Goal: Task Accomplishment & Management: Manage account settings

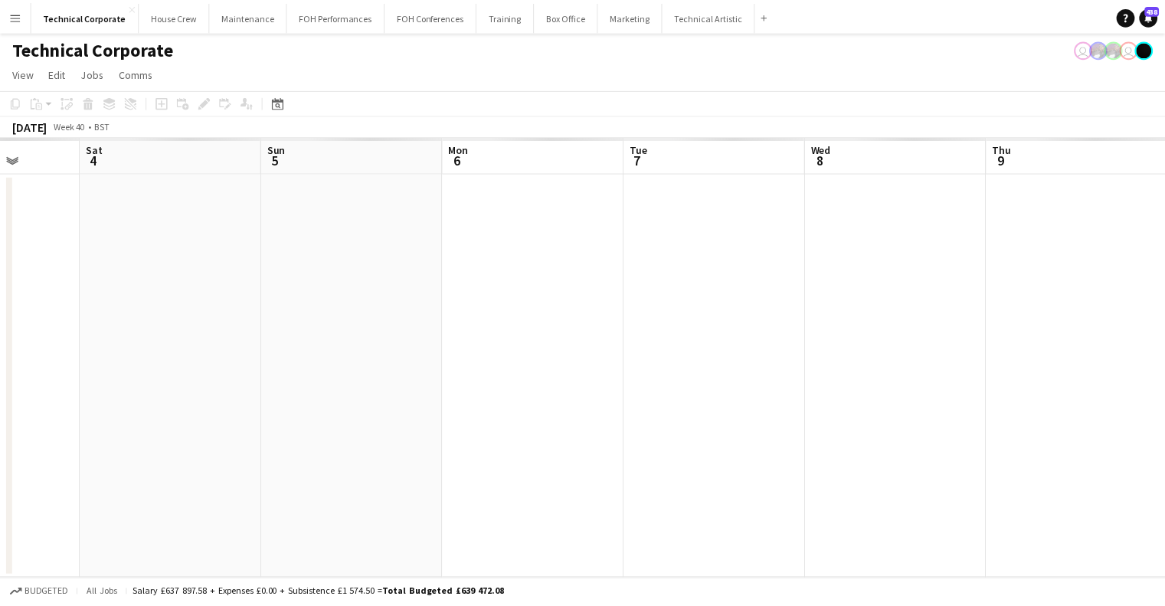
scroll to position [0, 469]
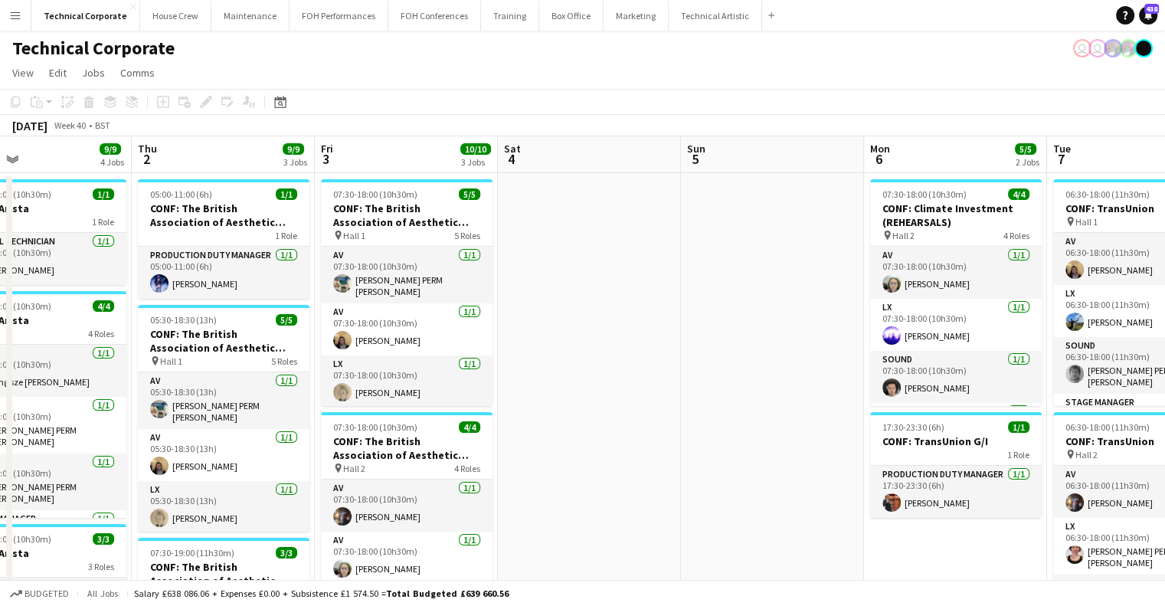
drag, startPoint x: 340, startPoint y: 268, endPoint x: 702, endPoint y: 277, distance: 362.5
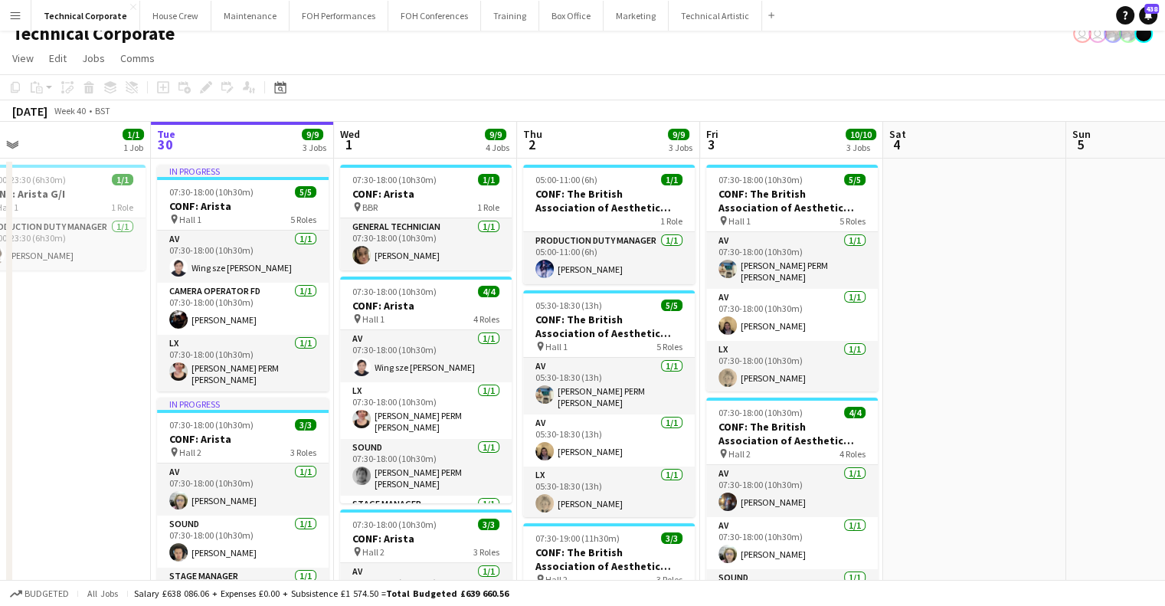
scroll to position [0, 0]
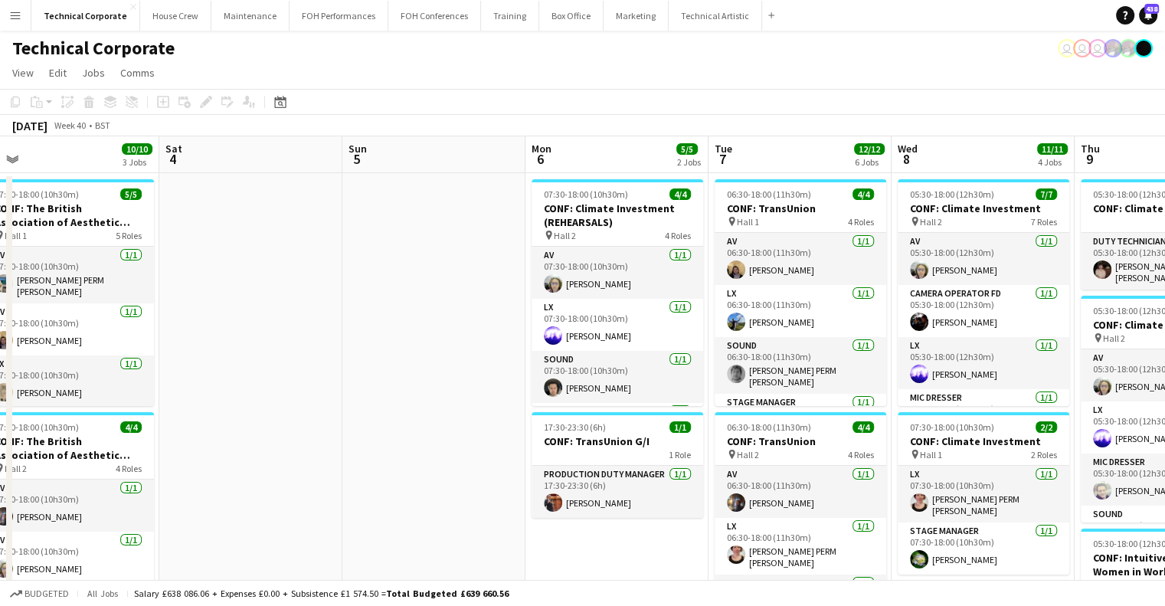
scroll to position [0, 582]
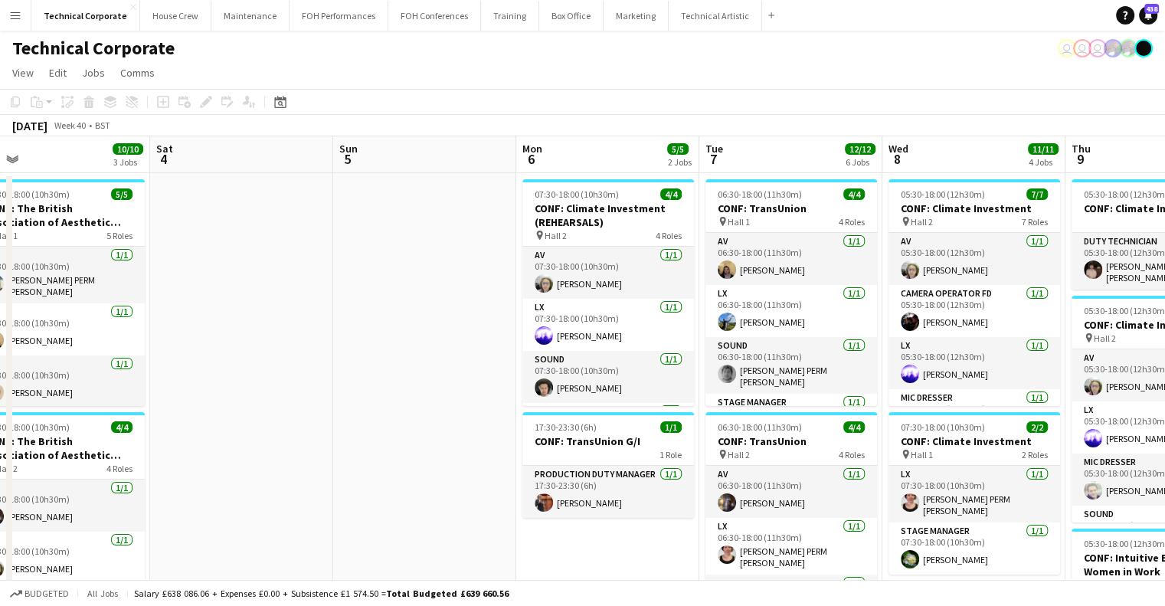
drag, startPoint x: 533, startPoint y: 305, endPoint x: 498, endPoint y: 312, distance: 35.9
click at [280, 100] on icon at bounding box center [279, 102] width 11 height 12
click at [397, 154] on span "Next month" at bounding box center [405, 154] width 31 height 31
drag, startPoint x: 397, startPoint y: 154, endPoint x: 402, endPoint y: 163, distance: 10.6
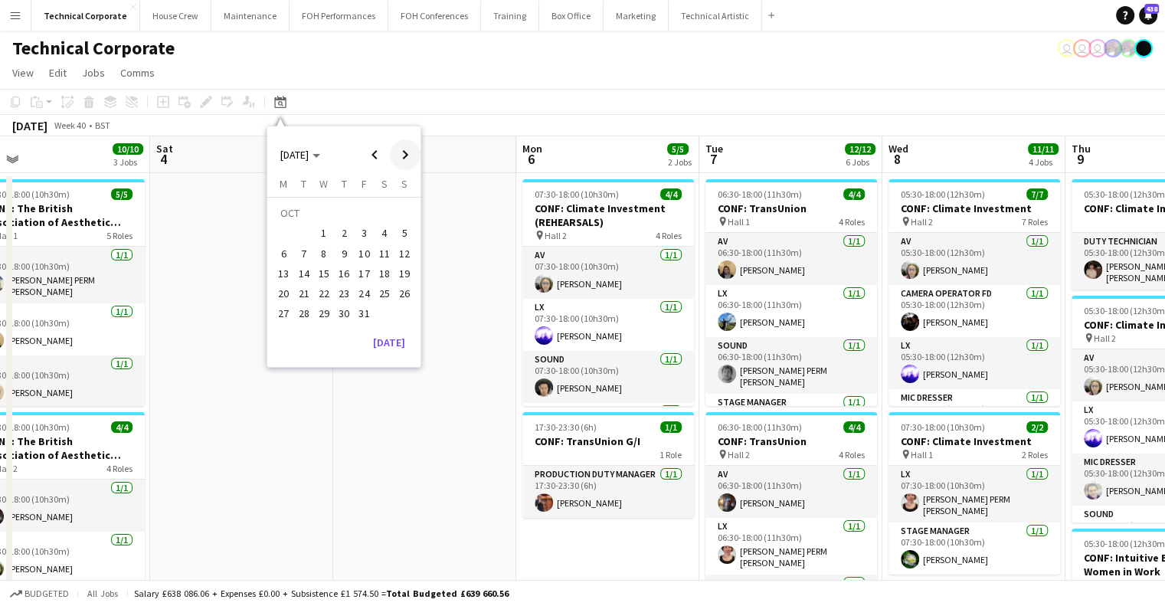
click at [398, 156] on span "Next month" at bounding box center [405, 154] width 31 height 31
click at [346, 234] on span "6" at bounding box center [344, 237] width 18 height 18
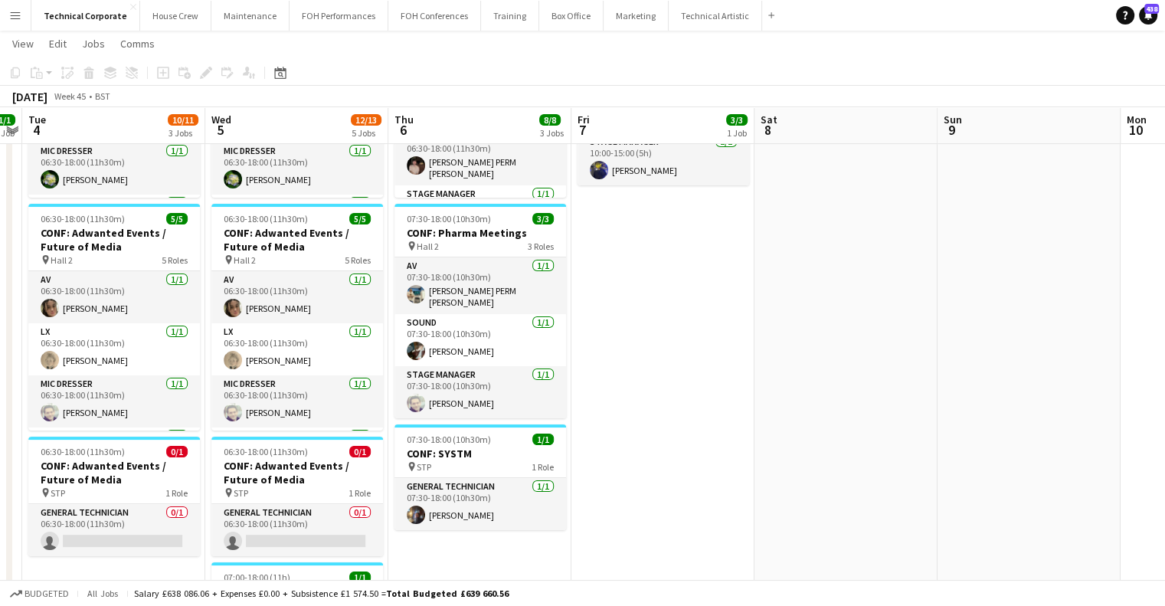
scroll to position [230, 0]
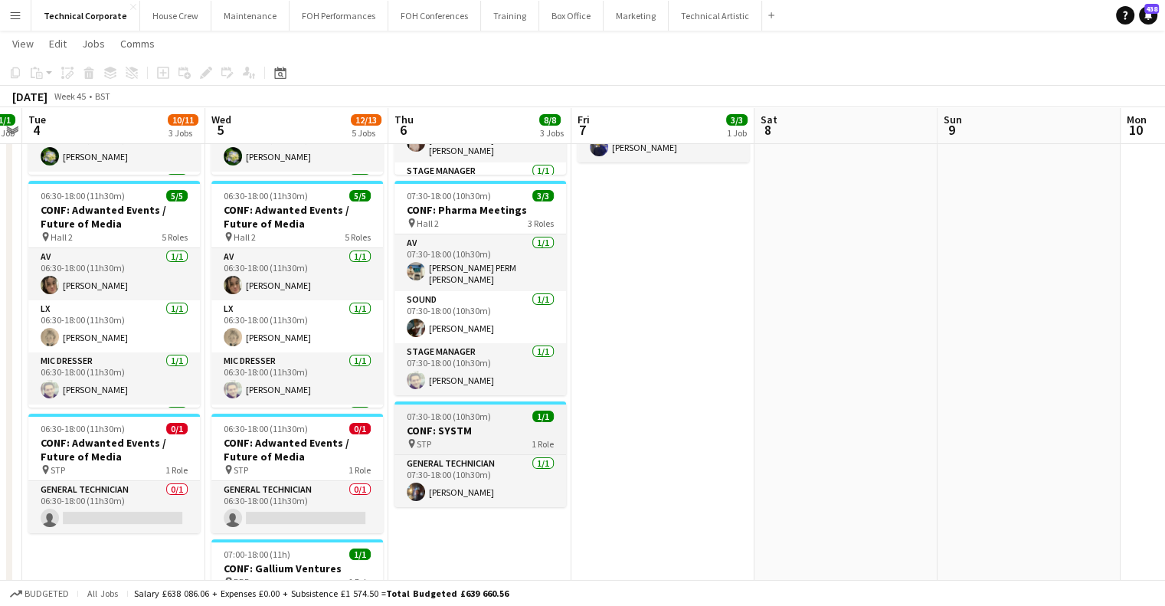
click at [499, 424] on h3 "CONF: SYSTM" at bounding box center [481, 431] width 172 height 14
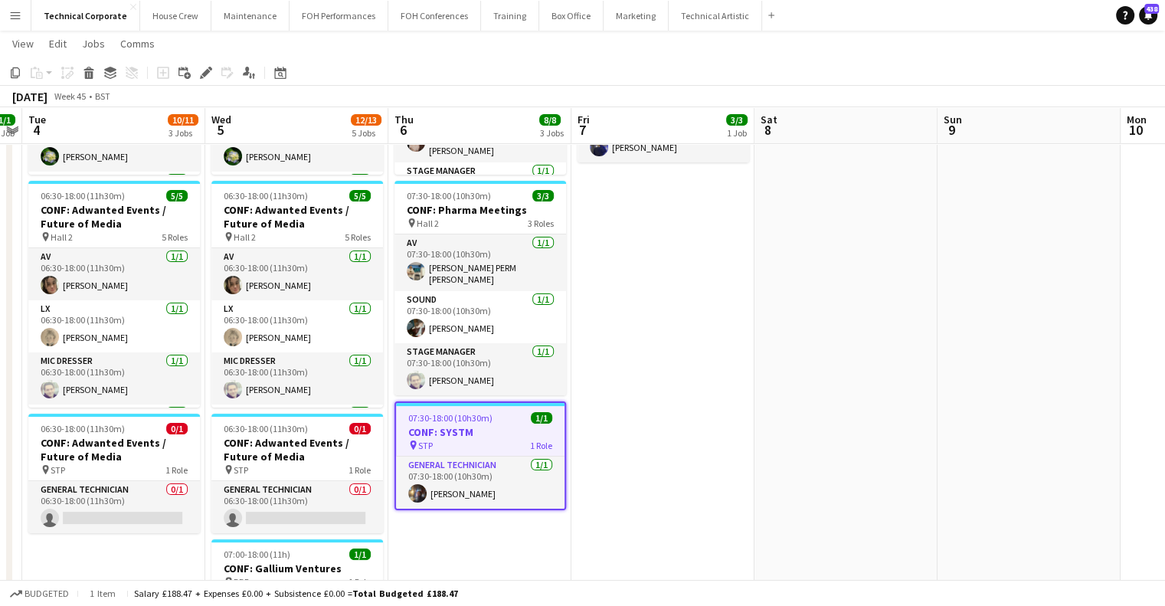
scroll to position [0, 429]
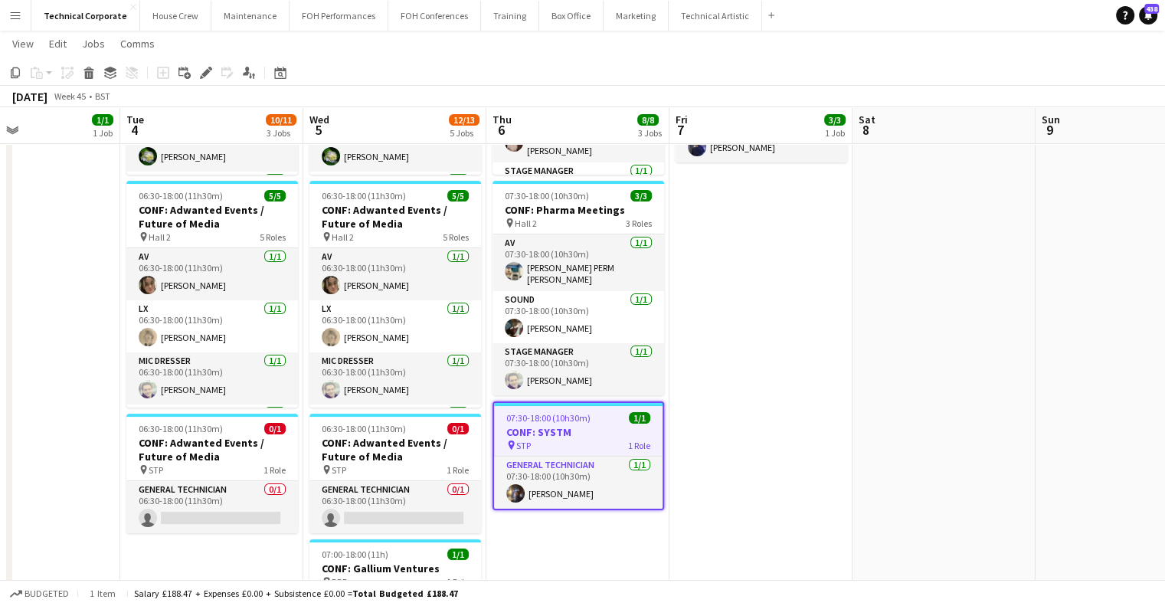
drag, startPoint x: 672, startPoint y: 408, endPoint x: 709, endPoint y: 408, distance: 36.8
click at [709, 408] on app-calendar-viewport "Sat 1 Sun 2 Mon 3 1/1 1 Job Tue 4 10/11 3 Jobs Wed 5 12/13 5 Jobs Thu 6 8/8 3 J…" at bounding box center [582, 539] width 1165 height 1418
click at [93, 74] on icon "Delete" at bounding box center [89, 73] width 12 height 12
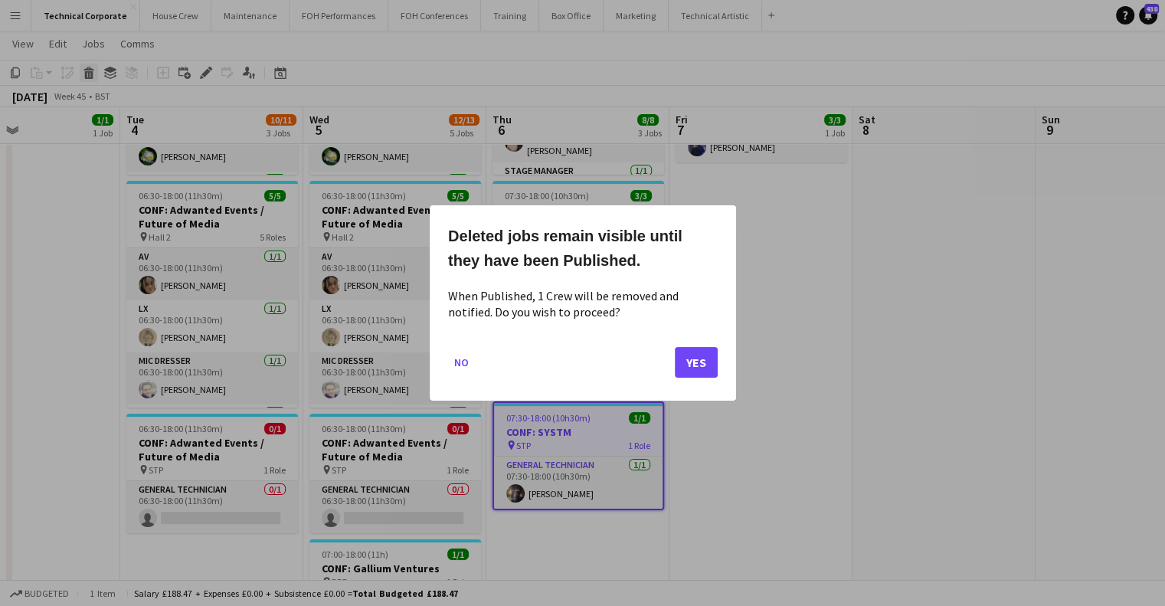
scroll to position [0, 0]
click at [702, 367] on button "Yes" at bounding box center [696, 362] width 43 height 31
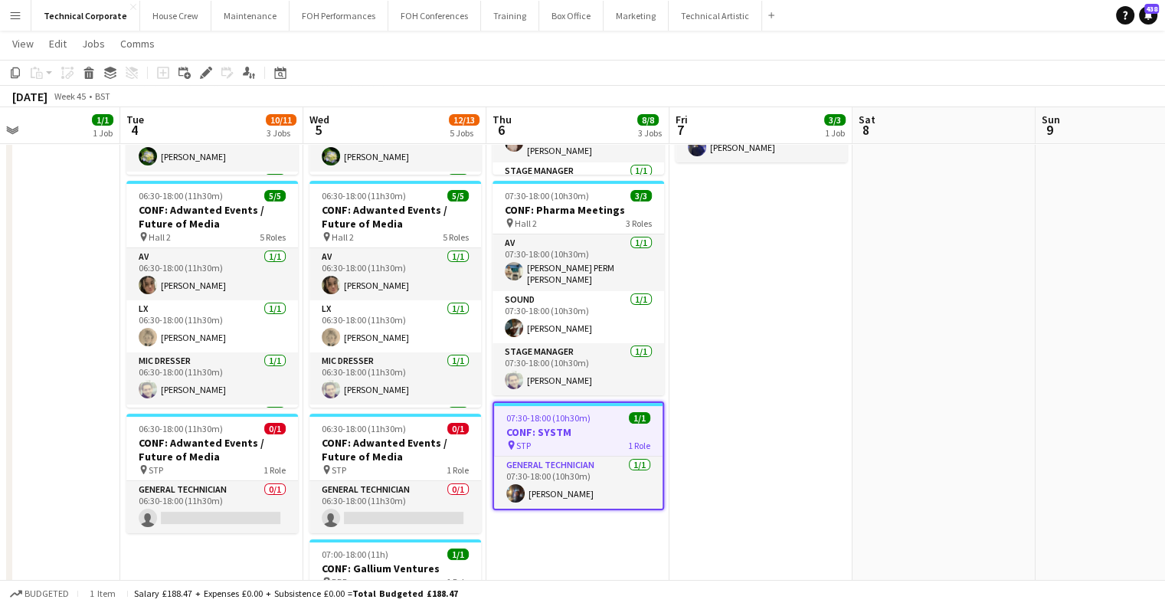
scroll to position [230, 0]
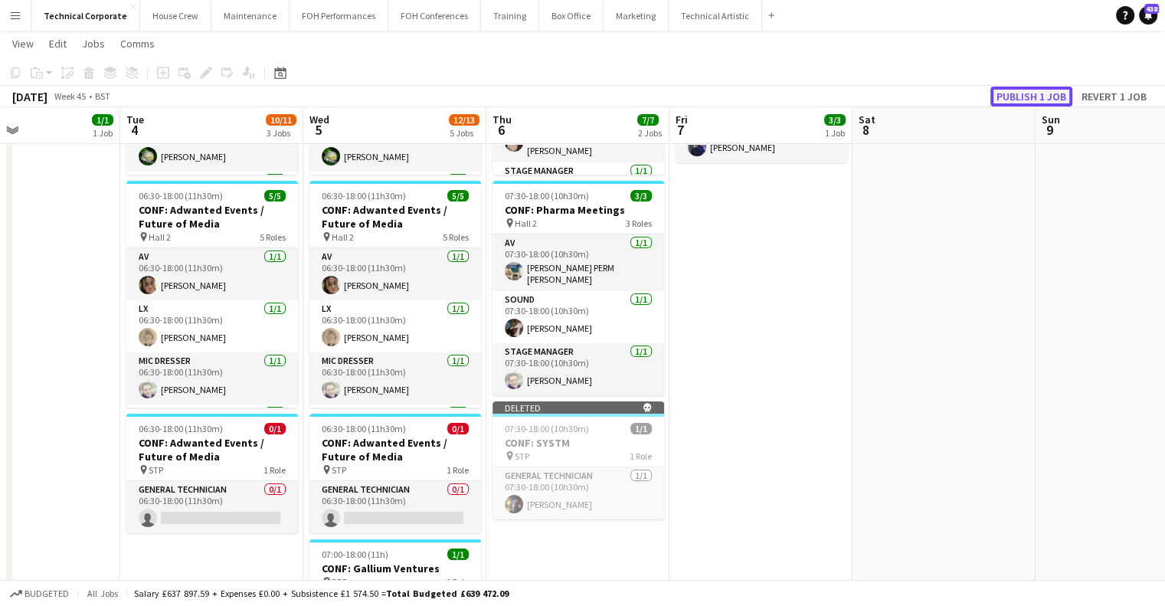
click at [1031, 94] on button "Publish 1 job" at bounding box center [1032, 97] width 82 height 20
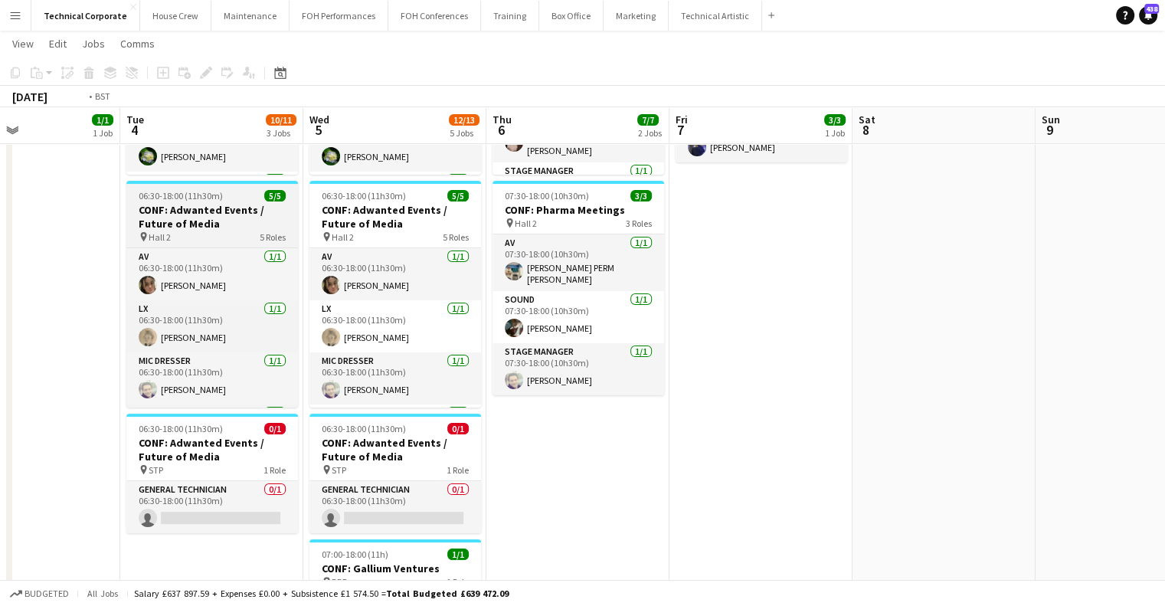
click at [899, 339] on app-calendar-viewport "Sat 1 Sun 2 Mon 3 1/1 1 Job Tue 4 10/11 3 Jobs Wed 5 12/13 5 Jobs Thu 6 7/7 2 J…" at bounding box center [582, 539] width 1165 height 1418
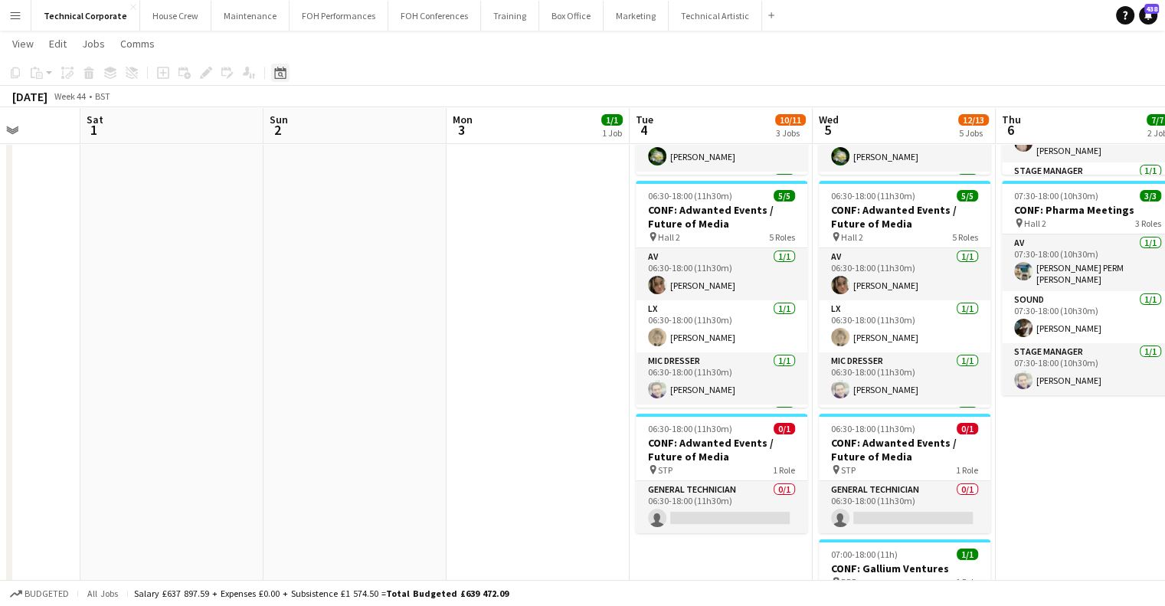
click at [272, 74] on div "Date picker" at bounding box center [280, 73] width 18 height 18
click at [381, 300] on button "[DATE]" at bounding box center [389, 296] width 44 height 25
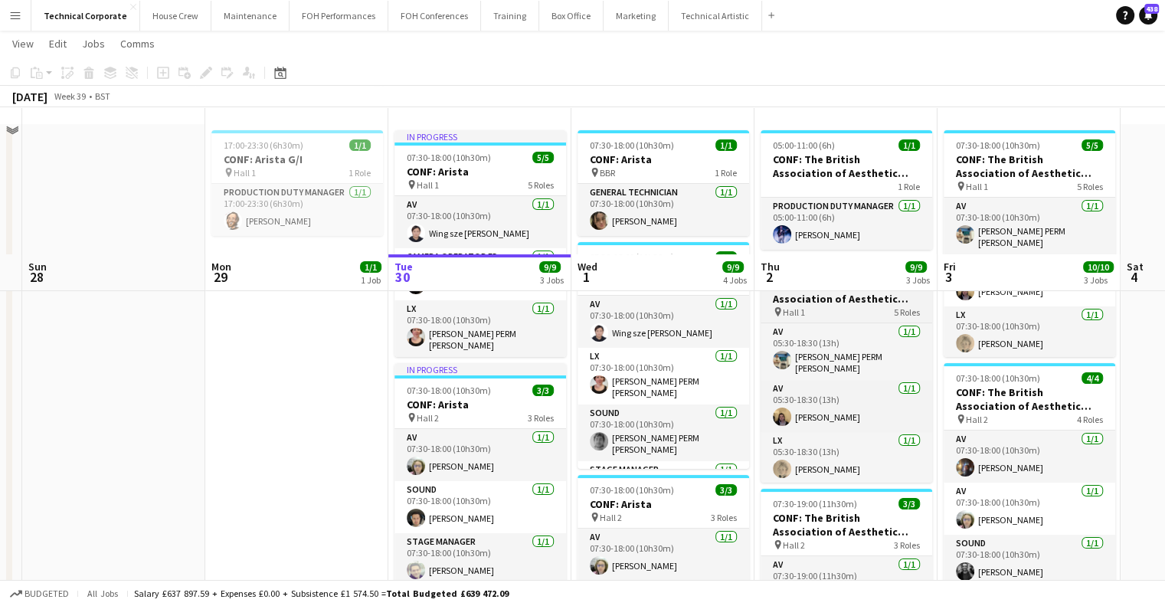
scroll to position [0, 0]
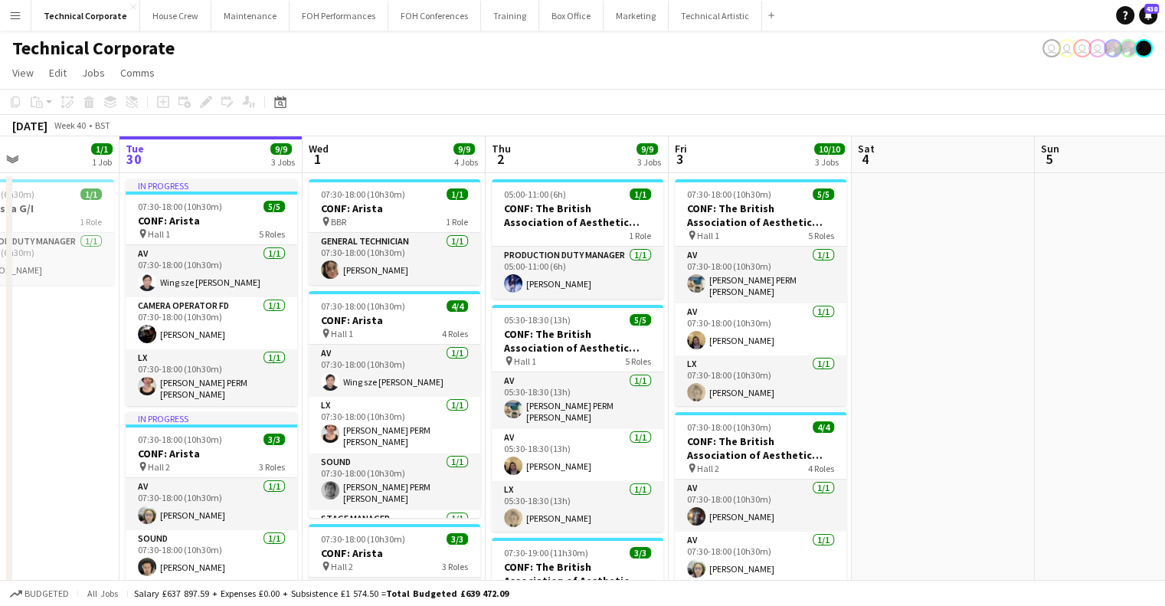
drag, startPoint x: 645, startPoint y: 318, endPoint x: 579, endPoint y: 322, distance: 66.0
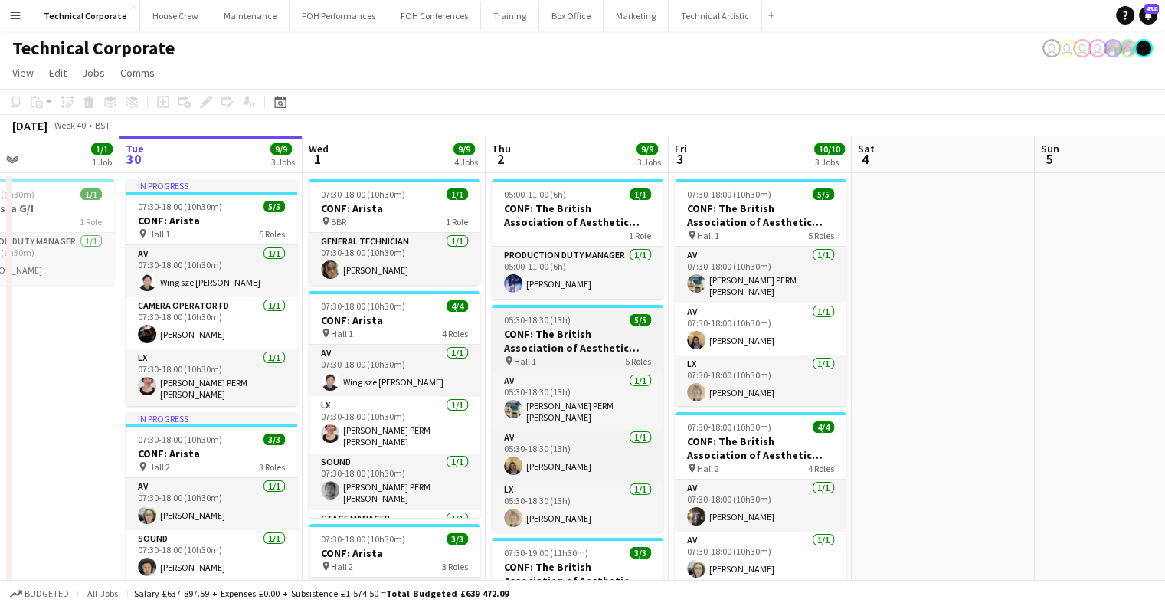
scroll to position [0, 616]
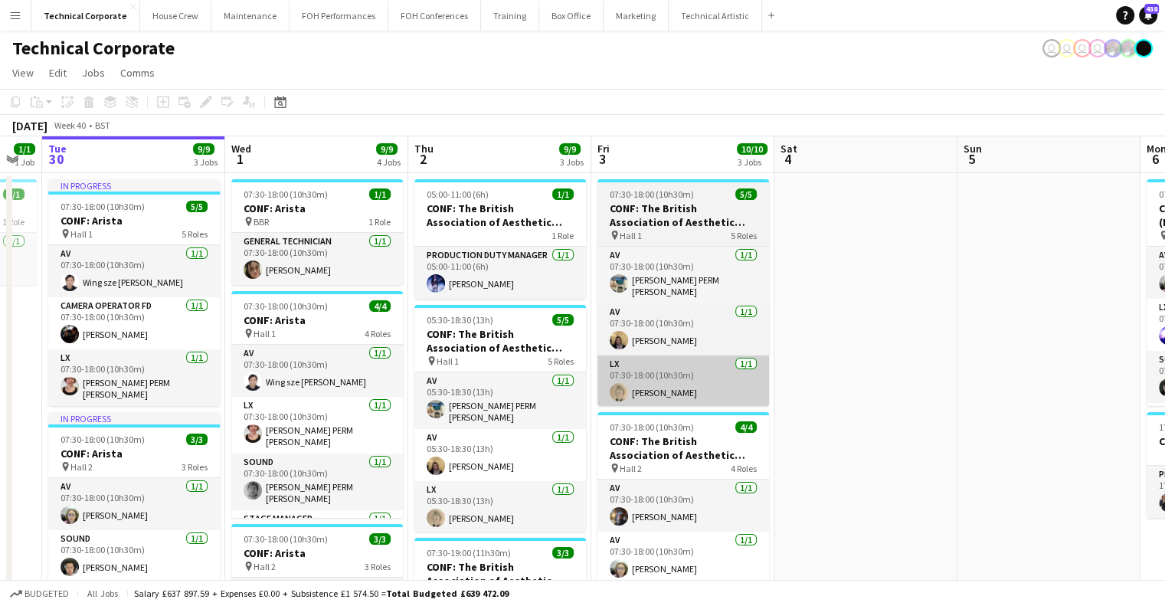
drag, startPoint x: 412, startPoint y: 342, endPoint x: 413, endPoint y: 352, distance: 9.2
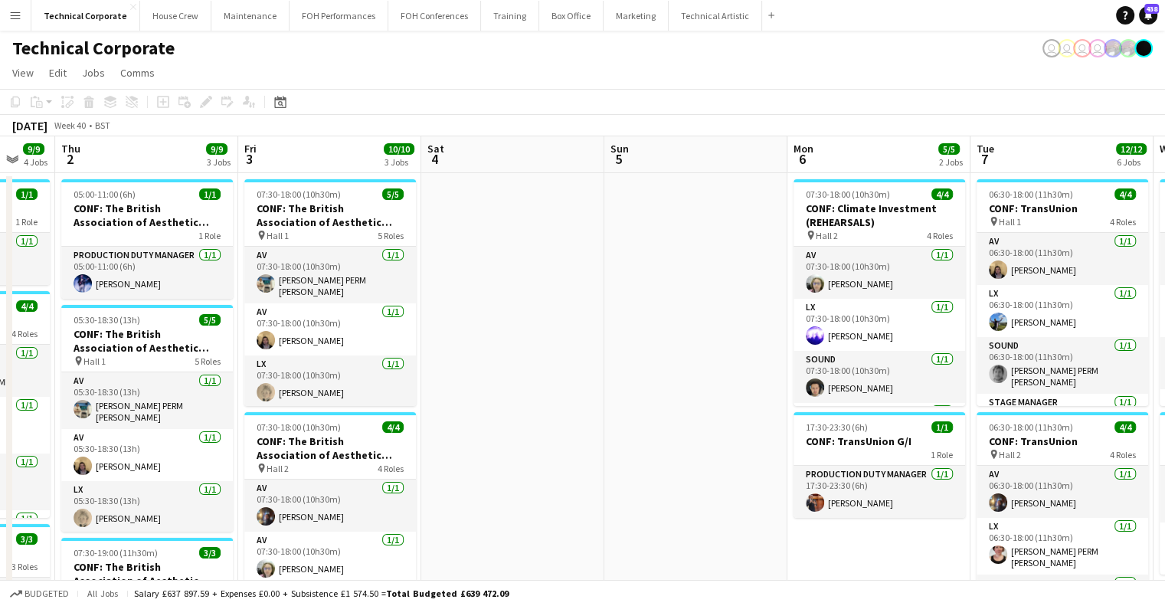
scroll to position [0, 450]
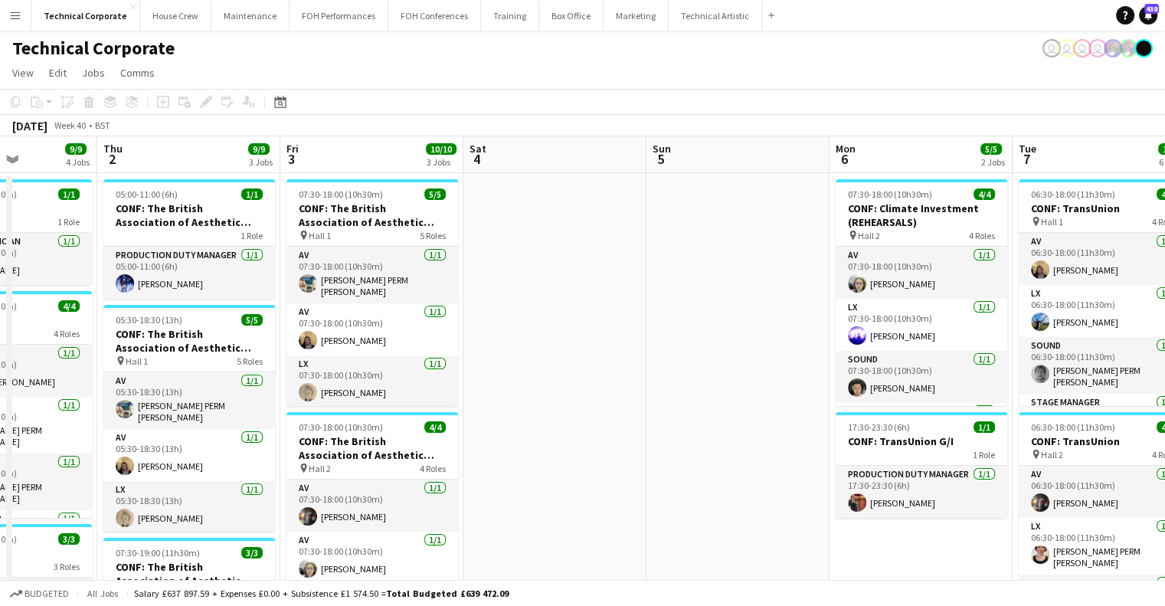
drag, startPoint x: 570, startPoint y: 365, endPoint x: 504, endPoint y: 422, distance: 86.9
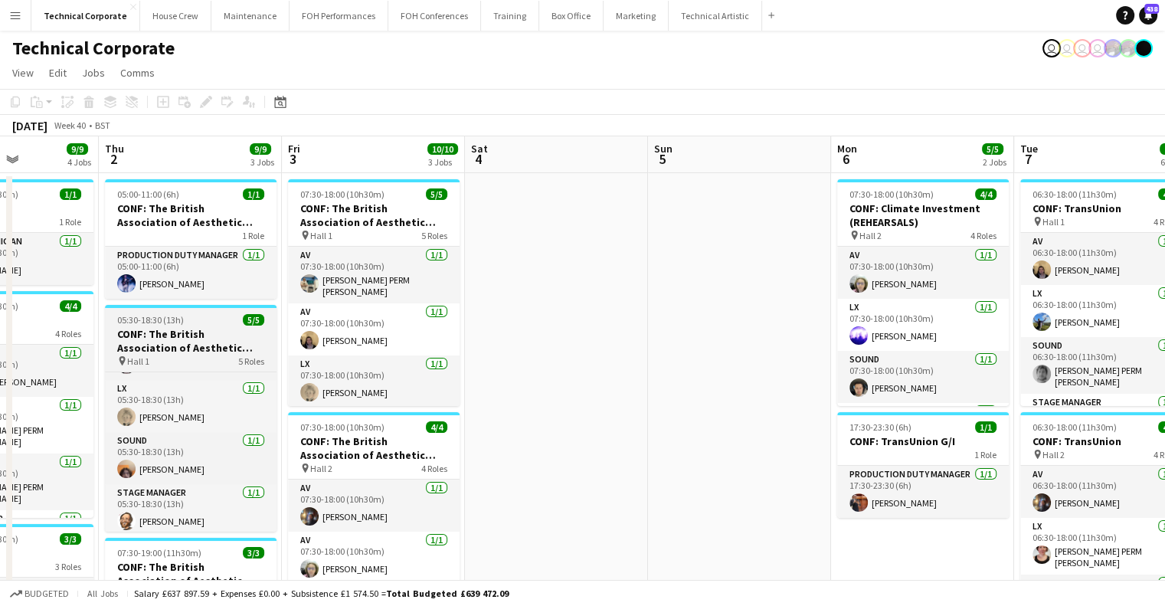
scroll to position [0, 0]
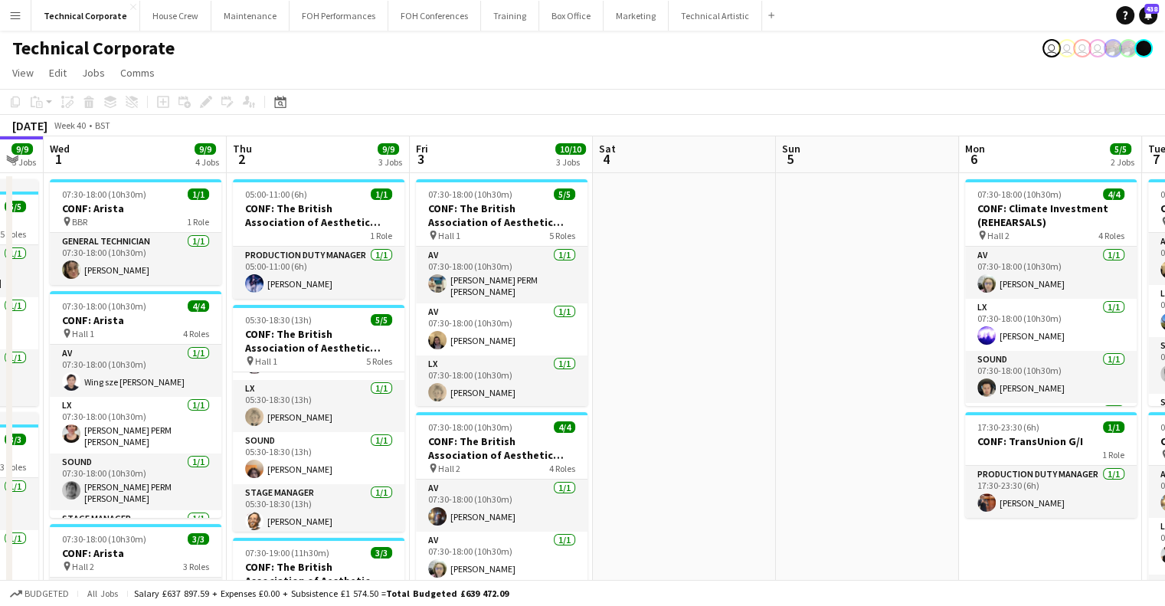
drag, startPoint x: 457, startPoint y: 324, endPoint x: 555, endPoint y: 333, distance: 99.2
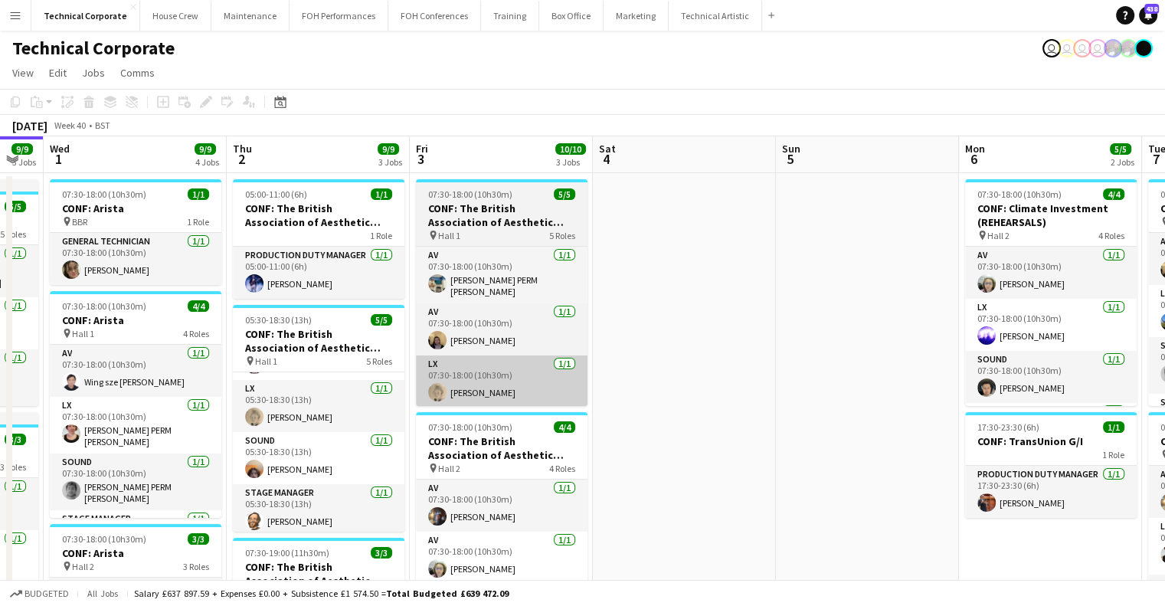
scroll to position [0, 343]
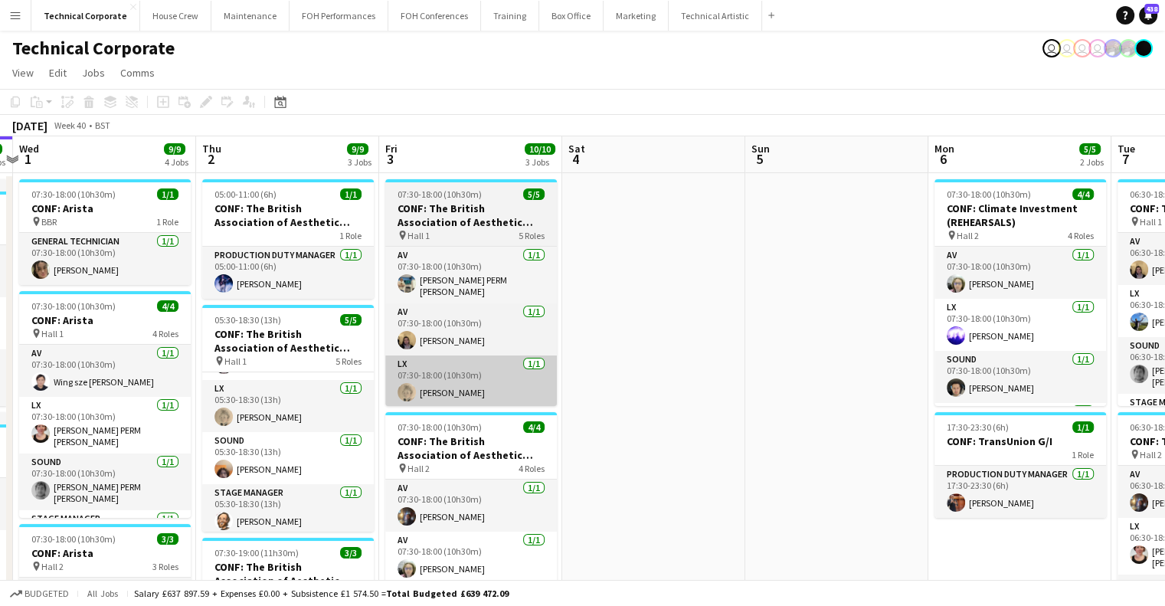
drag, startPoint x: 508, startPoint y: 345, endPoint x: 640, endPoint y: 362, distance: 133.6
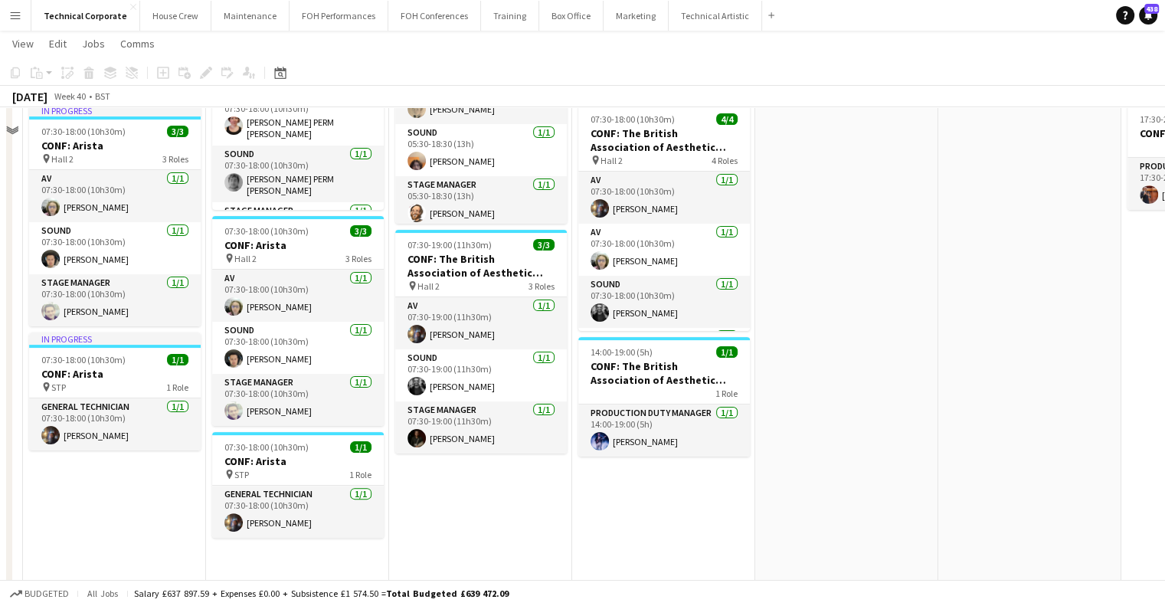
scroll to position [77, 0]
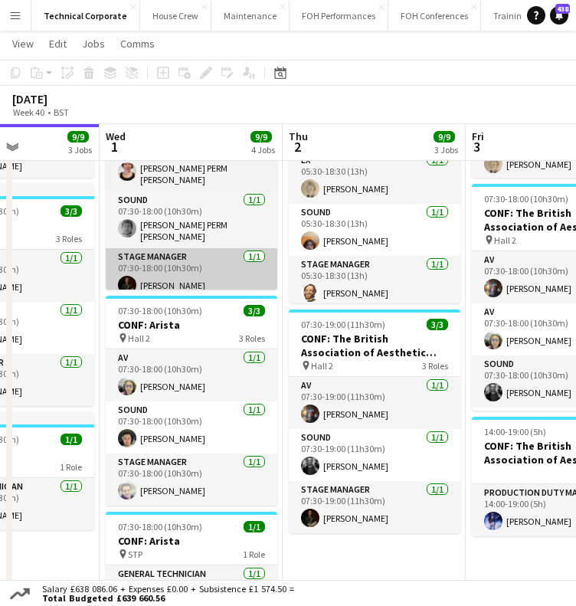
scroll to position [0, 634]
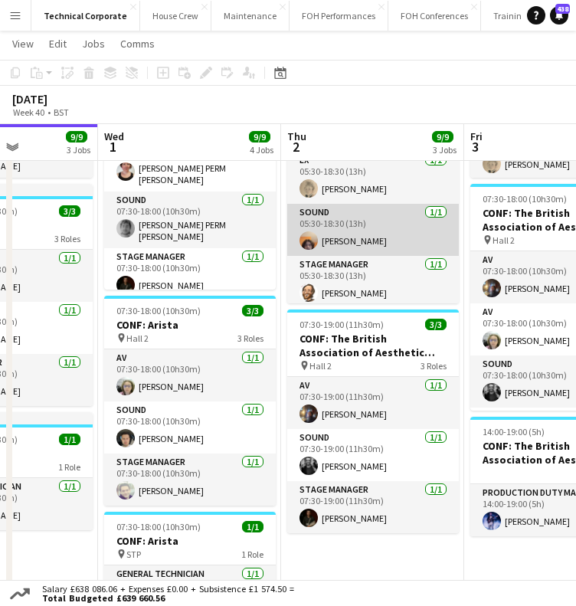
click at [419, 246] on app-card-role "Sound [DATE] 05:30-18:30 (13h) [PERSON_NAME]" at bounding box center [373, 230] width 172 height 52
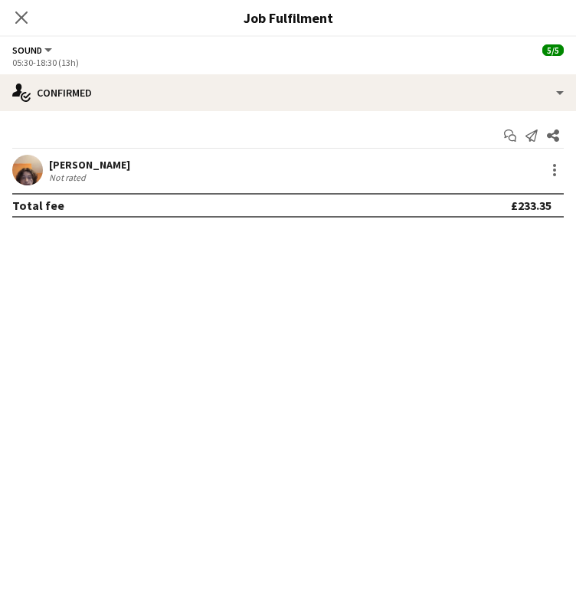
click at [271, 180] on div "[PERSON_NAME] Not rated" at bounding box center [288, 170] width 576 height 31
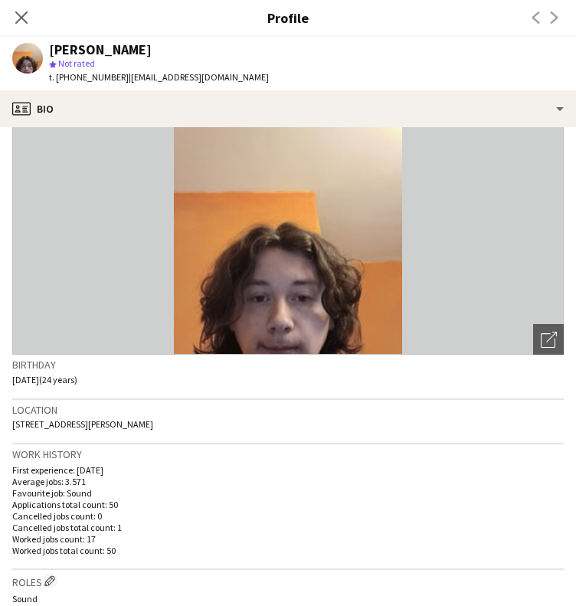
scroll to position [0, 0]
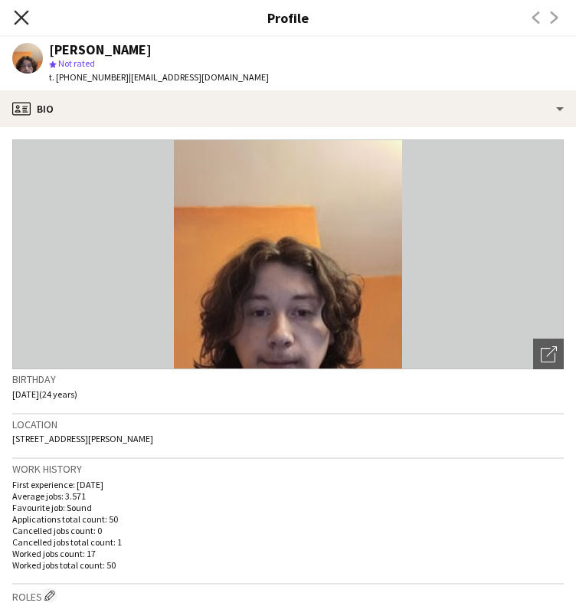
click at [18, 20] on icon "Close pop-in" at bounding box center [21, 17] width 15 height 15
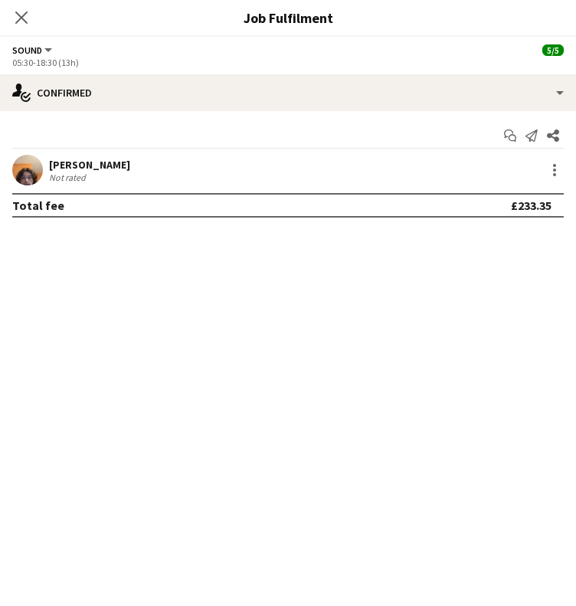
click at [18, 20] on icon "Close pop-in" at bounding box center [21, 17] width 12 height 12
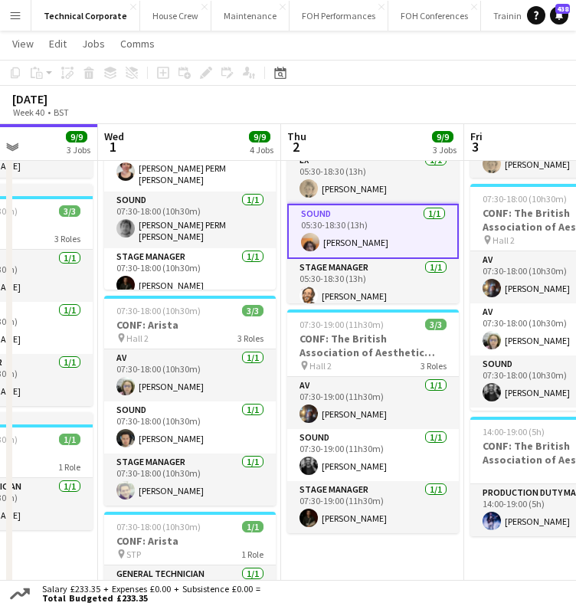
click at [340, 132] on app-board-header-date "Thu 2 9/9 3 Jobs" at bounding box center [372, 142] width 183 height 37
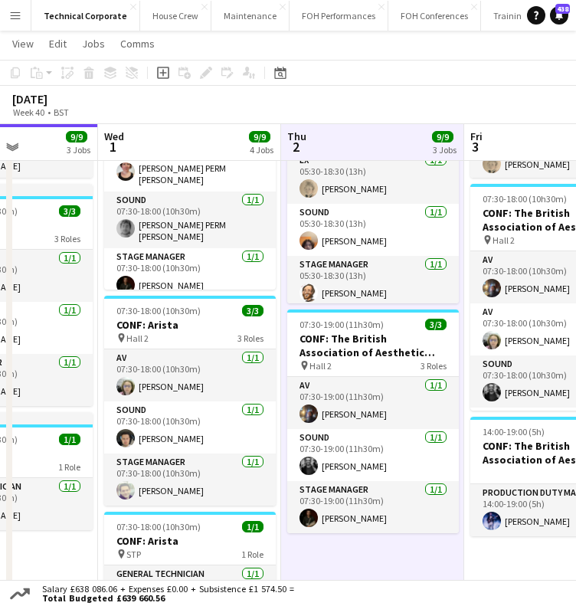
click at [340, 132] on app-board-header-date "Thu 2 9/9 3 Jobs" at bounding box center [372, 142] width 183 height 37
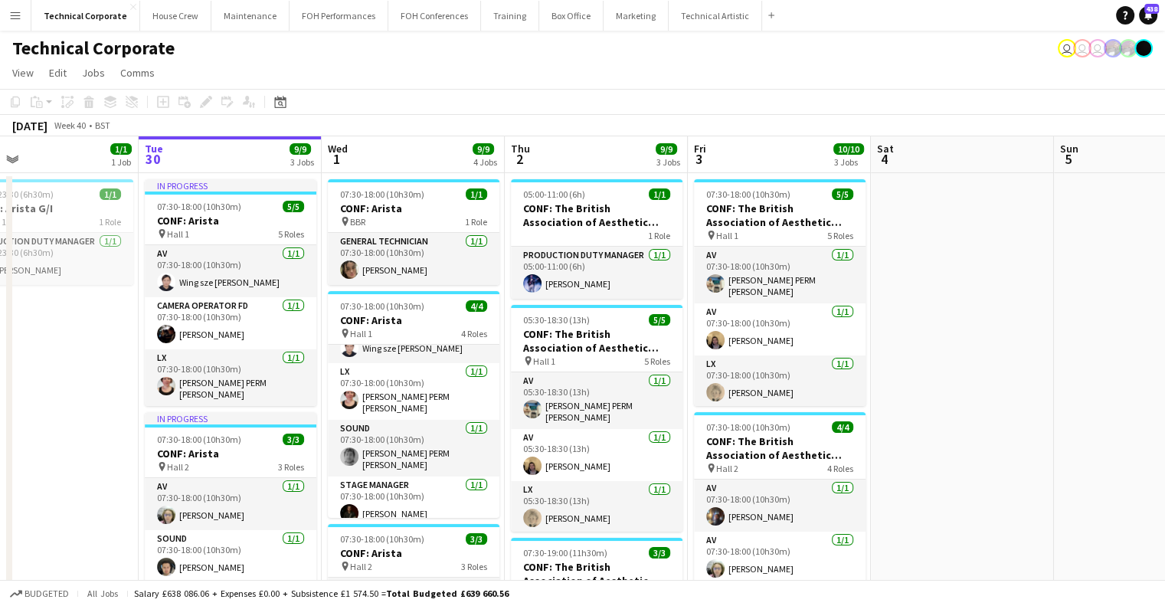
scroll to position [0, 410]
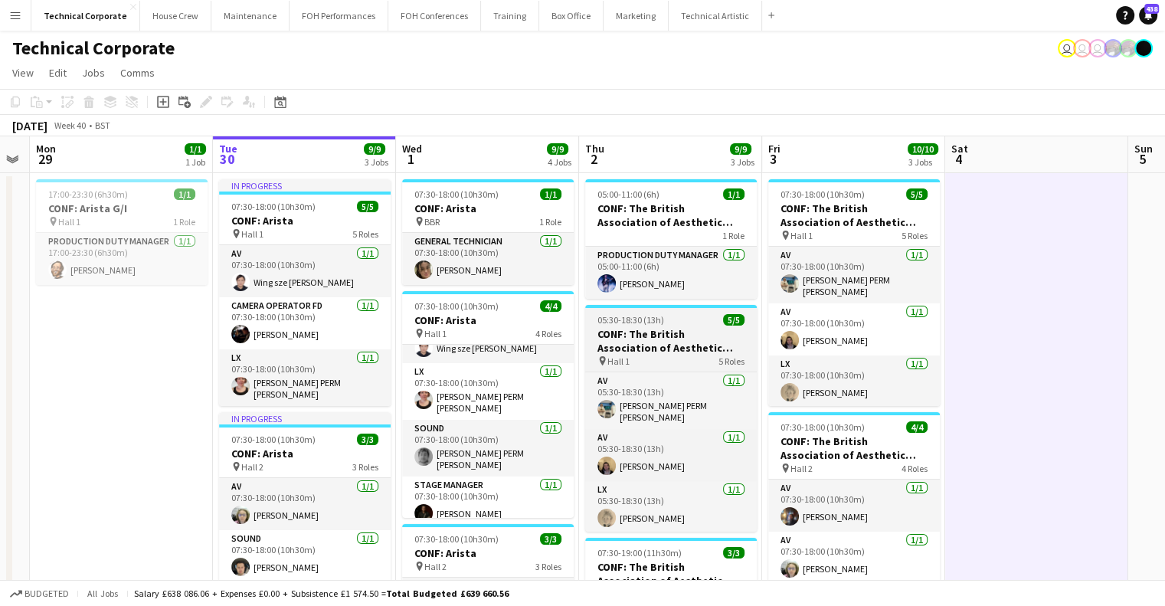
scroll to position [0, 336]
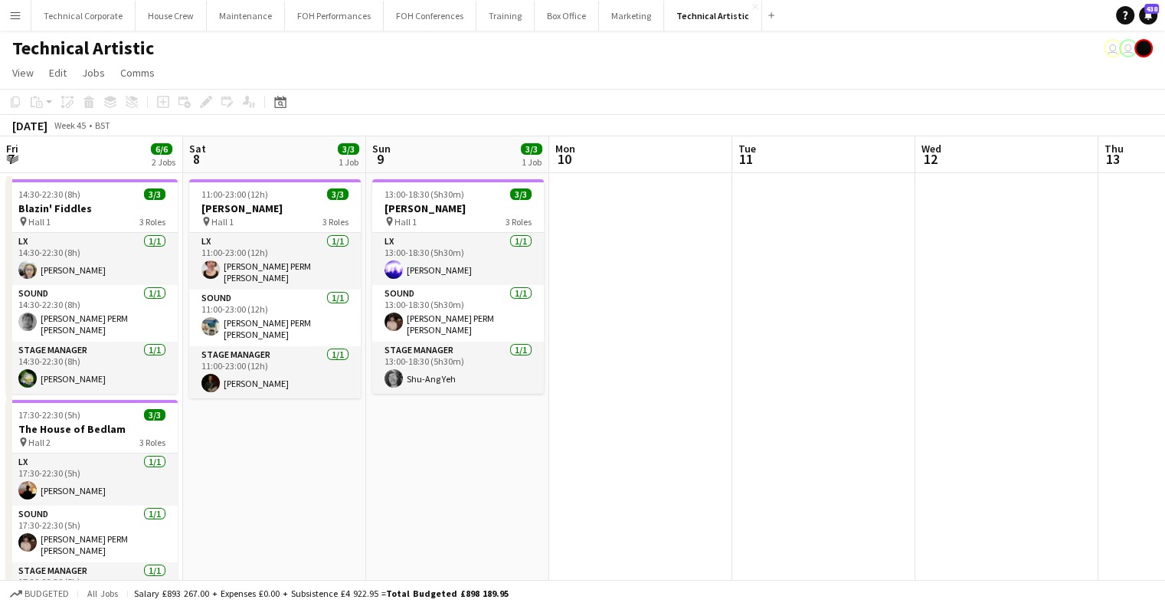
scroll to position [0, 426]
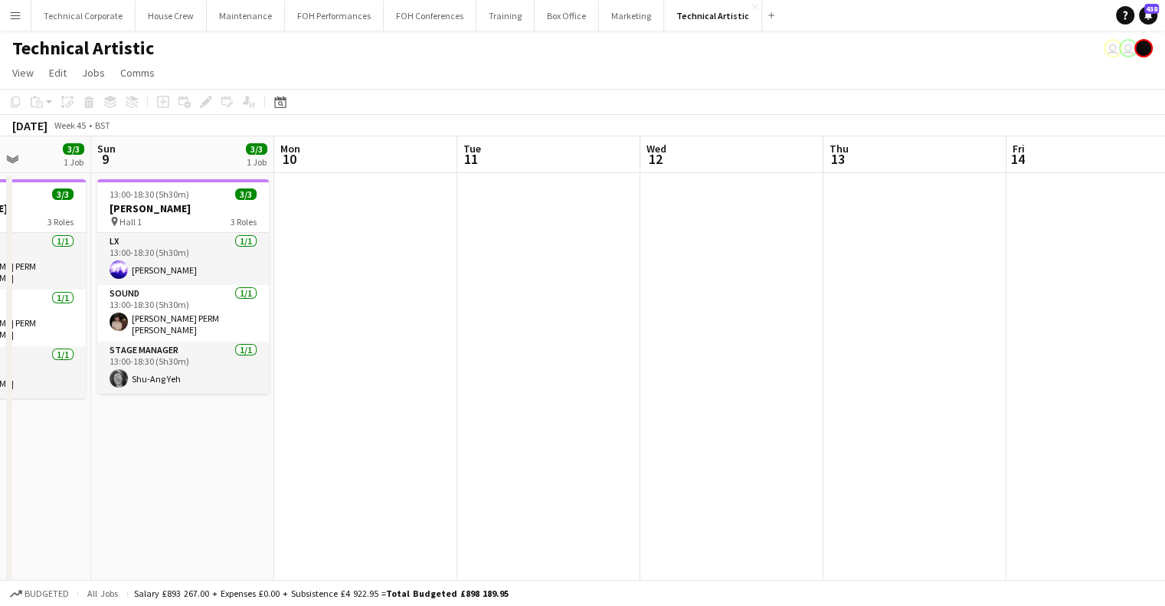
drag, startPoint x: 640, startPoint y: 271, endPoint x: 867, endPoint y: 304, distance: 229.9
click at [867, 304] on app-calendar-viewport "Thu 6 Fri 7 6/6 2 Jobs Sat 8 3/3 1 Job Sun 9 3/3 1 Job Mon 10 Tue 11 Wed 12 Thu…" at bounding box center [582, 502] width 1165 height 733
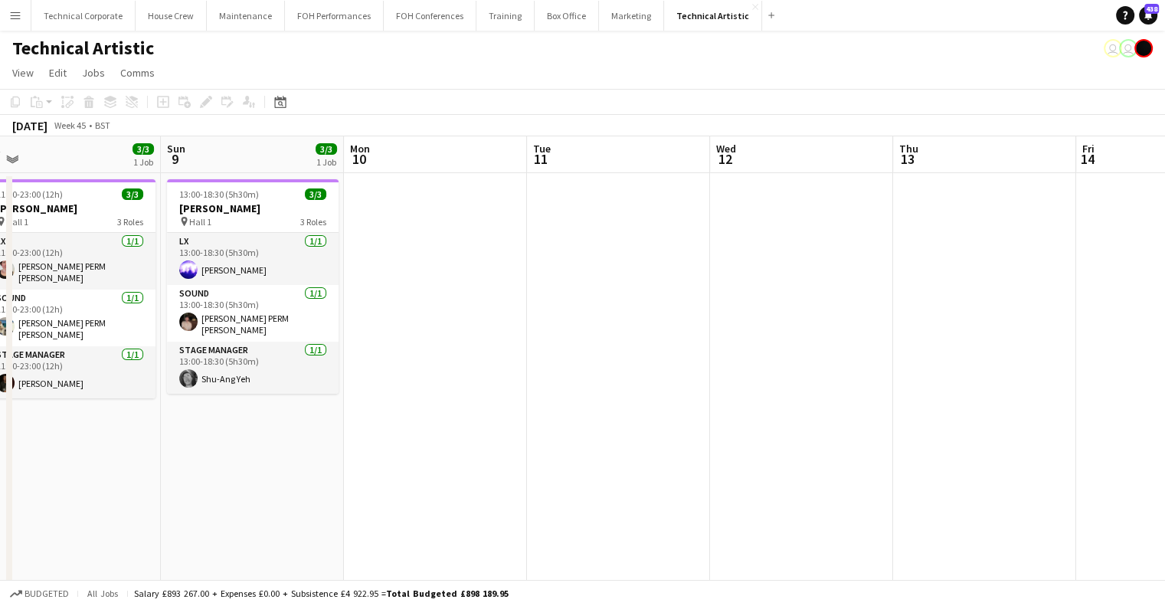
drag, startPoint x: 585, startPoint y: 304, endPoint x: 925, endPoint y: 303, distance: 339.4
click at [925, 303] on app-calendar-viewport "Thu 6 8/9 2 Jobs Fri 7 6/6 2 Jobs Sat 8 3/3 1 Job Sun 9 3/3 1 Job Mon 10 Tue 11…" at bounding box center [582, 502] width 1165 height 733
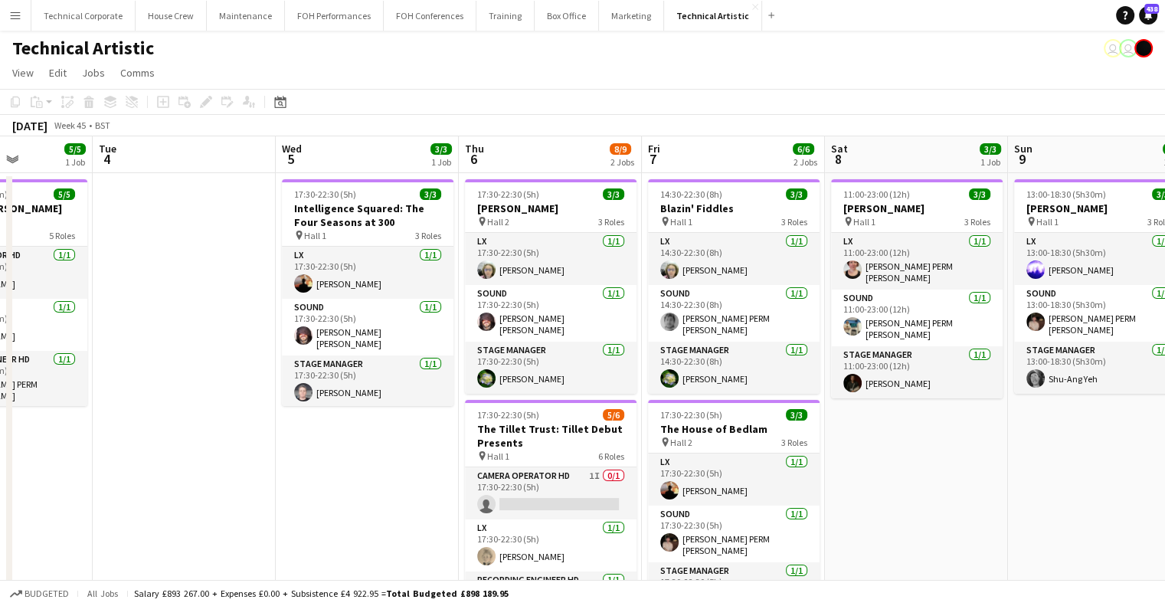
drag, startPoint x: 592, startPoint y: 296, endPoint x: 1039, endPoint y: 314, distance: 447.0
click at [1057, 312] on app-calendar-viewport "Sun 2 2/2 1 Job Mon 3 5/5 1 Job Tue 4 Wed 5 3/3 1 Job Thu 6 8/9 2 Jobs Fri 7 6/…" at bounding box center [582, 502] width 1165 height 733
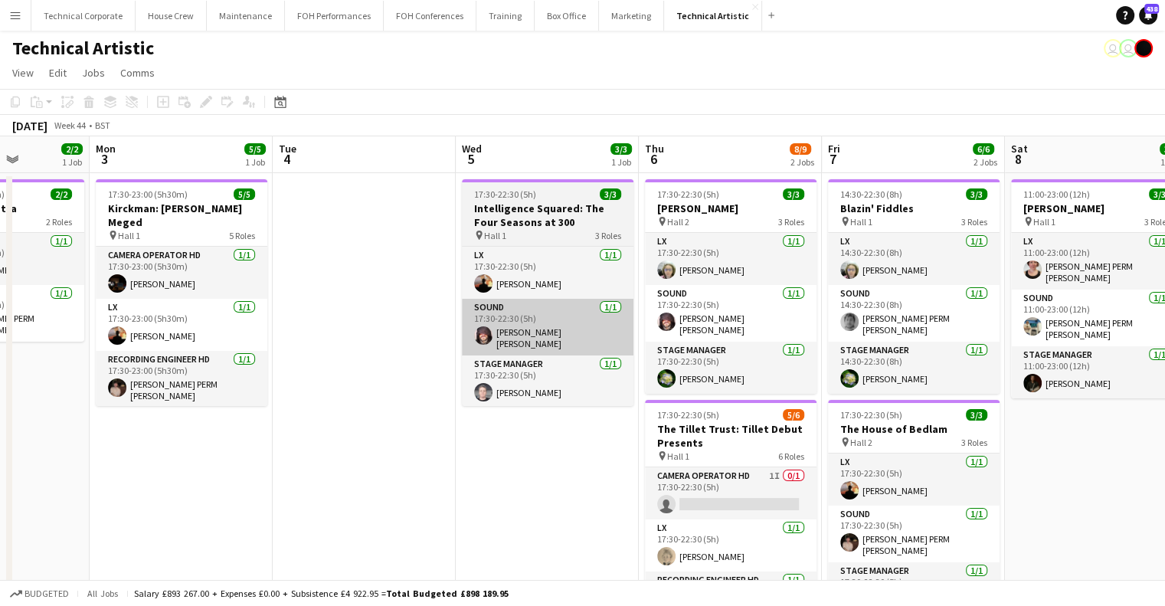
drag, startPoint x: 531, startPoint y: 313, endPoint x: 824, endPoint y: 327, distance: 293.7
click at [919, 328] on app-calendar-viewport "Fri 31 Sat 1 Sun 2 2/2 1 Job Mon 3 5/5 1 Job Tue 4 Wed 5 3/3 1 Job Thu 6 8/9 2 …" at bounding box center [582, 502] width 1165 height 733
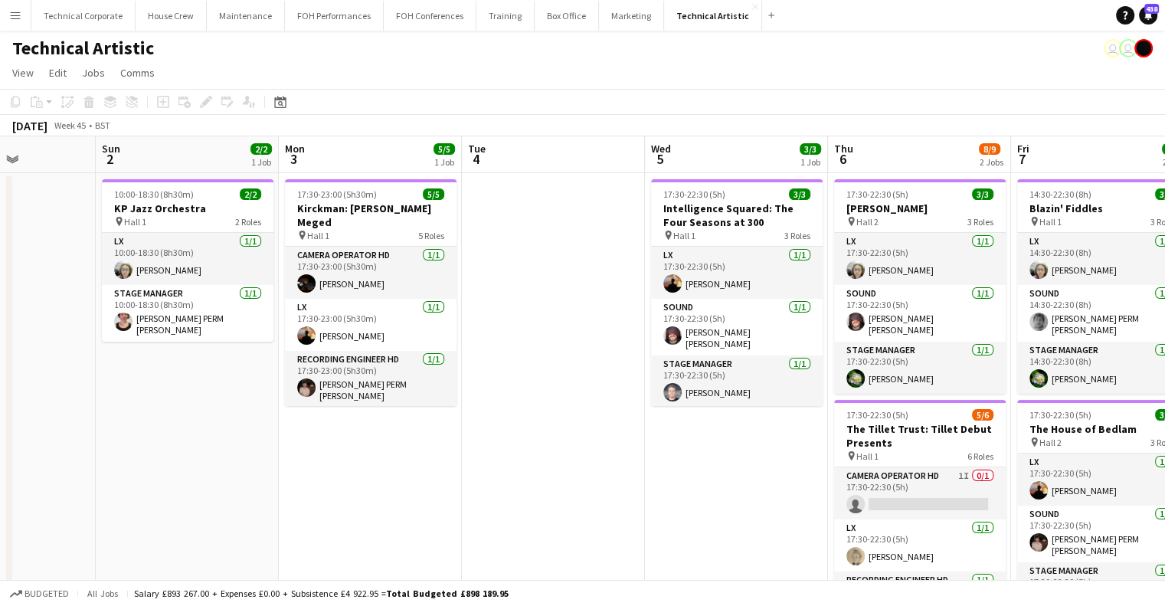
click at [929, 330] on app-calendar-viewport "Thu 30 3/3 1 Job Fri 31 6/6 2 Jobs Sat 1 Sun 2 2/2 1 Job Mon 3 5/5 1 Job Tue 4 …" at bounding box center [582, 502] width 1165 height 733
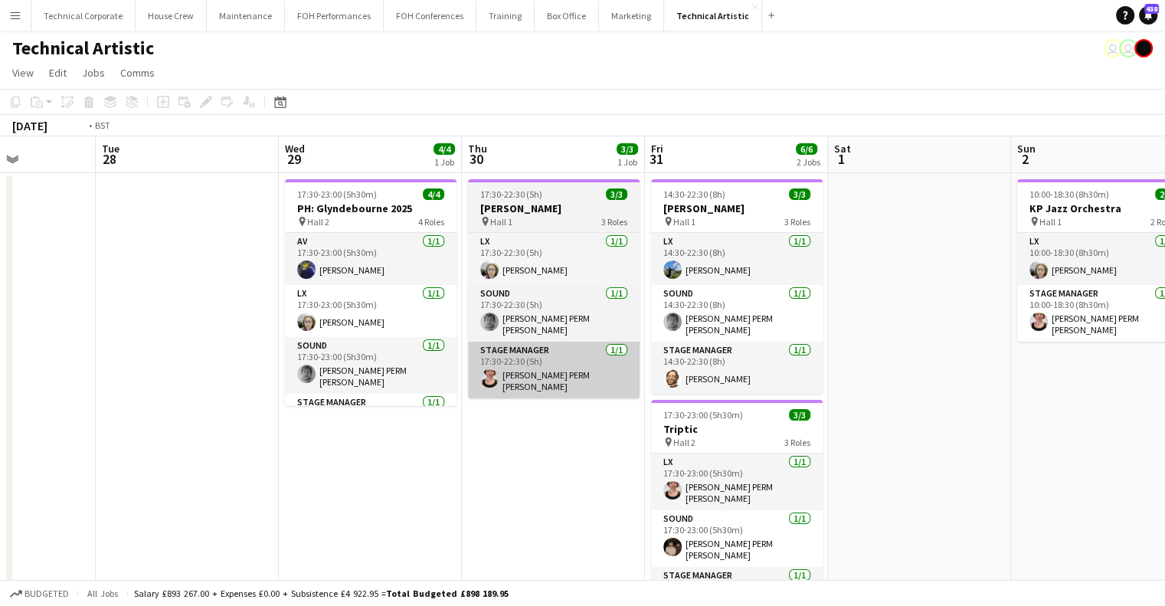
drag, startPoint x: 654, startPoint y: 338, endPoint x: 867, endPoint y: 355, distance: 213.6
click at [889, 349] on app-calendar-viewport "Sat 25 Sun 26 Mon 27 Tue 28 Wed 29 4/4 1 Job Thu 30 3/3 1 Job Fri 31 6/6 2 Jobs…" at bounding box center [582, 502] width 1165 height 733
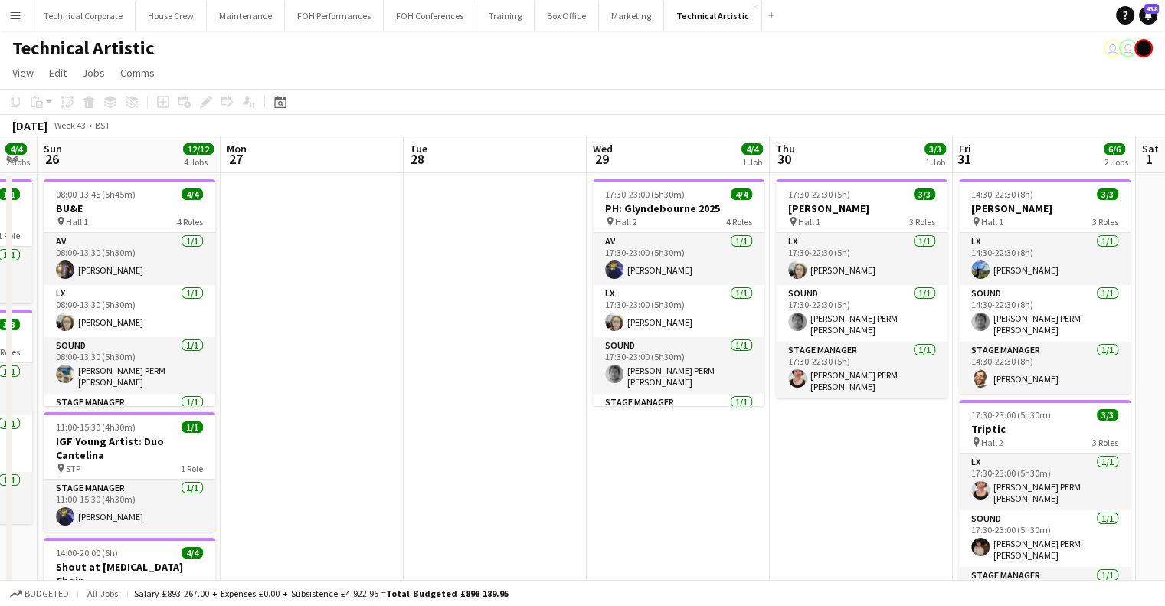
drag, startPoint x: 949, startPoint y: 349, endPoint x: 1176, endPoint y: 362, distance: 227.1
click at [1164, 362] on html "Menu Boards Boards Boards All jobs Status Workforce Workforce My Workforce Recr…" at bounding box center [582, 520] width 1165 height 1040
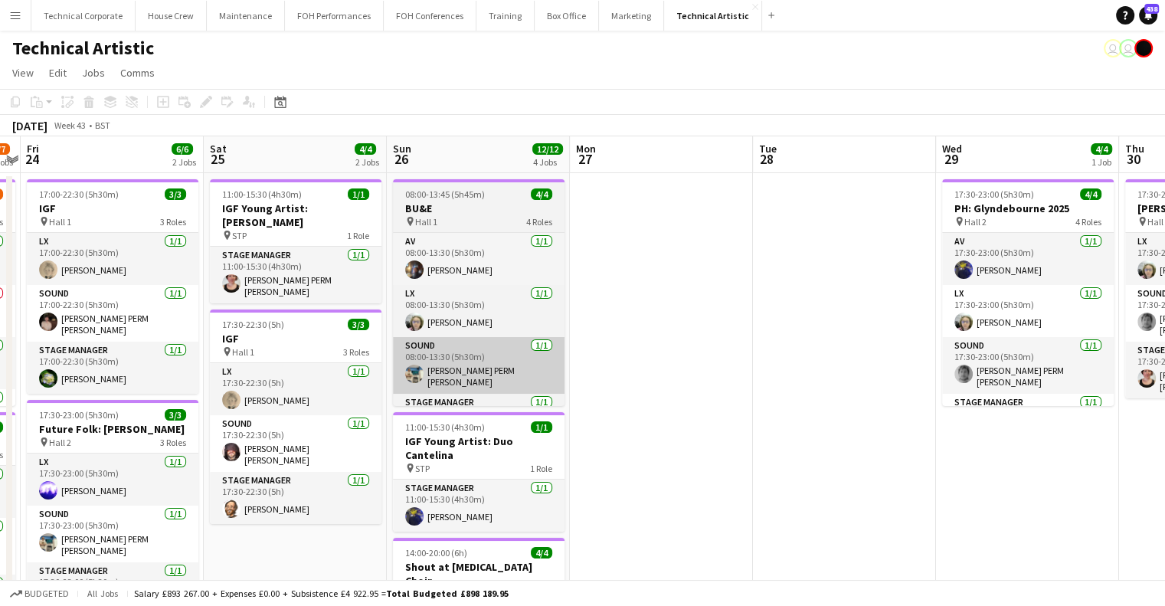
drag, startPoint x: 1164, startPoint y: 368, endPoint x: 962, endPoint y: 354, distance: 202.8
click at [1164, 369] on html "Menu Boards Boards Boards All jobs Status Workforce Workforce My Workforce Recr…" at bounding box center [582, 520] width 1165 height 1040
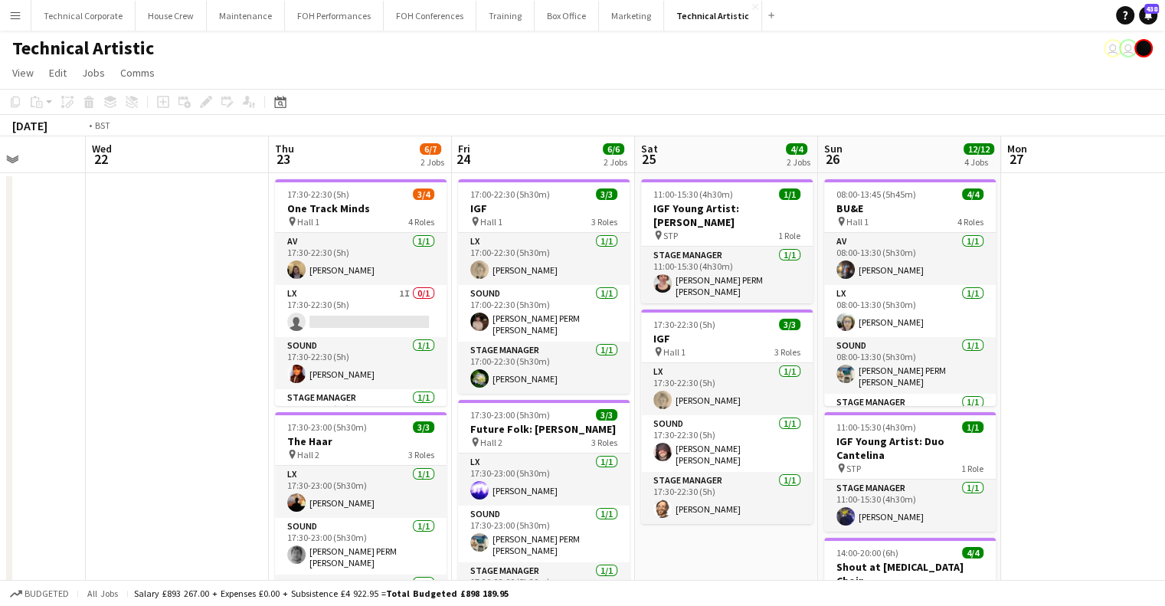
click at [1115, 358] on app-calendar-viewport "Sun 19 6/6 2 Jobs Mon 20 Tue 21 Wed 22 Thu 23 6/7 2 Jobs Fri 24 6/6 2 Jobs Sat …" at bounding box center [582, 574] width 1165 height 877
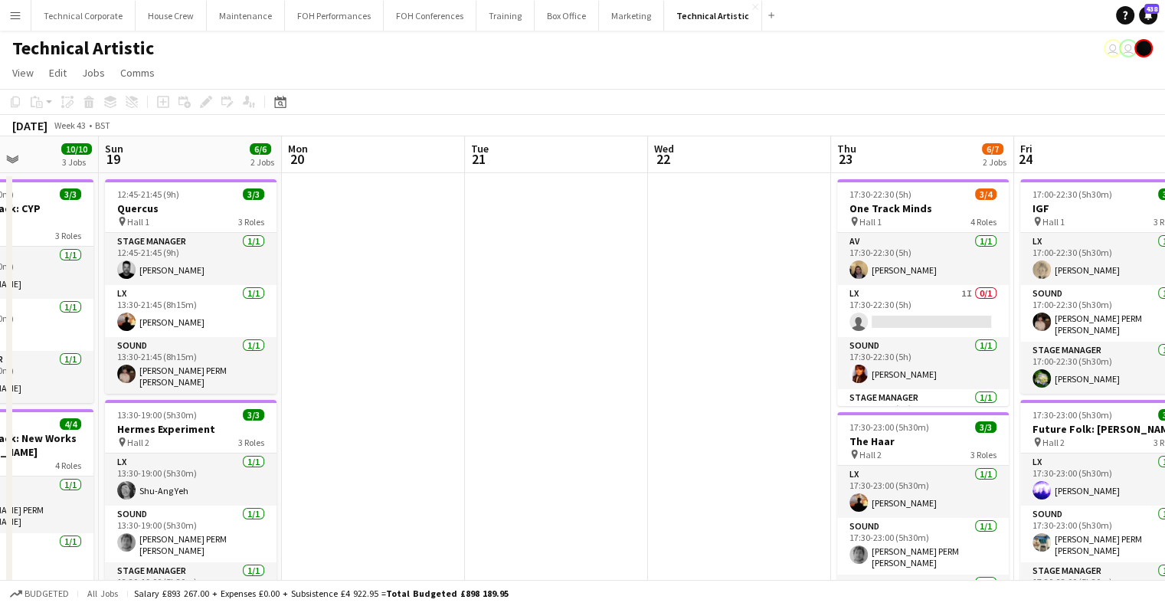
drag, startPoint x: 565, startPoint y: 307, endPoint x: 1066, endPoint y: 329, distance: 501.5
click at [1066, 329] on app-calendar-viewport "Thu 16 Fri 17 3/3 1 Job Sat 18 10/10 3 Jobs Sun 19 6/6 2 Jobs Mon 20 Tue 21 Wed…" at bounding box center [582, 574] width 1165 height 877
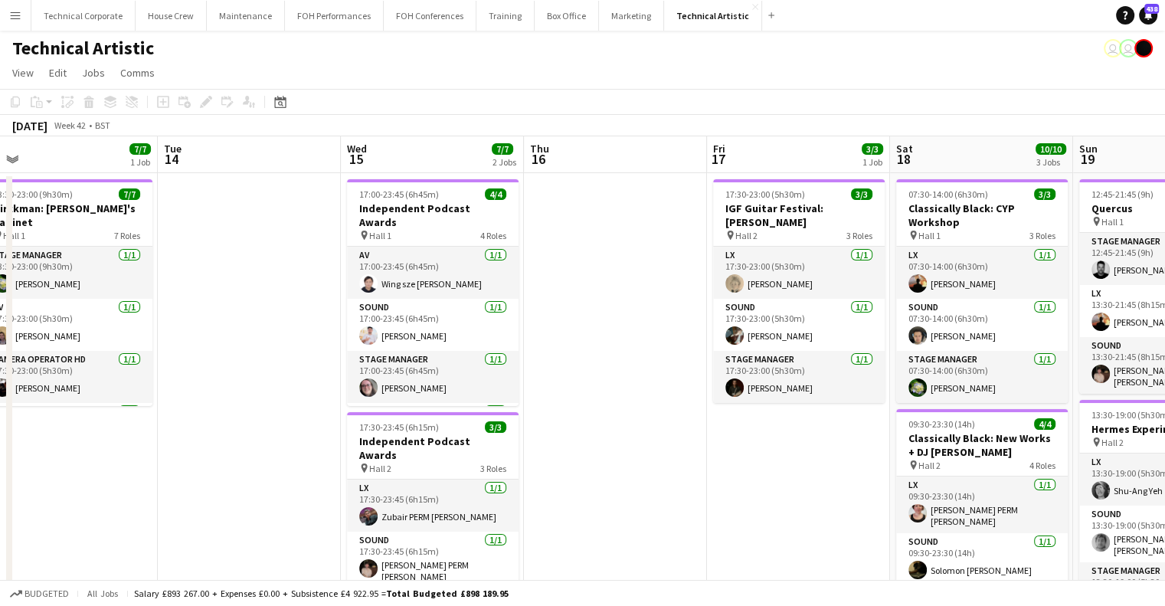
drag, startPoint x: 1046, startPoint y: 343, endPoint x: 411, endPoint y: 309, distance: 636.0
click at [1121, 348] on app-calendar-viewport "Sat 11 Sun 12 Mon 13 7/7 1 Job Tue 14 Wed 15 7/7 2 Jobs Thu 16 Fri 17 3/3 1 Job…" at bounding box center [582, 574] width 1165 height 877
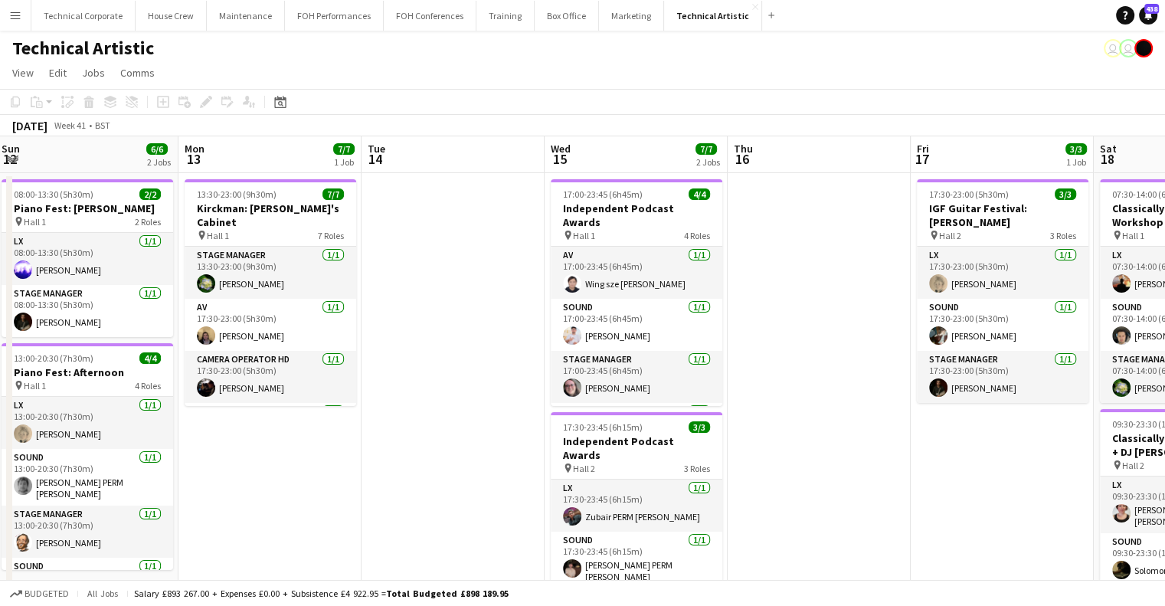
drag, startPoint x: 528, startPoint y: 309, endPoint x: 614, endPoint y: 310, distance: 85.8
click at [603, 309] on app-calendar-viewport "Fri 10 6/6 2 Jobs Sat 11 8/8 3 Jobs Sun 12 6/6 2 Jobs Mon 13 7/7 1 Job Tue 14 W…" at bounding box center [582, 574] width 1165 height 877
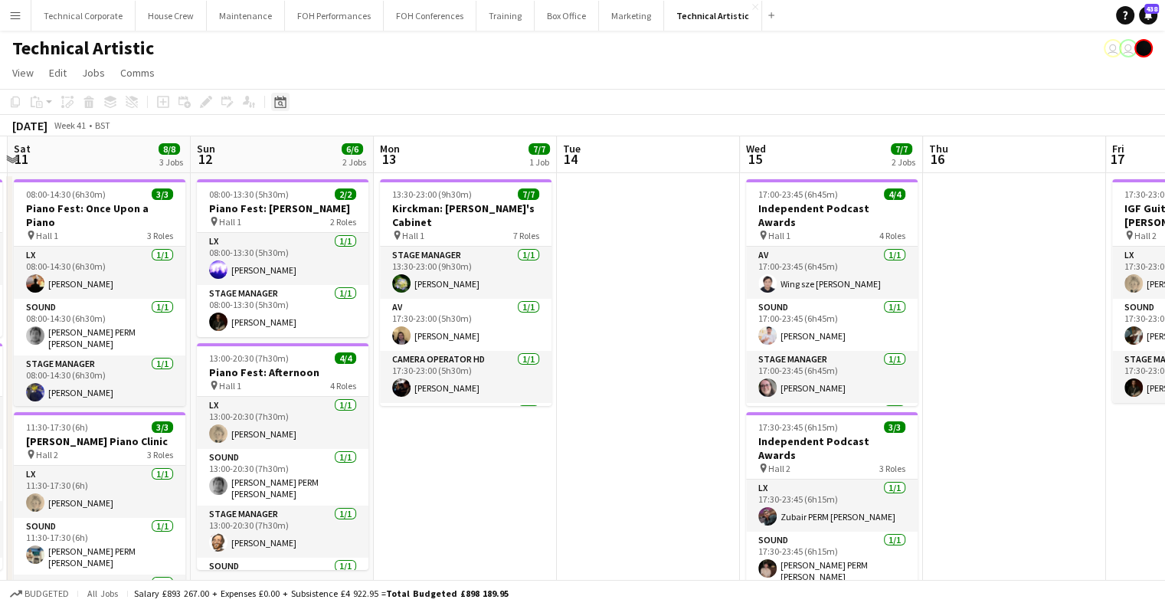
click at [282, 104] on icon "Date picker" at bounding box center [280, 102] width 12 height 12
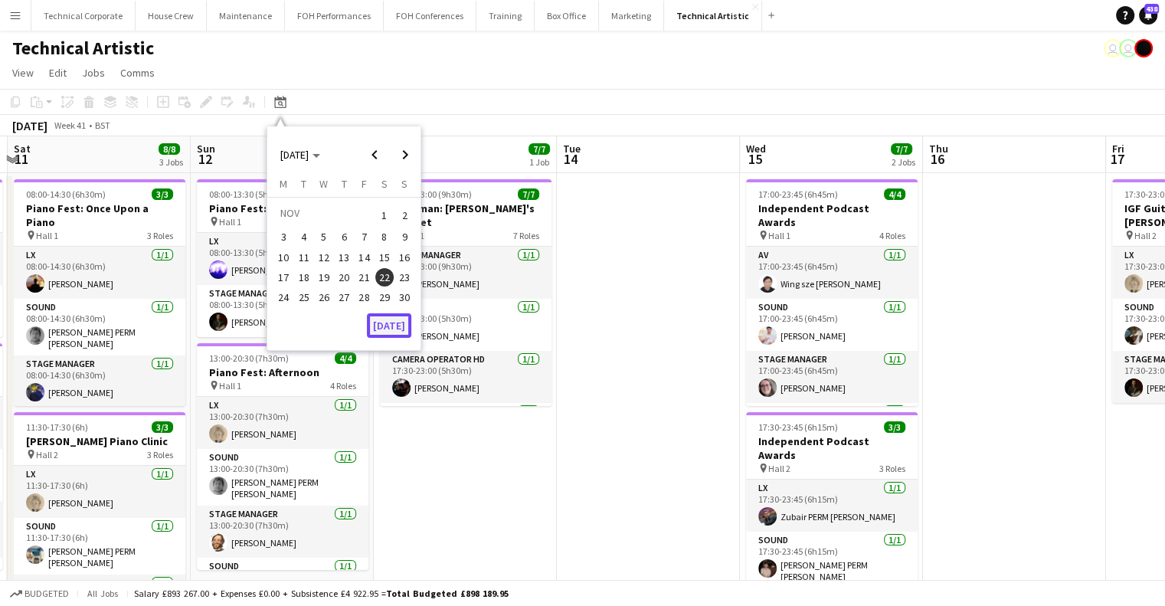
click at [399, 329] on button "[DATE]" at bounding box center [389, 325] width 44 height 25
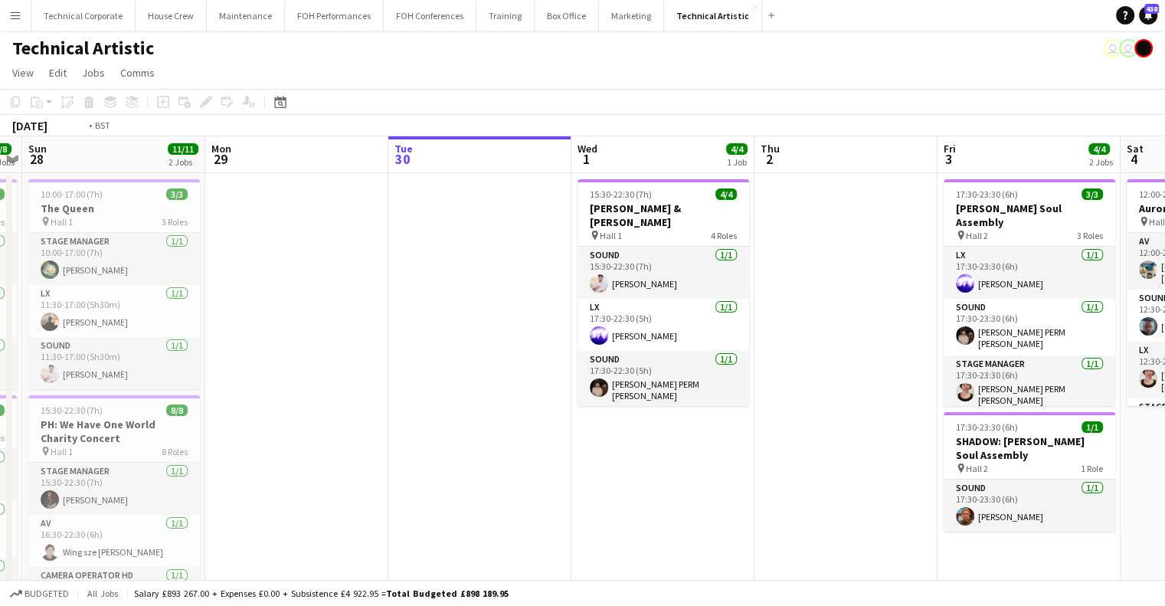
scroll to position [0, 624]
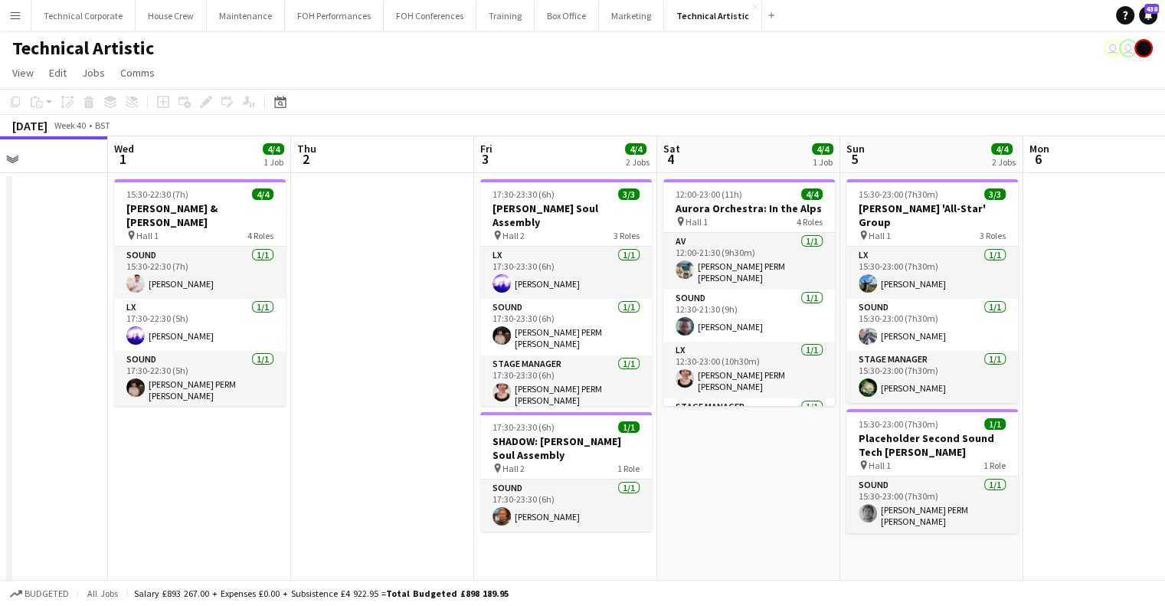
click at [403, 384] on app-calendar-viewport "Sat 27 8/8 2 Jobs Sun 28 11/11 2 Jobs Mon 29 Tue 30 Wed 1 4/4 1 Job Thu 2 Fri 3…" at bounding box center [582, 574] width 1165 height 877
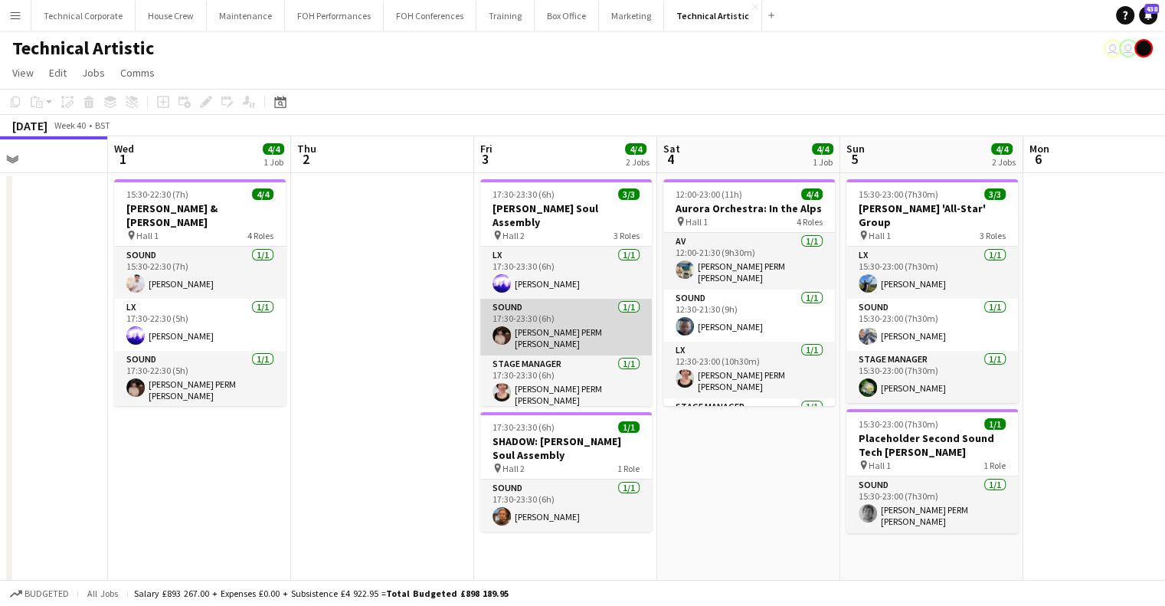
click at [529, 332] on app-card-role "Sound 1/1 17:30-23:30 (6h) Anders PERM Waller" at bounding box center [566, 327] width 172 height 57
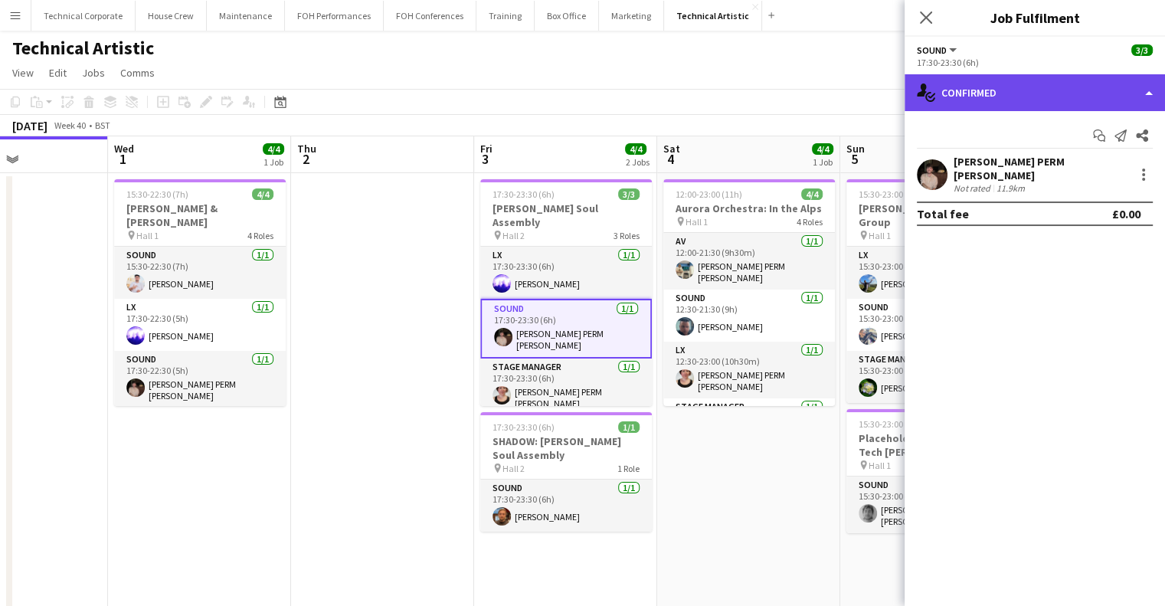
click at [1022, 97] on div "single-neutral-actions-check-2 Confirmed" at bounding box center [1035, 92] width 260 height 37
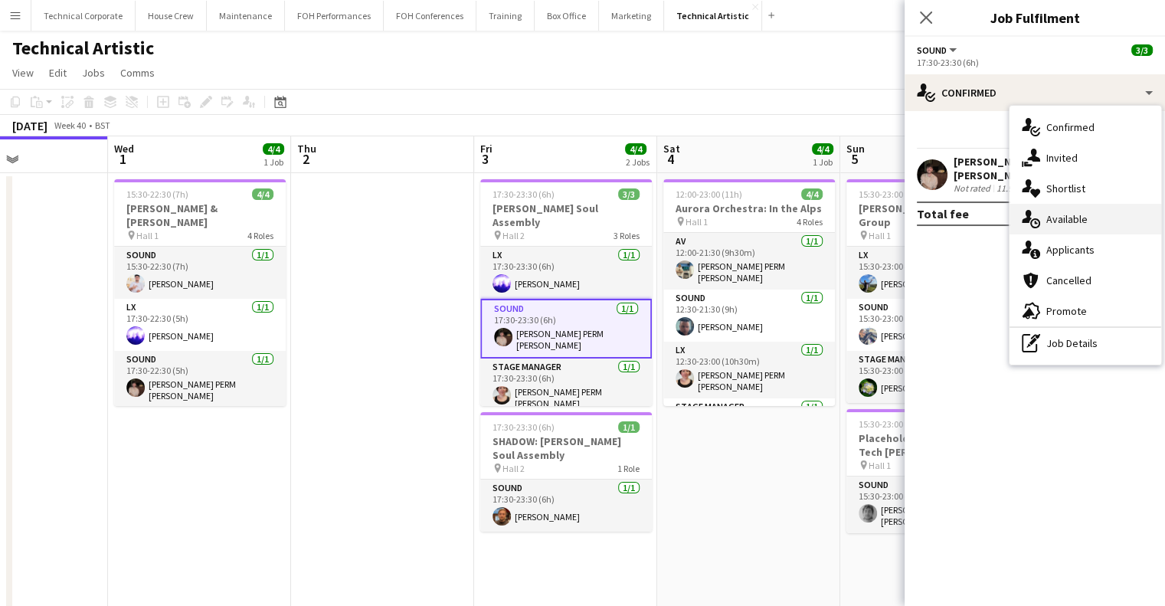
click at [1077, 228] on div "single-neutral-actions-upload Available" at bounding box center [1086, 219] width 152 height 31
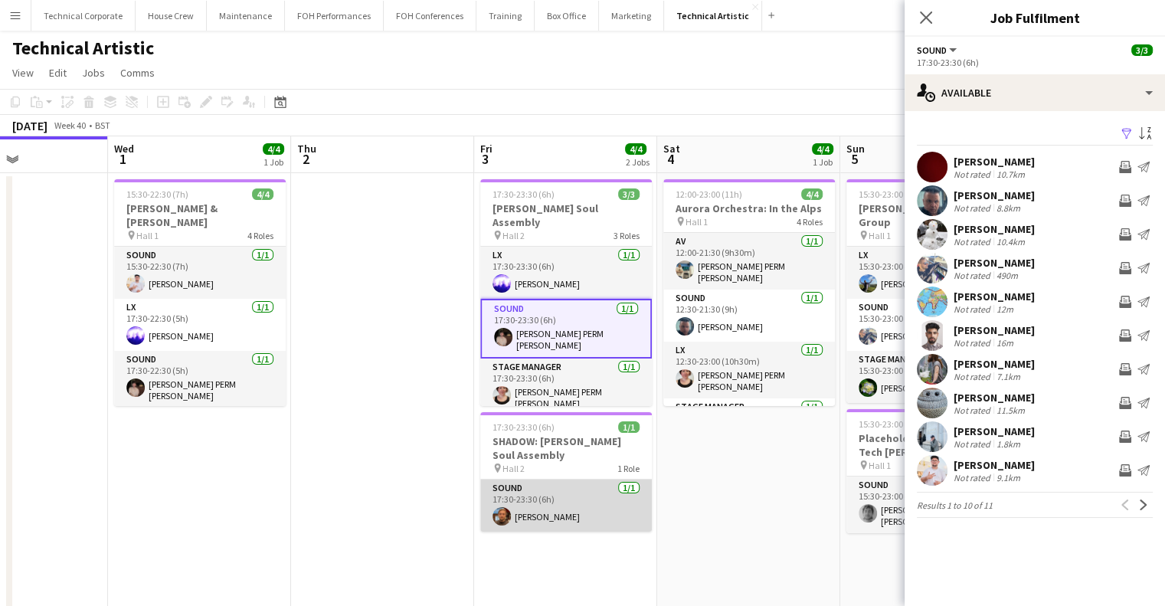
click at [544, 500] on app-card-role "Sound 1/1 17:30-23:30 (6h) Ned Roberts" at bounding box center [566, 506] width 172 height 52
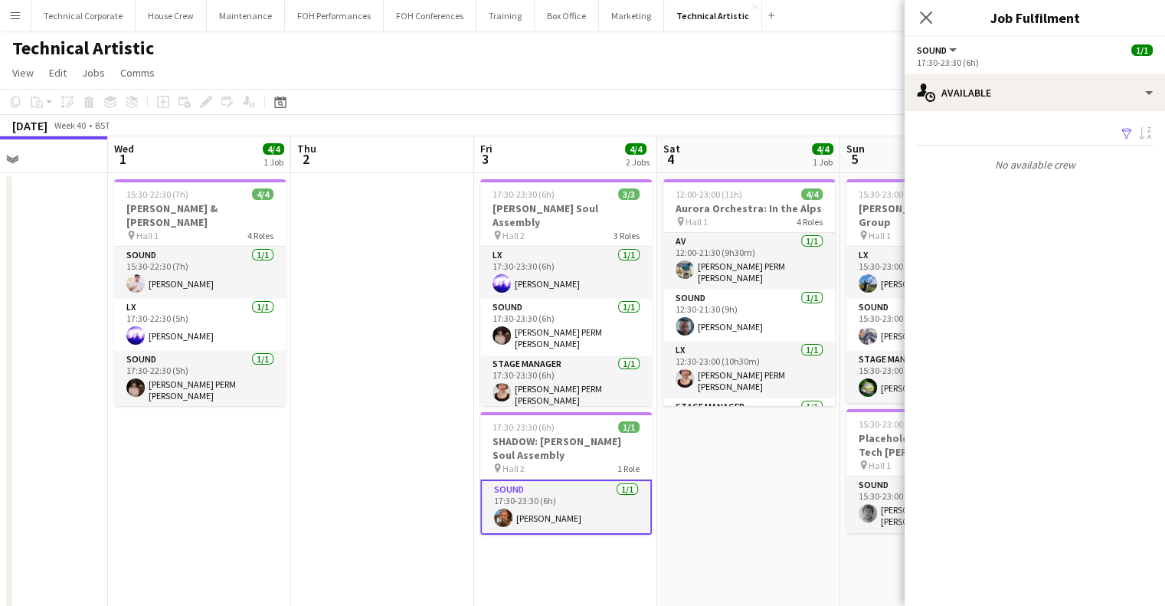
scroll to position [0, 624]
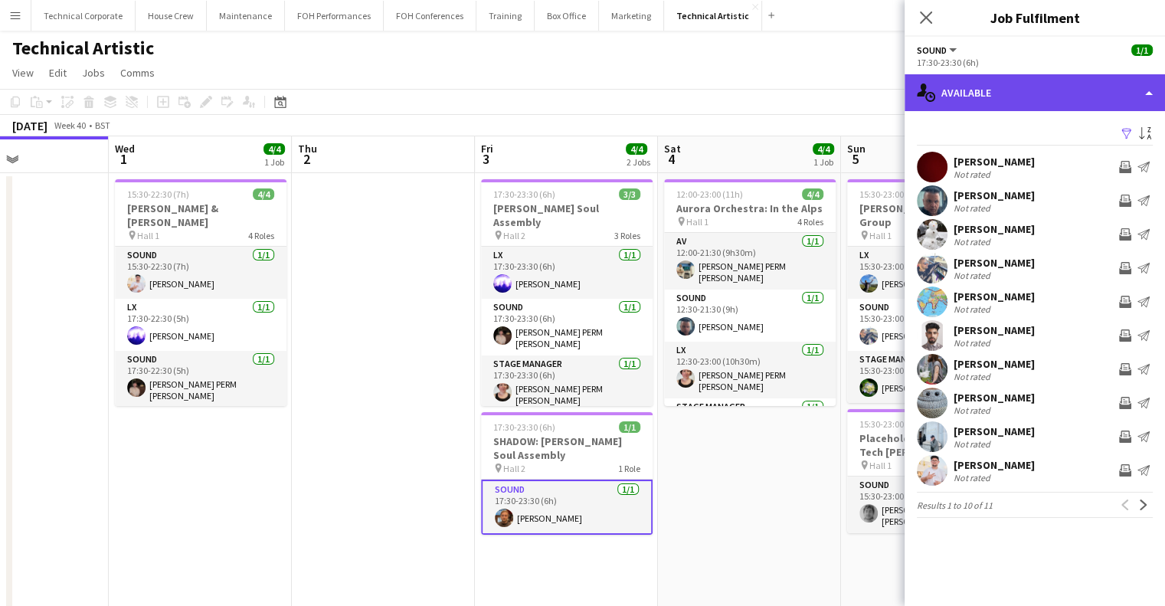
click at [1056, 103] on div "single-neutral-actions-upload Available" at bounding box center [1035, 92] width 260 height 37
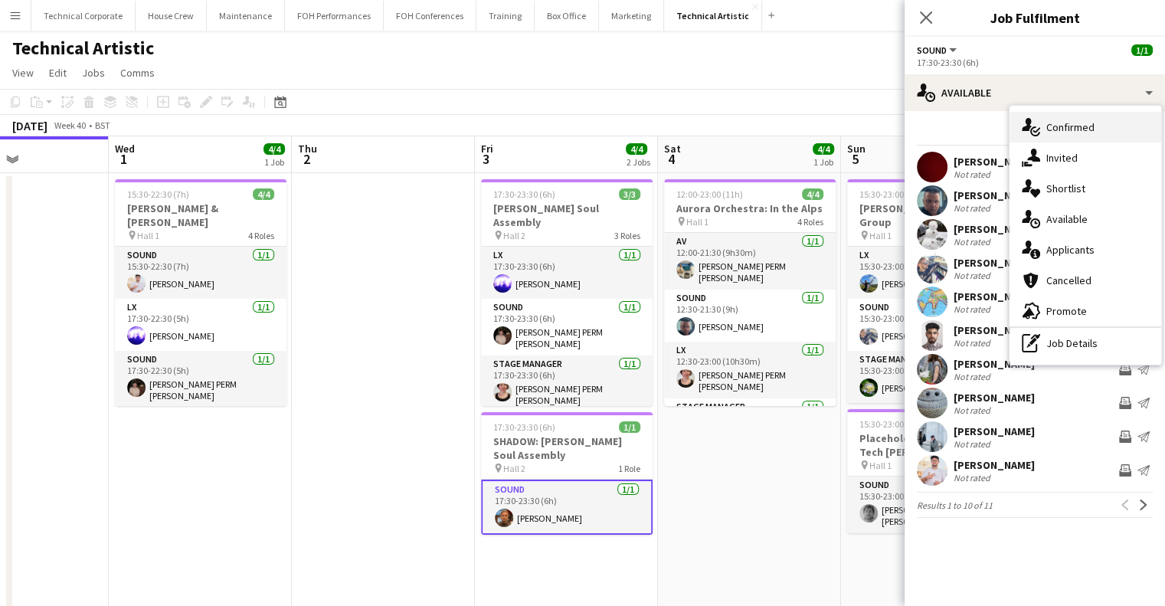
click at [1077, 126] on span "Confirmed" at bounding box center [1070, 127] width 48 height 14
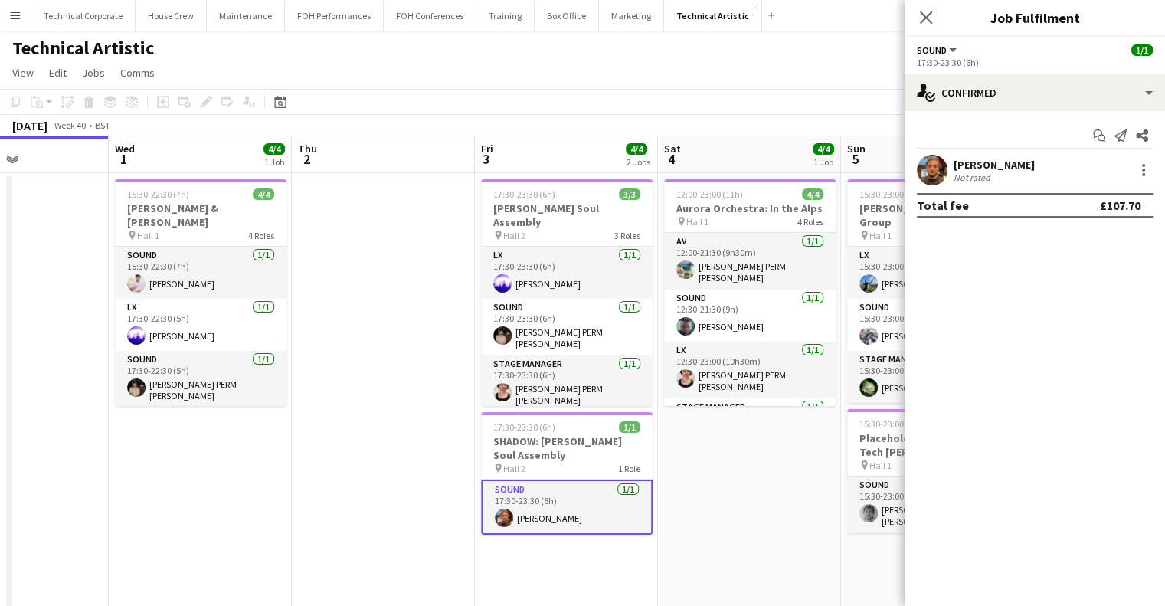
click at [1022, 167] on div "Ned Roberts Not rated" at bounding box center [1035, 170] width 260 height 31
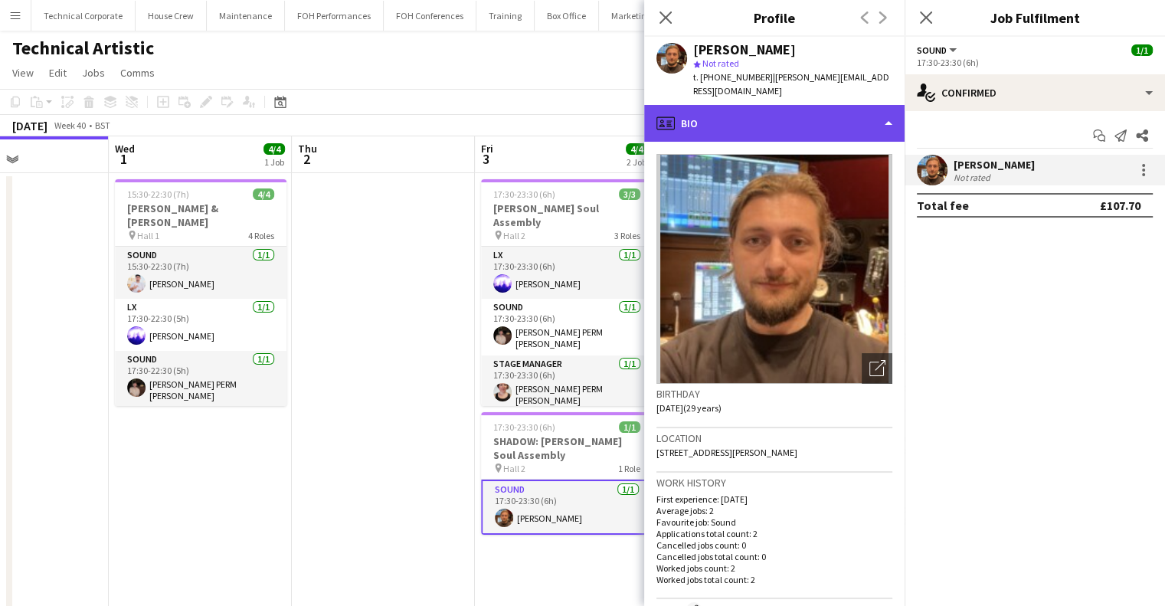
click at [748, 105] on div "profile Bio" at bounding box center [774, 123] width 260 height 37
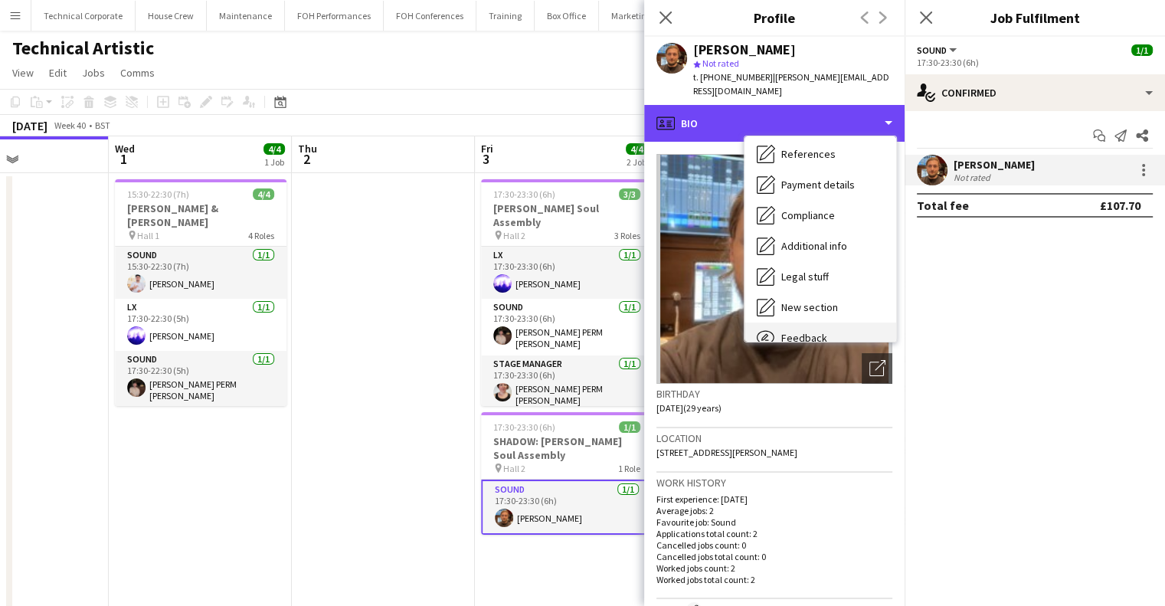
scroll to position [205, 0]
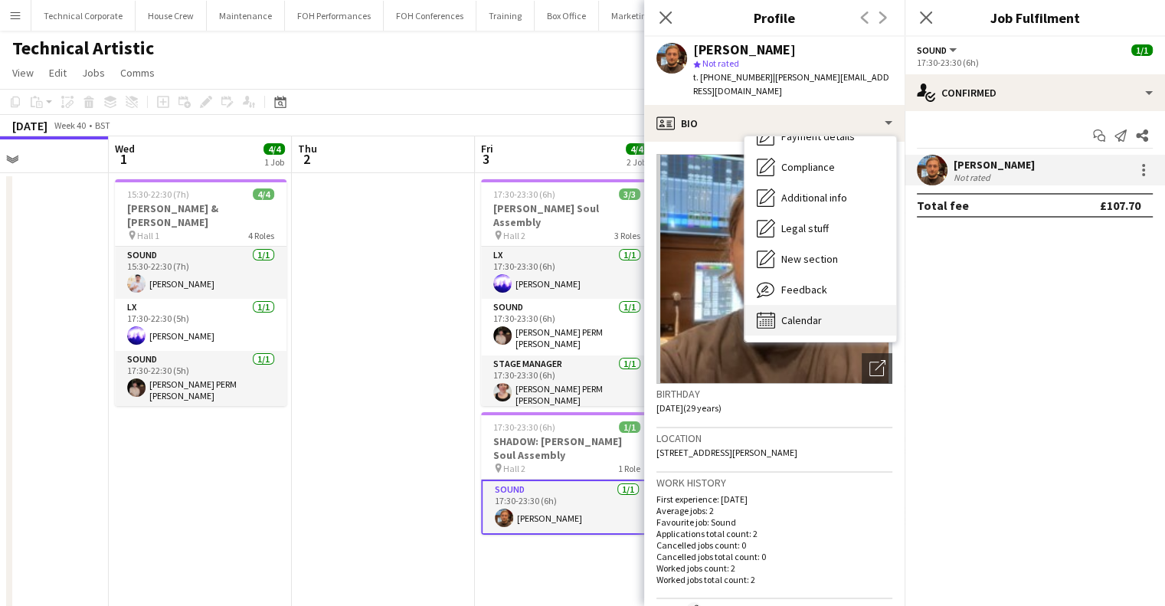
click at [815, 313] on span "Calendar" at bounding box center [801, 320] width 41 height 14
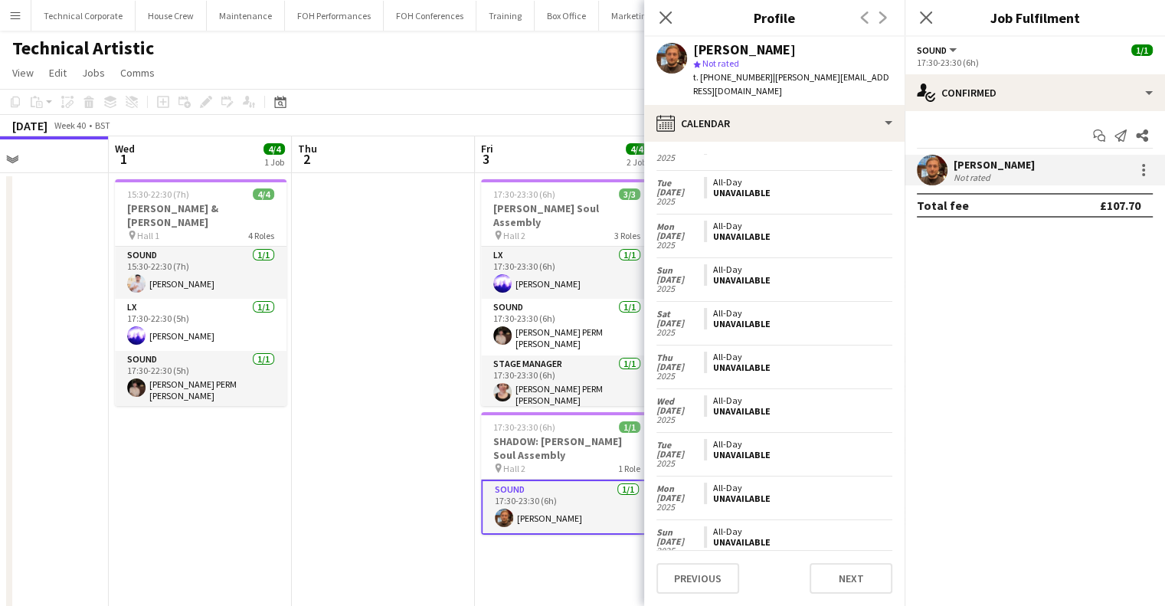
scroll to position [1566, 0]
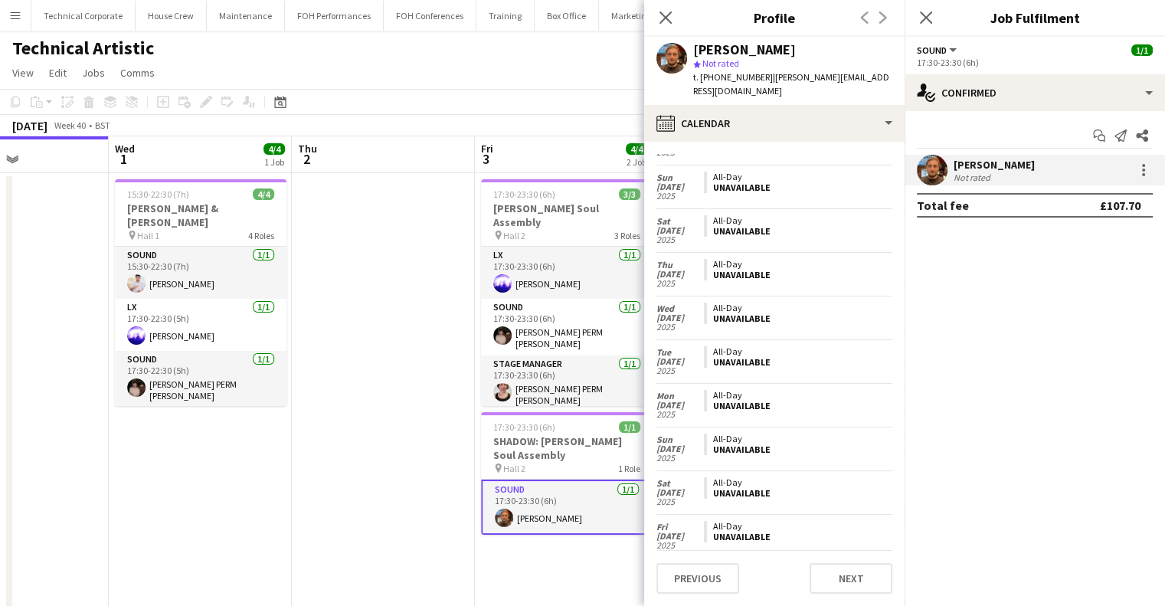
click at [380, 375] on app-date-cell at bounding box center [383, 593] width 183 height 840
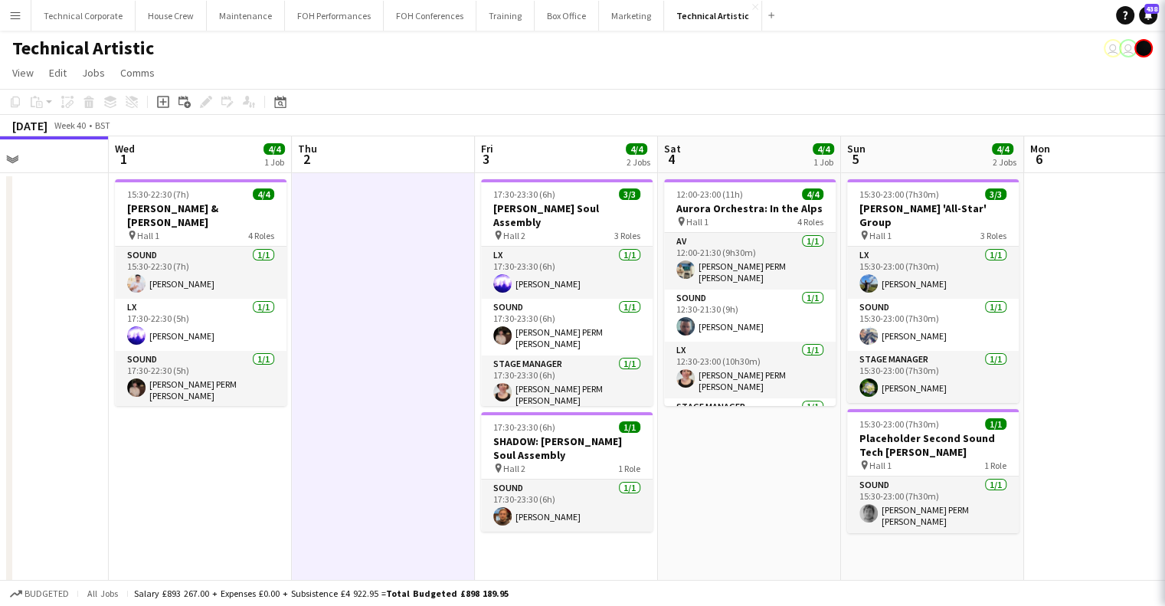
click at [380, 376] on app-date-cell at bounding box center [383, 593] width 183 height 840
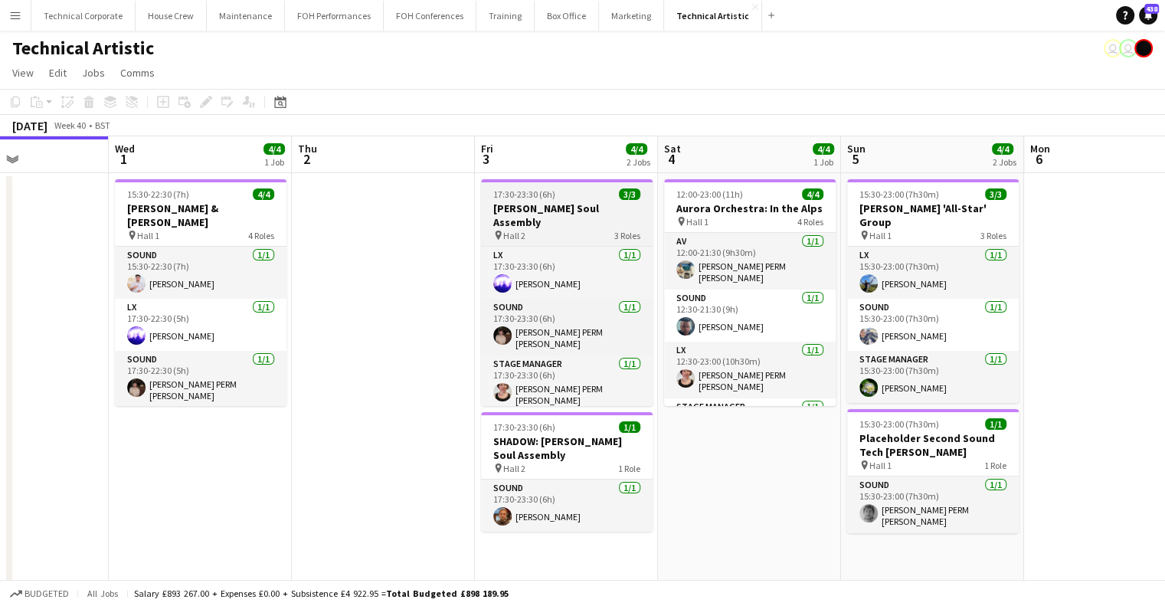
click at [527, 224] on h3 "Michael Mwenso Soul Assembly" at bounding box center [567, 215] width 172 height 28
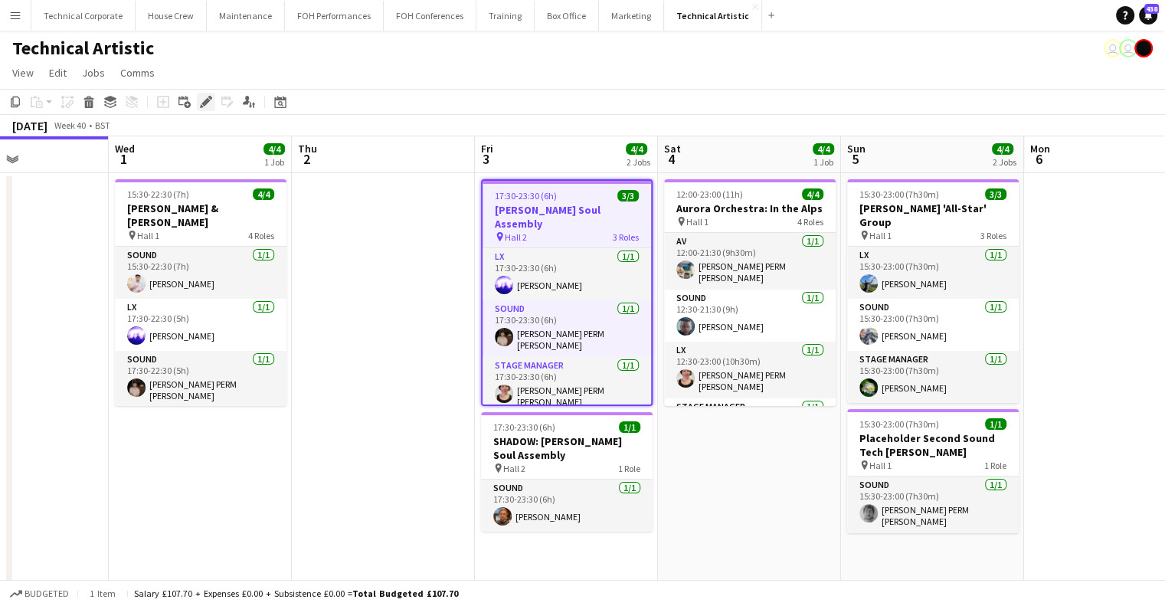
click at [204, 101] on icon at bounding box center [205, 102] width 8 height 8
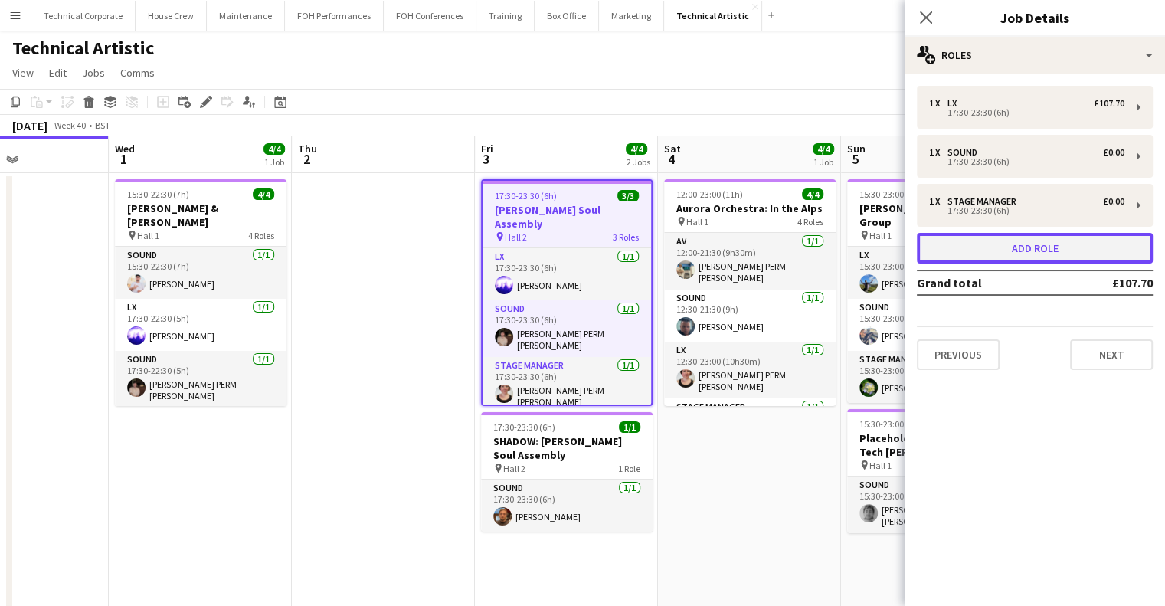
click at [997, 263] on button "Add role" at bounding box center [1035, 248] width 236 height 31
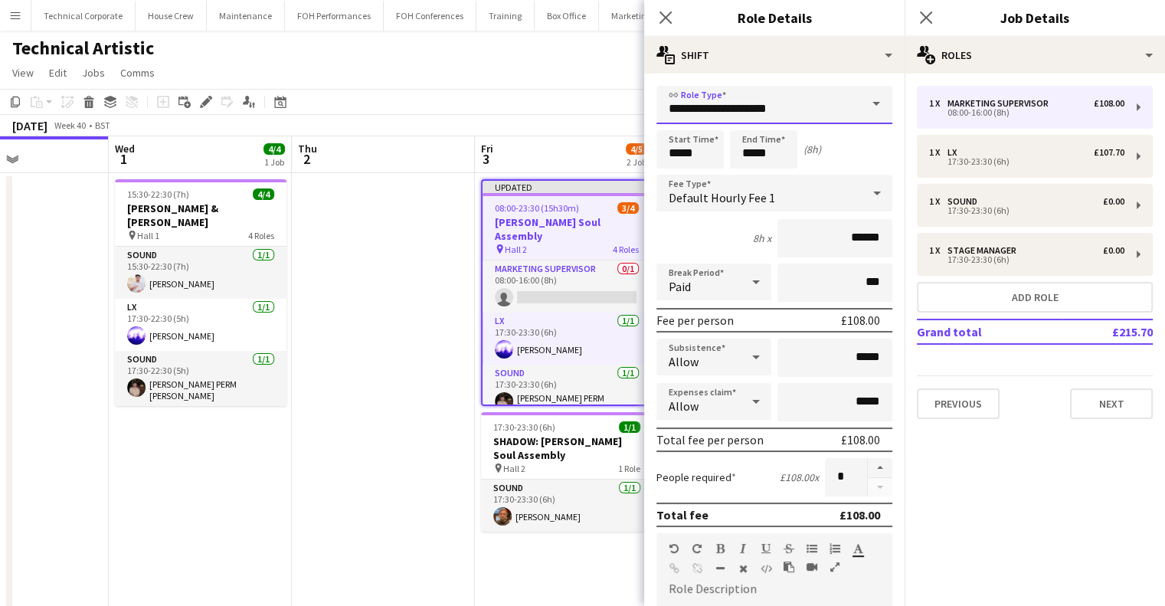
drag, startPoint x: 710, startPoint y: 110, endPoint x: 562, endPoint y: 106, distance: 148.6
click at [558, 108] on body "Menu Boards Boards Boards All jobs Status Workforce Workforce My Workforce Recr…" at bounding box center [582, 520] width 1165 height 1040
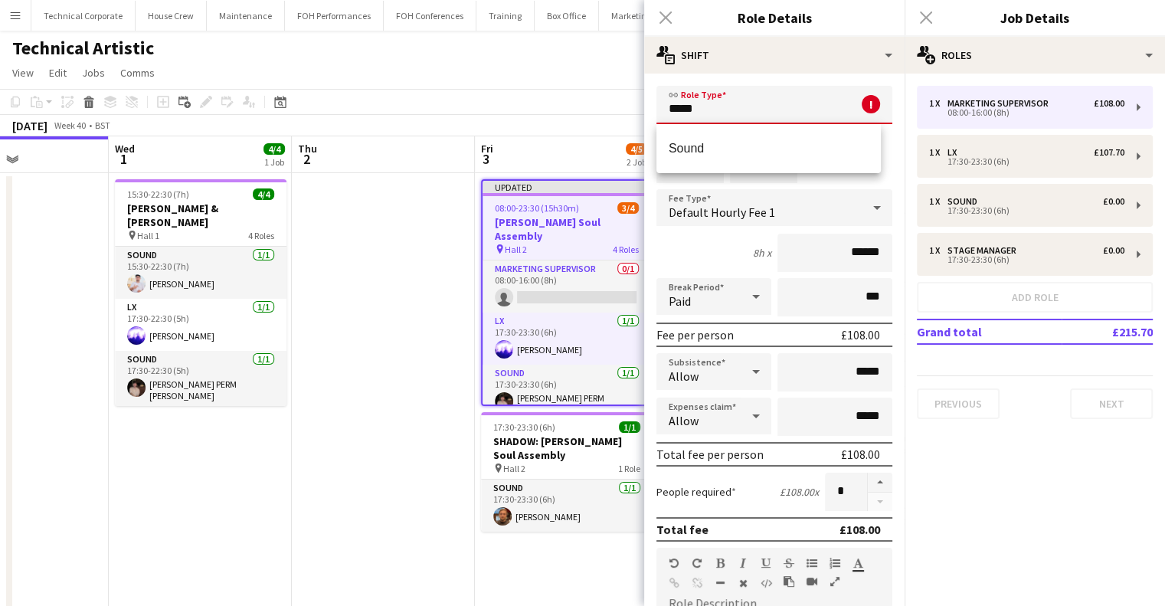
click at [727, 155] on span "Sound" at bounding box center [769, 148] width 200 height 15
type input "*****"
type input "******"
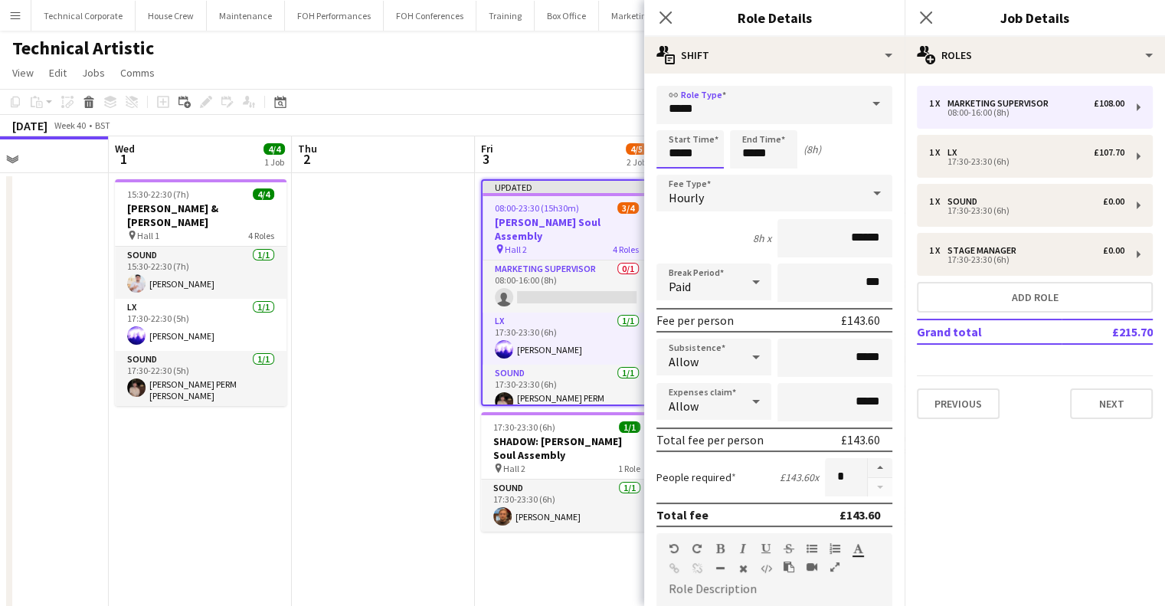
drag, startPoint x: 697, startPoint y: 153, endPoint x: 610, endPoint y: 144, distance: 87.8
click at [611, 143] on body "Menu Boards Boards Boards All jobs Status Workforce Workforce My Workforce Recr…" at bounding box center [582, 520] width 1165 height 1040
type input "*****"
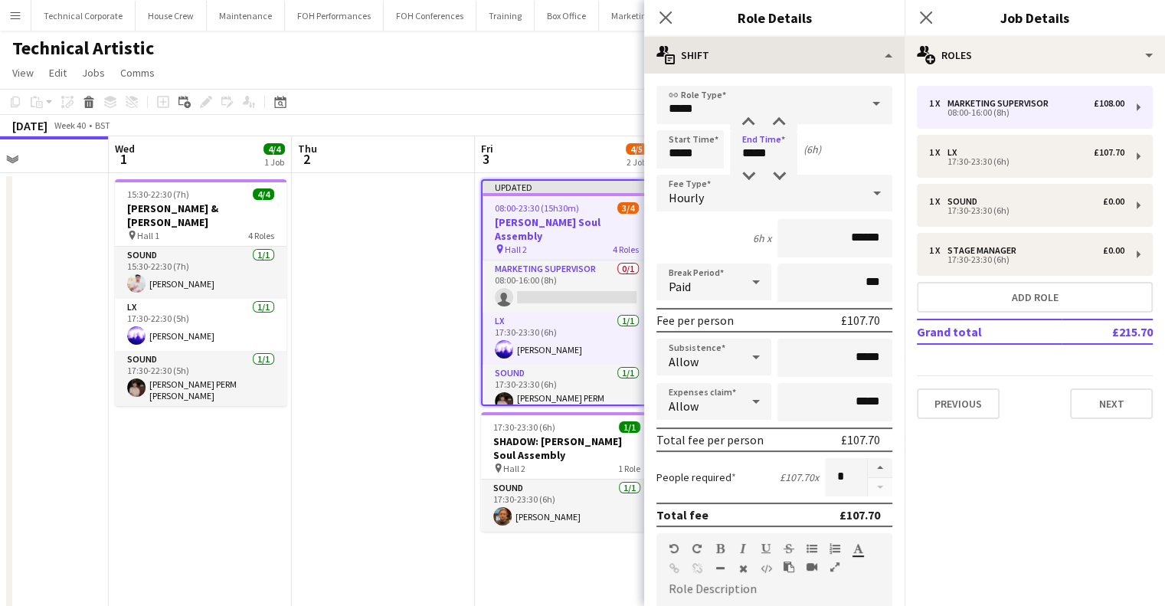
drag, startPoint x: 664, startPoint y: 17, endPoint x: 662, endPoint y: 46, distance: 29.2
click at [665, 16] on icon at bounding box center [666, 17] width 12 height 12
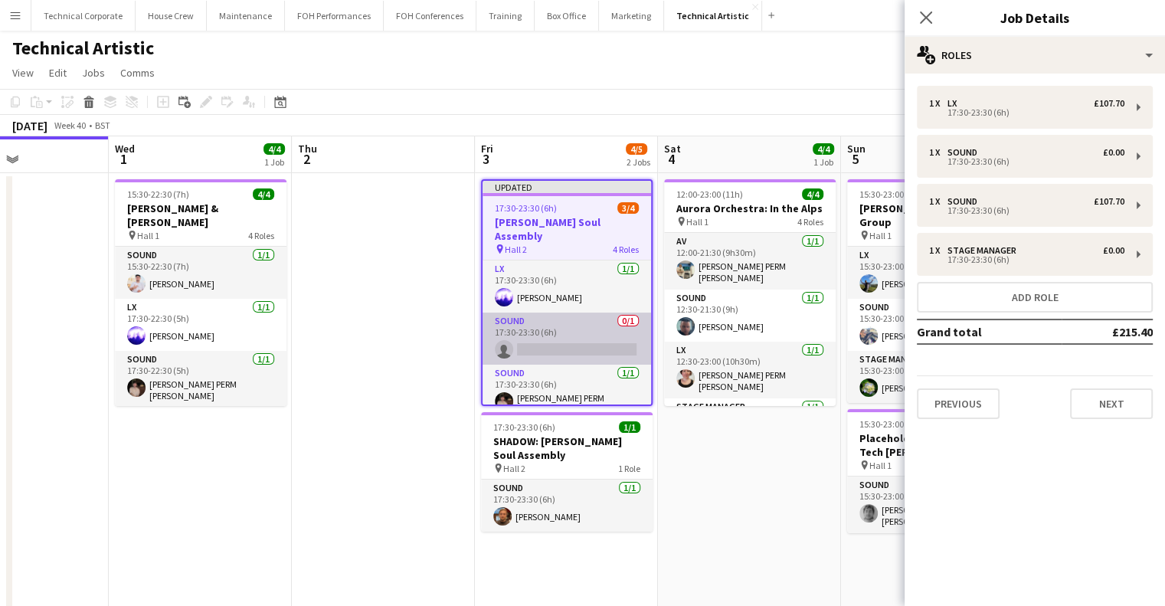
click at [567, 349] on app-card-role "Sound 0/1 17:30-23:30 (6h) single-neutral-actions" at bounding box center [567, 339] width 169 height 52
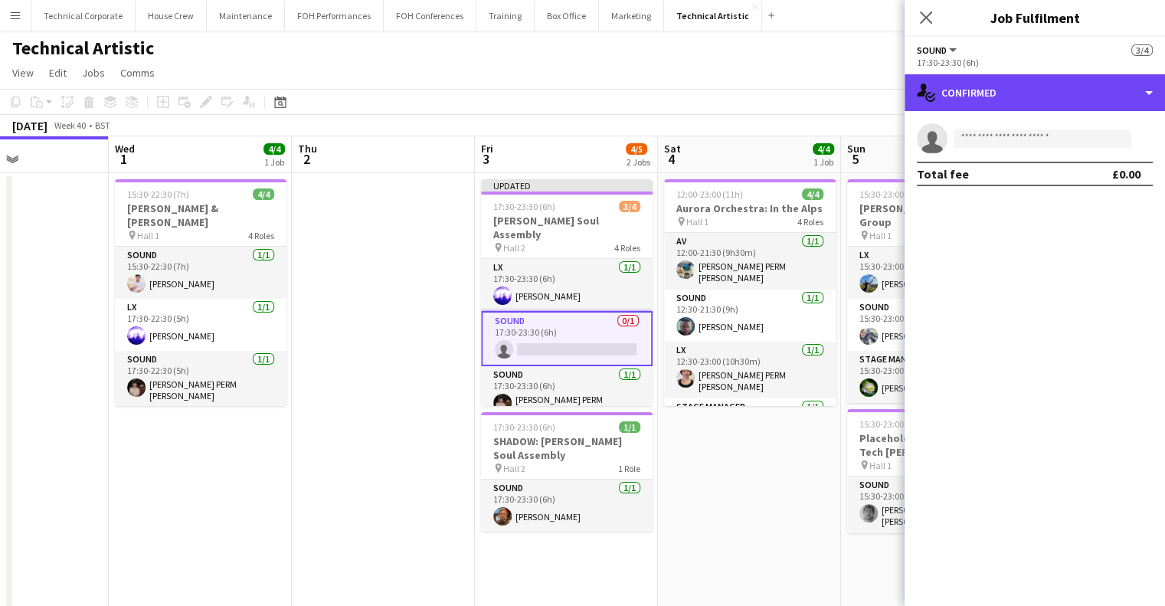
drag, startPoint x: 1032, startPoint y: 98, endPoint x: 1066, endPoint y: 143, distance: 56.4
click at [1033, 98] on div "single-neutral-actions-check-2 Confirmed" at bounding box center [1035, 92] width 260 height 37
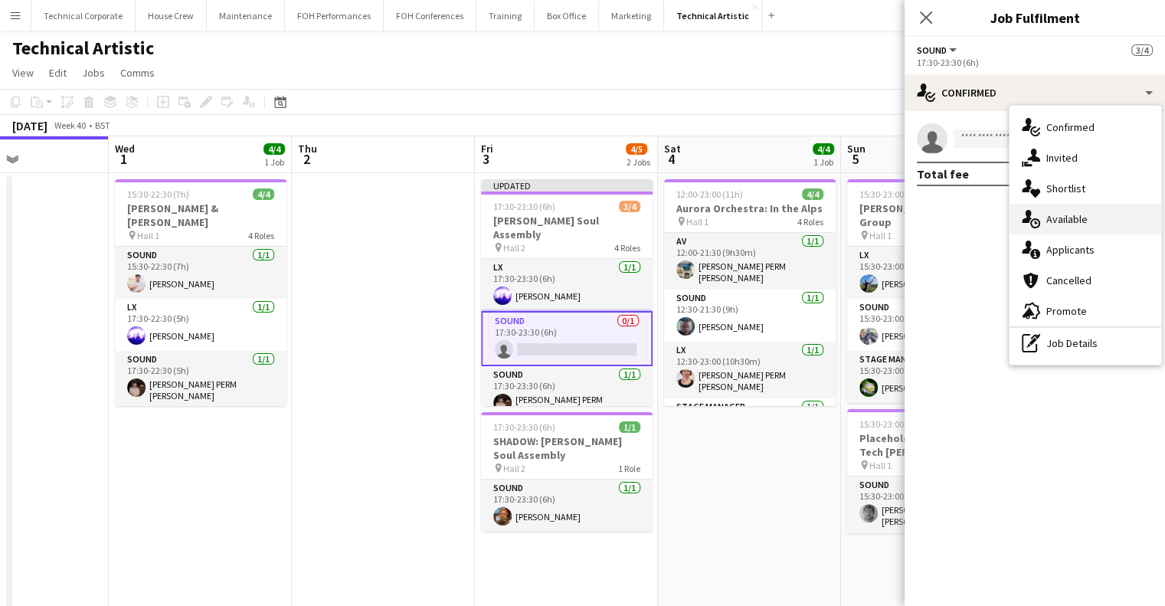
click at [1076, 214] on span "Available" at bounding box center [1066, 219] width 41 height 14
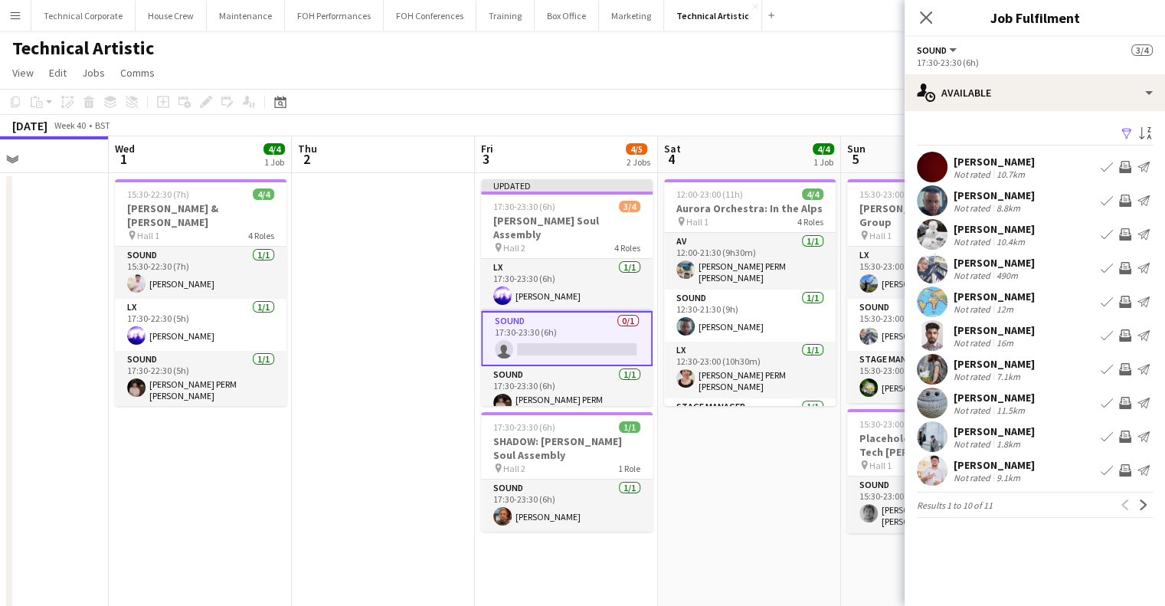
click at [1125, 469] on app-icon "Invite crew" at bounding box center [1125, 470] width 12 height 12
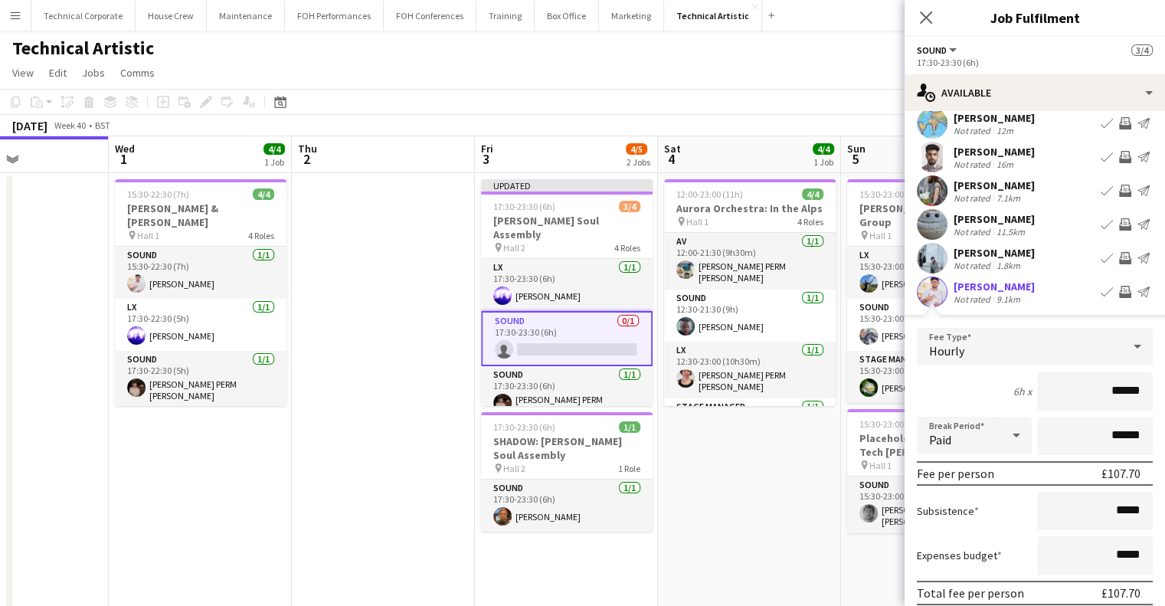
scroll to position [276, 0]
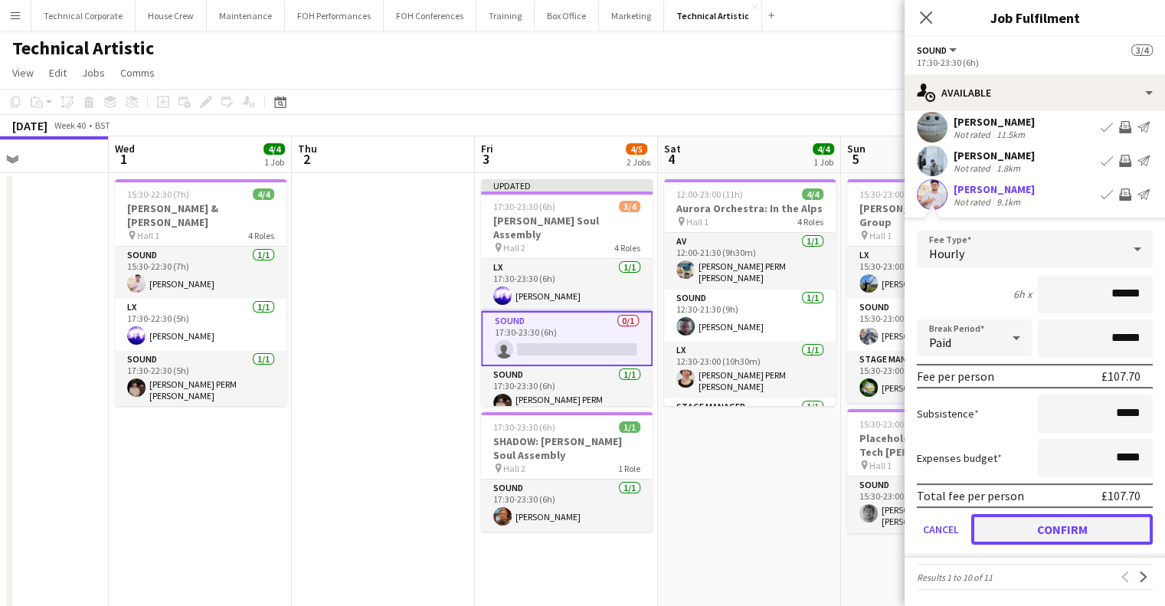
click at [1088, 530] on button "Confirm" at bounding box center [1062, 529] width 182 height 31
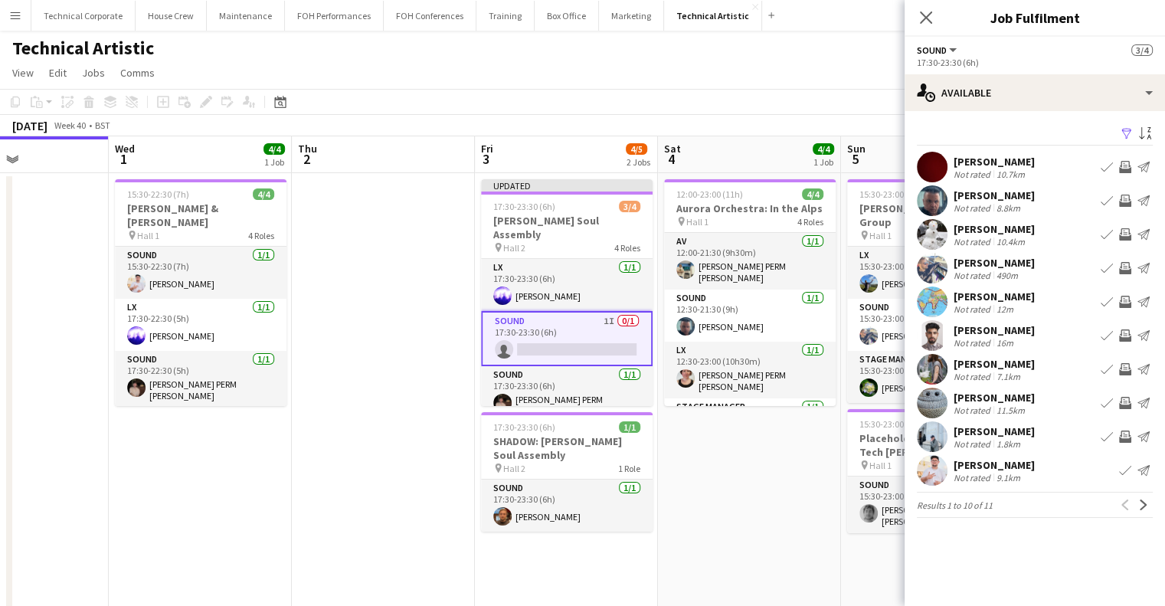
click at [1145, 502] on app-icon "Next" at bounding box center [1143, 504] width 11 height 11
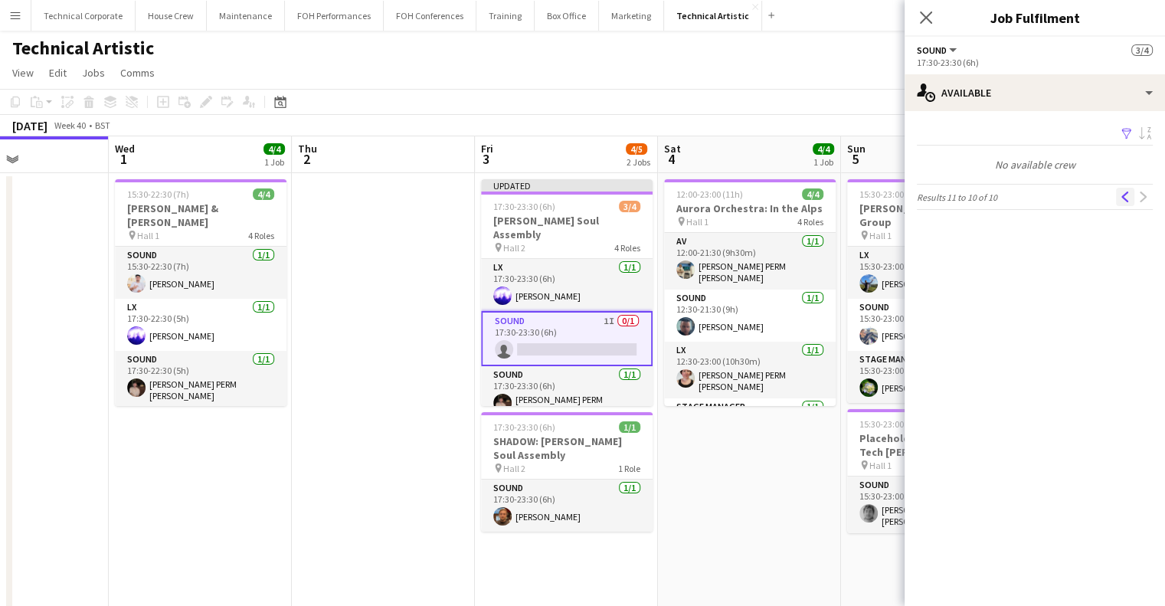
click at [1131, 195] on button "Previous" at bounding box center [1125, 197] width 18 height 18
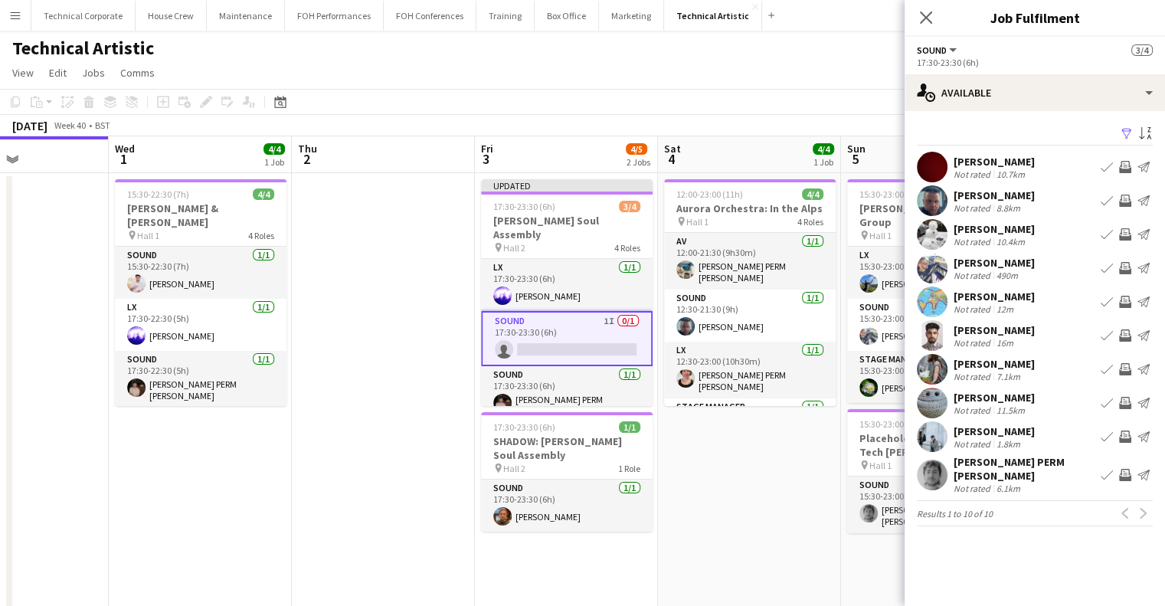
click at [1120, 201] on app-icon "Invite crew" at bounding box center [1125, 201] width 12 height 12
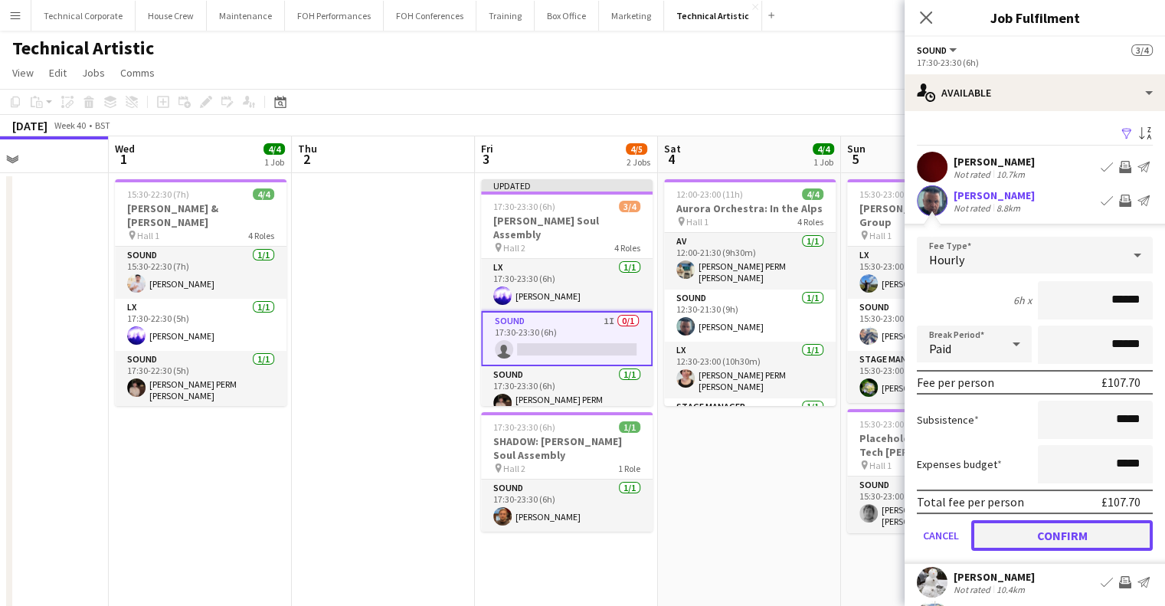
click at [1074, 535] on button "Confirm" at bounding box center [1062, 535] width 182 height 31
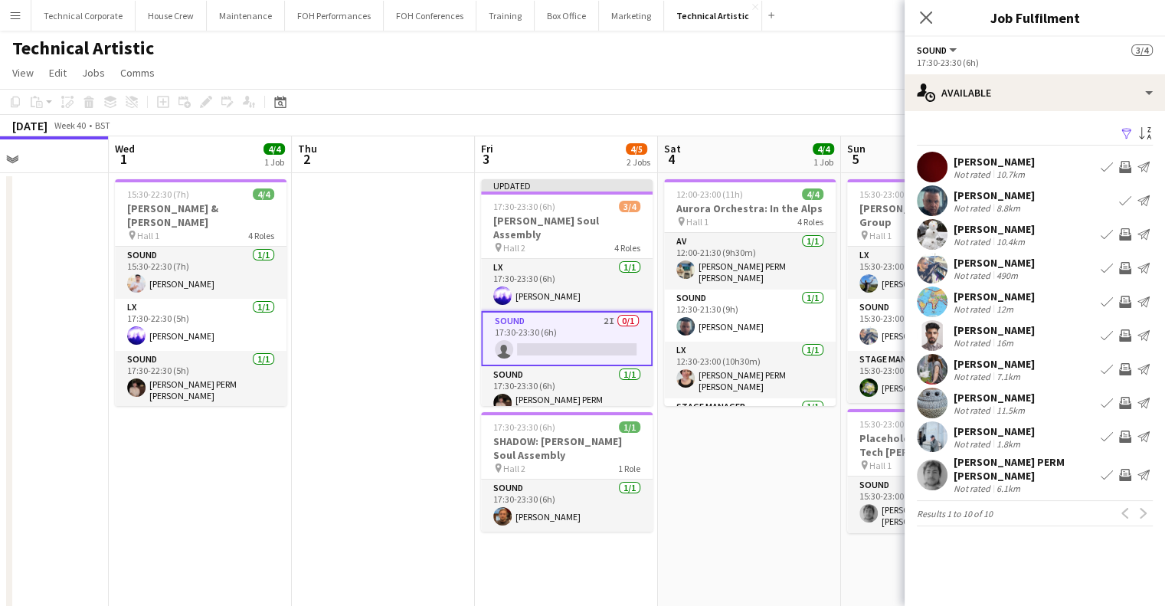
click at [754, 498] on app-date-cell "12:00-23:00 (11h) 4/4 Aurora Orchestra: In the Alps pin Hall 1 4 Roles AV 1/1 1…" at bounding box center [749, 593] width 183 height 840
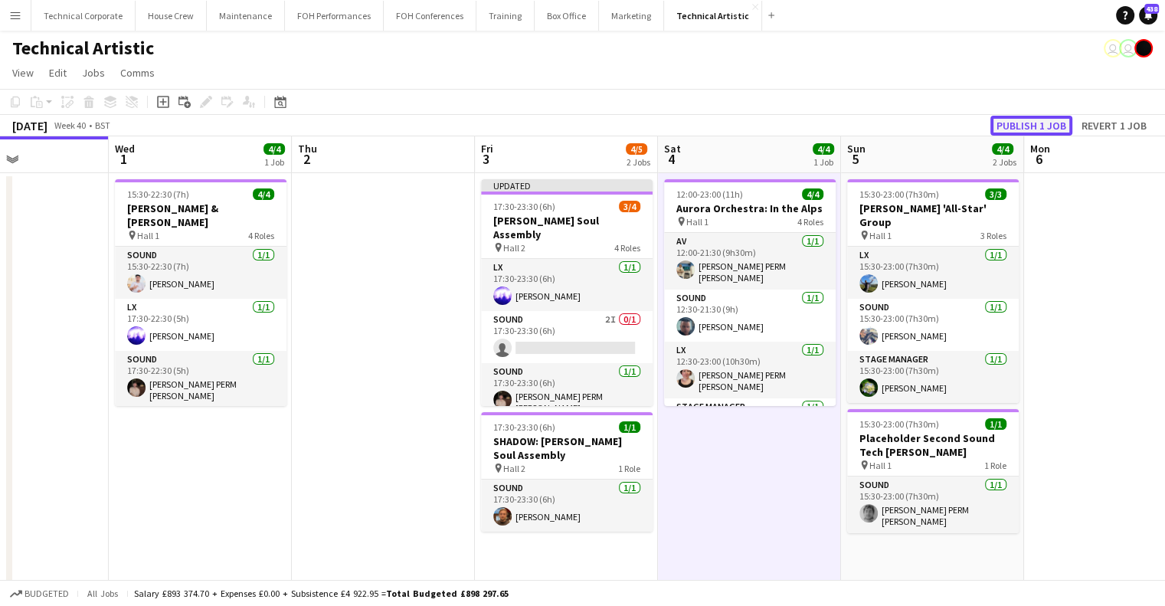
click at [1024, 117] on button "Publish 1 job" at bounding box center [1032, 126] width 82 height 20
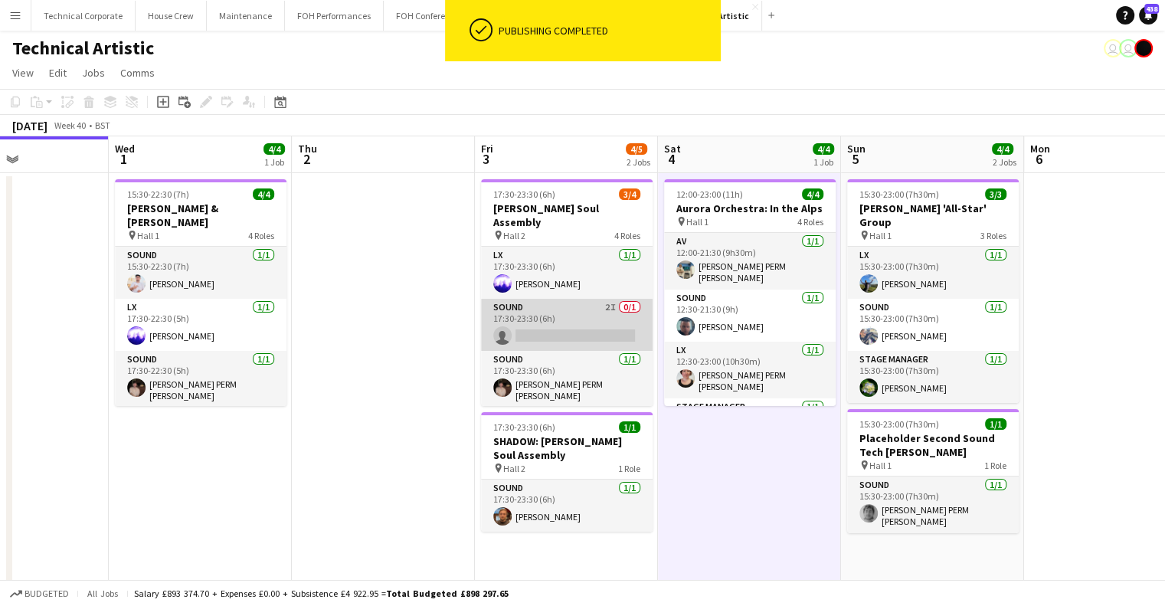
click at [571, 330] on app-card-role "Sound 2I 0/1 17:30-23:30 (6h) single-neutral-actions" at bounding box center [567, 325] width 172 height 52
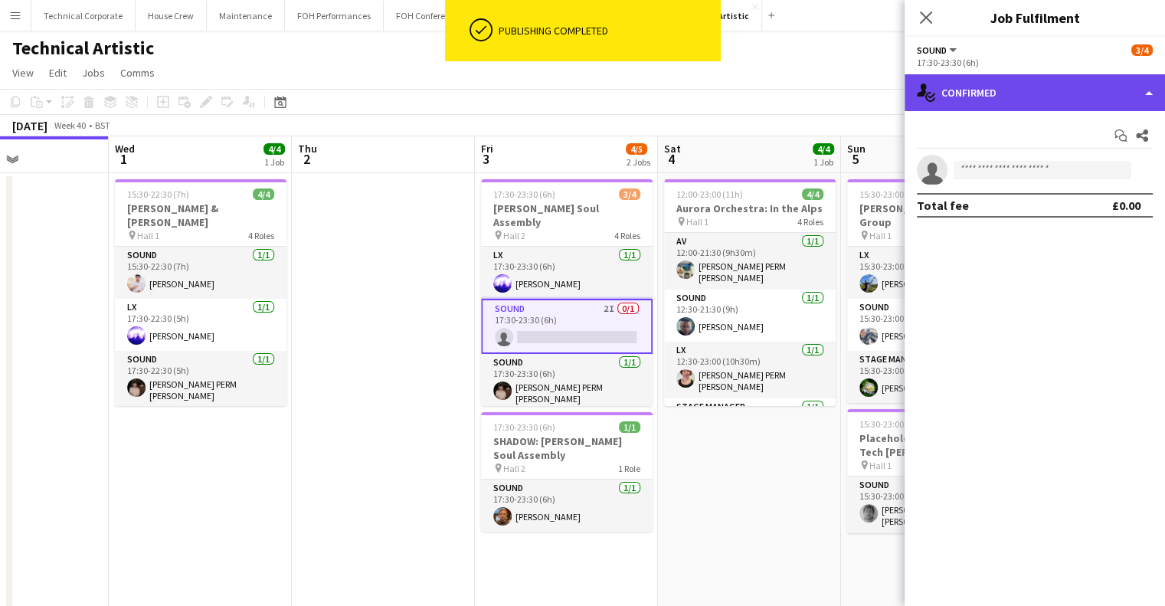
click at [1054, 74] on div "single-neutral-actions-check-2 Confirmed" at bounding box center [1035, 92] width 260 height 37
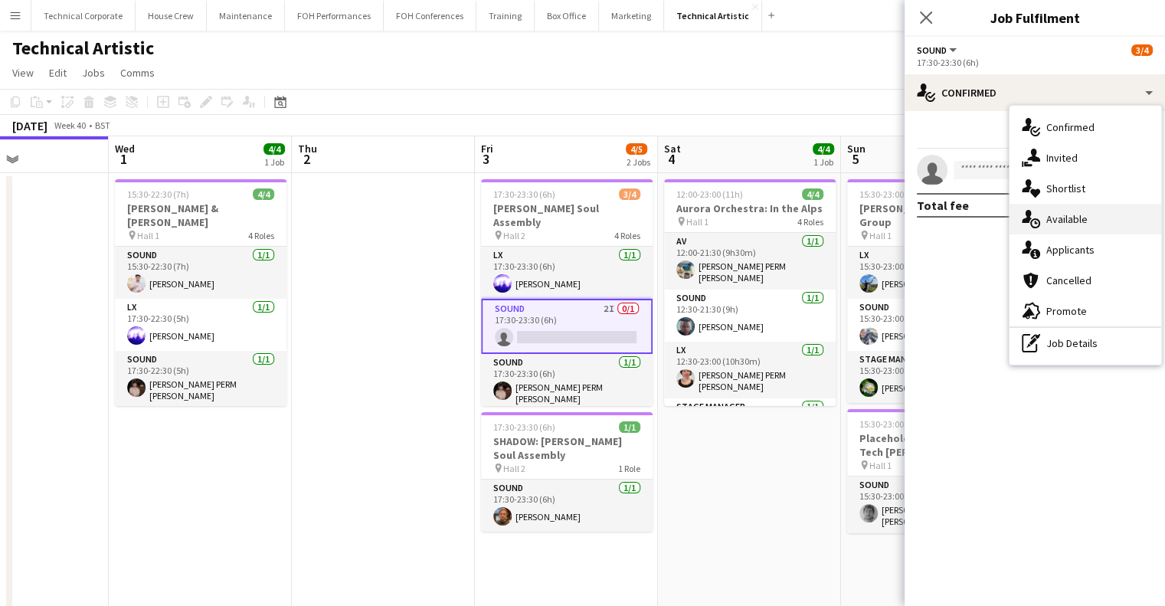
click at [1069, 214] on span "Available" at bounding box center [1066, 219] width 41 height 14
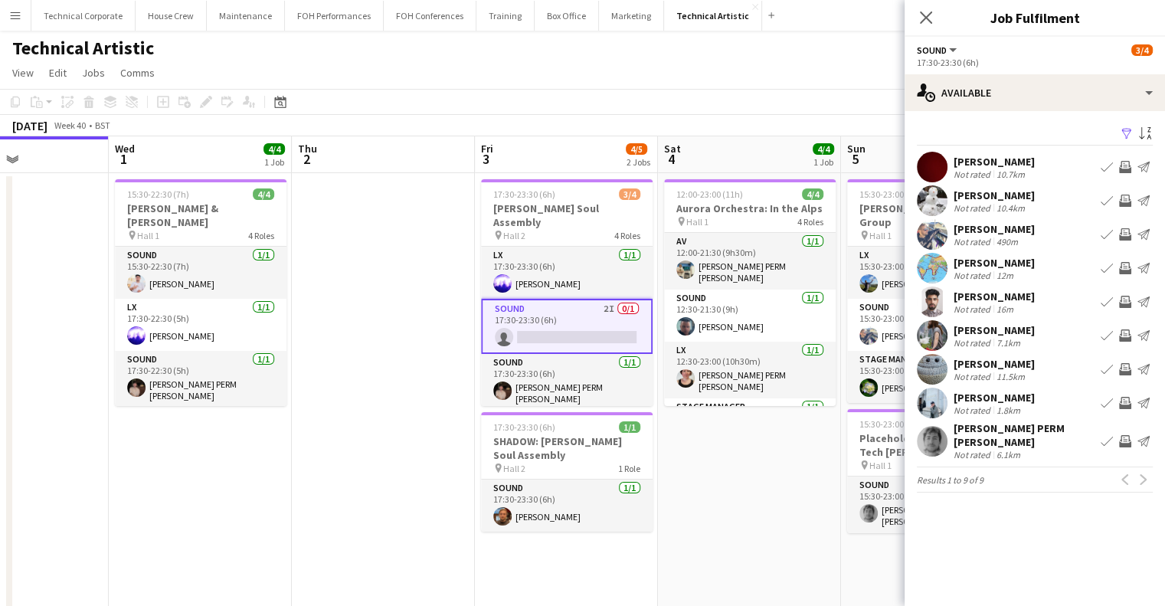
drag, startPoint x: 1122, startPoint y: 202, endPoint x: 1118, endPoint y: 218, distance: 15.6
click at [1122, 201] on app-icon "Invite crew" at bounding box center [1125, 201] width 12 height 12
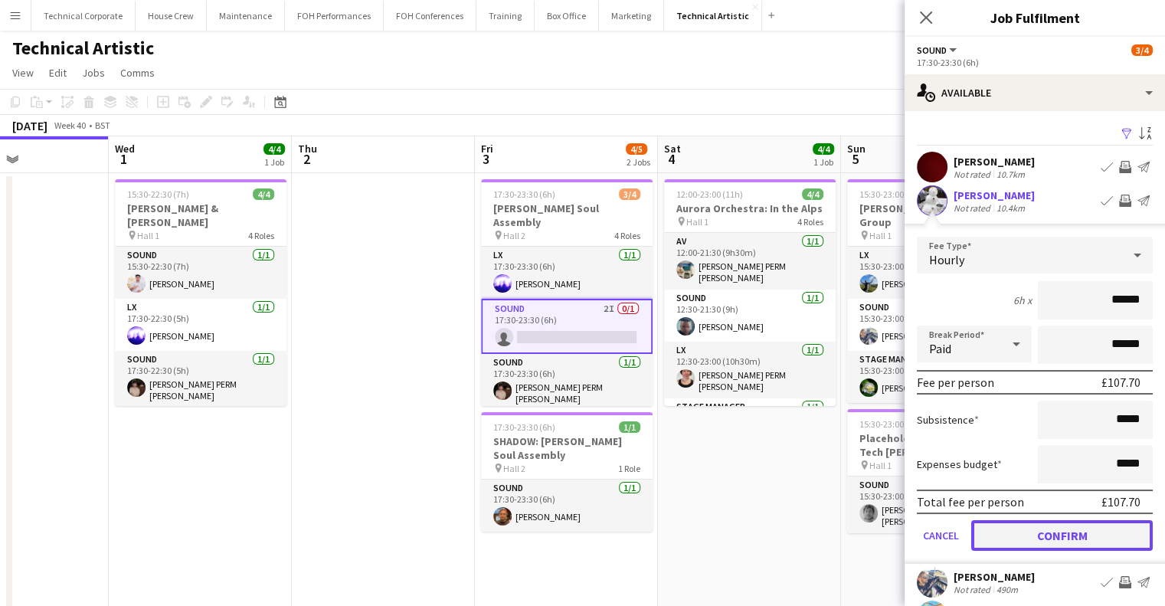
click at [1062, 535] on button "Confirm" at bounding box center [1062, 535] width 182 height 31
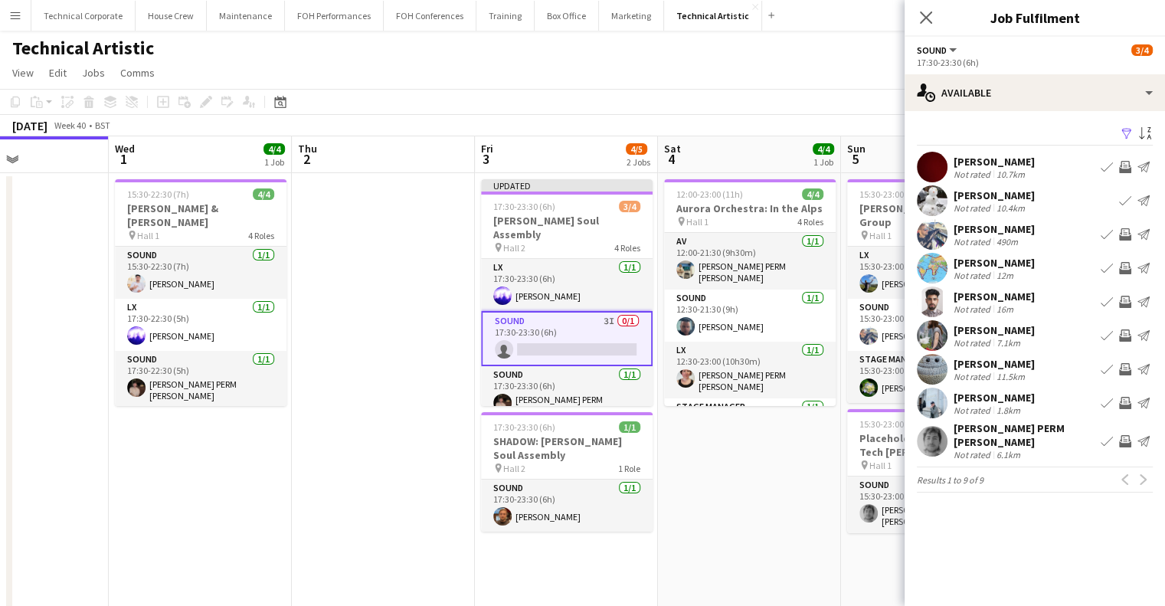
click at [725, 492] on app-date-cell "12:00-23:00 (11h) 4/4 Aurora Orchestra: In the Alps pin Hall 1 4 Roles AV 1/1 1…" at bounding box center [749, 593] width 183 height 840
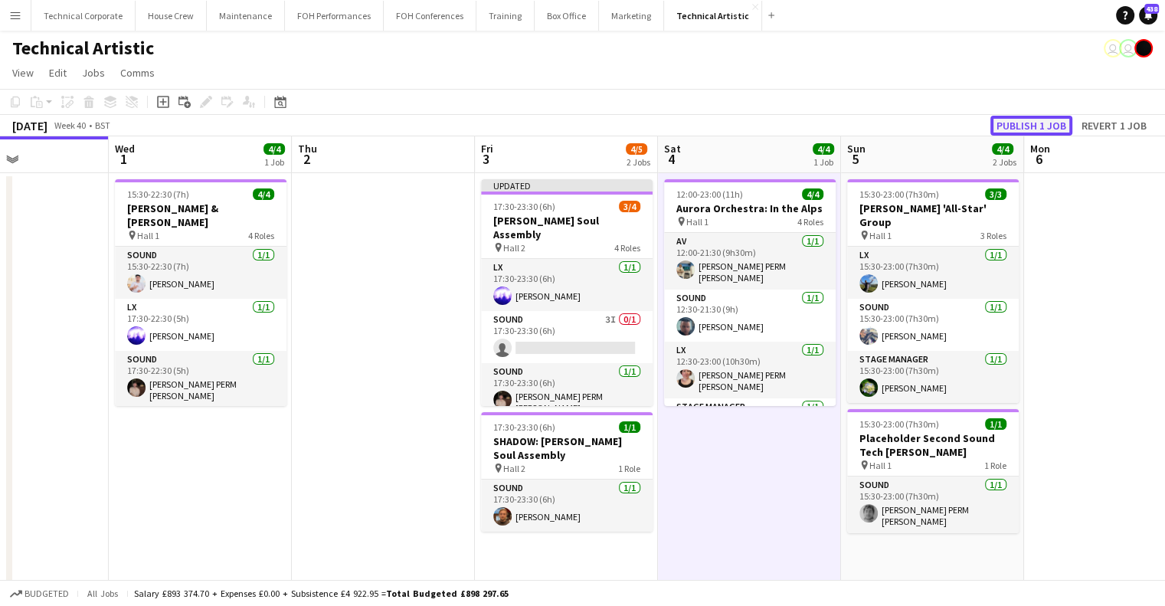
click at [1028, 116] on button "Publish 1 job" at bounding box center [1032, 126] width 82 height 20
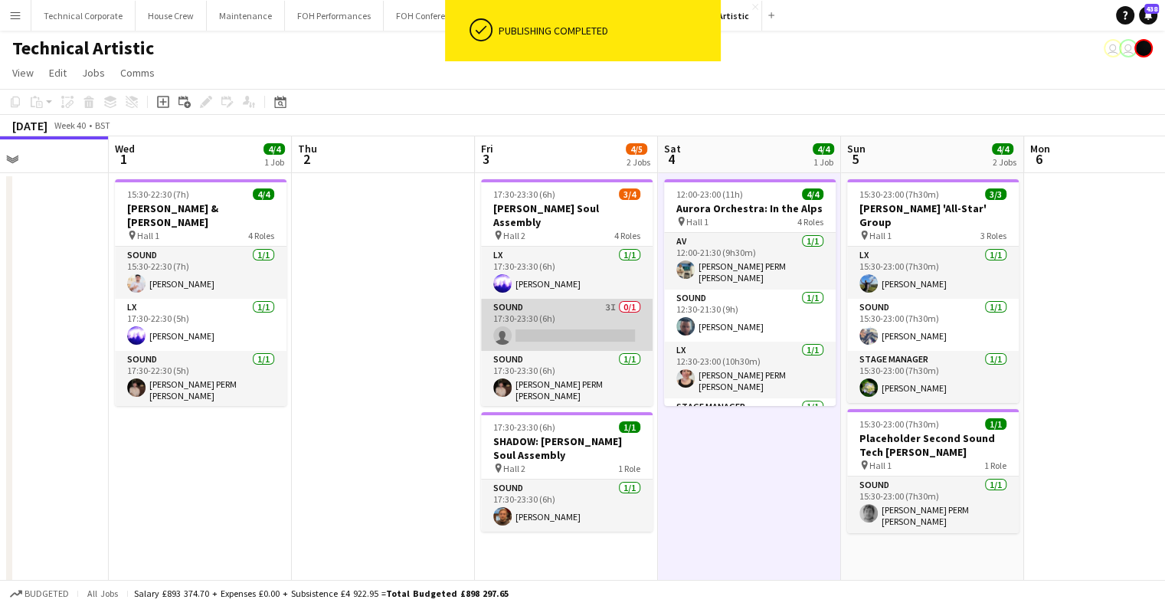
click at [593, 337] on app-card-role "Sound 3I 0/1 17:30-23:30 (6h) single-neutral-actions" at bounding box center [567, 325] width 172 height 52
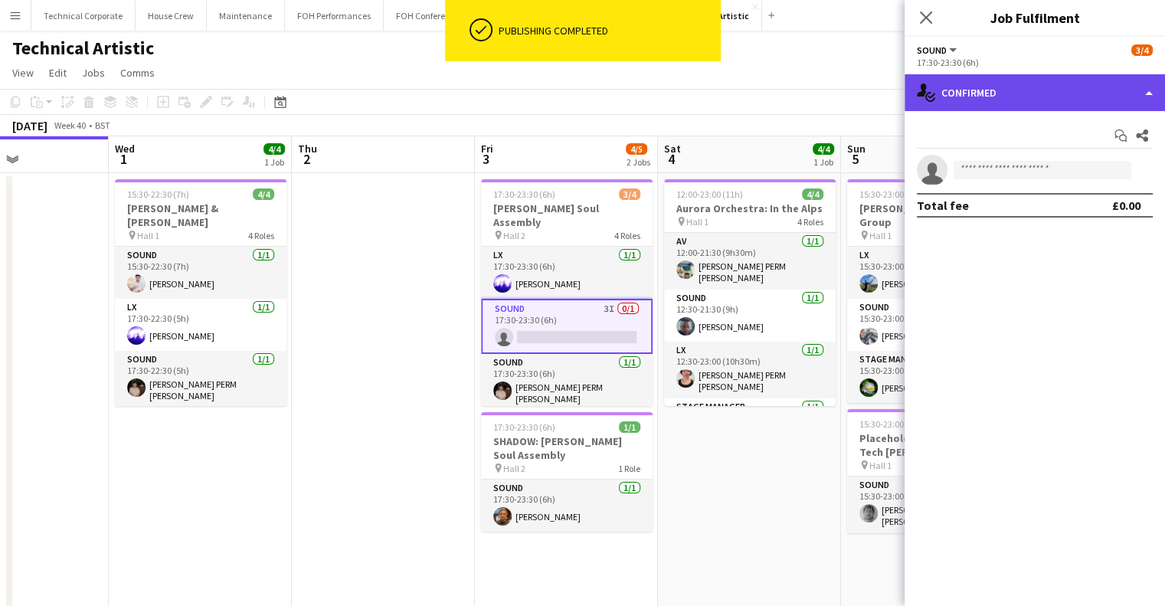
click at [1005, 100] on div "single-neutral-actions-check-2 Confirmed" at bounding box center [1035, 92] width 260 height 37
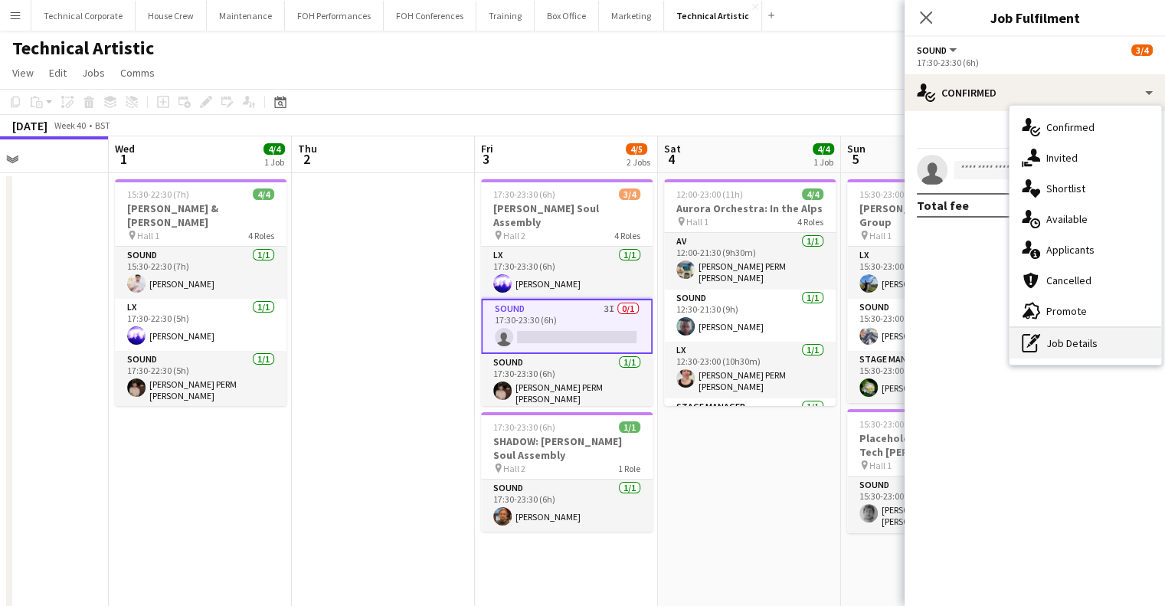
click at [1066, 343] on div "pen-write Job Details" at bounding box center [1086, 343] width 152 height 31
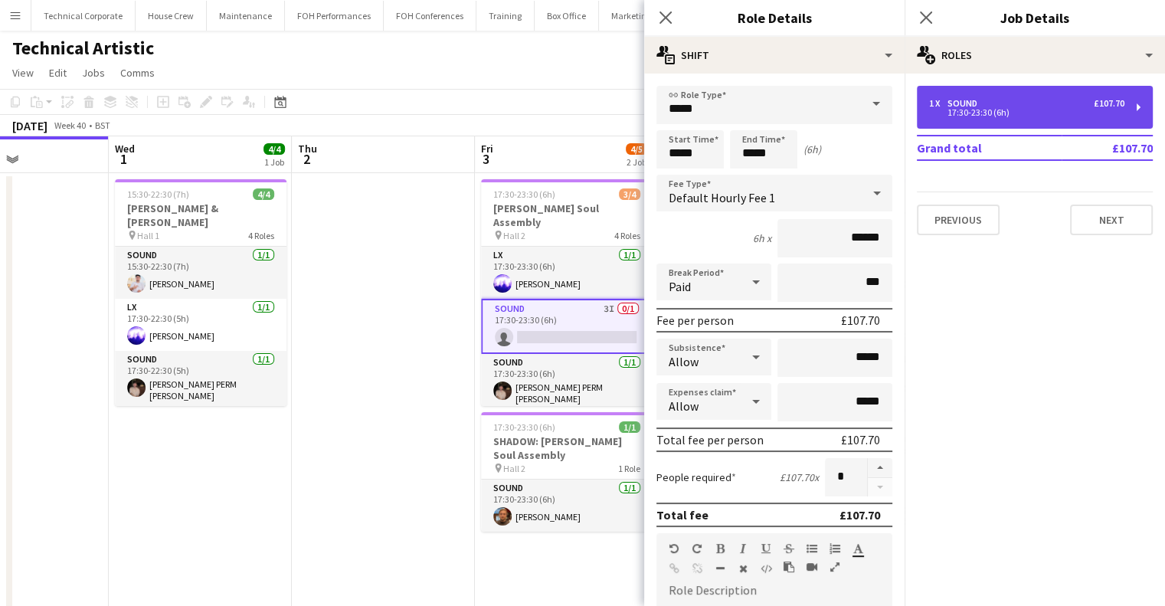
click at [1030, 113] on div "17:30-23:30 (6h)" at bounding box center [1026, 113] width 195 height 8
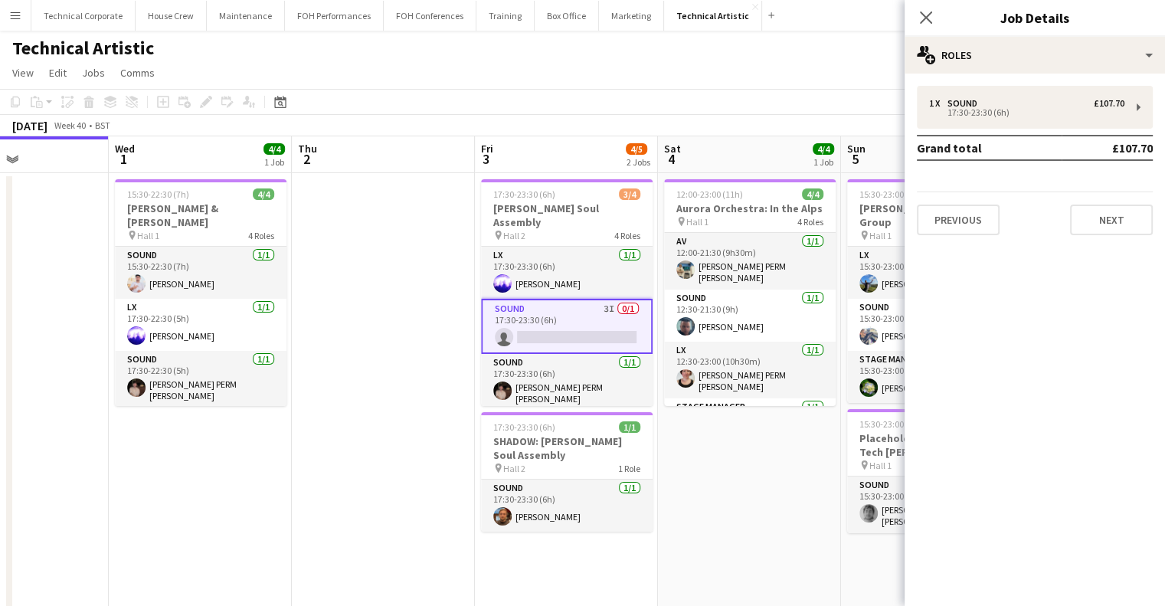
click at [435, 384] on app-date-cell at bounding box center [383, 593] width 183 height 840
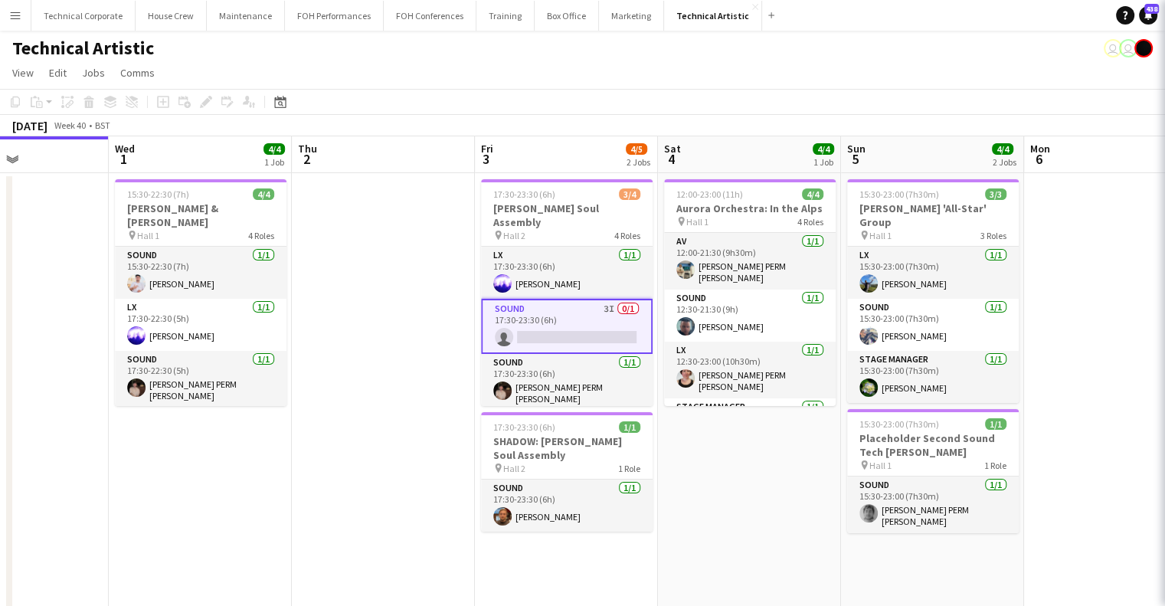
drag, startPoint x: 435, startPoint y: 384, endPoint x: 467, endPoint y: 401, distance: 36.7
click at [435, 382] on app-date-cell at bounding box center [383, 593] width 183 height 840
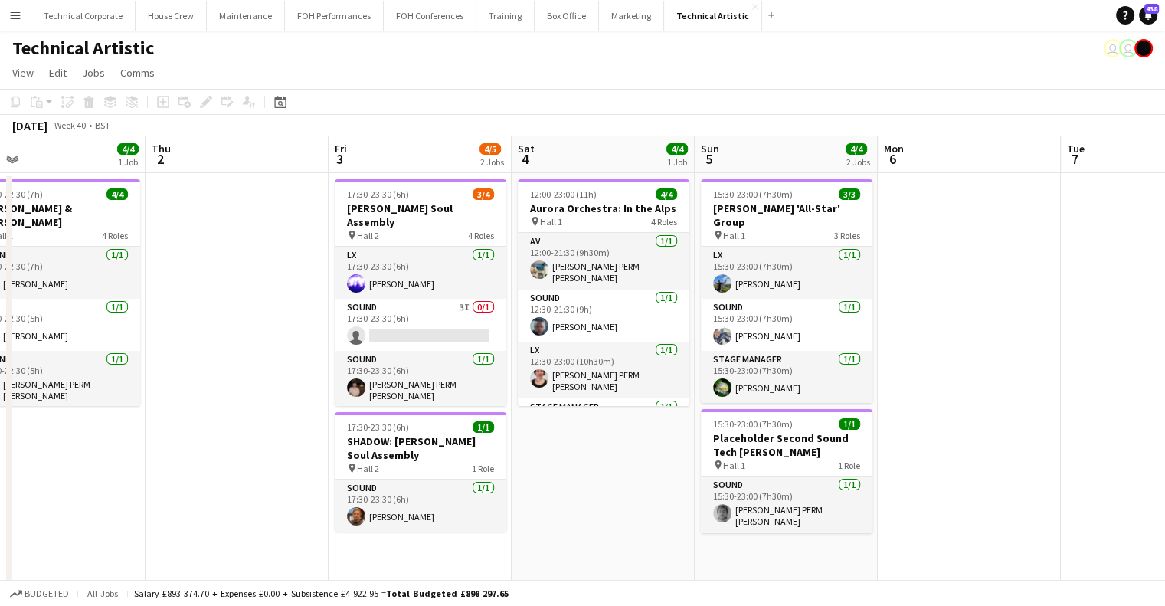
drag, startPoint x: 1039, startPoint y: 370, endPoint x: 892, endPoint y: 385, distance: 147.9
click at [892, 385] on app-calendar-viewport "Mon 29 Tue 30 Wed 1 4/4 1 Job Thu 2 Fri 3 4/5 2 Jobs Sat 4 4/4 1 Job Sun 5 4/4 …" at bounding box center [582, 574] width 1165 height 877
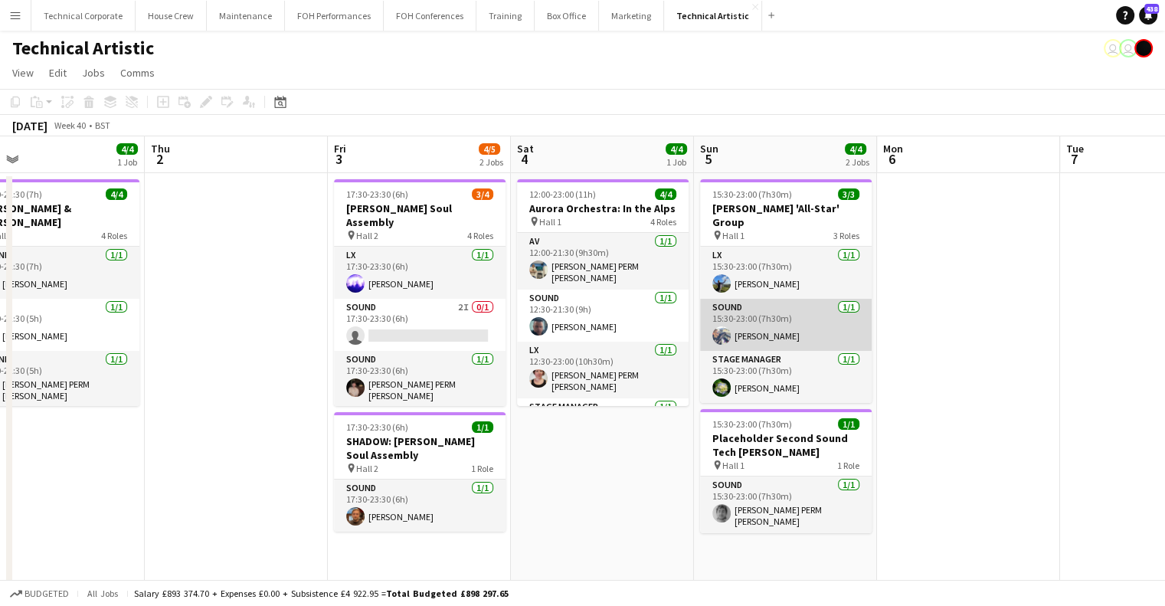
click at [769, 303] on app-card-role "Sound 1/1 15:30-23:00 (7h30m) Piotr Czarnecki" at bounding box center [786, 325] width 172 height 52
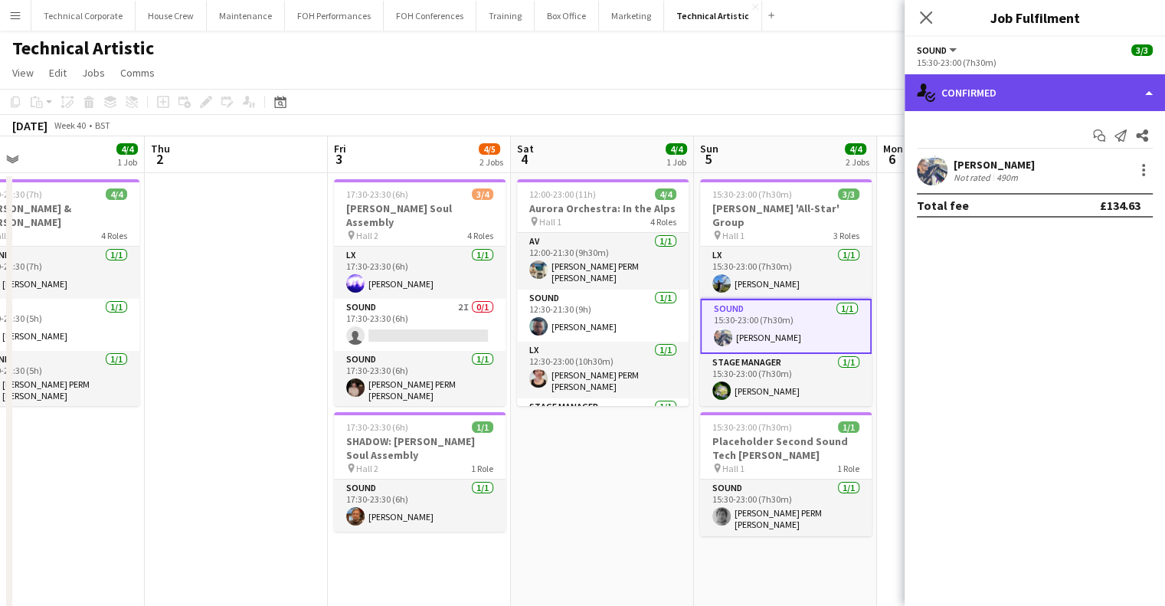
click at [992, 80] on div "single-neutral-actions-check-2 Confirmed" at bounding box center [1035, 92] width 260 height 37
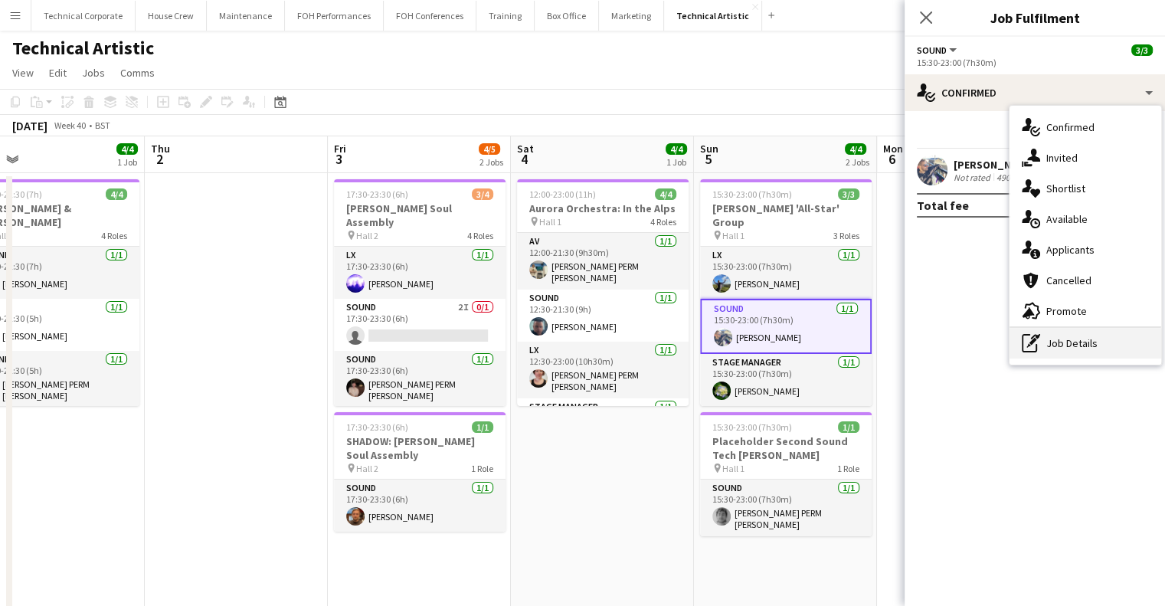
click at [1049, 355] on div "pen-write Job Details" at bounding box center [1086, 343] width 152 height 31
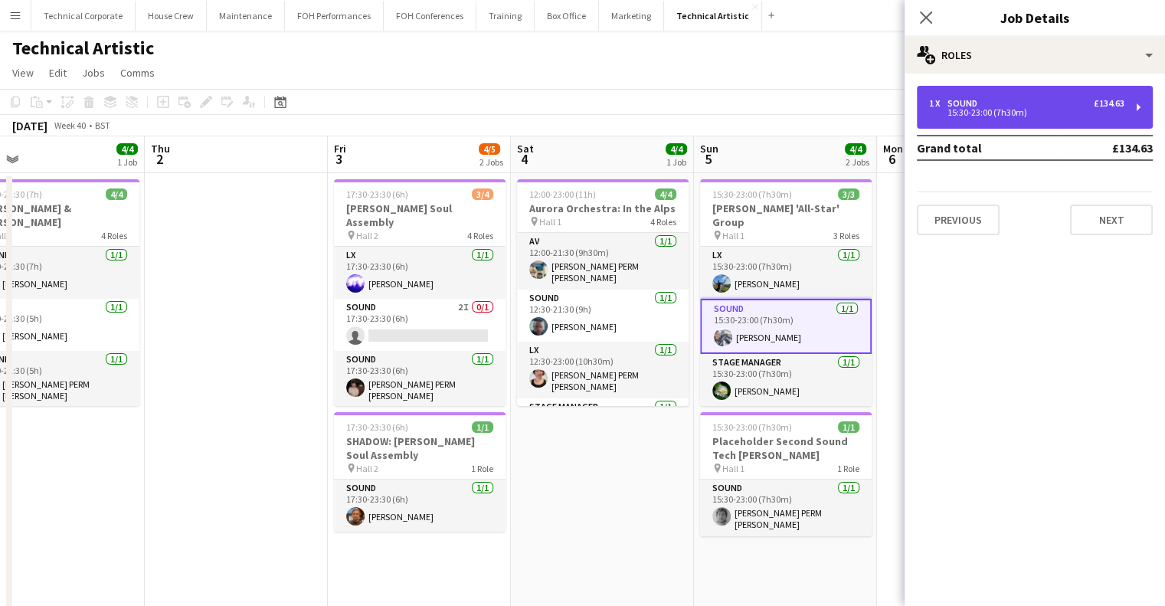
click at [1020, 109] on div "15:30-23:00 (7h30m)" at bounding box center [1026, 113] width 195 height 8
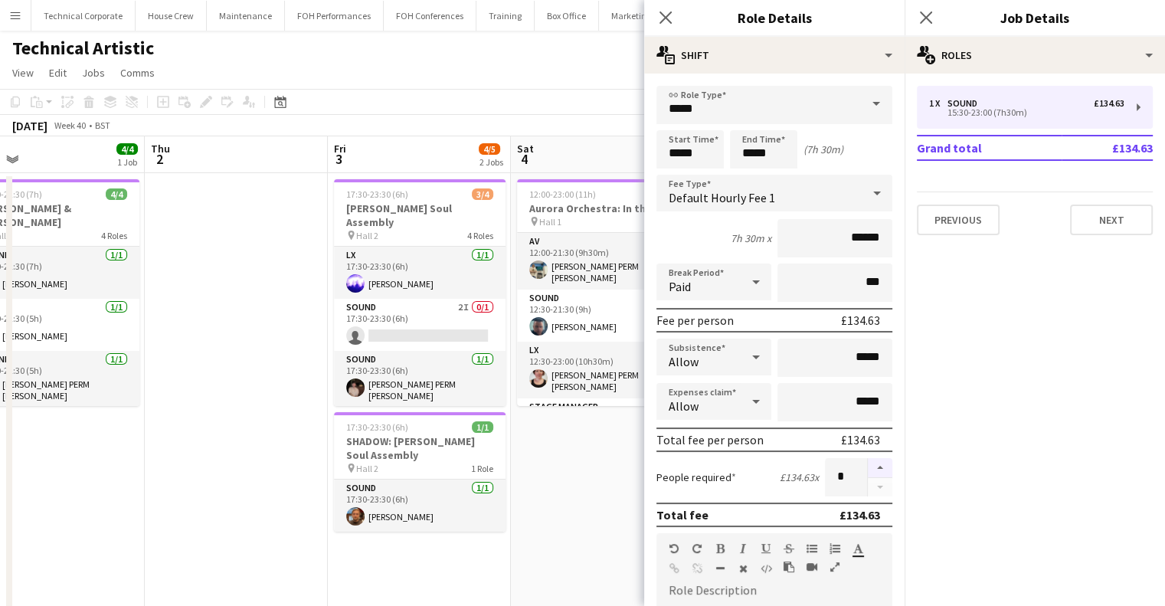
click at [868, 465] on button "button" at bounding box center [880, 468] width 25 height 20
type input "*"
drag, startPoint x: 610, startPoint y: 499, endPoint x: 591, endPoint y: 501, distance: 18.5
click at [609, 499] on app-date-cell "12:00-23:00 (11h) 4/4 Aurora Orchestra: In the Alps pin Hall 1 4 Roles AV 1/1 1…" at bounding box center [602, 593] width 183 height 840
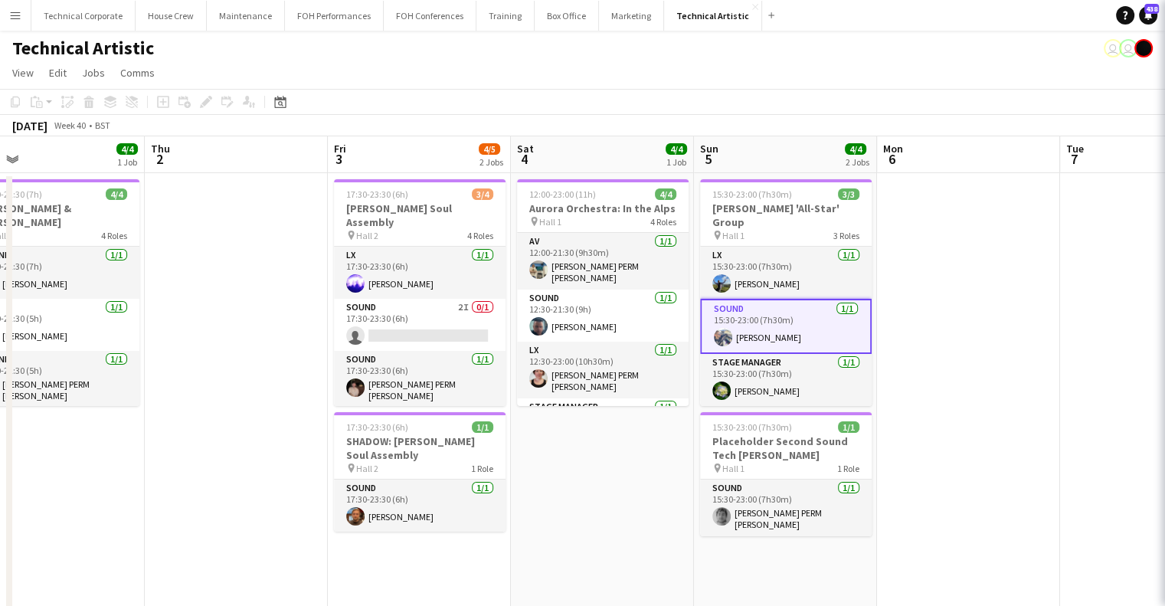
scroll to position [0, 405]
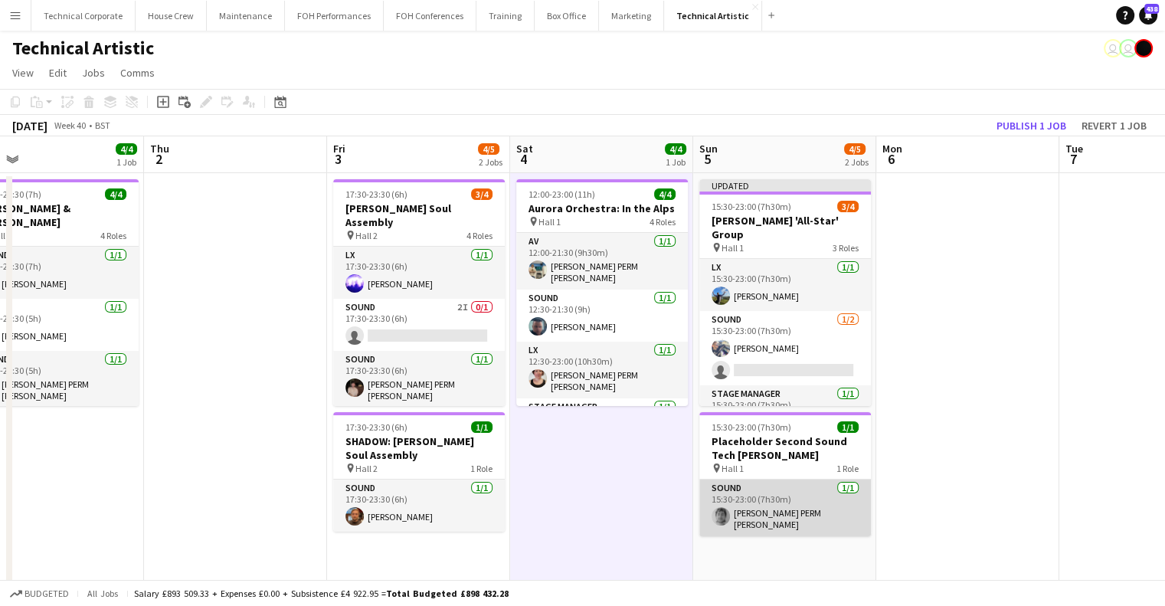
click at [804, 502] on app-card-role "Sound 1/1 15:30-23:00 (7h30m) Dara PERM Hughes" at bounding box center [785, 508] width 172 height 57
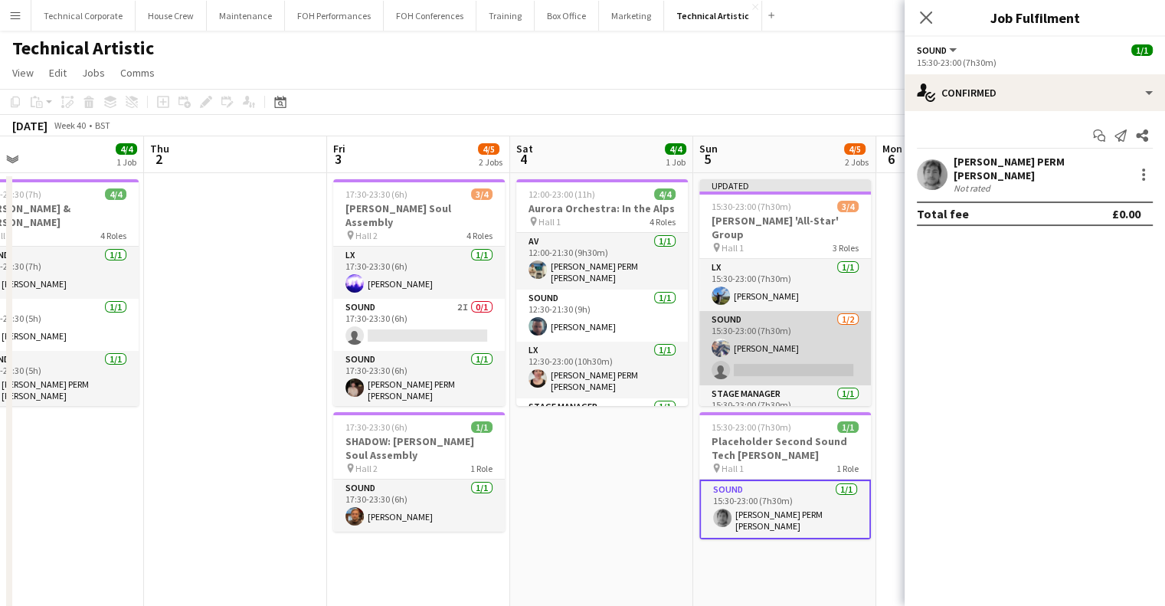
click at [824, 311] on app-card-role "Sound 1/2 15:30-23:00 (7h30m) Piotr Czarnecki single-neutral-actions" at bounding box center [785, 348] width 172 height 74
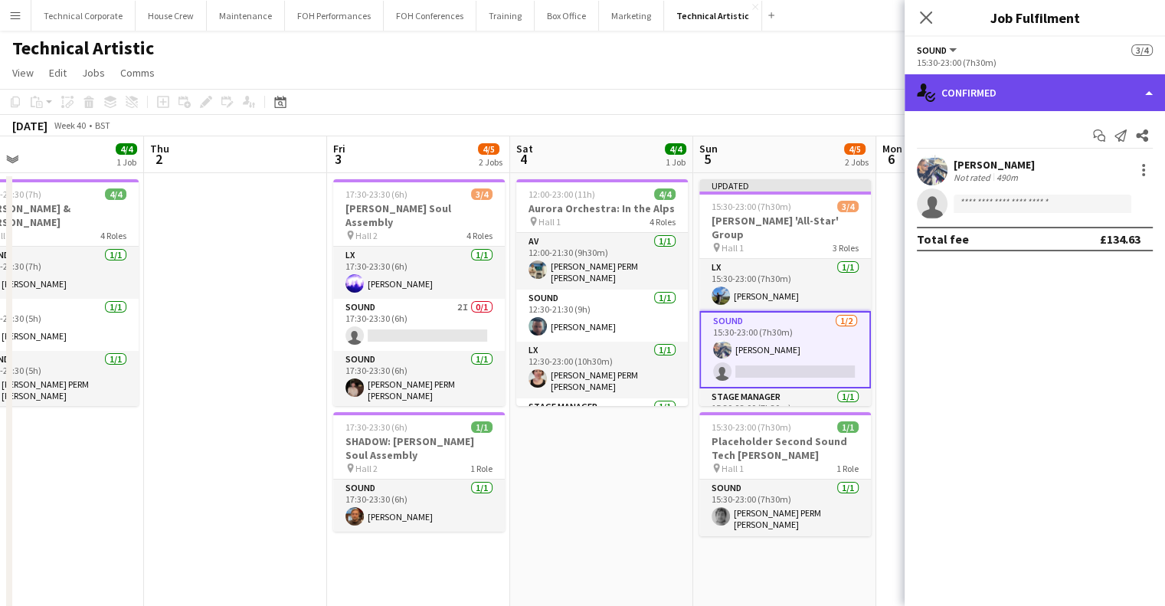
click at [1056, 79] on div "single-neutral-actions-check-2 Confirmed" at bounding box center [1035, 92] width 260 height 37
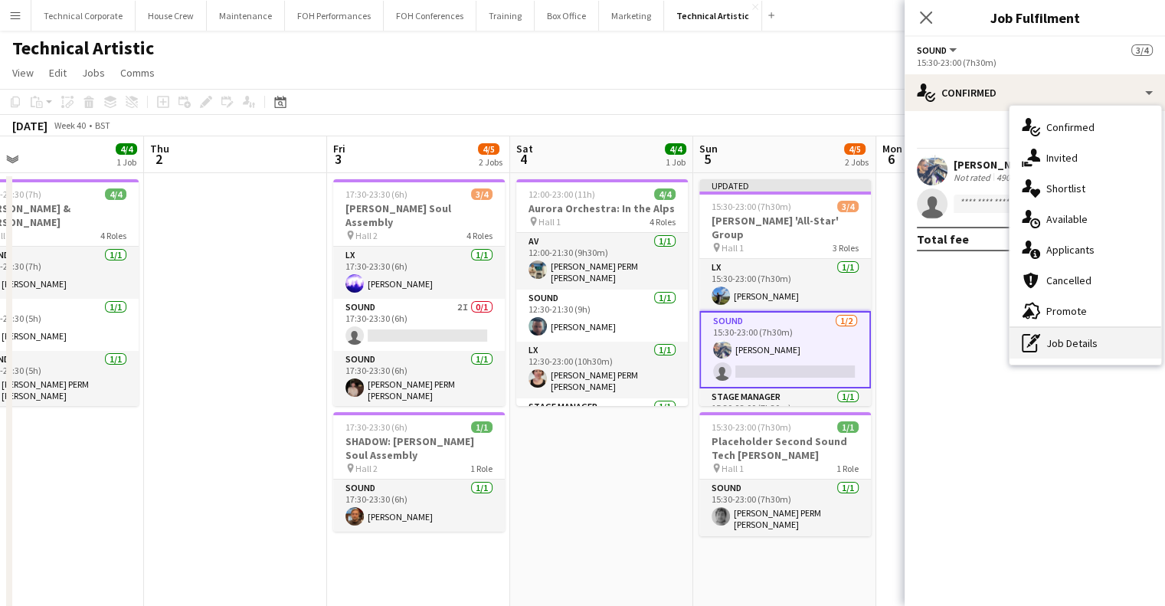
click at [1083, 345] on div "pen-write Job Details" at bounding box center [1086, 343] width 152 height 31
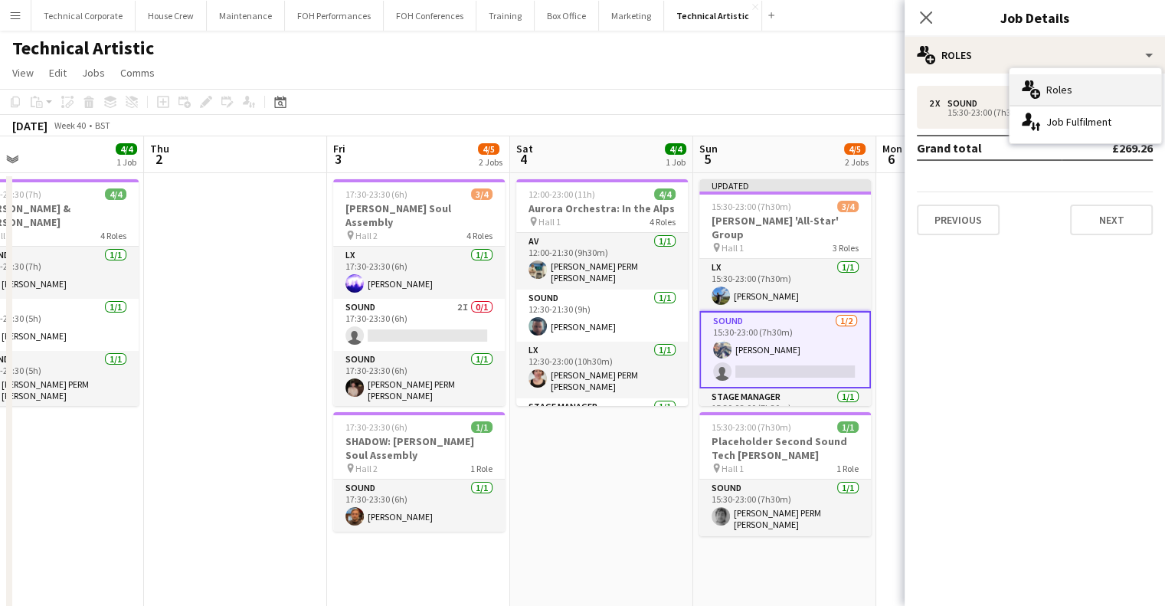
click at [1010, 85] on div "multiple-users-add Roles" at bounding box center [1086, 89] width 152 height 31
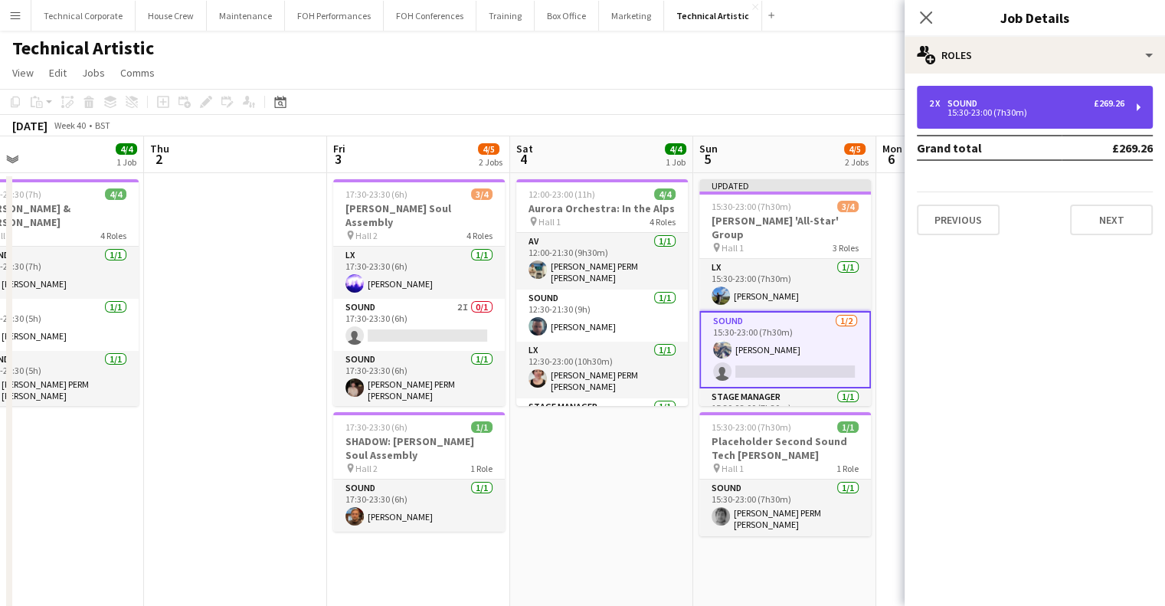
click at [972, 99] on div "Sound" at bounding box center [966, 103] width 36 height 11
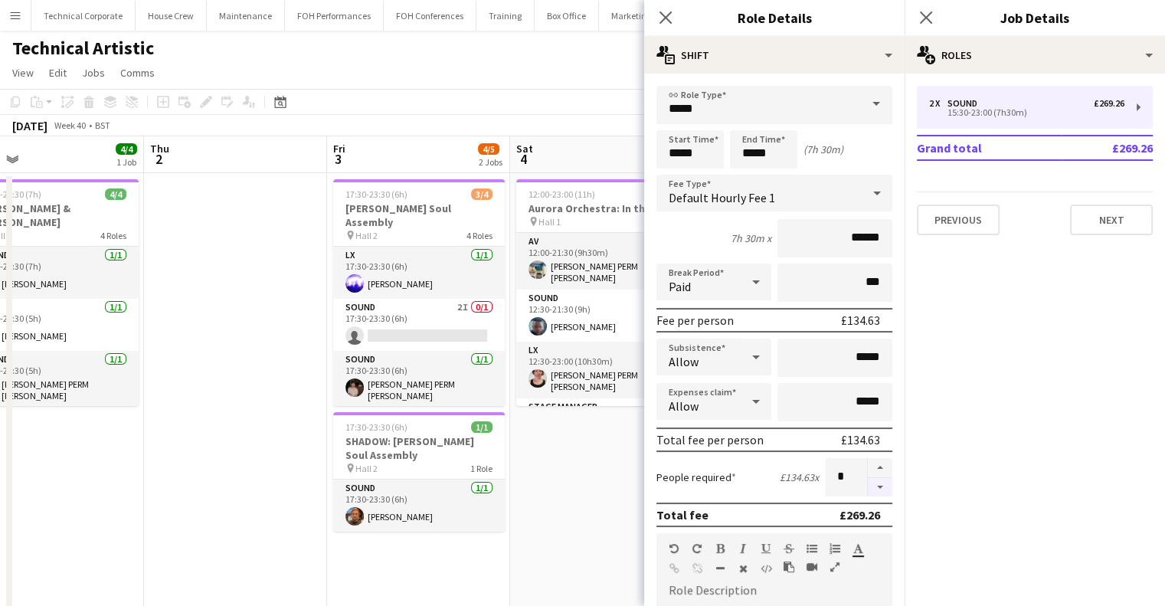
click at [872, 478] on button "button" at bounding box center [880, 487] width 25 height 19
type input "*"
click at [539, 502] on app-date-cell "12:00-23:00 (11h) 4/4 Aurora Orchestra: In the Alps pin Hall 1 4 Roles AV 1/1 1…" at bounding box center [601, 593] width 183 height 840
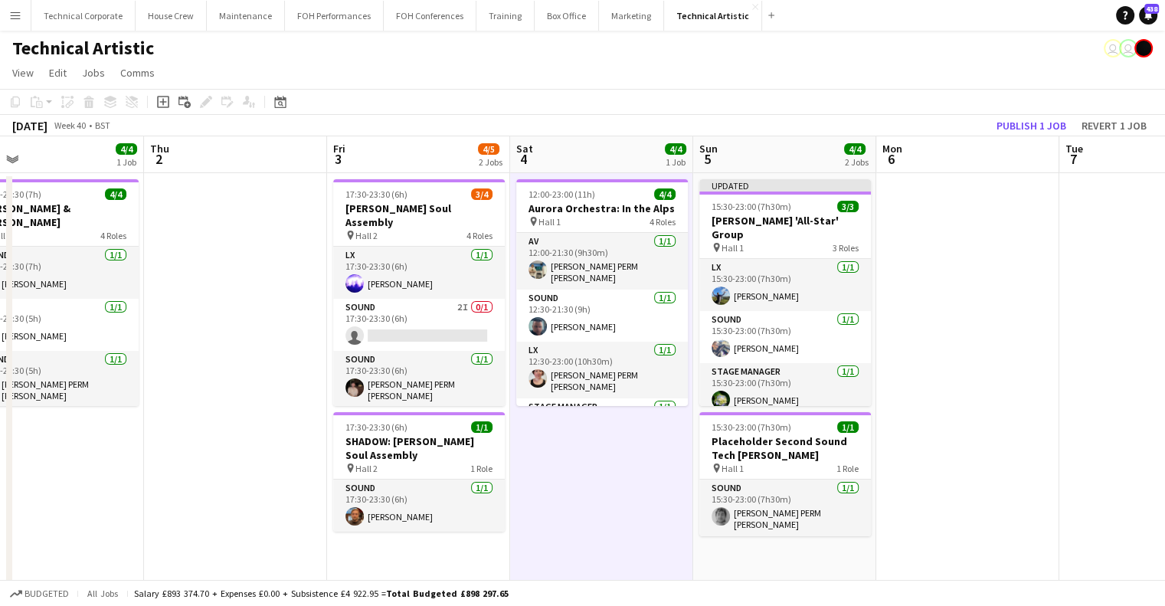
scroll to position [0, 574]
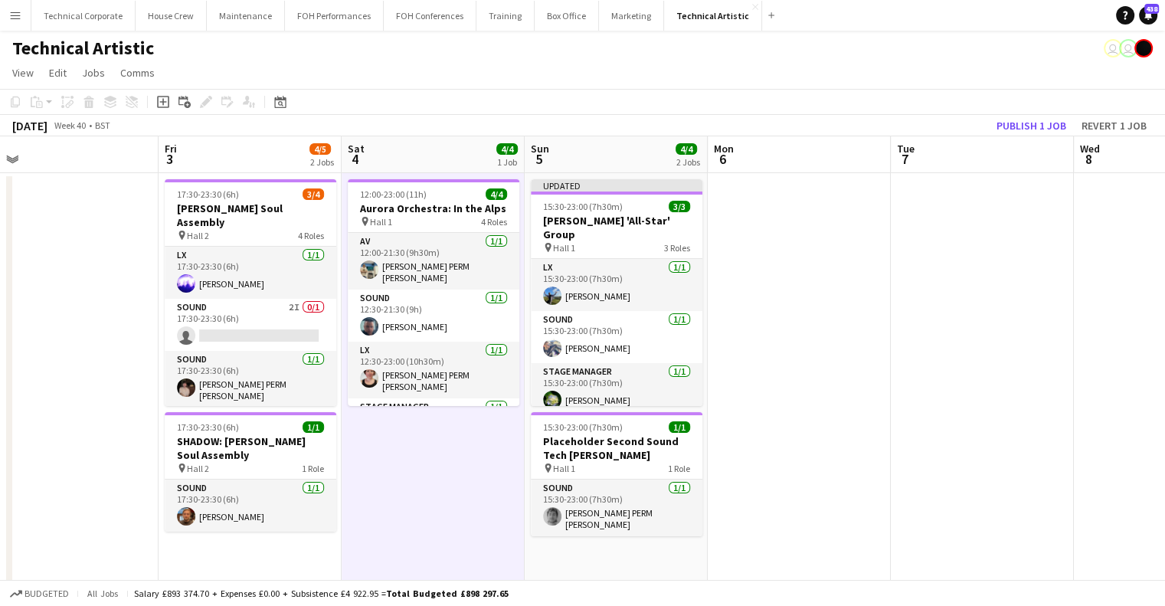
drag, startPoint x: 772, startPoint y: 233, endPoint x: 686, endPoint y: 234, distance: 85.8
click at [686, 234] on app-calendar-viewport "Mon 29 Tue 30 Wed 1 4/4 1 Job Thu 2 Fri 3 4/5 2 Jobs Sat 4 4/4 1 Job Sun 5 4/4 …" at bounding box center [582, 574] width 1165 height 877
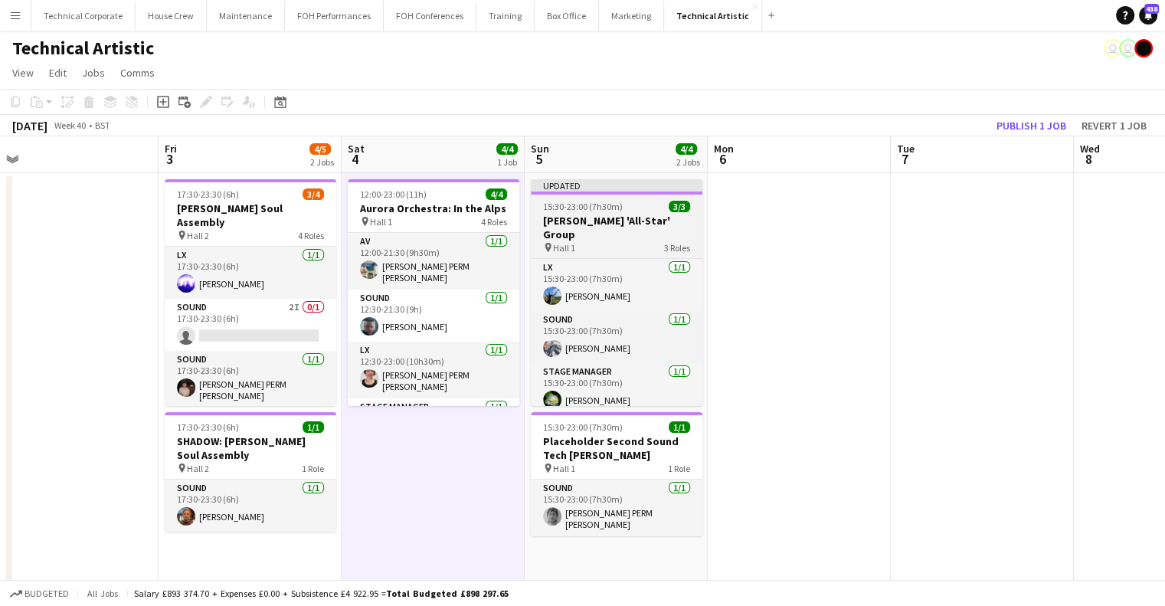
click at [660, 205] on div "15:30-23:00 (7h30m) 3/3" at bounding box center [617, 206] width 172 height 11
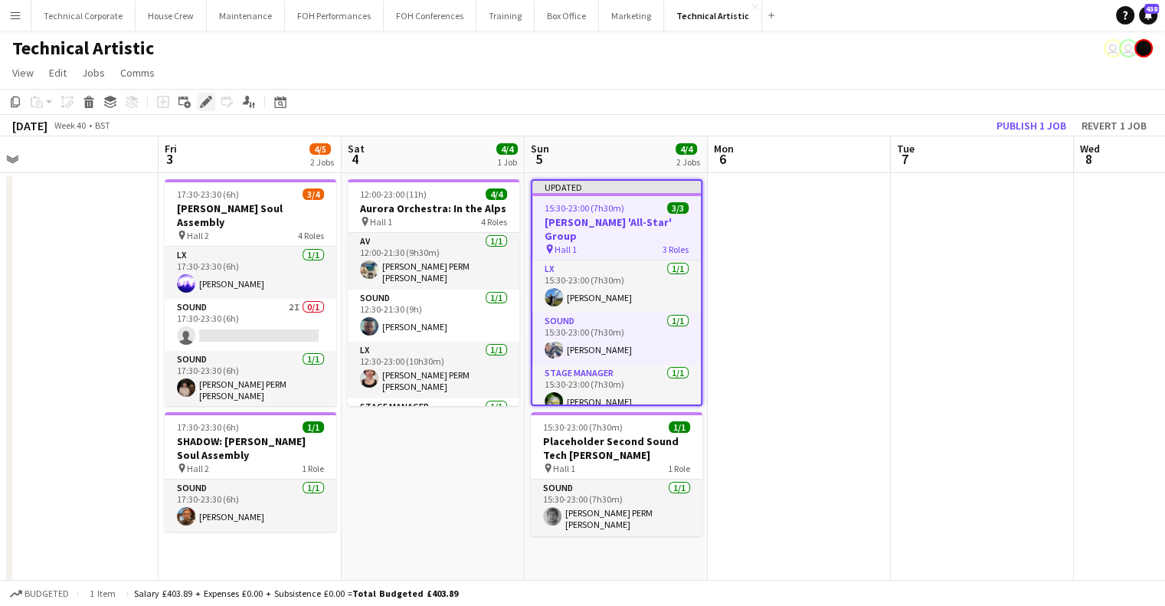
click at [214, 100] on div "Edit" at bounding box center [206, 102] width 18 height 18
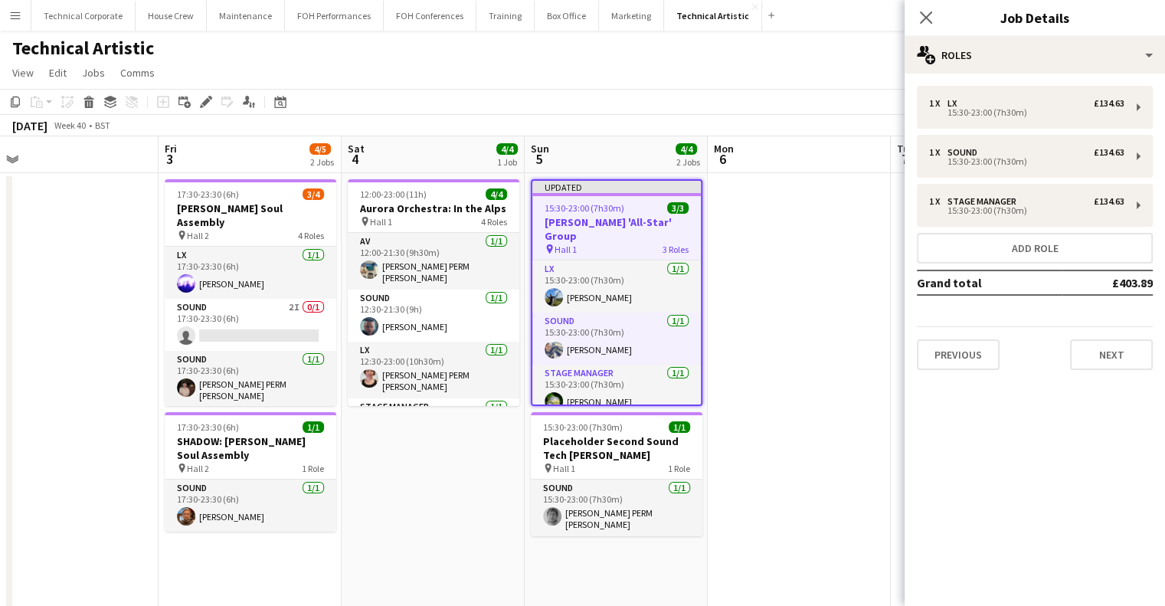
click at [1027, 263] on div "1 x LX £134.63 15:30-23:00 (7h30m) 1 x Sound £134.63 15:30-23:00 (7h30m) 1 x St…" at bounding box center [1035, 228] width 260 height 284
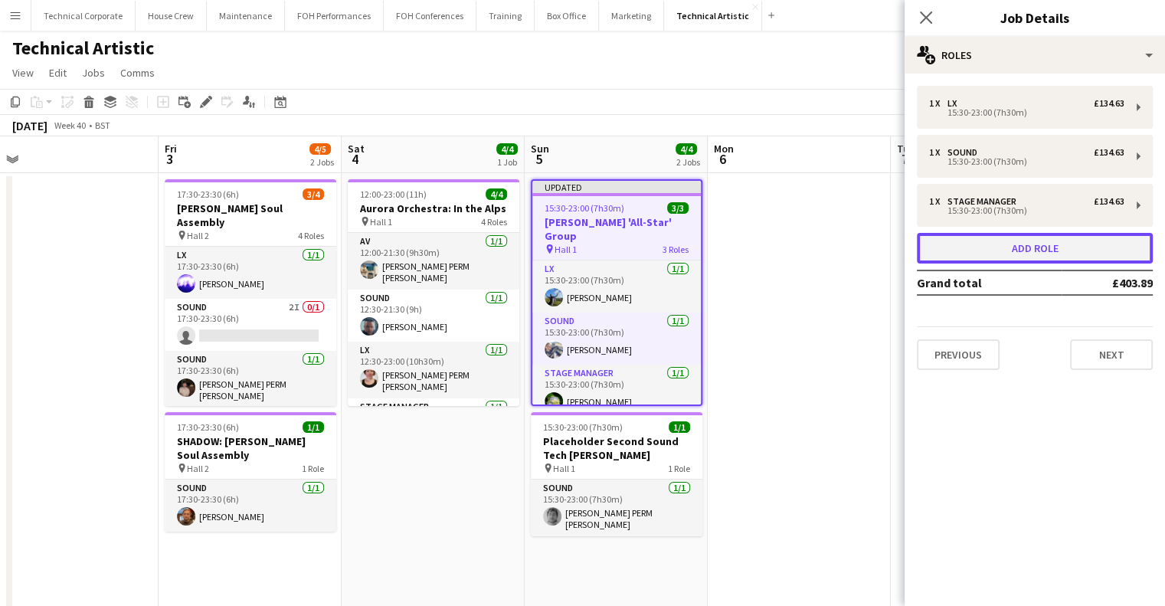
click at [1028, 251] on button "Add role" at bounding box center [1035, 248] width 236 height 31
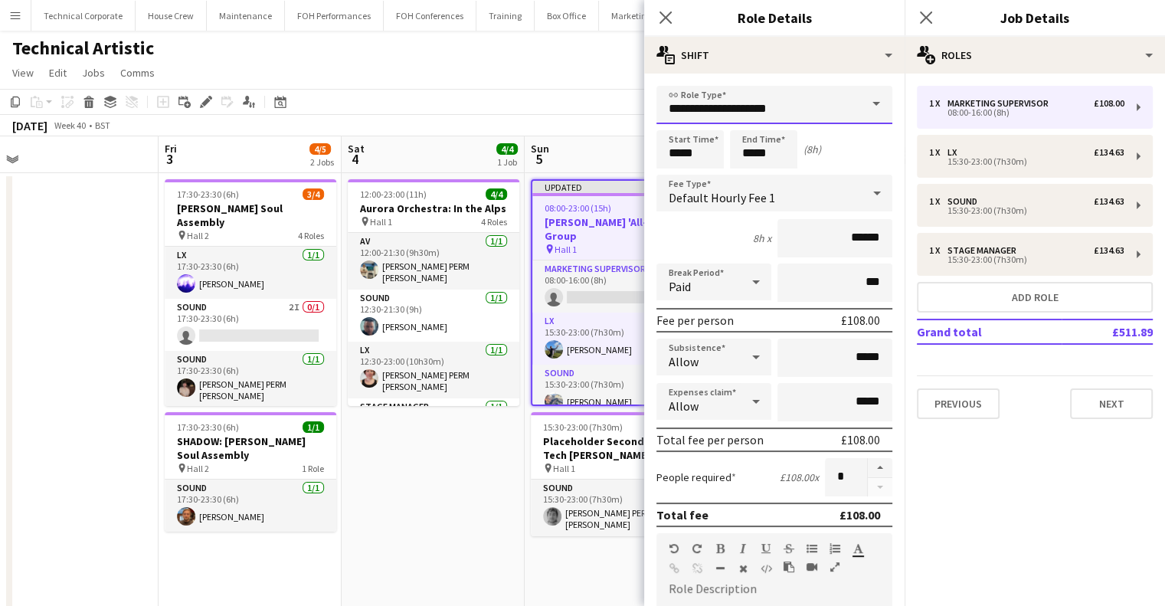
drag, startPoint x: 722, startPoint y: 116, endPoint x: 632, endPoint y: 125, distance: 90.1
click at [648, 122] on form "**********" at bounding box center [774, 522] width 260 height 873
type input "*"
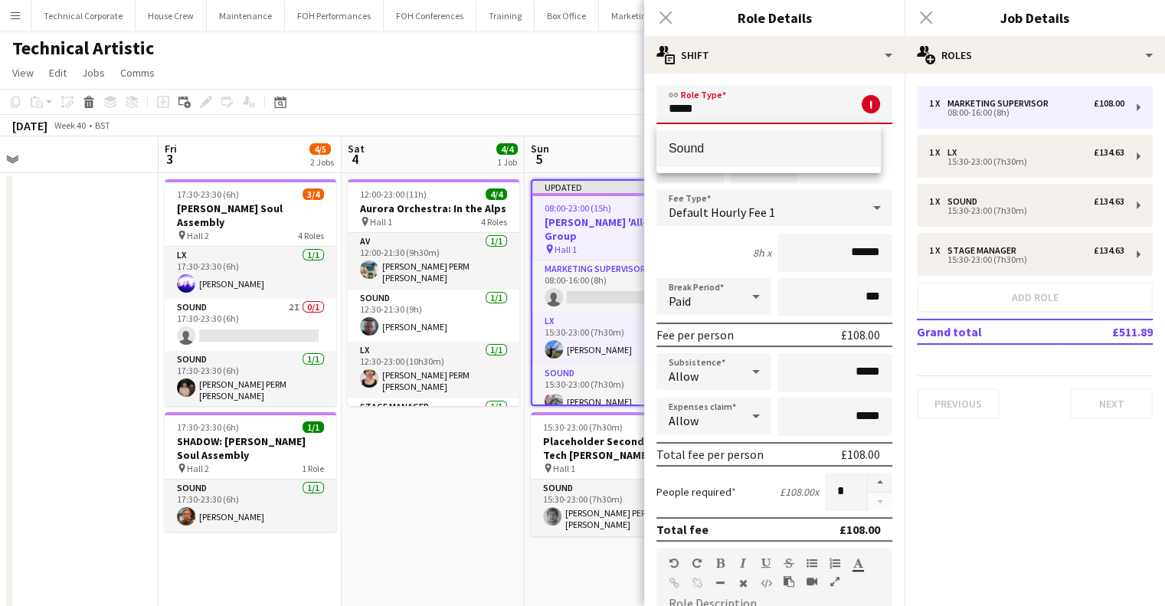
click at [712, 142] on span "Sound" at bounding box center [769, 148] width 200 height 15
type input "*****"
type input "******"
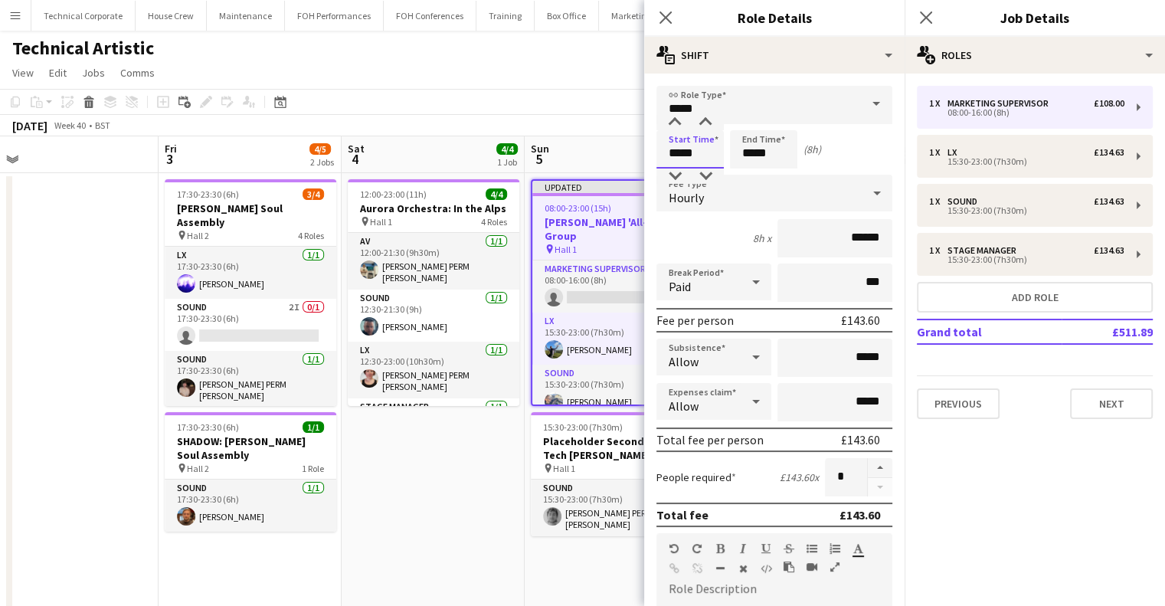
drag, startPoint x: 701, startPoint y: 159, endPoint x: 604, endPoint y: 156, distance: 96.6
click at [604, 156] on body "Menu Boards Boards Boards All jobs Status Workforce Workforce My Workforce Recr…" at bounding box center [582, 520] width 1165 height 1040
type input "*****"
click at [754, 206] on div "Hourly" at bounding box center [759, 193] width 205 height 37
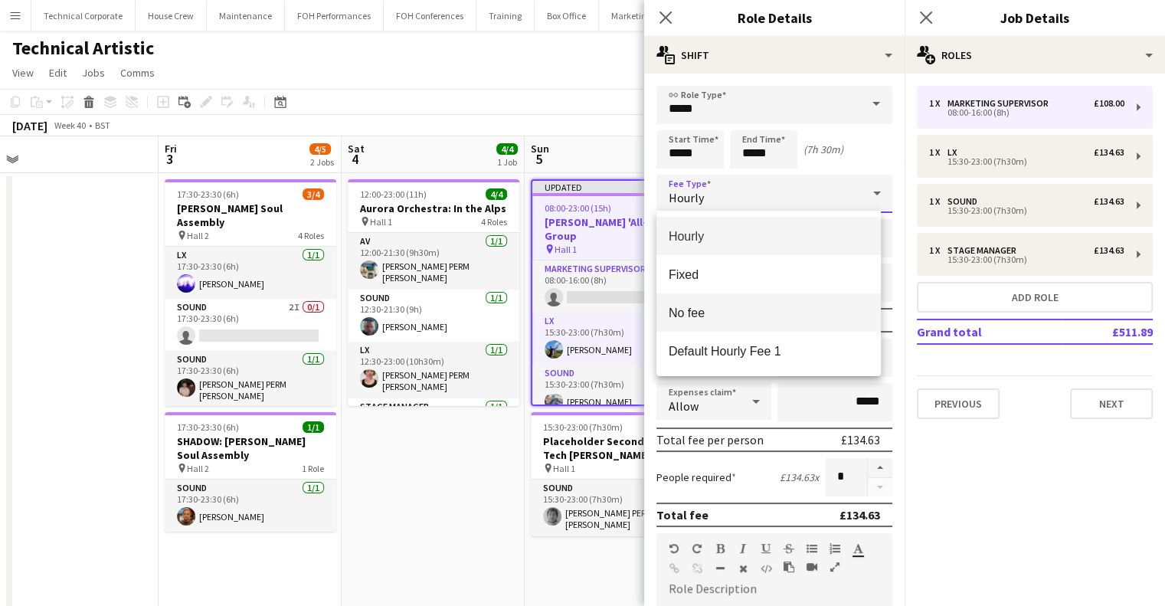
click at [765, 317] on span "No fee" at bounding box center [769, 313] width 200 height 15
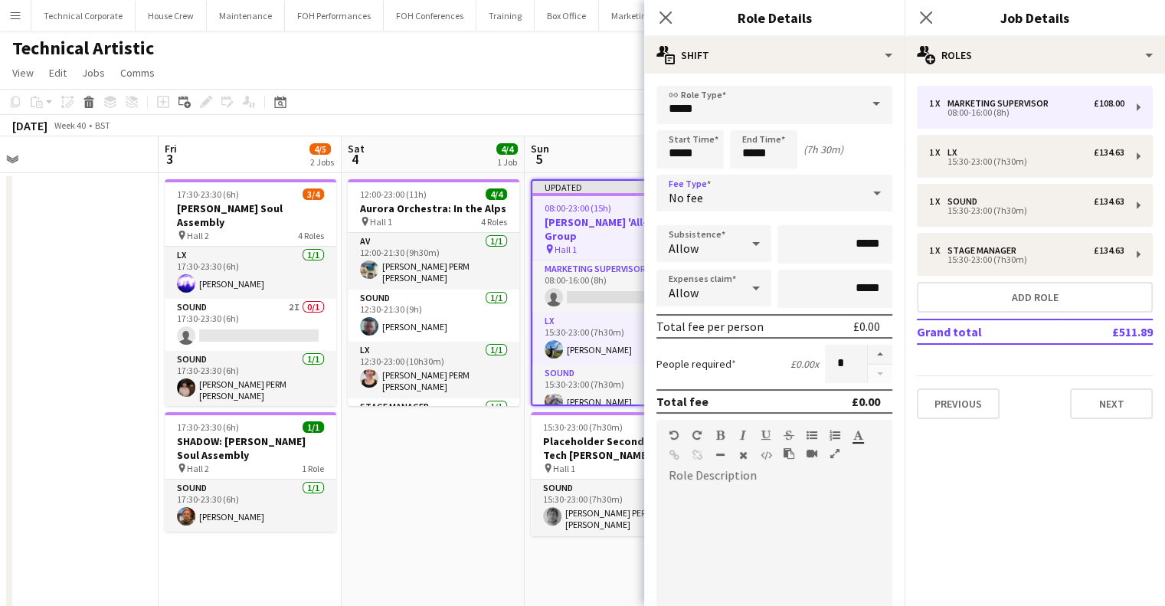
click at [336, 504] on app-date-cell "17:30-23:30 (6h) 3/4 Michael Mwenso Soul Assembly pin Hall 2 4 Roles LX 1/1 17:…" at bounding box center [250, 593] width 183 height 840
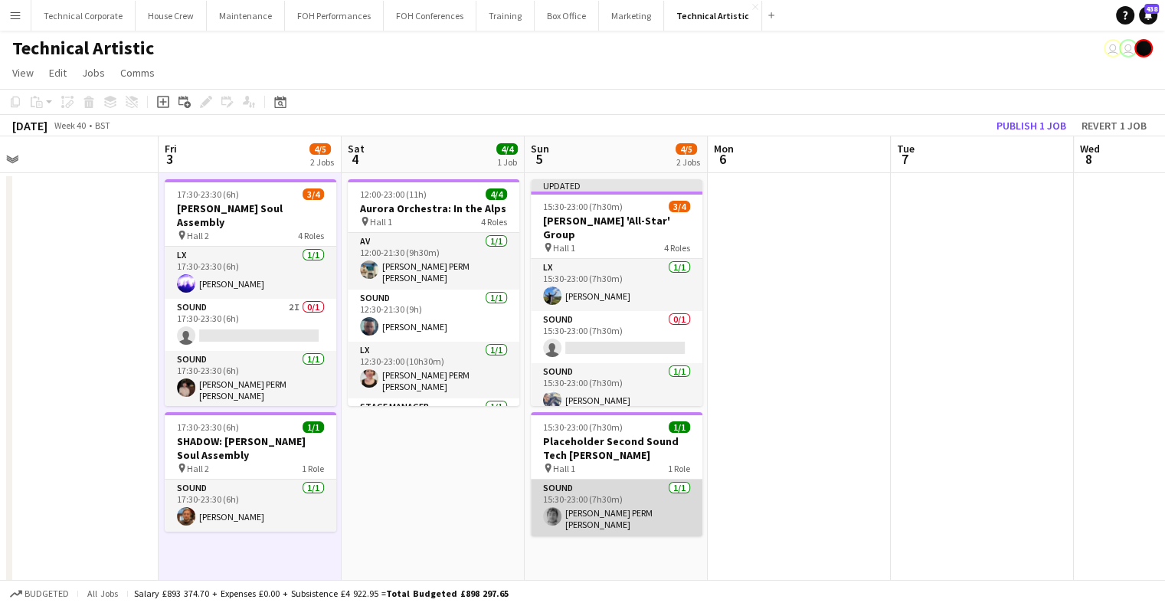
drag, startPoint x: 634, startPoint y: 519, endPoint x: 644, endPoint y: 513, distance: 11.3
click at [634, 519] on app-card-role "Sound 1/1 15:30-23:00 (7h30m) Dara PERM Hughes" at bounding box center [617, 508] width 172 height 57
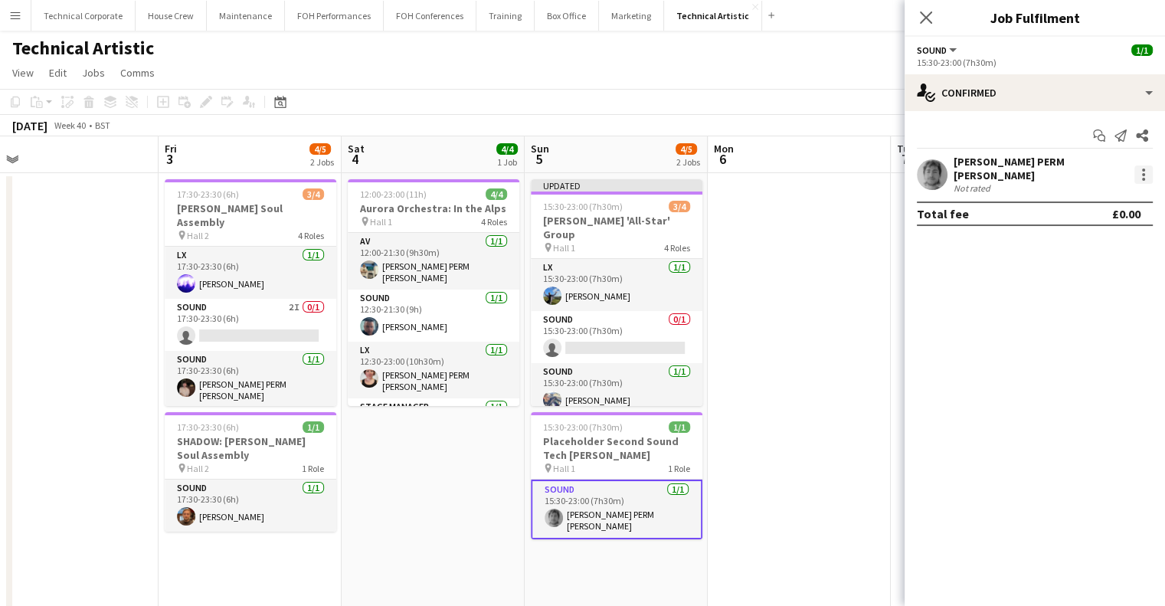
click at [1152, 172] on div at bounding box center [1144, 174] width 18 height 18
click at [1091, 241] on span "Switch crew" at bounding box center [1078, 234] width 65 height 13
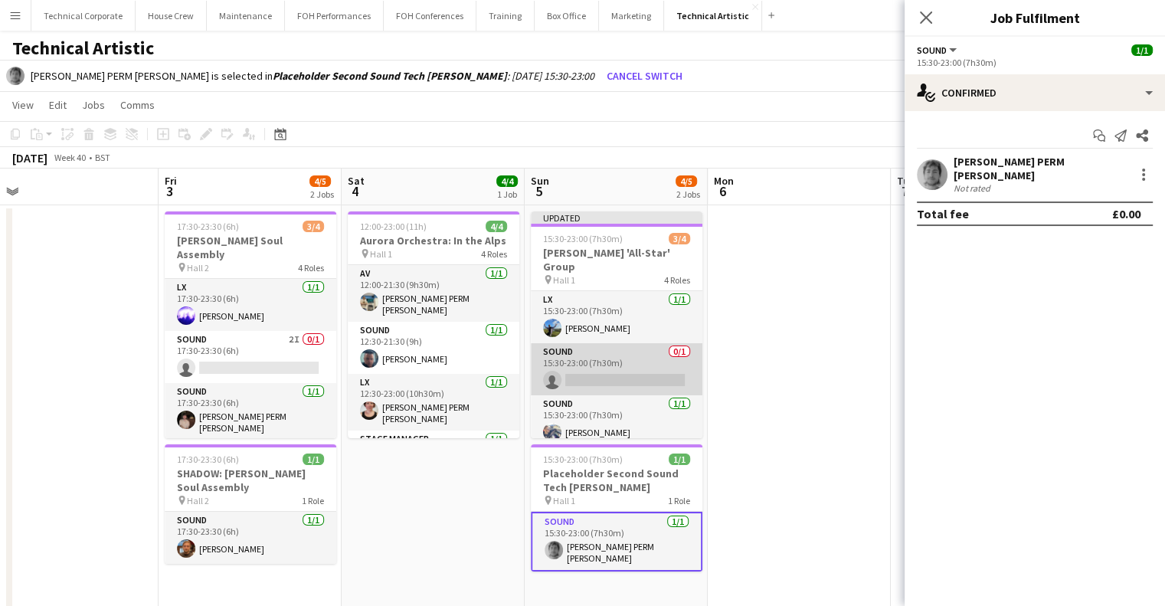
click at [634, 350] on app-card-role "Sound 0/1 15:30-23:00 (7h30m) single-neutral-actions" at bounding box center [617, 369] width 172 height 52
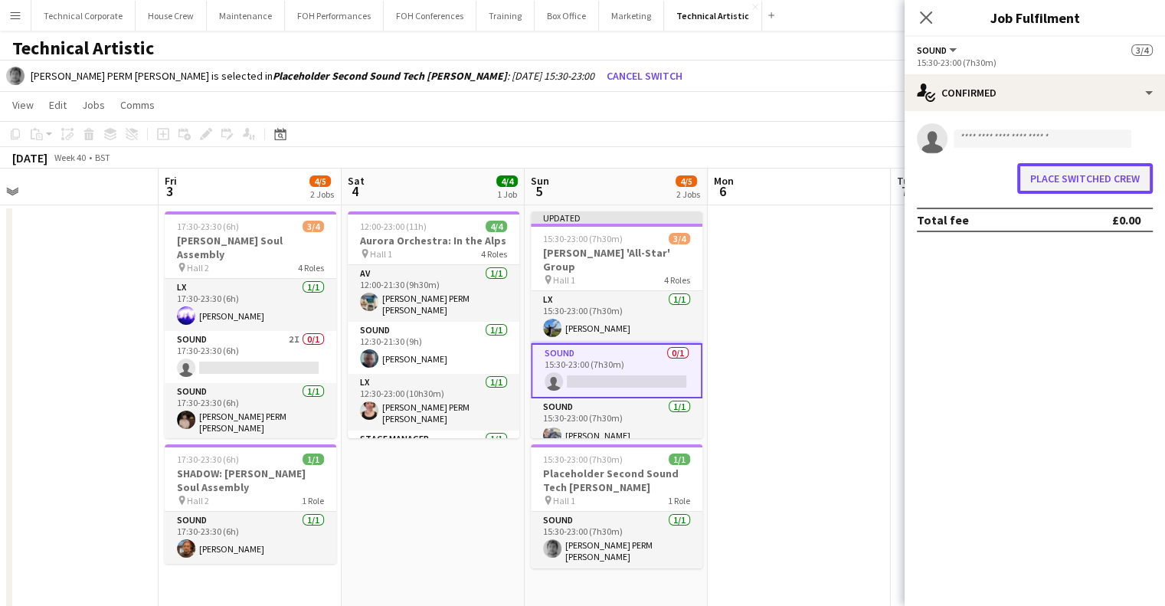
click at [1056, 178] on button "Place switched crew" at bounding box center [1085, 178] width 136 height 31
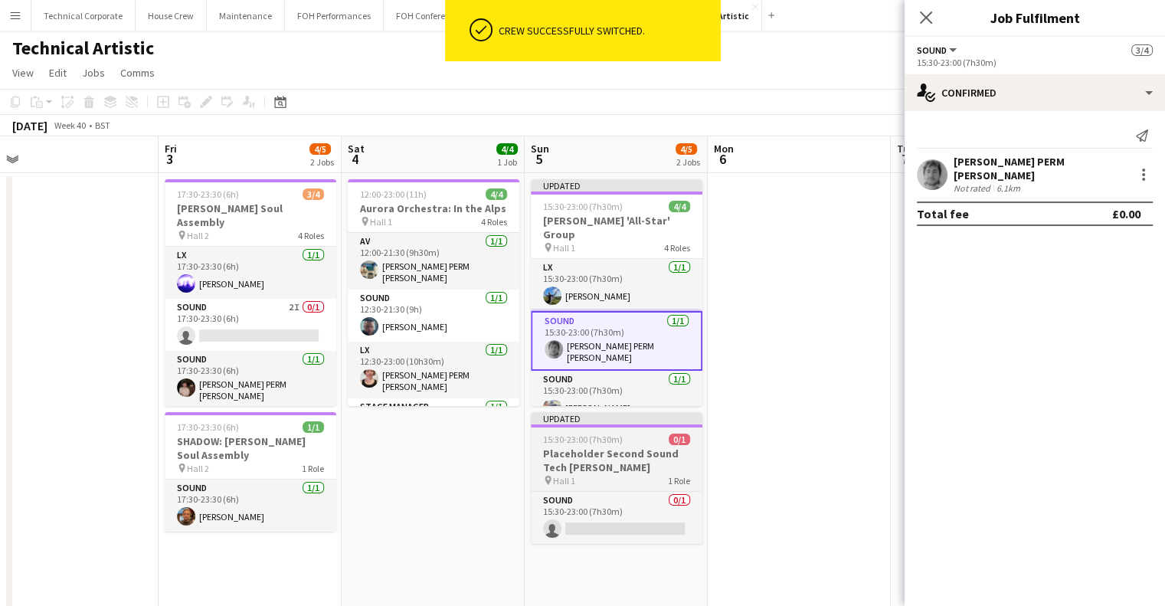
click at [615, 460] on h3 "Placeholder Second Sound Tech Frank Gambale" at bounding box center [617, 461] width 172 height 28
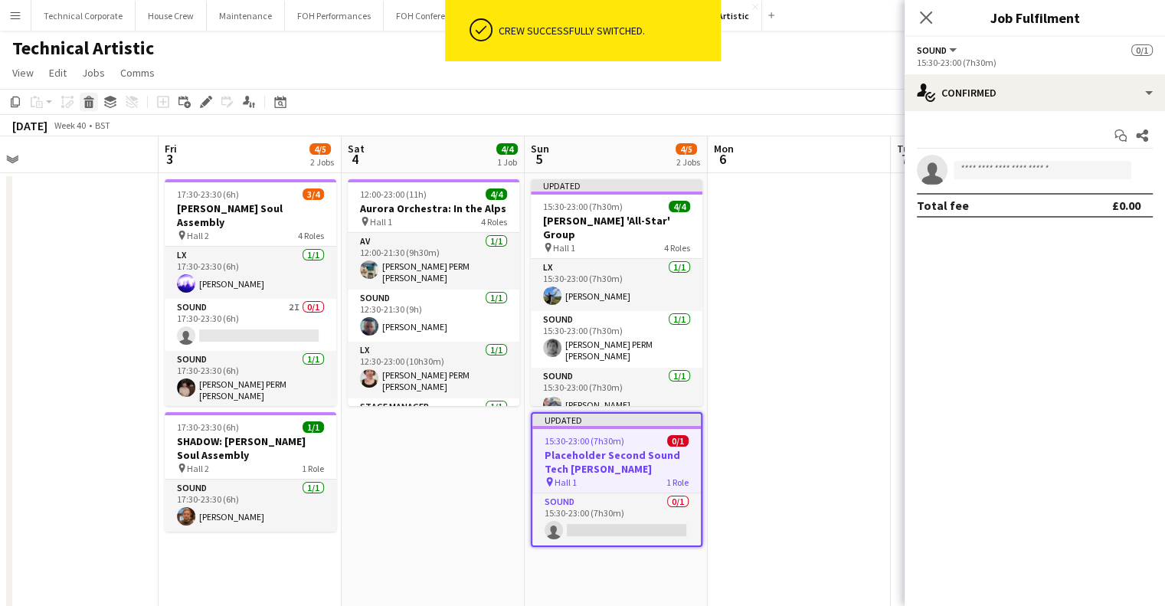
click at [95, 103] on div "Delete" at bounding box center [89, 102] width 18 height 18
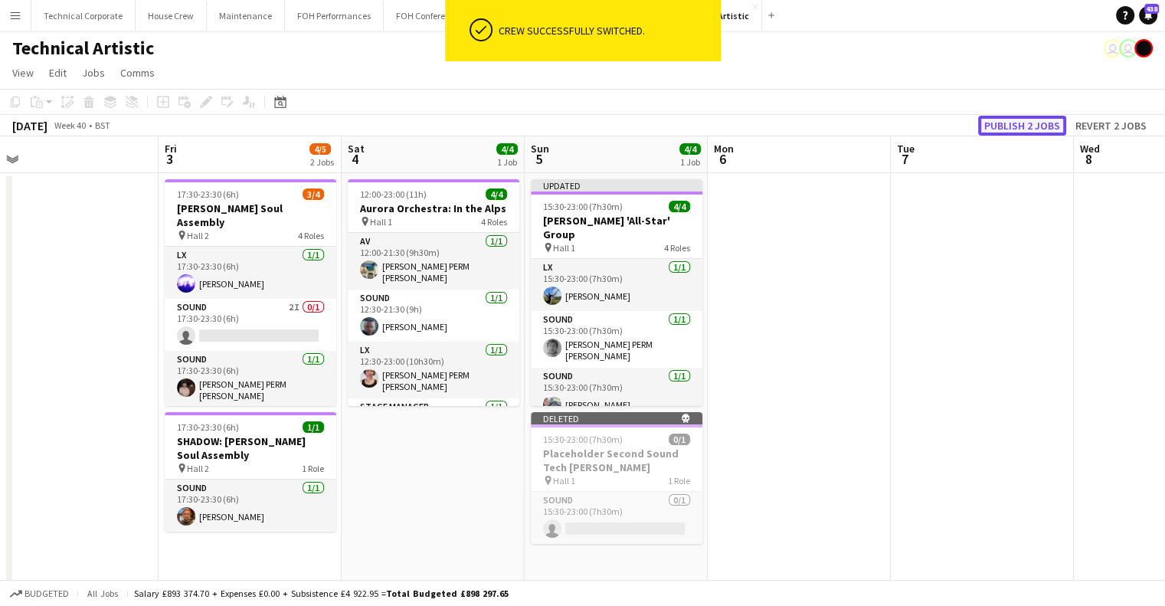
click at [1004, 133] on button "Publish 2 jobs" at bounding box center [1022, 126] width 88 height 20
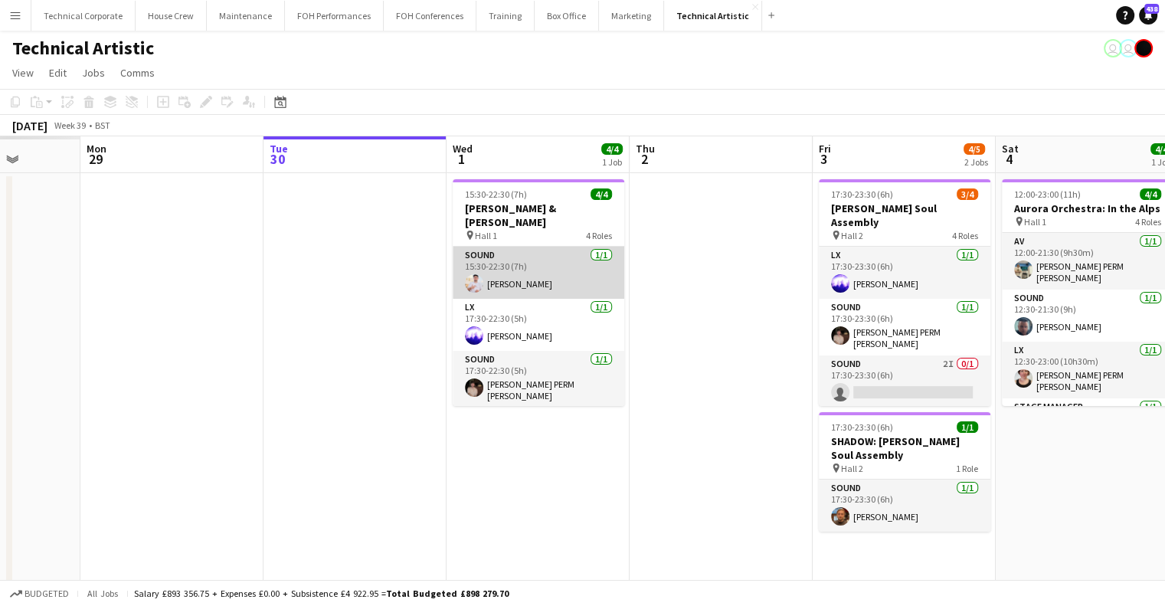
scroll to position [34, 0]
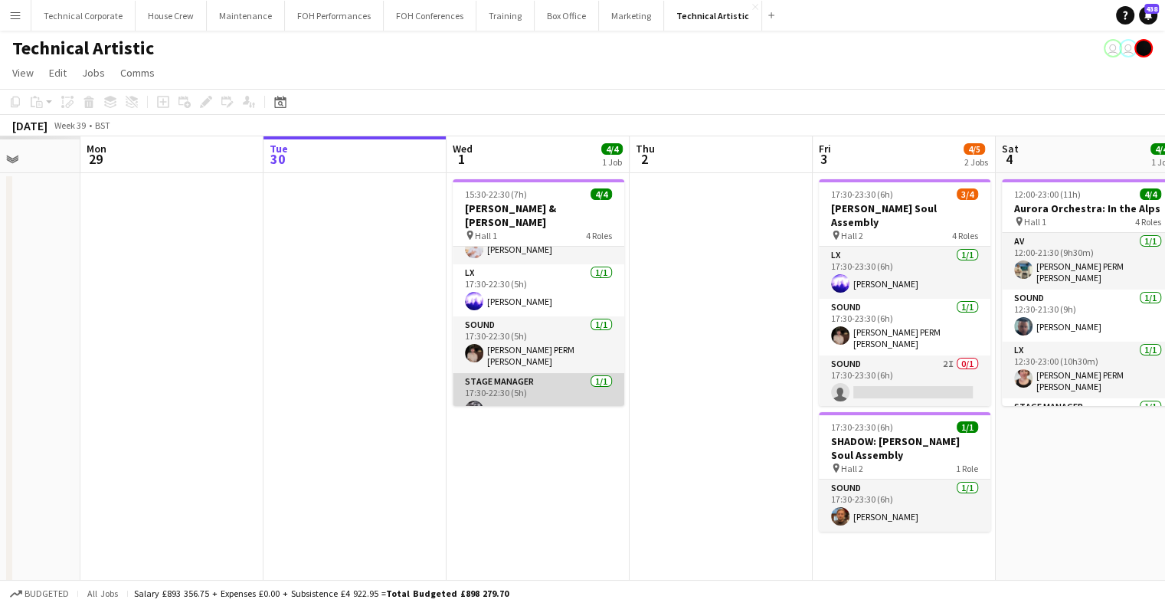
click at [555, 373] on app-card-role "Stage Manager 1/1 17:30-22:30 (5h) Krisztian PERM Vass" at bounding box center [539, 399] width 172 height 52
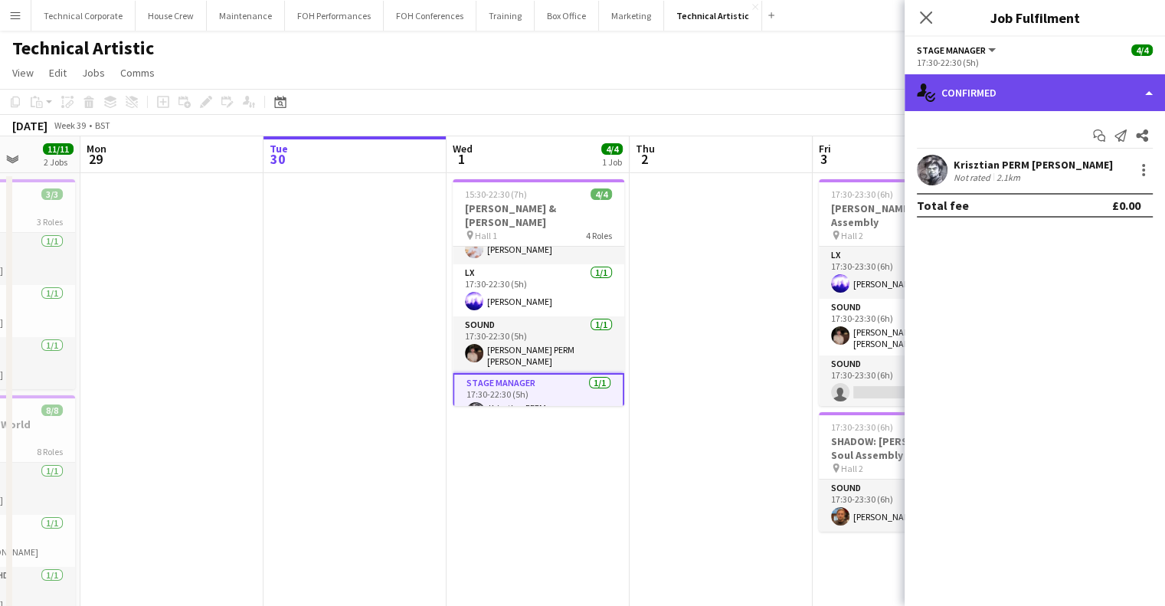
click at [1029, 95] on div "single-neutral-actions-check-2 Confirmed" at bounding box center [1035, 92] width 260 height 37
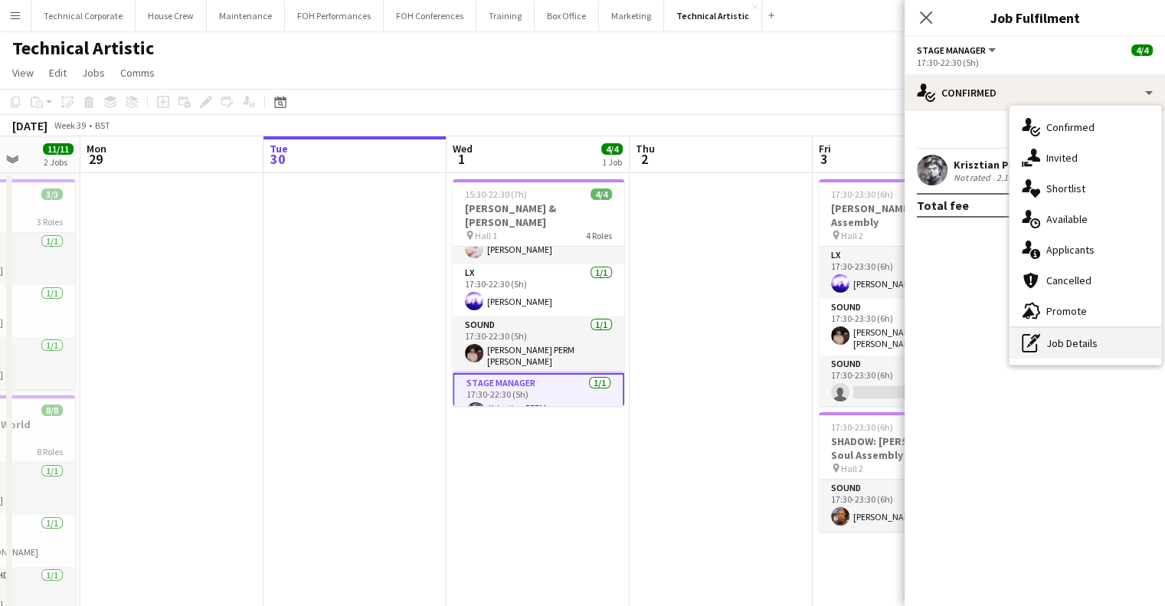
click at [1061, 355] on div "pen-write Job Details" at bounding box center [1086, 343] width 152 height 31
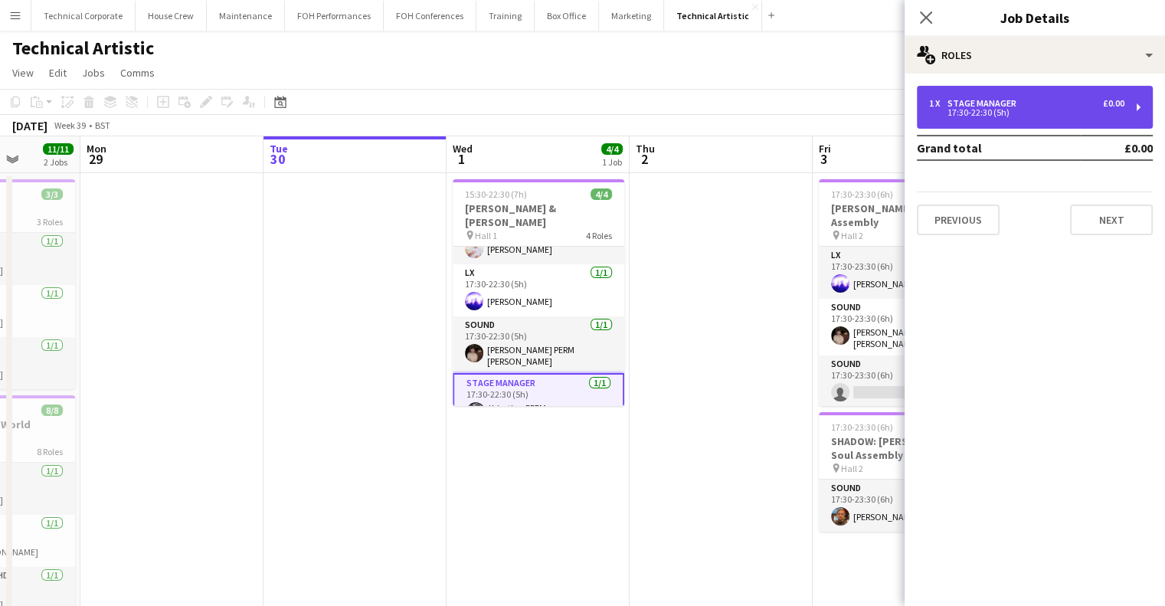
click at [1089, 100] on div "1 x Stage Manager £0.00" at bounding box center [1026, 103] width 195 height 11
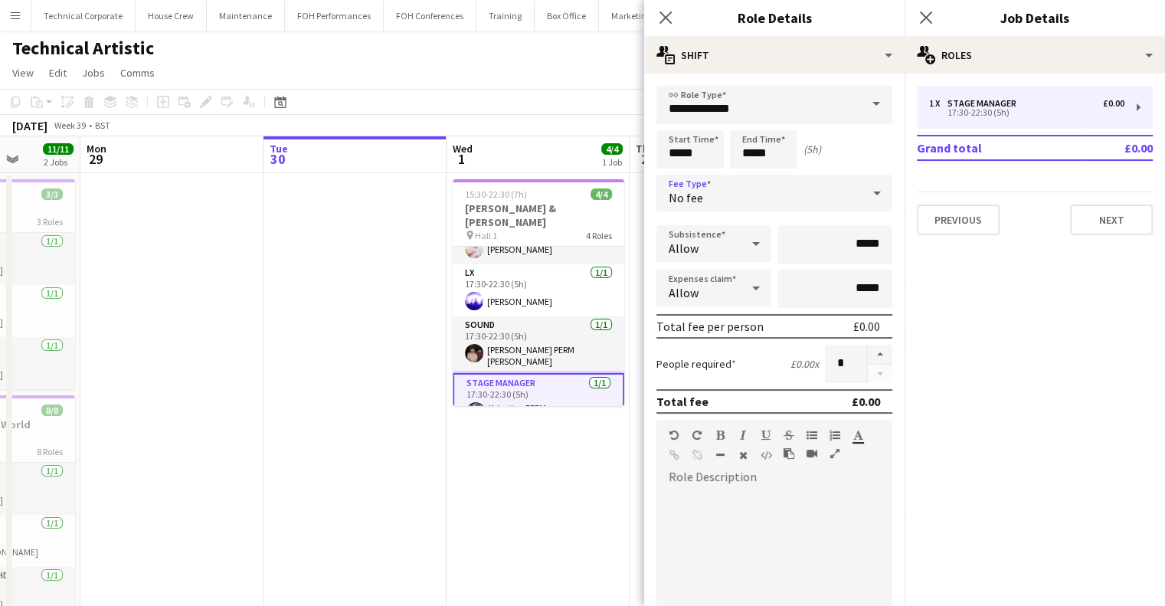
click at [797, 192] on div "No fee" at bounding box center [759, 193] width 205 height 37
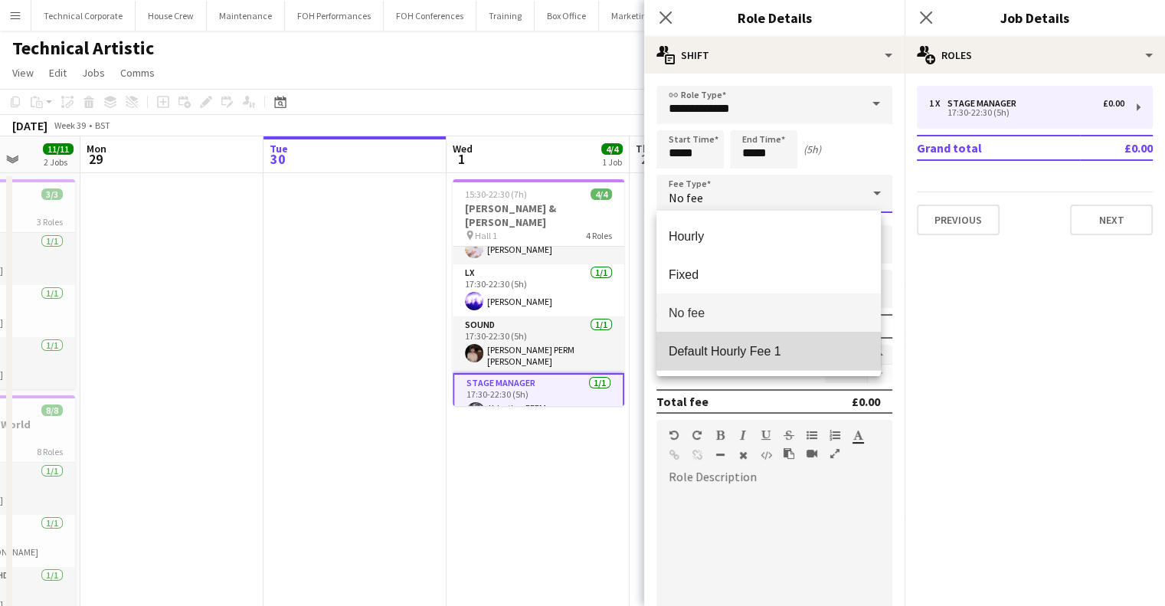
click at [756, 352] on span "Default Hourly Fee 1" at bounding box center [769, 351] width 200 height 15
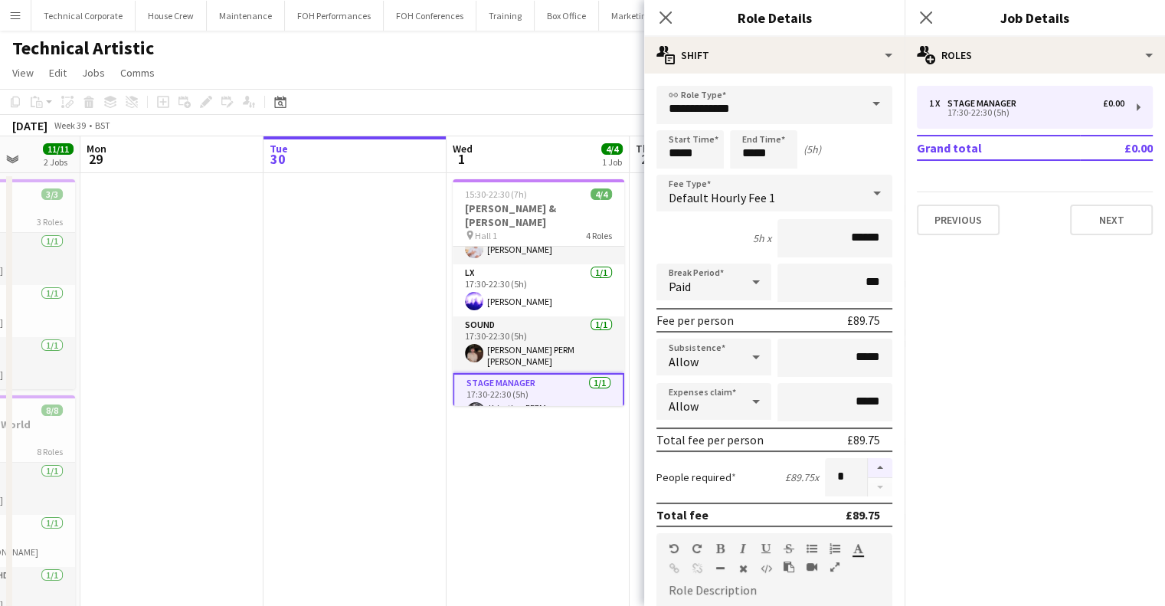
click at [868, 467] on button "button" at bounding box center [880, 468] width 25 height 20
type input "*"
click at [454, 437] on app-date-cell "15:30-22:30 (7h) 4/4 Okkyung Lee & Mark Fell pin Hall 1 4 Roles Sound 1/1 15:30…" at bounding box center [538, 424] width 183 height 503
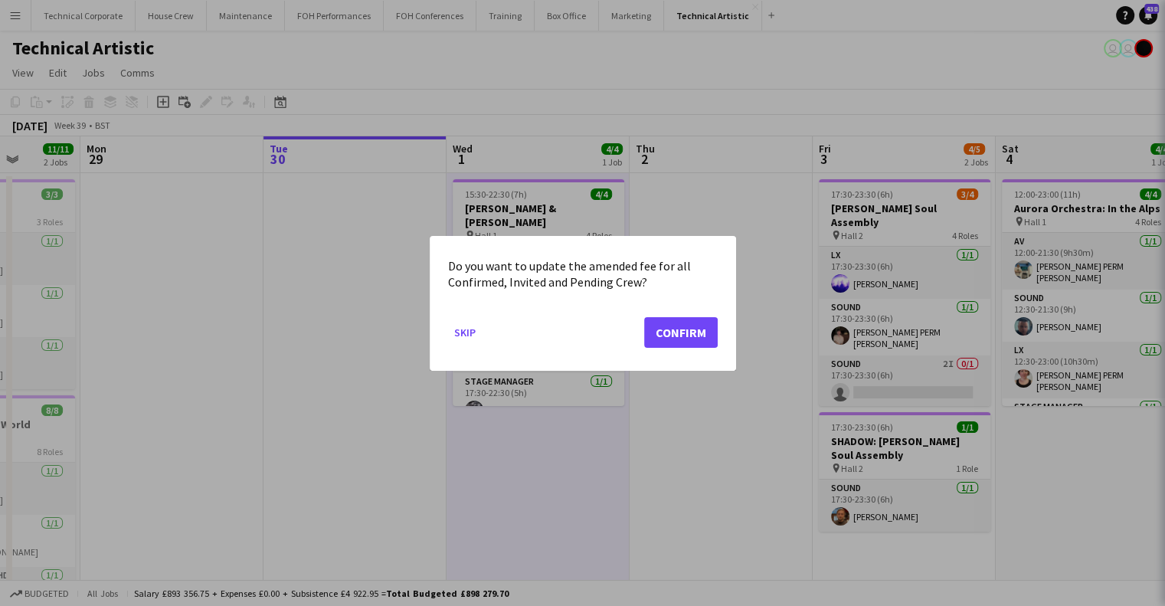
click at [524, 382] on div at bounding box center [582, 303] width 1165 height 606
drag, startPoint x: 631, startPoint y: 336, endPoint x: 670, endPoint y: 333, distance: 38.4
click at [670, 333] on mat-dialog-actions "Skip Confirm" at bounding box center [583, 337] width 270 height 65
click at [670, 333] on button "Confirm" at bounding box center [681, 331] width 74 height 31
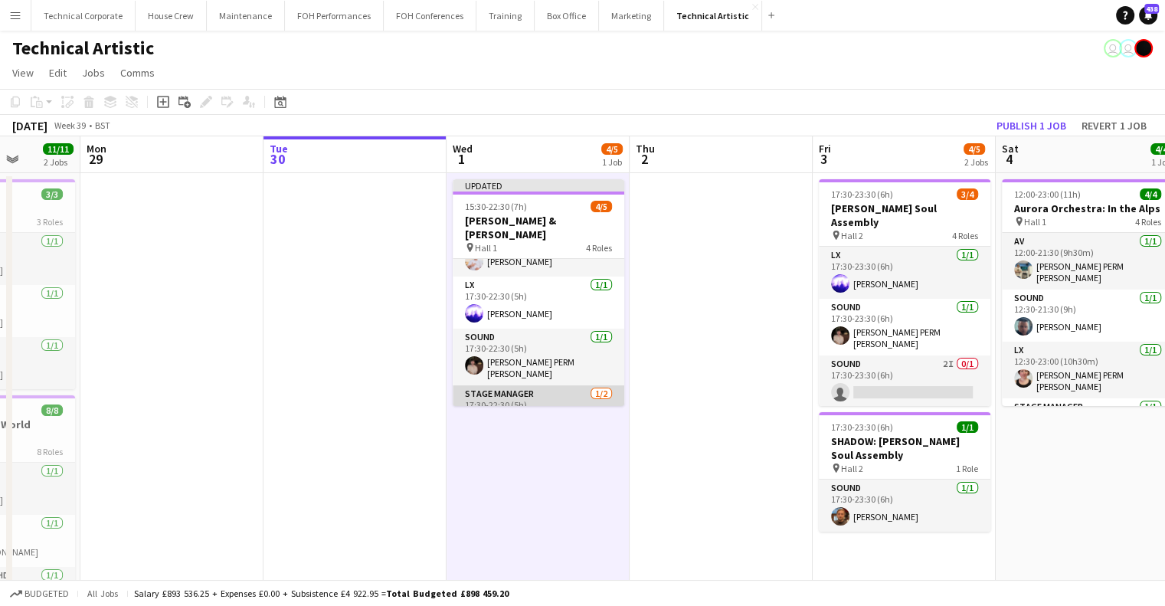
click at [568, 385] on app-card-role "Stage Manager 1/2 17:30-22:30 (5h) Krisztian PERM Vass single-neutral-actions" at bounding box center [539, 422] width 172 height 74
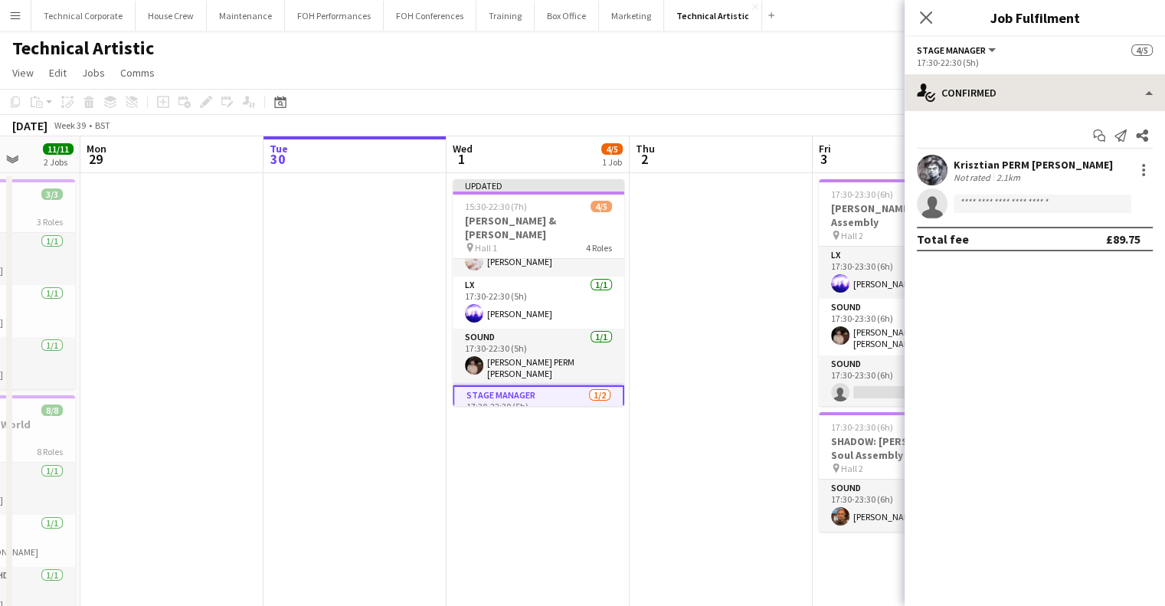
drag, startPoint x: 1001, startPoint y: 56, endPoint x: 992, endPoint y: 93, distance: 37.9
click at [992, 93] on div "Stage Manager All roles Stage Manager 4/5 17:30-22:30 (5h) single-neutral-actio…" at bounding box center [1035, 321] width 260 height 569
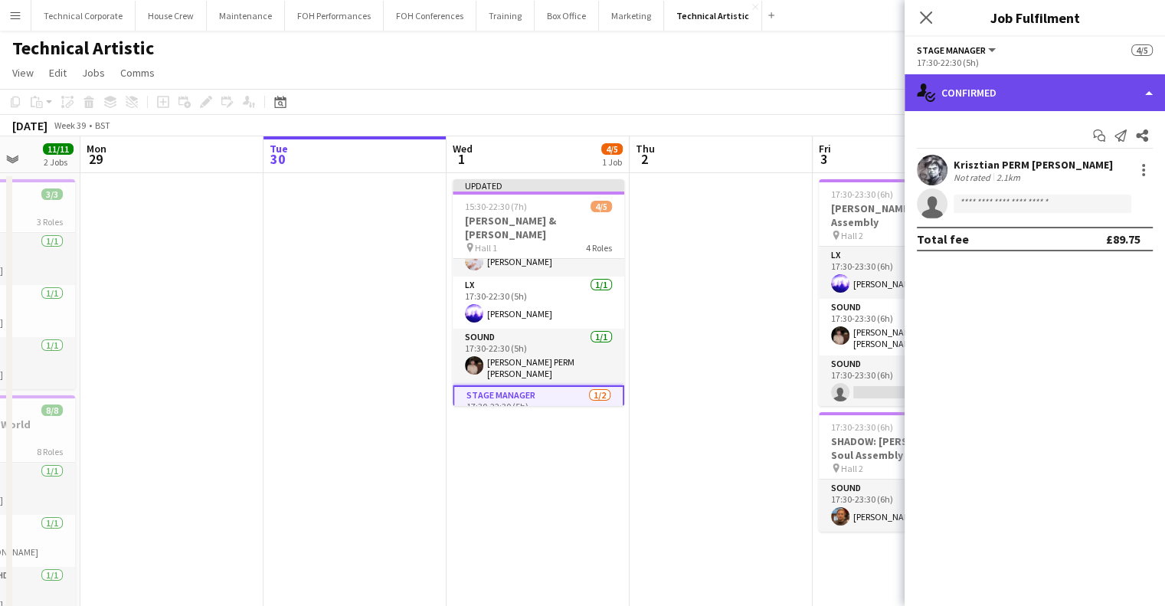
click at [992, 93] on div "single-neutral-actions-check-2 Confirmed" at bounding box center [1035, 92] width 260 height 37
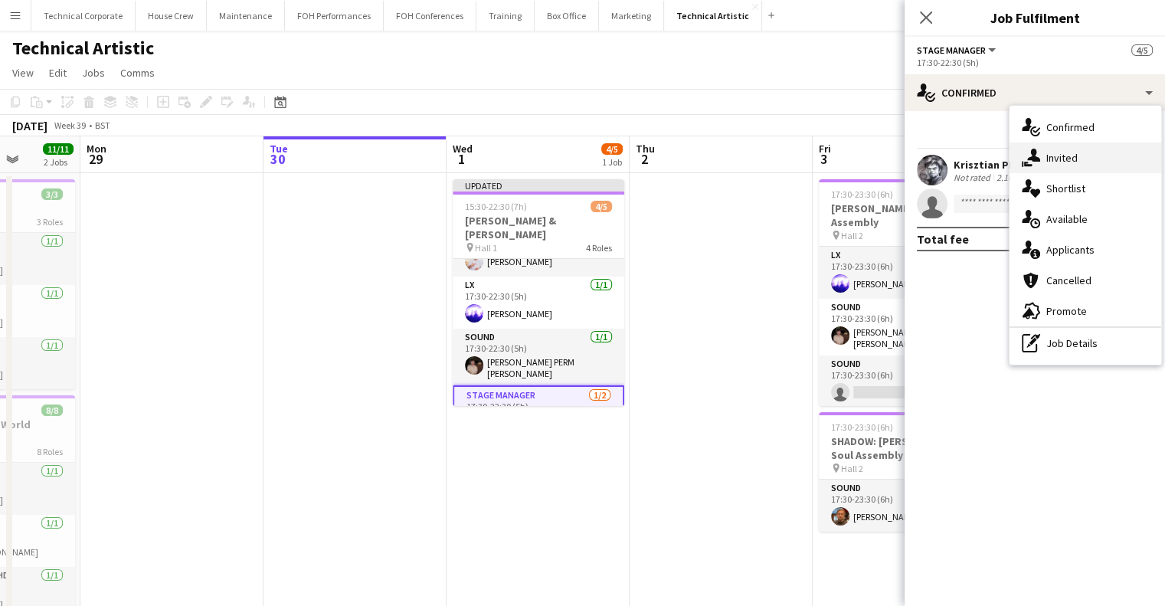
click at [1051, 155] on span "Invited" at bounding box center [1061, 158] width 31 height 14
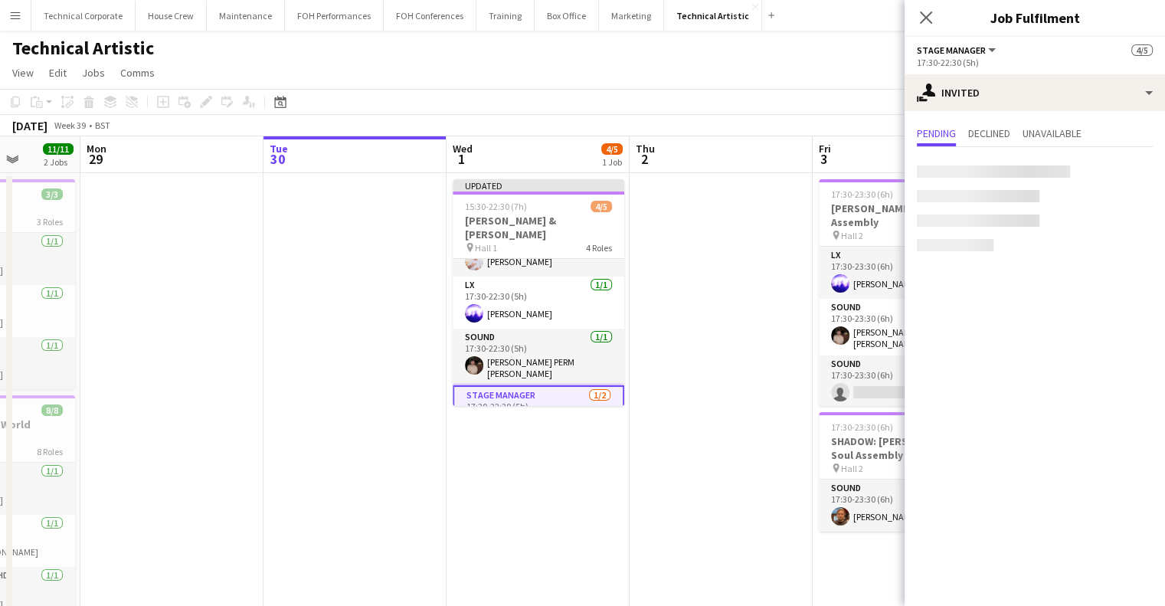
click at [598, 385] on app-card-role "Stage Manager 1/2 17:30-22:30 (5h) Krisztian PERM Vass single-neutral-actions" at bounding box center [539, 426] width 172 height 82
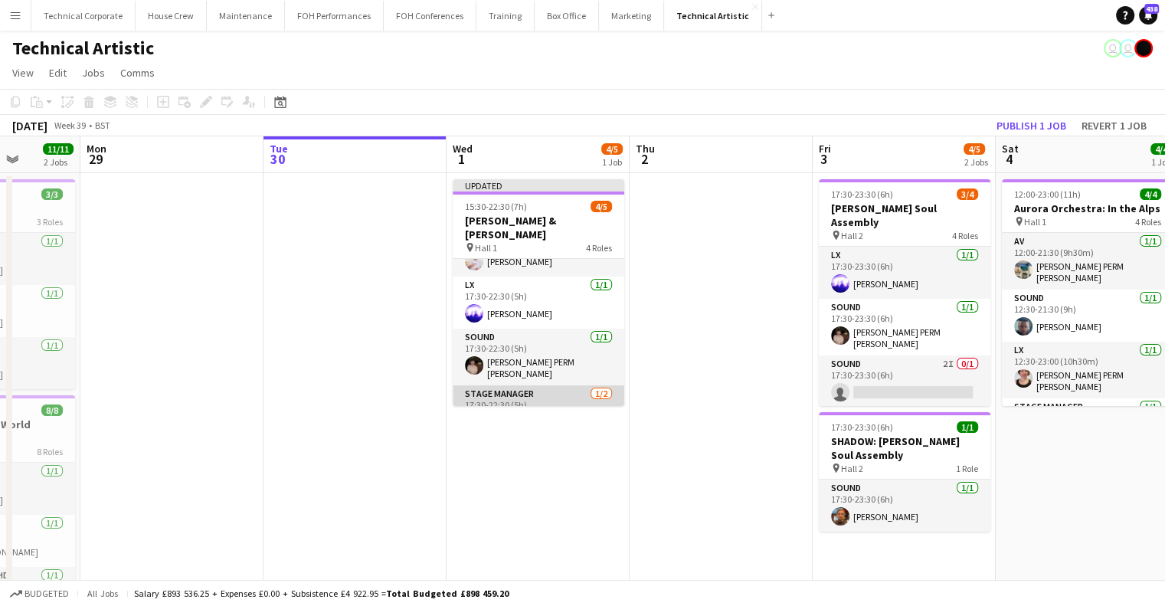
click at [598, 385] on app-card-role "Stage Manager 1/2 17:30-22:30 (5h) Krisztian PERM Vass single-neutral-actions" at bounding box center [539, 422] width 172 height 74
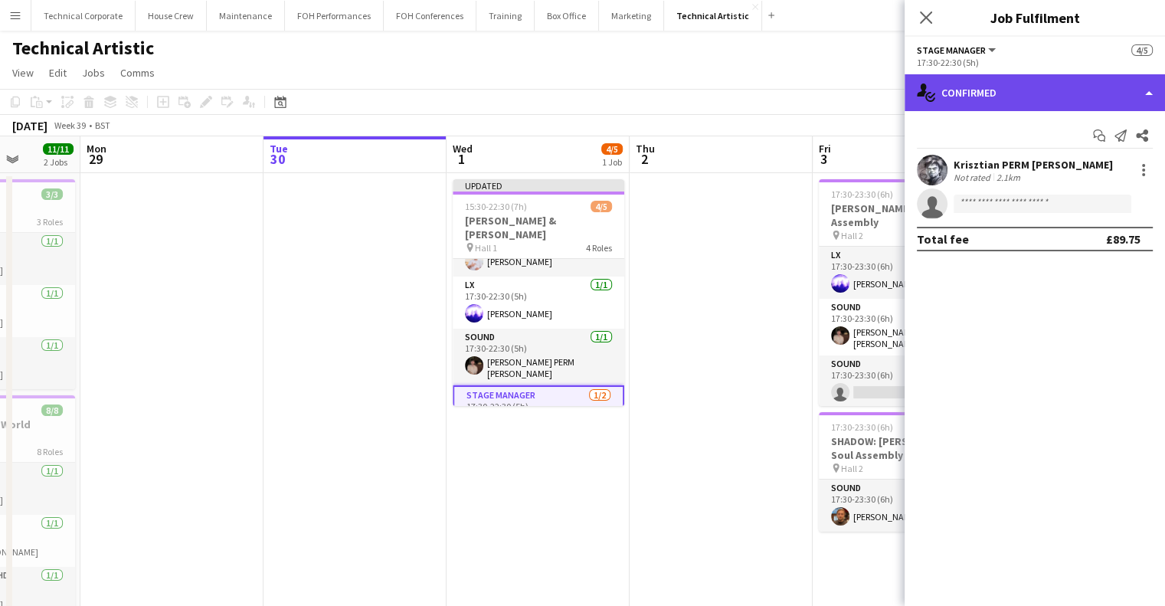
click at [1004, 87] on div "single-neutral-actions-check-2 Confirmed" at bounding box center [1035, 92] width 260 height 37
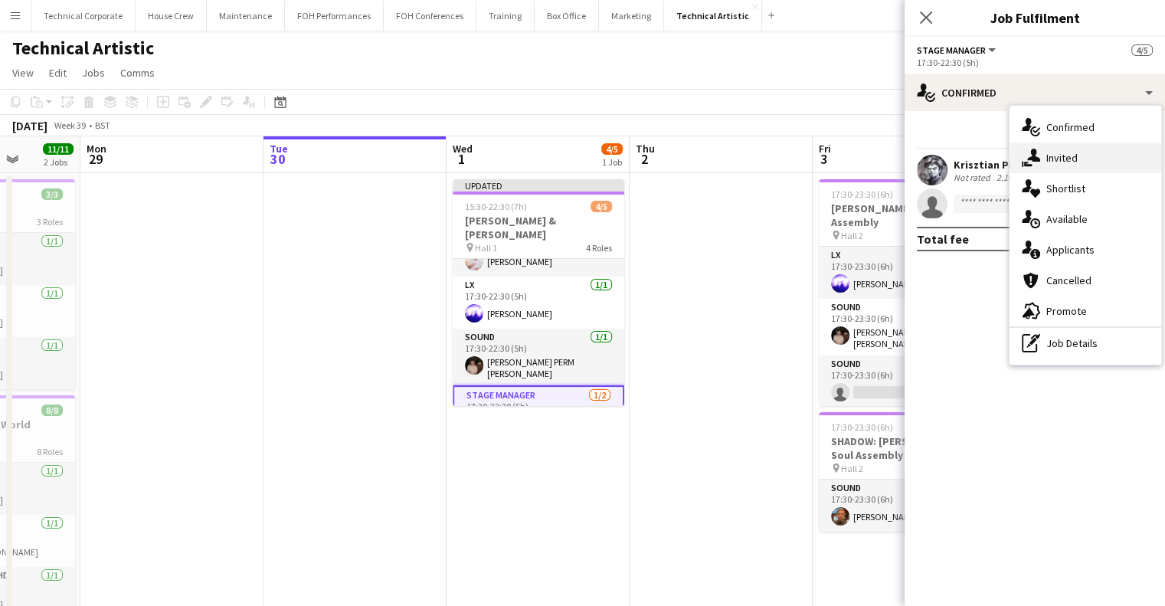
click at [1063, 159] on span "Invited" at bounding box center [1061, 158] width 31 height 14
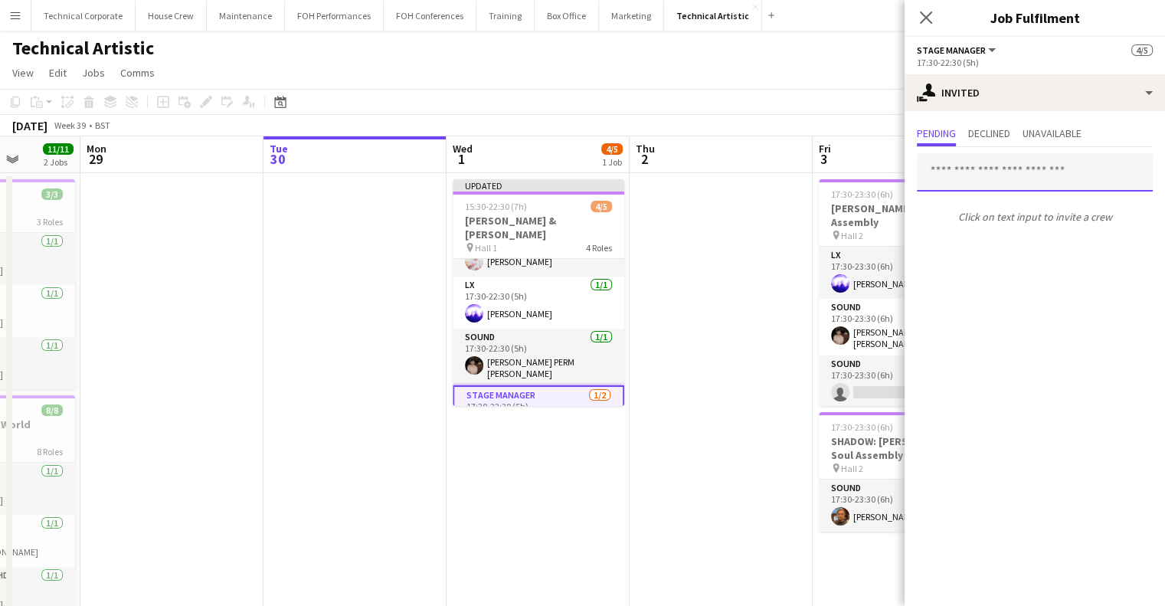
click at [1010, 175] on input "text" at bounding box center [1035, 172] width 236 height 38
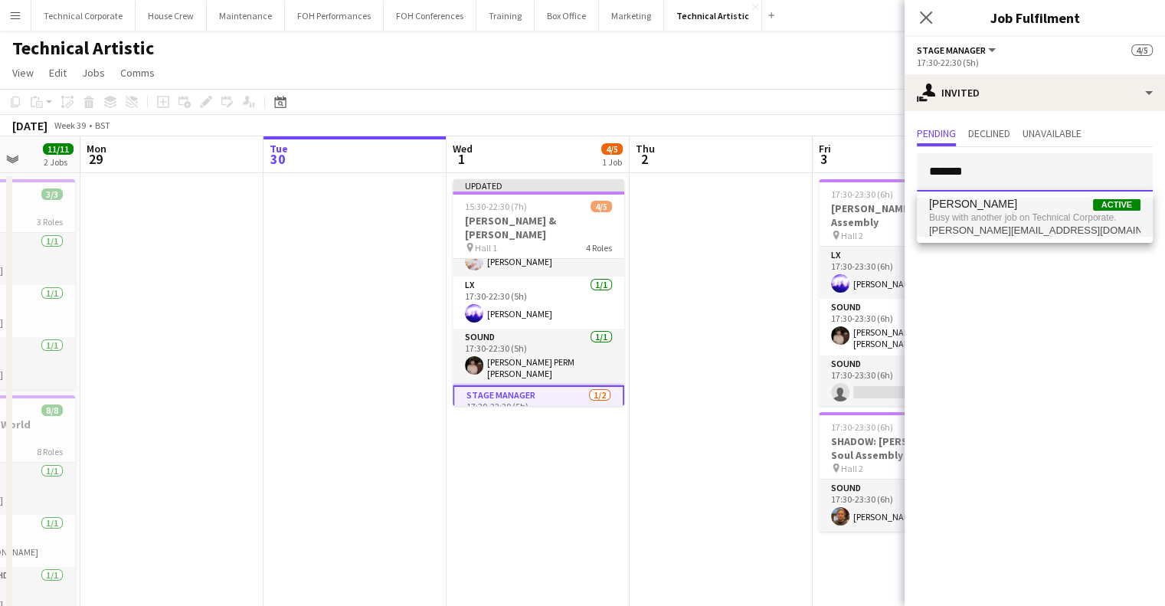
type input "*******"
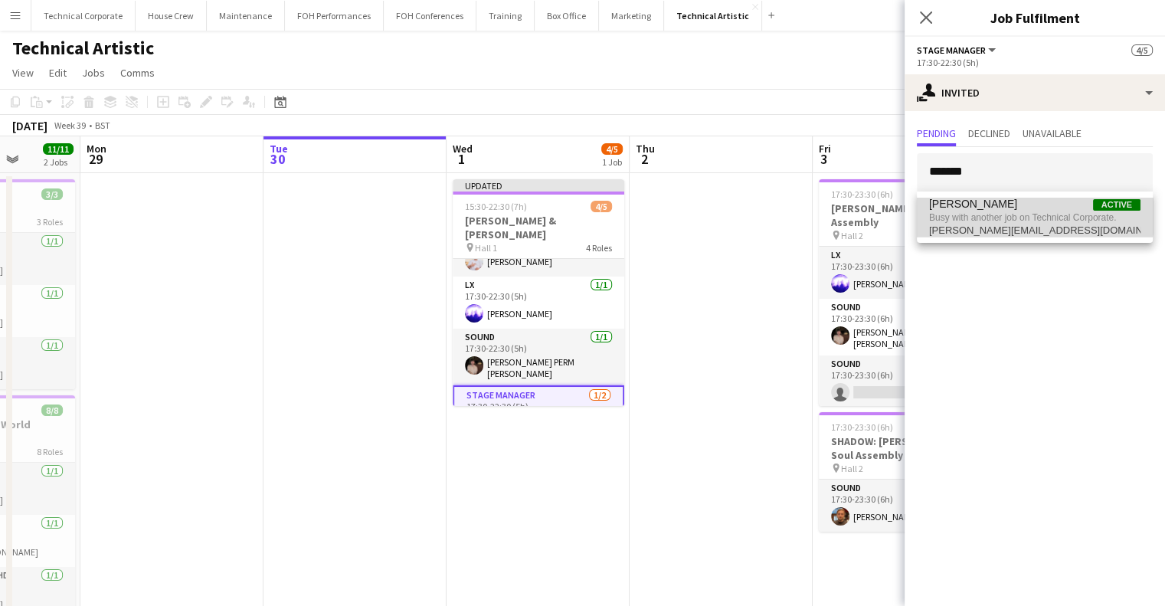
click at [1020, 205] on span "Joe Harbot Active" at bounding box center [1034, 204] width 211 height 13
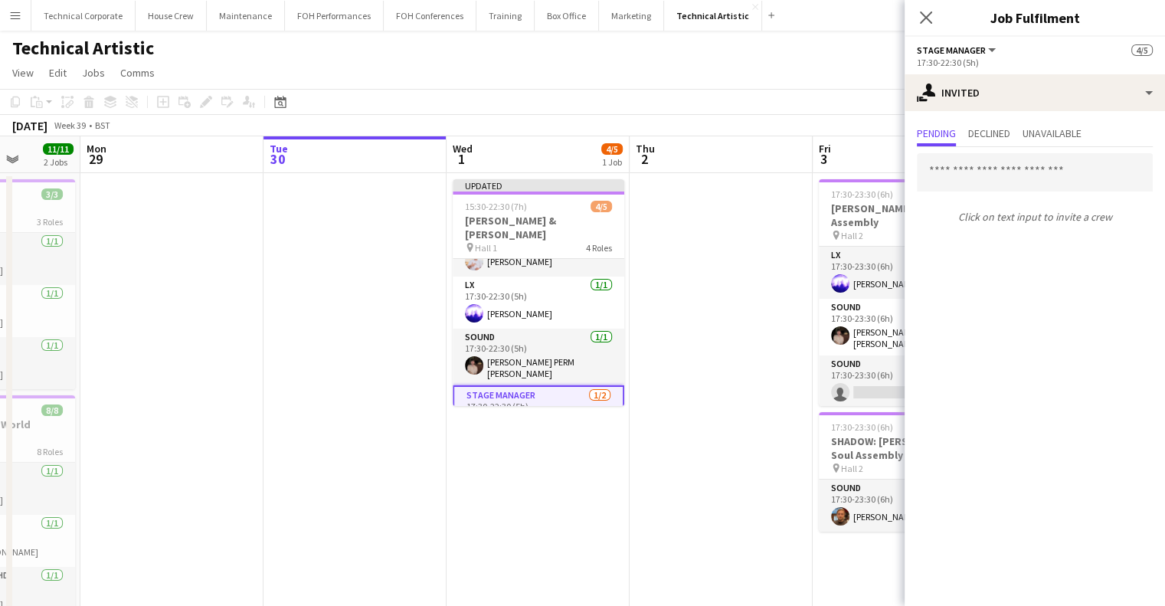
click at [987, 117] on div "Pending Declined Unavailable Click on text input to invite a crew" at bounding box center [1035, 176] width 260 height 131
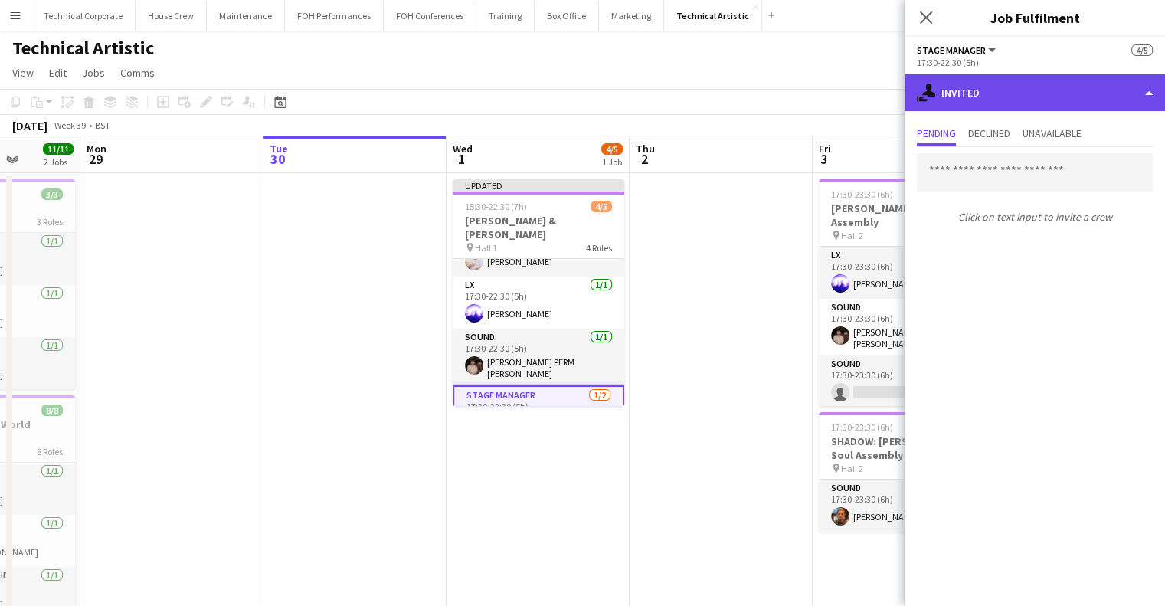
click at [987, 109] on div "single-neutral-actions-share-1 Invited" at bounding box center [1035, 92] width 260 height 37
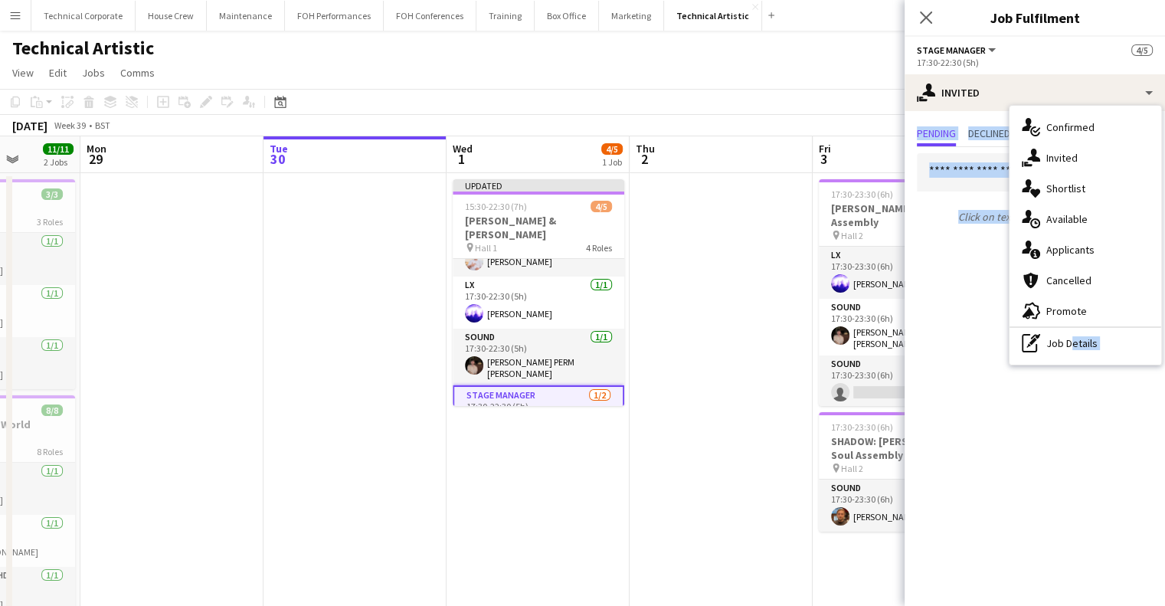
drag, startPoint x: 1066, startPoint y: 345, endPoint x: 1060, endPoint y: 368, distance: 22.9
click at [1060, 368] on div "single-neutral-actions-share-1 Invited single-neutral-actions-check-2 Confirmed…" at bounding box center [1035, 340] width 260 height 532
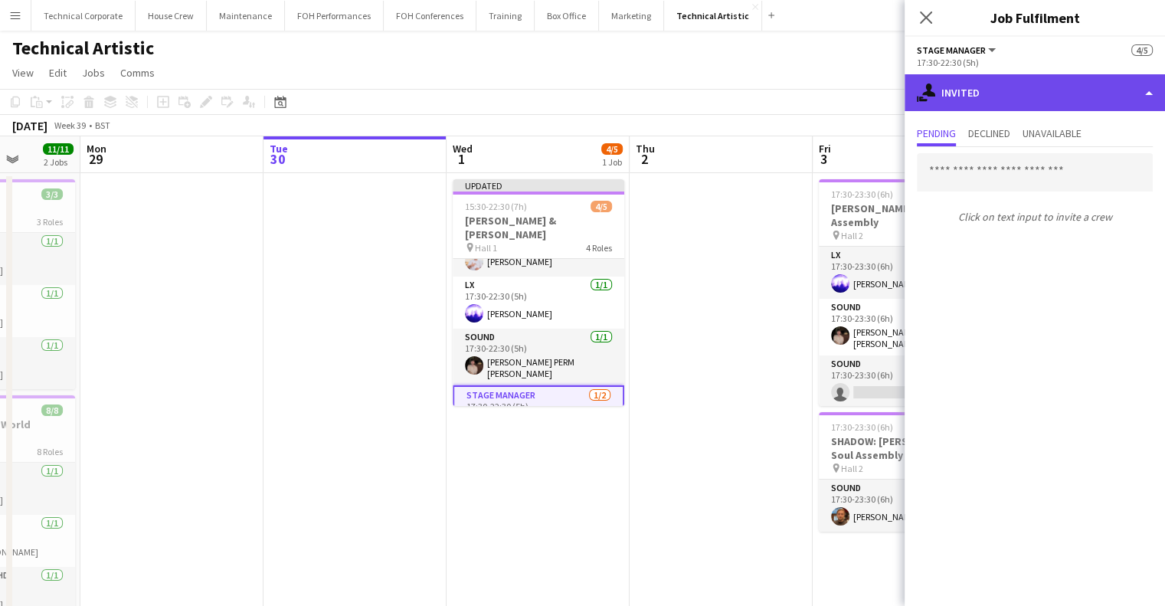
click at [1058, 78] on div "single-neutral-actions-share-1 Invited" at bounding box center [1035, 92] width 260 height 37
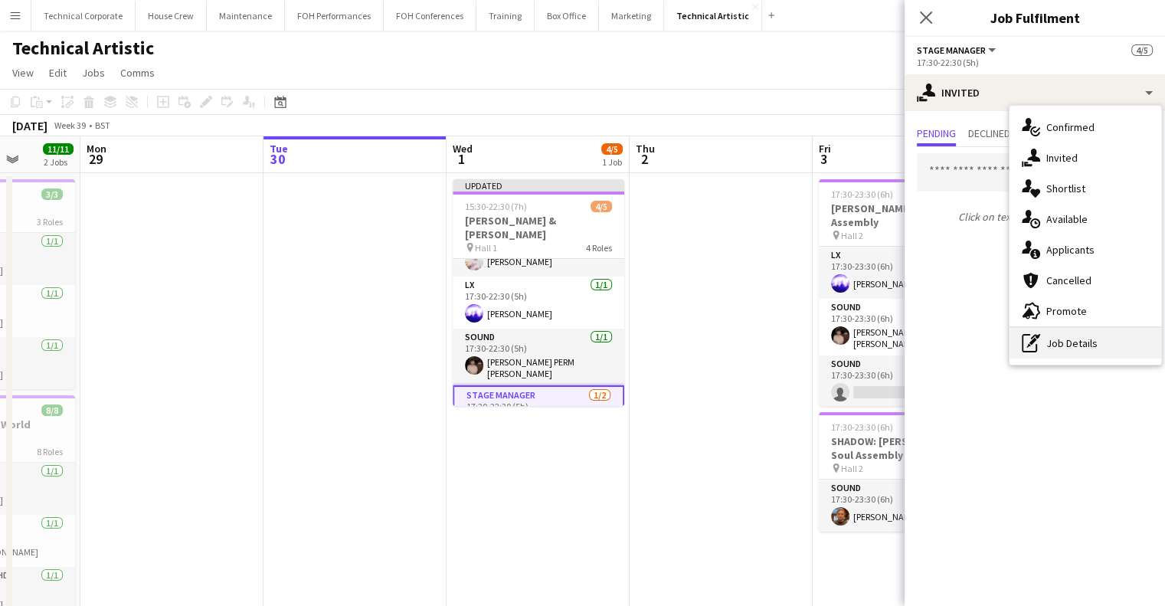
click at [1078, 336] on div "pen-write Job Details" at bounding box center [1086, 343] width 152 height 31
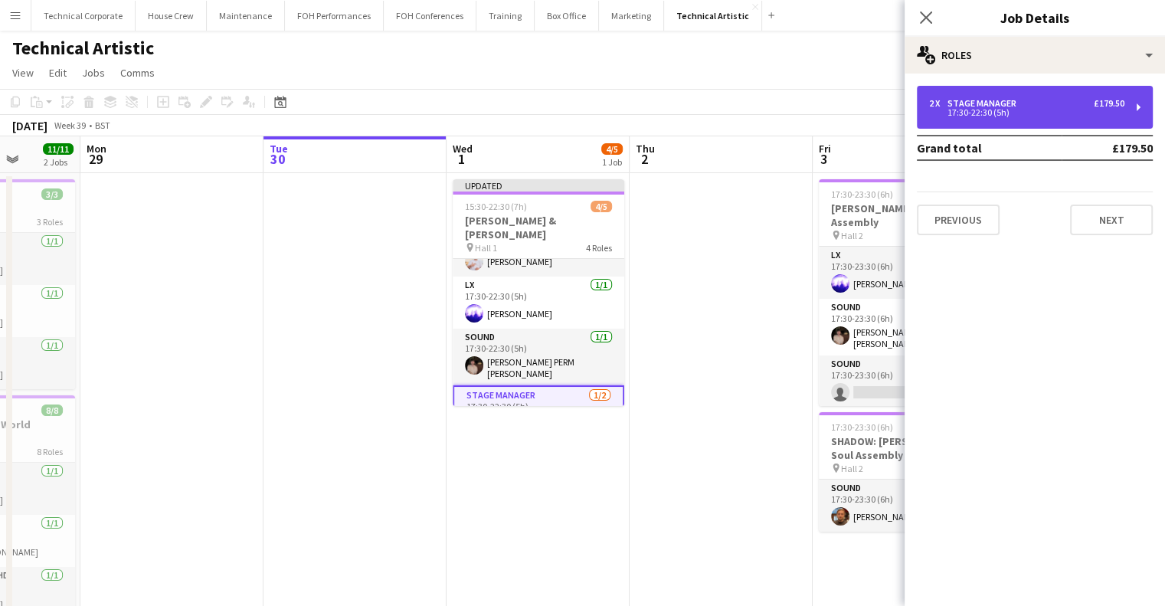
click at [1045, 97] on div "2 x Stage Manager £179.50 17:30-22:30 (5h)" at bounding box center [1035, 107] width 236 height 43
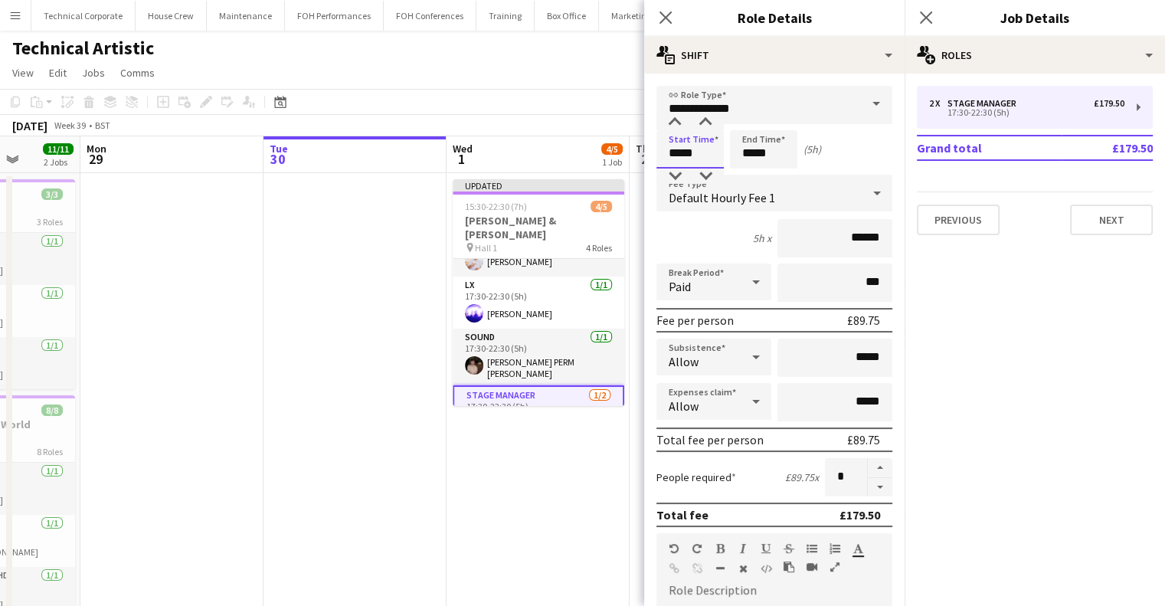
drag, startPoint x: 712, startPoint y: 152, endPoint x: 594, endPoint y: 143, distance: 118.3
click at [594, 143] on body "Menu Boards Boards Boards All jobs Status Workforce Workforce My Workforce Recr…" at bounding box center [582, 351] width 1165 height 702
type input "*****"
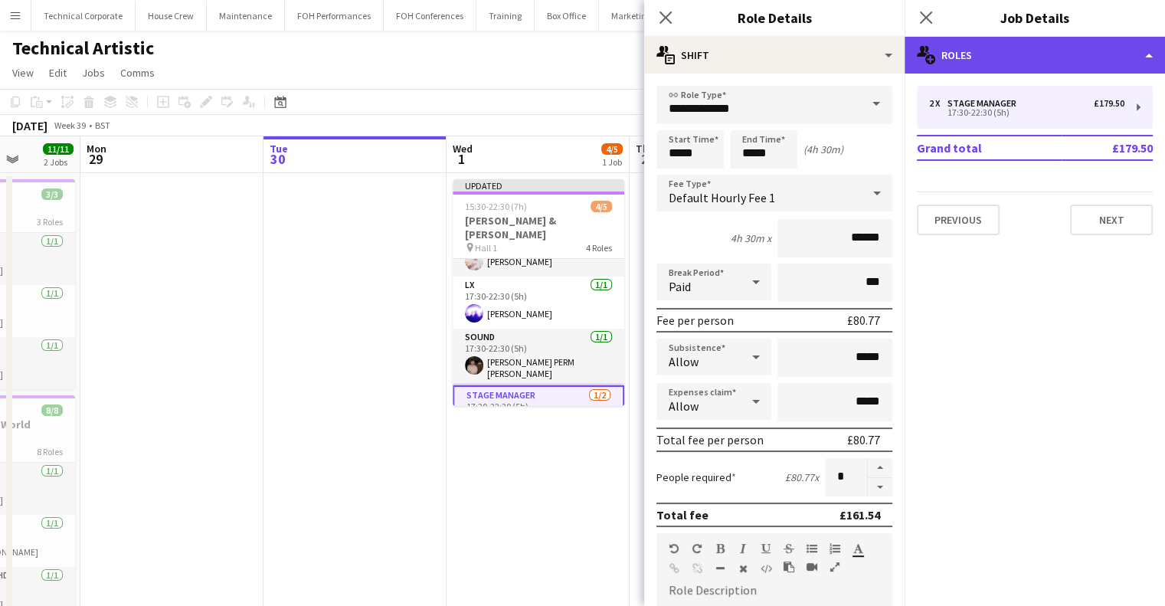
click at [1018, 58] on div "multiple-users-add Roles" at bounding box center [1035, 55] width 260 height 37
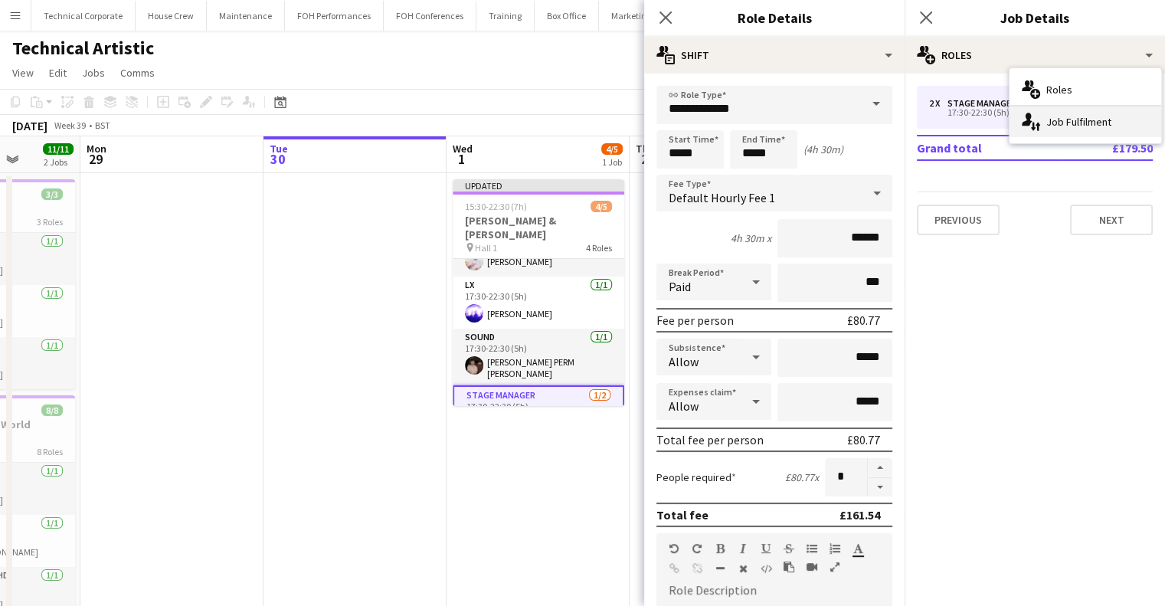
click at [1082, 127] on div "single-neutral-actions-up-down Job Fulfilment" at bounding box center [1086, 121] width 152 height 31
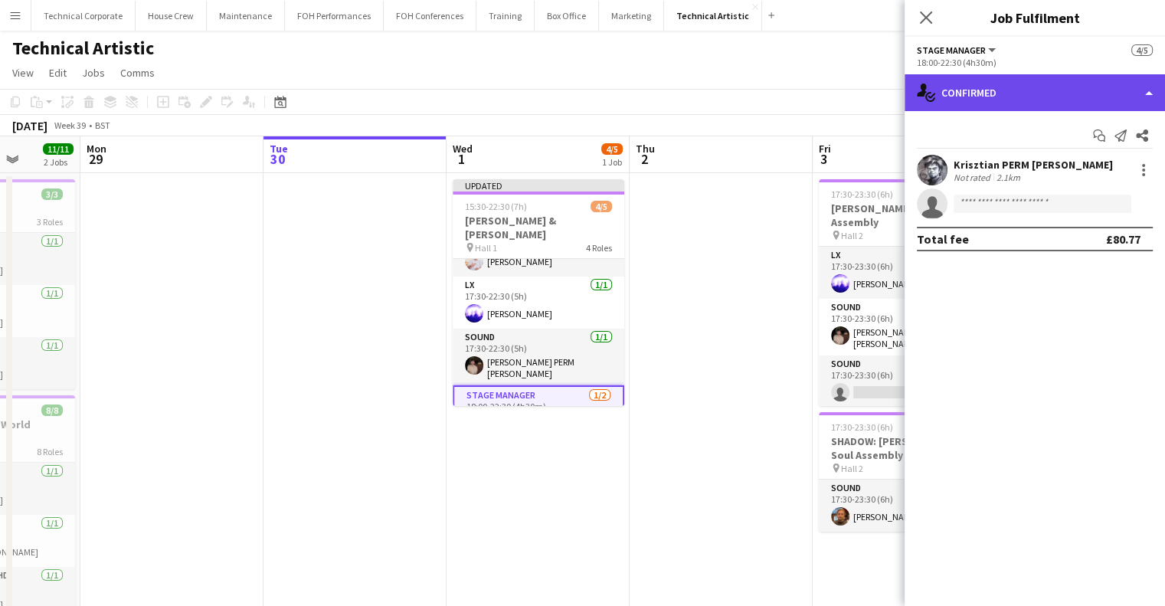
click at [1034, 100] on div "single-neutral-actions-check-2 Confirmed" at bounding box center [1035, 92] width 260 height 37
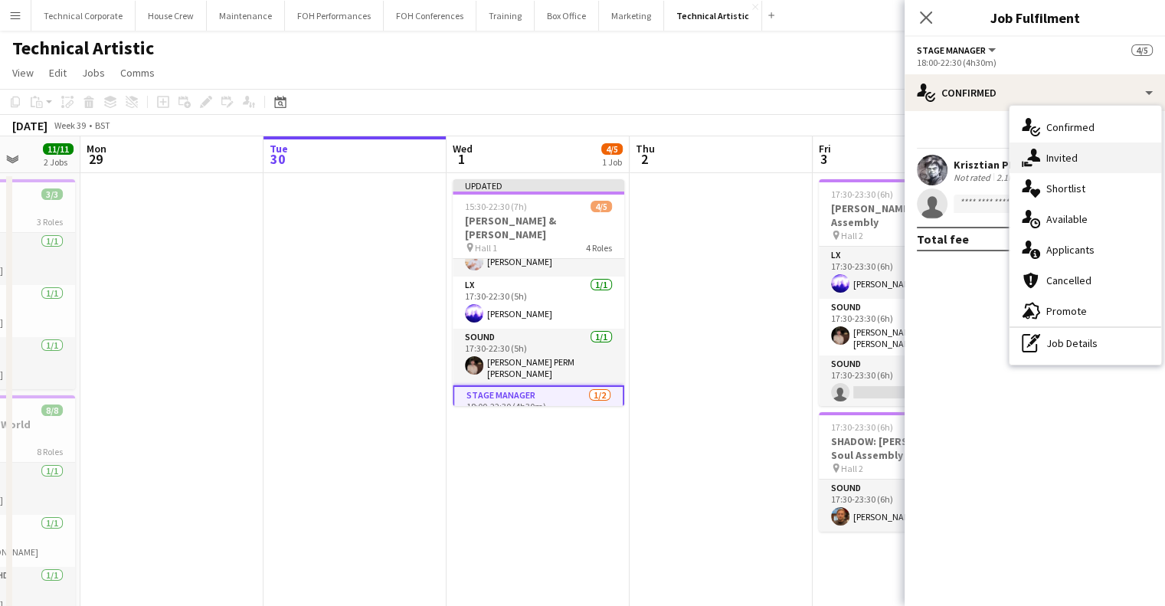
click at [1073, 143] on div "single-neutral-actions-share-1 Invited" at bounding box center [1086, 157] width 152 height 31
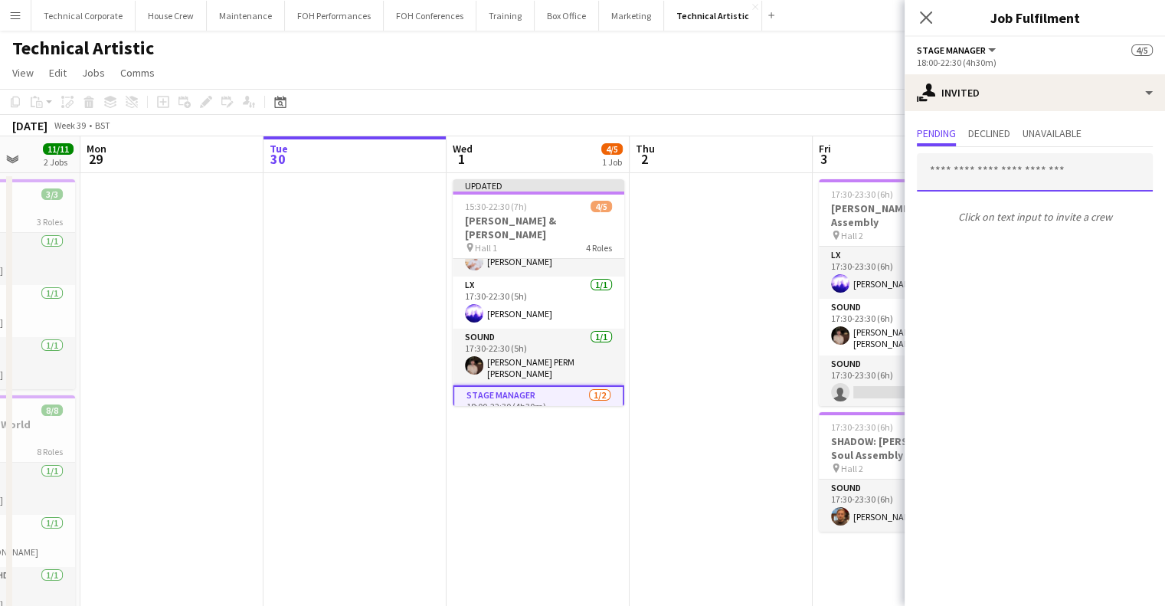
click at [1017, 170] on input "text" at bounding box center [1035, 172] width 236 height 38
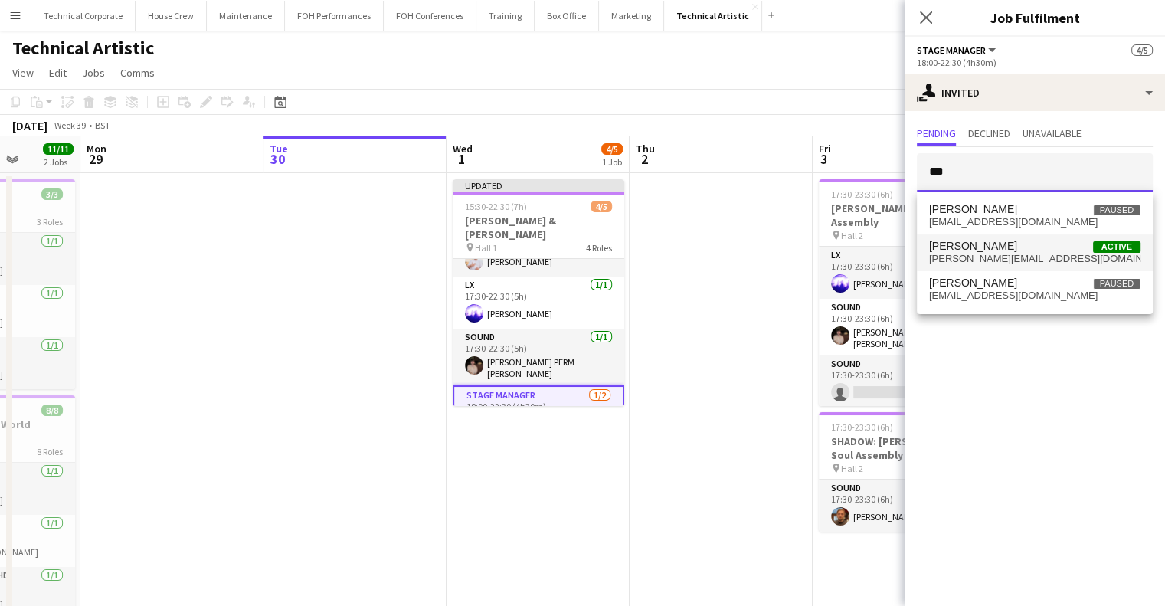
type input "***"
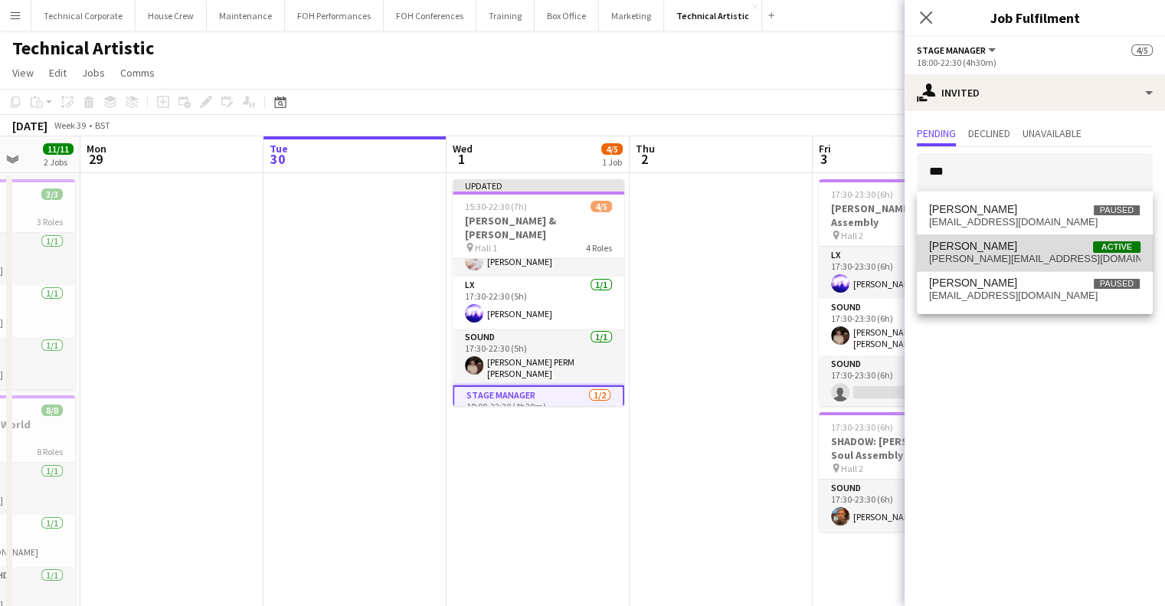
click at [1001, 260] on span "joe.harbot@gmail.com" at bounding box center [1034, 259] width 211 height 12
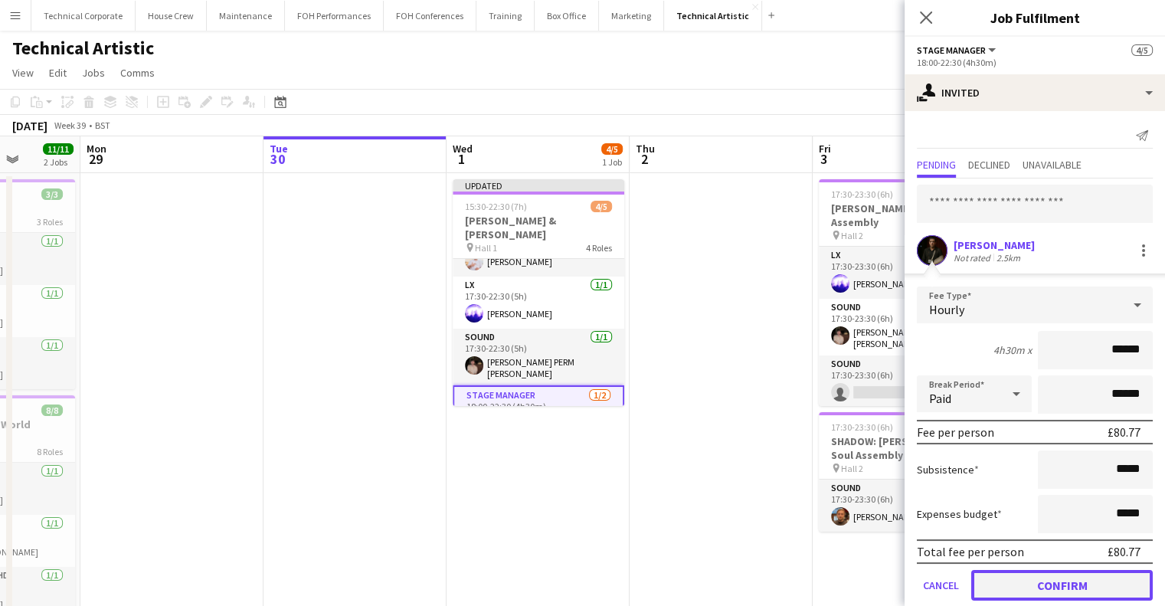
click at [1062, 581] on button "Confirm" at bounding box center [1062, 585] width 182 height 31
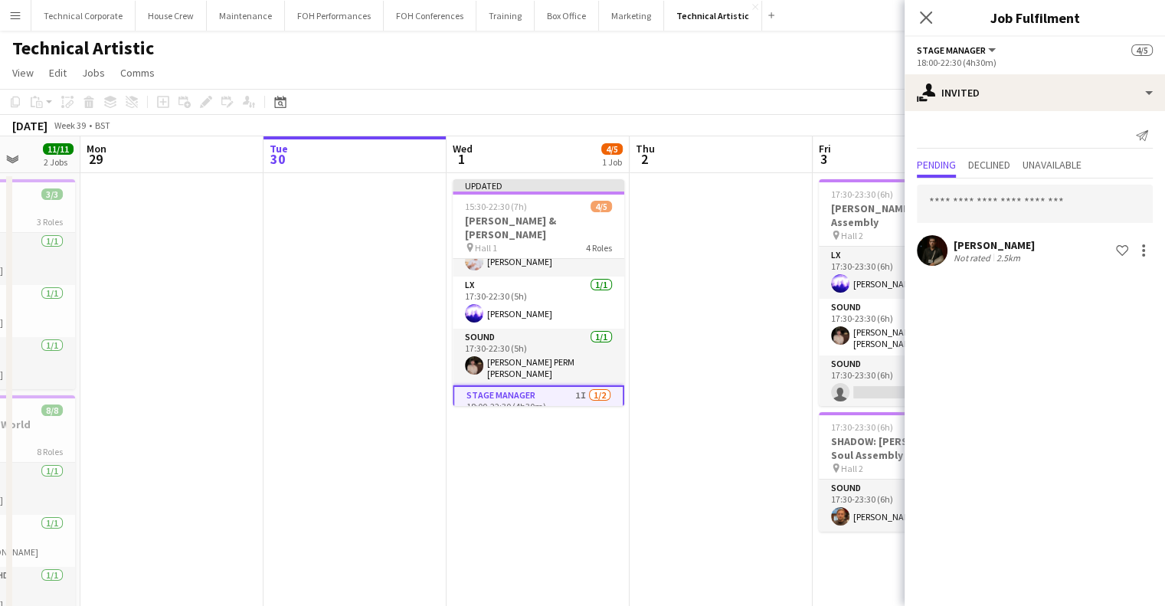
click at [794, 379] on app-date-cell at bounding box center [721, 424] width 183 height 503
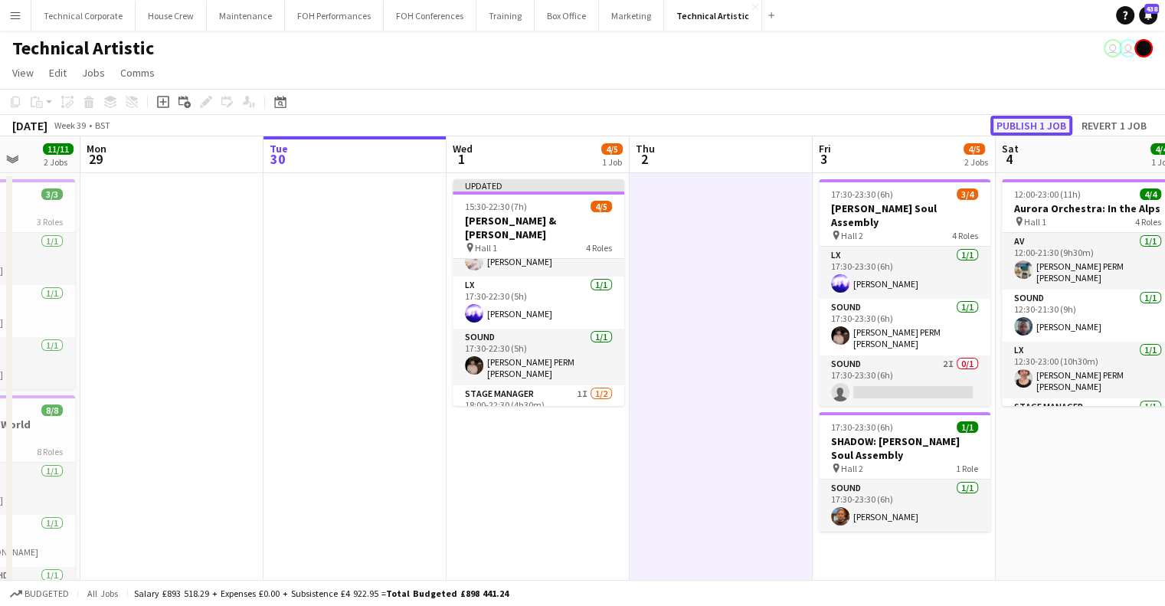
click at [1040, 116] on button "Publish 1 job" at bounding box center [1032, 126] width 82 height 20
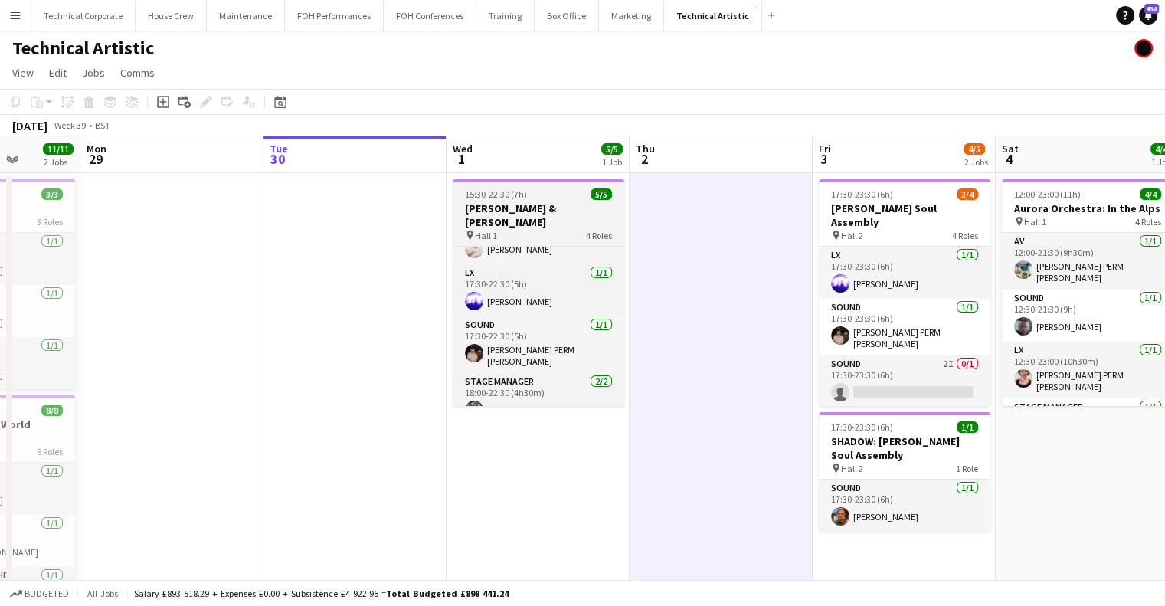
scroll to position [57, 0]
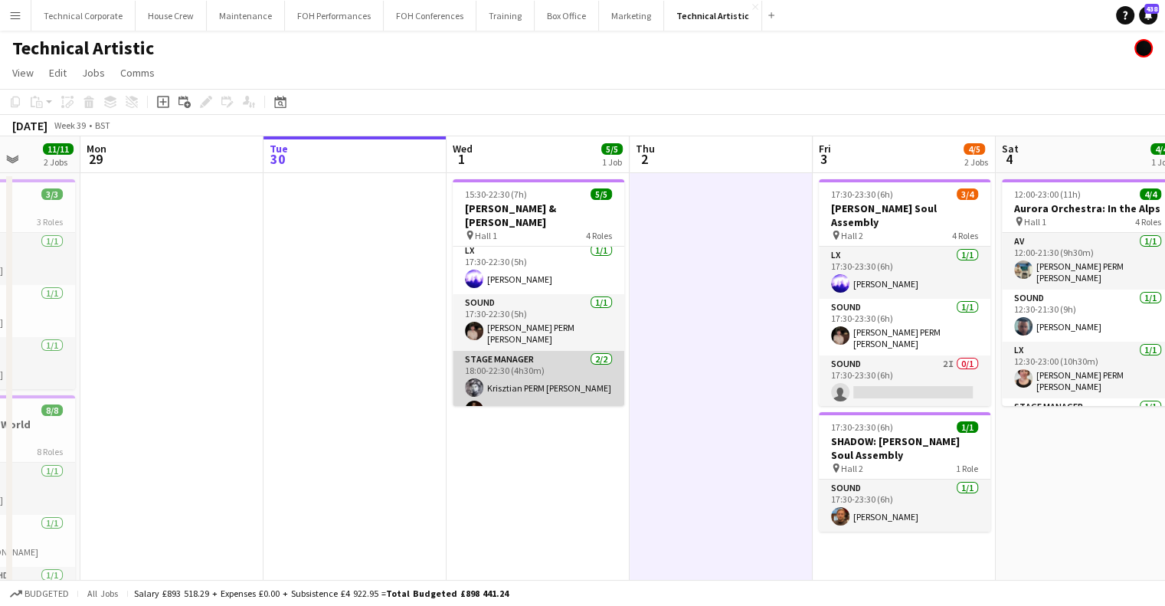
click at [567, 352] on app-card-role "Stage Manager 2/2 18:00-22:30 (4h30m) Krisztian PERM Vass Joe Harbot" at bounding box center [539, 388] width 172 height 74
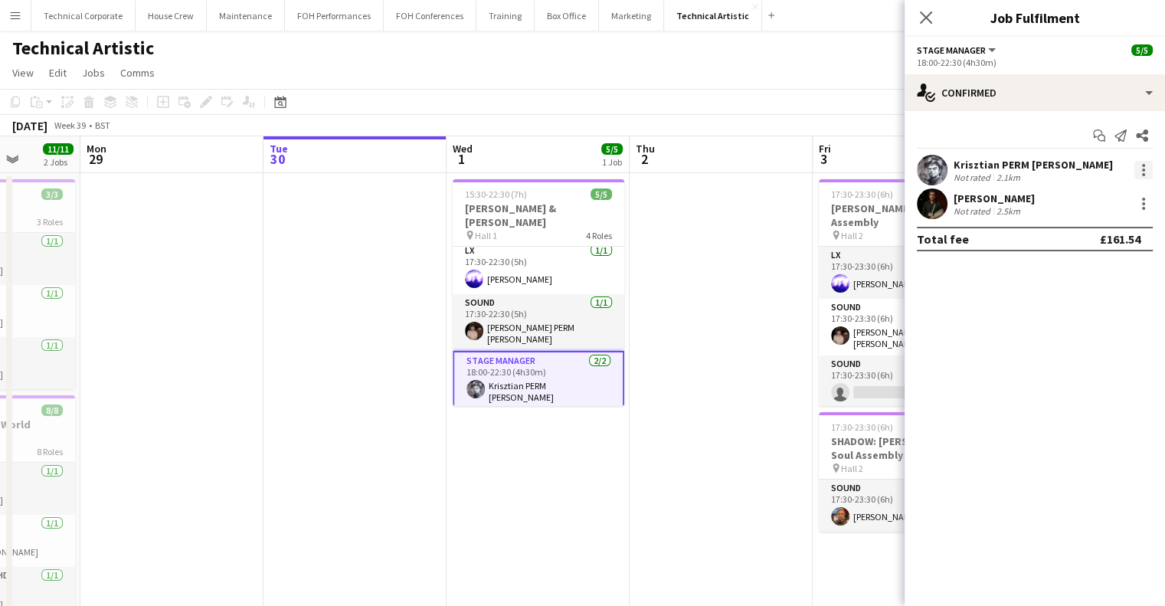
click at [1141, 165] on div at bounding box center [1144, 170] width 18 height 18
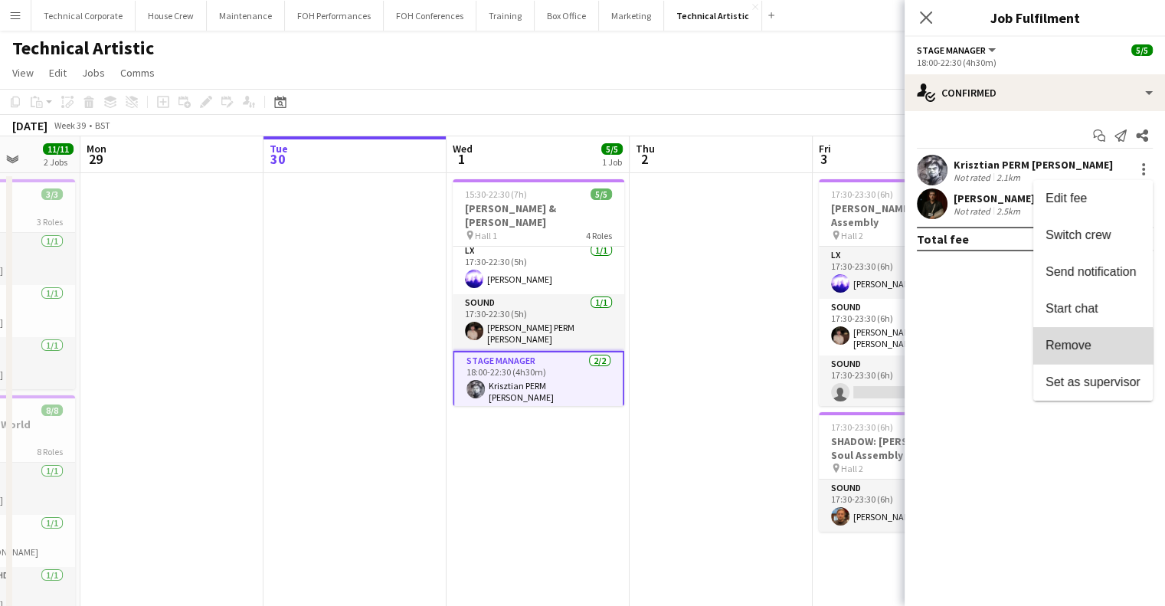
click at [1091, 352] on span "Remove" at bounding box center [1093, 346] width 95 height 14
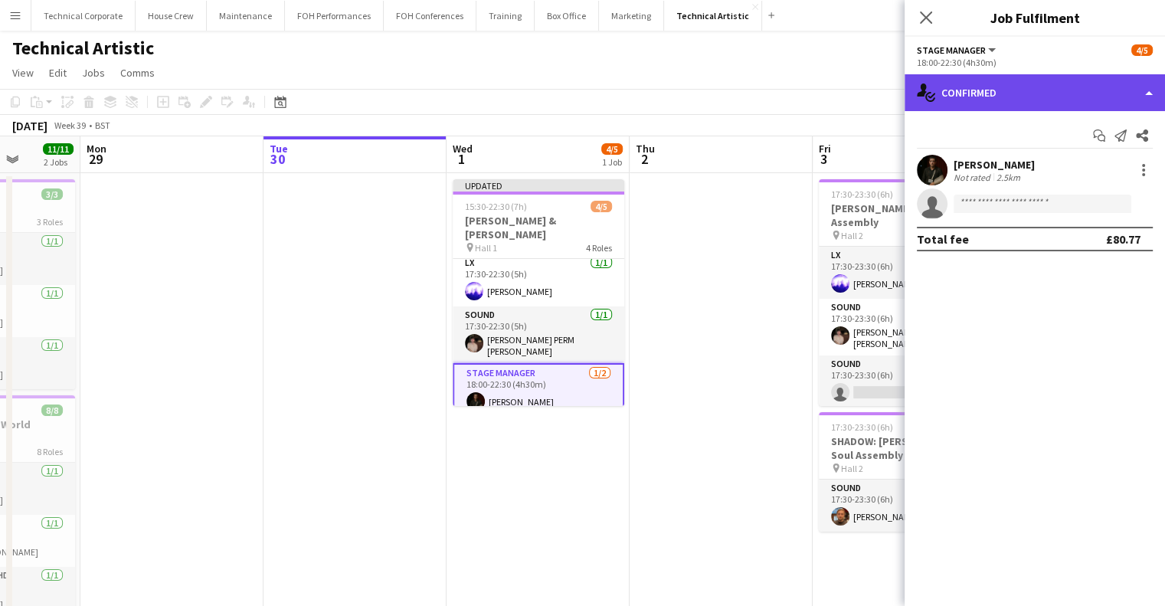
click at [1049, 110] on div "single-neutral-actions-check-2 Confirmed" at bounding box center [1035, 92] width 260 height 37
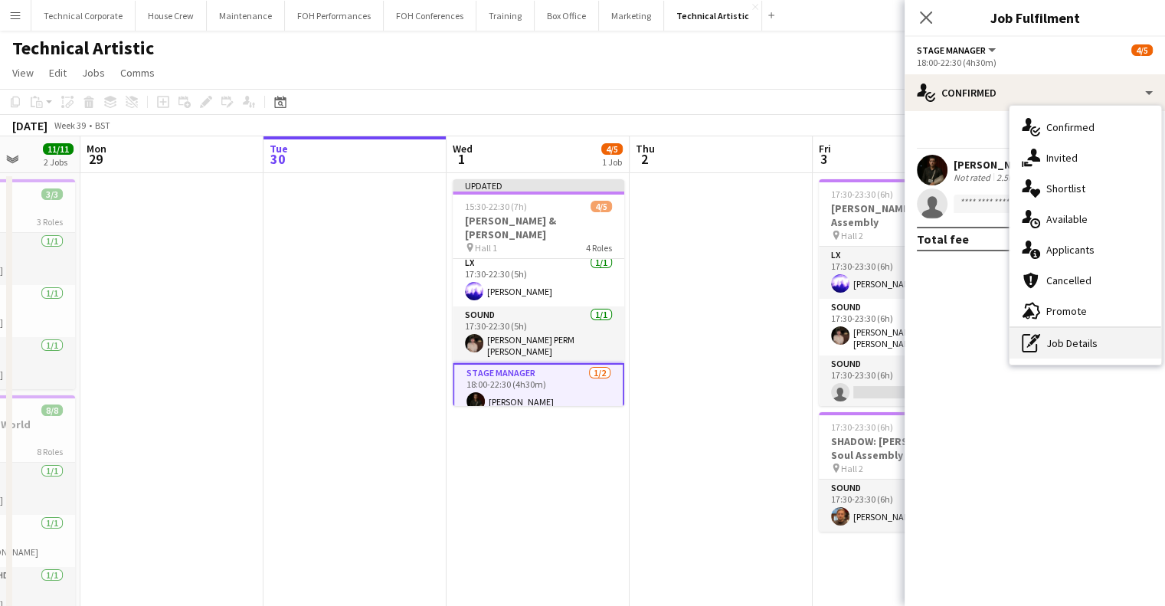
click at [1067, 342] on div "pen-write Job Details" at bounding box center [1086, 343] width 152 height 31
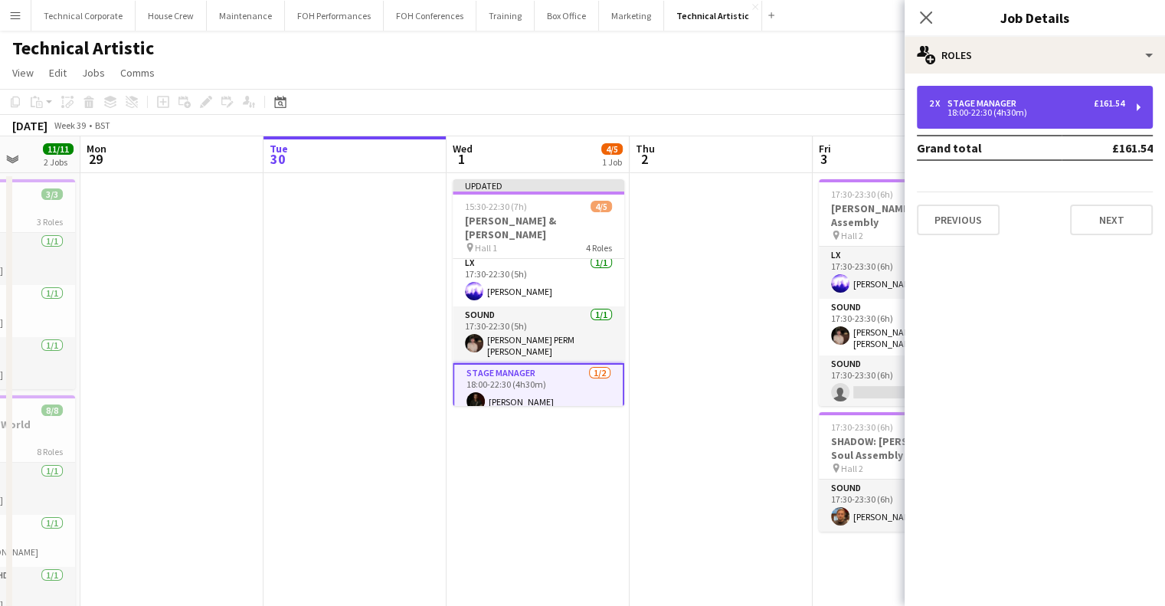
click at [1024, 94] on div "2 x Stage Manager £161.54 18:00-22:30 (4h30m)" at bounding box center [1035, 107] width 236 height 43
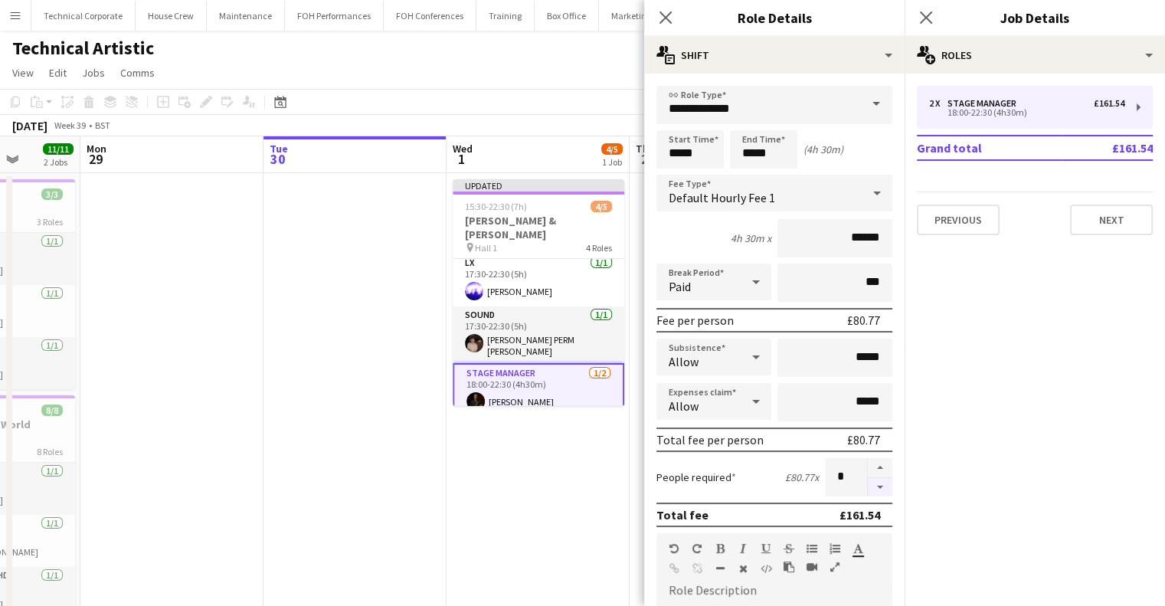
click at [868, 483] on button "button" at bounding box center [880, 487] width 25 height 19
type input "*"
click at [600, 444] on app-date-cell "Updated 15:30-22:30 (7h) 4/5 Okkyung Lee & Mark Fell pin Hall 1 4 Roles Sound 1…" at bounding box center [538, 424] width 183 height 503
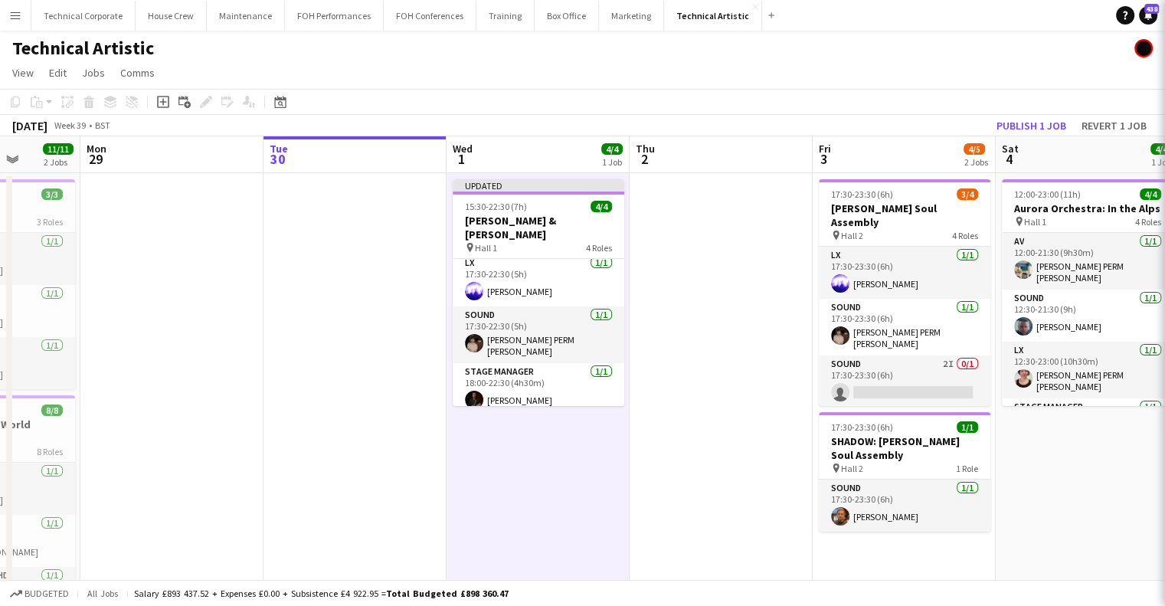
scroll to position [47, 0]
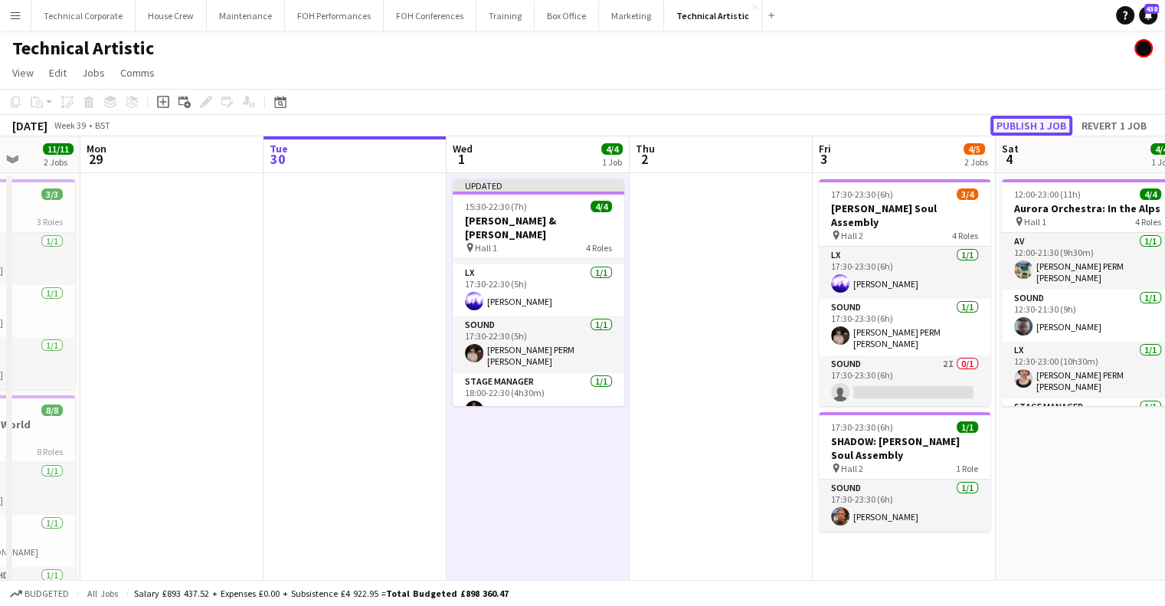
click at [1033, 127] on button "Publish 1 job" at bounding box center [1032, 126] width 82 height 20
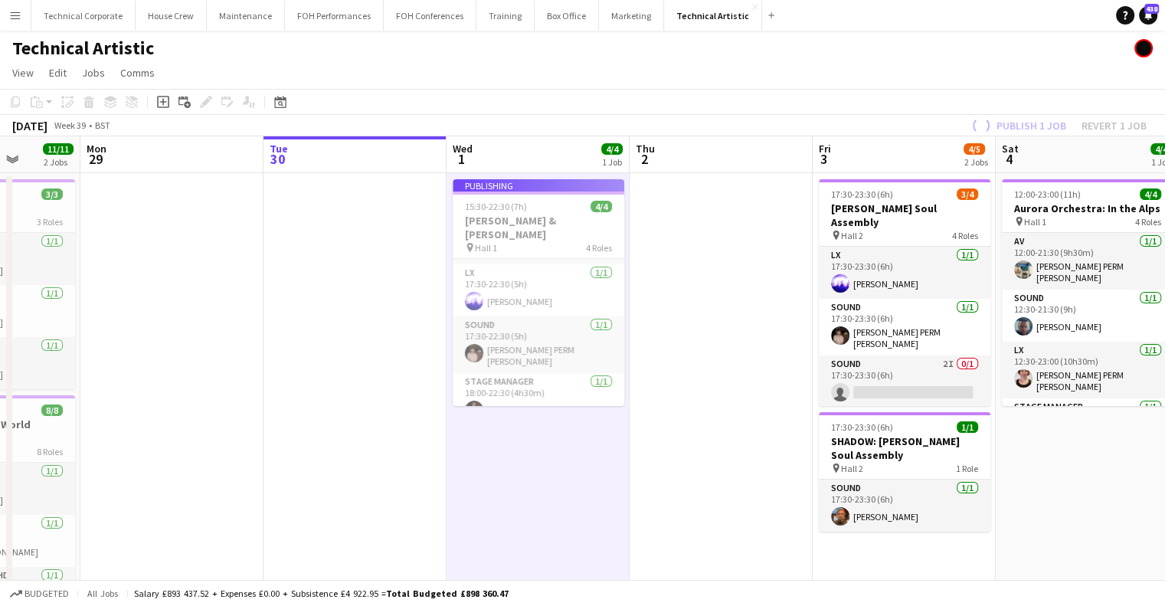
scroll to position [34, 0]
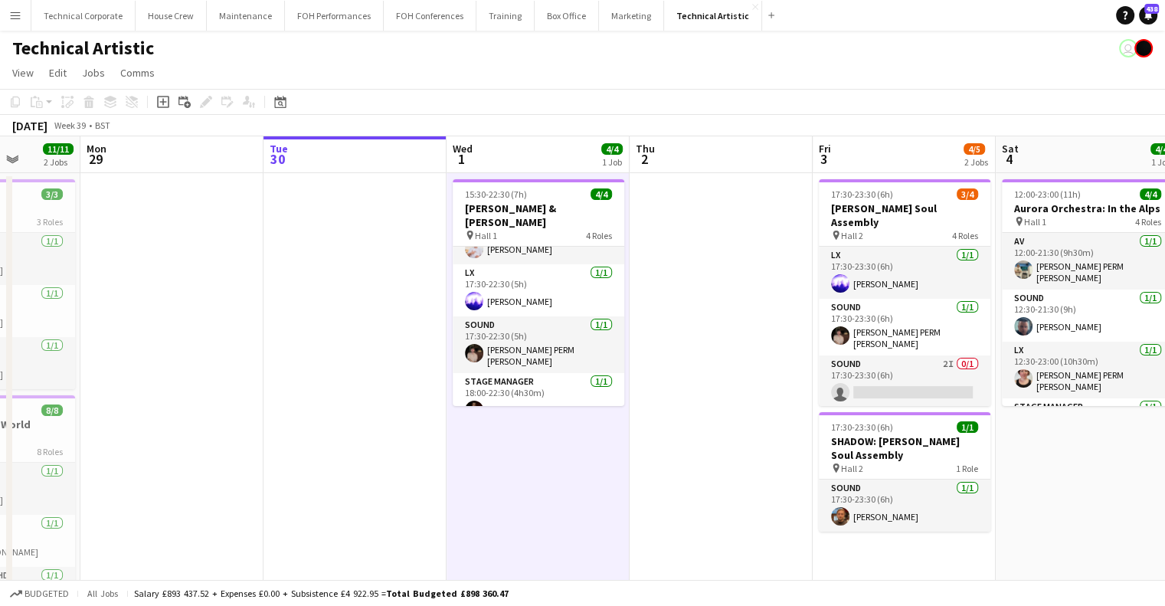
click at [567, 487] on app-date-cell "15:30-22:30 (7h) 4/4 Okkyung Lee & Mark Fell pin Hall 1 4 Roles Sound 1/1 15:30…" at bounding box center [538, 424] width 183 height 503
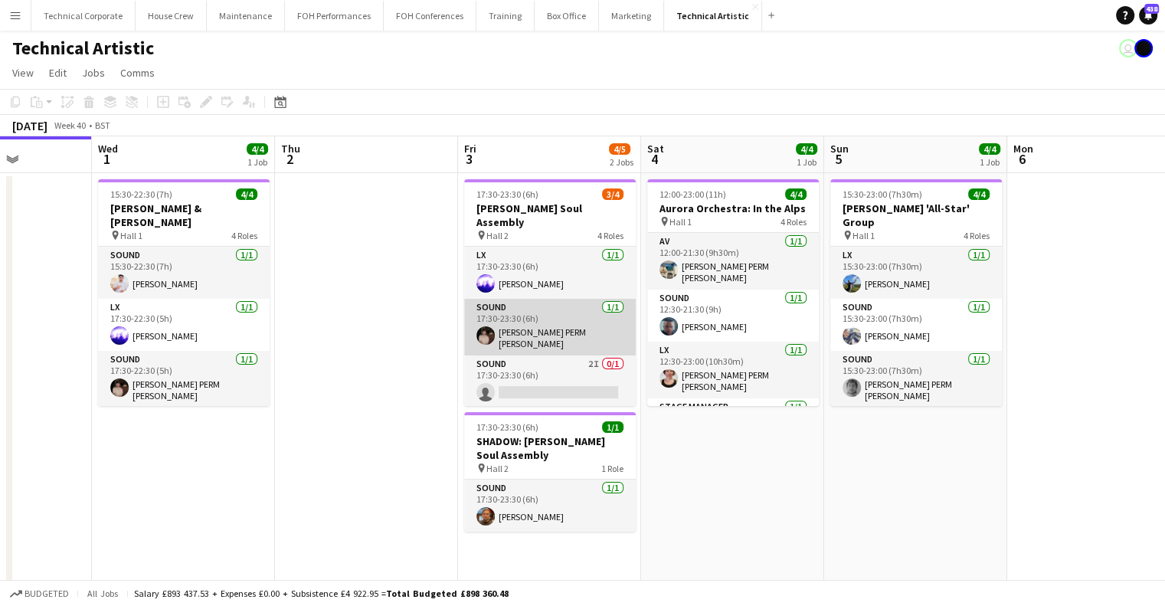
scroll to position [49, 0]
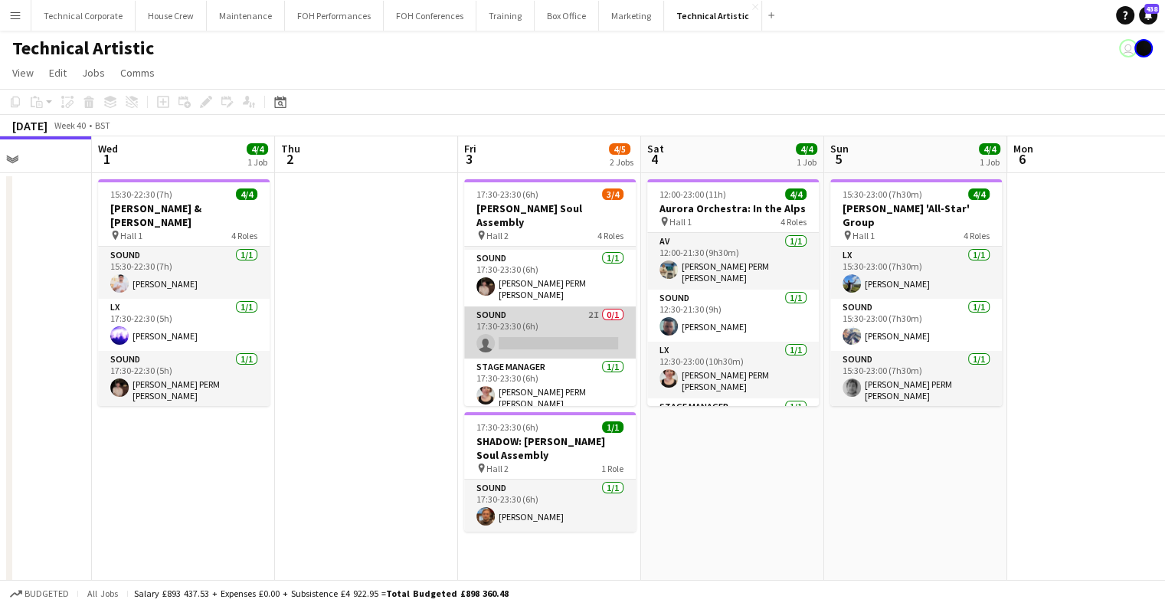
click at [551, 318] on app-card-role "Sound 2I 0/1 17:30-23:30 (6h) single-neutral-actions" at bounding box center [550, 332] width 172 height 52
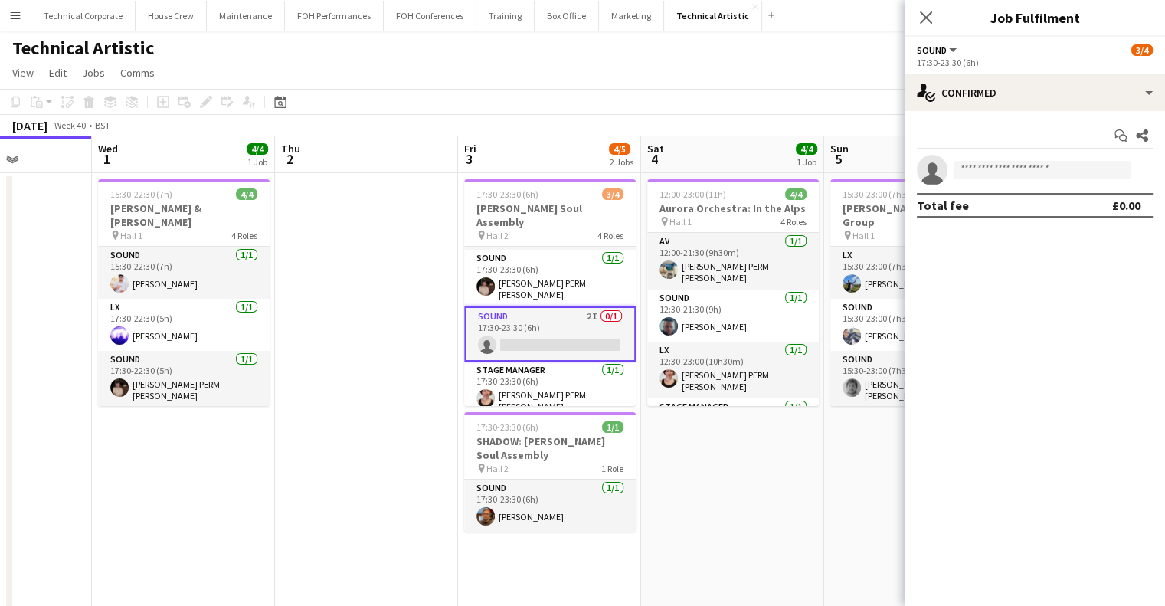
click at [1041, 112] on div "Start chat Share single-neutral-actions Total fee £0.00" at bounding box center [1035, 170] width 260 height 119
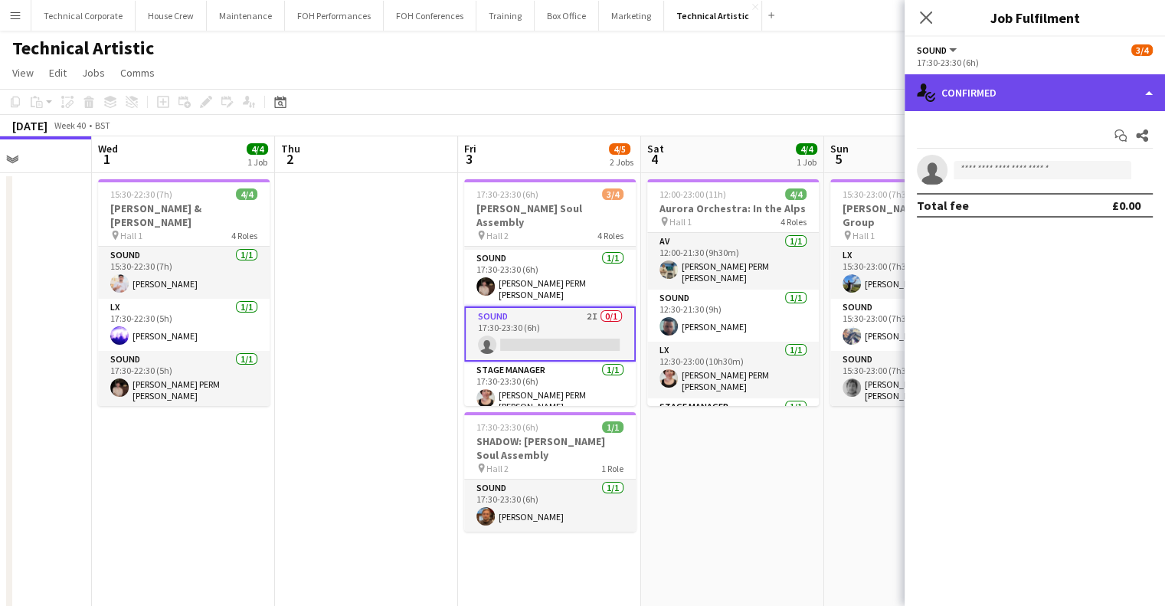
click at [1035, 103] on div "single-neutral-actions-check-2 Confirmed" at bounding box center [1035, 92] width 260 height 37
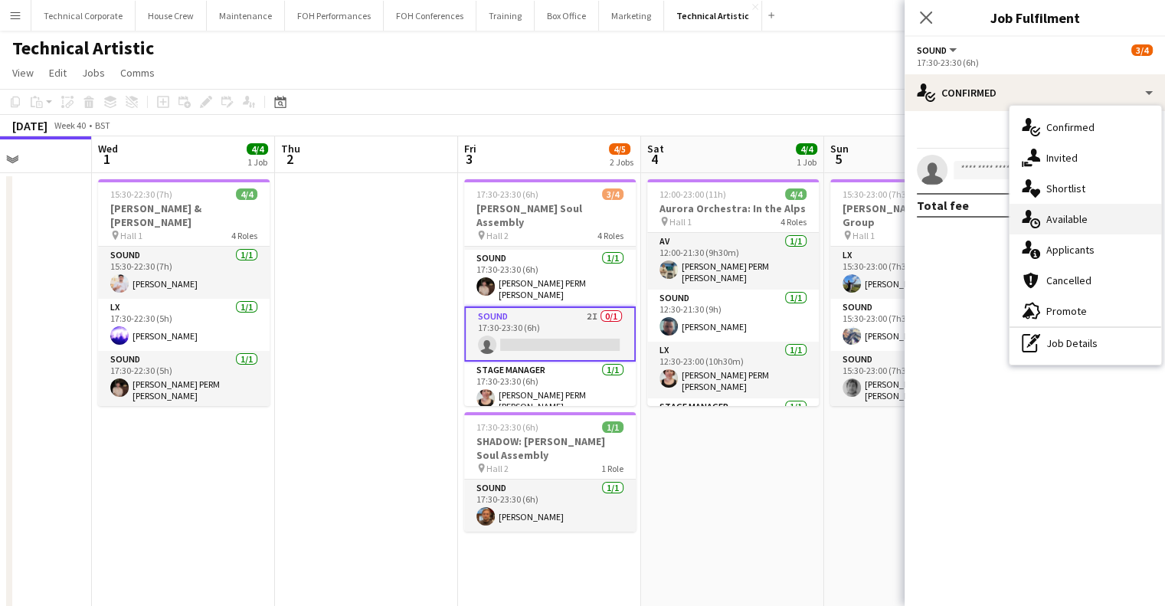
click at [1064, 217] on span "Available" at bounding box center [1066, 219] width 41 height 14
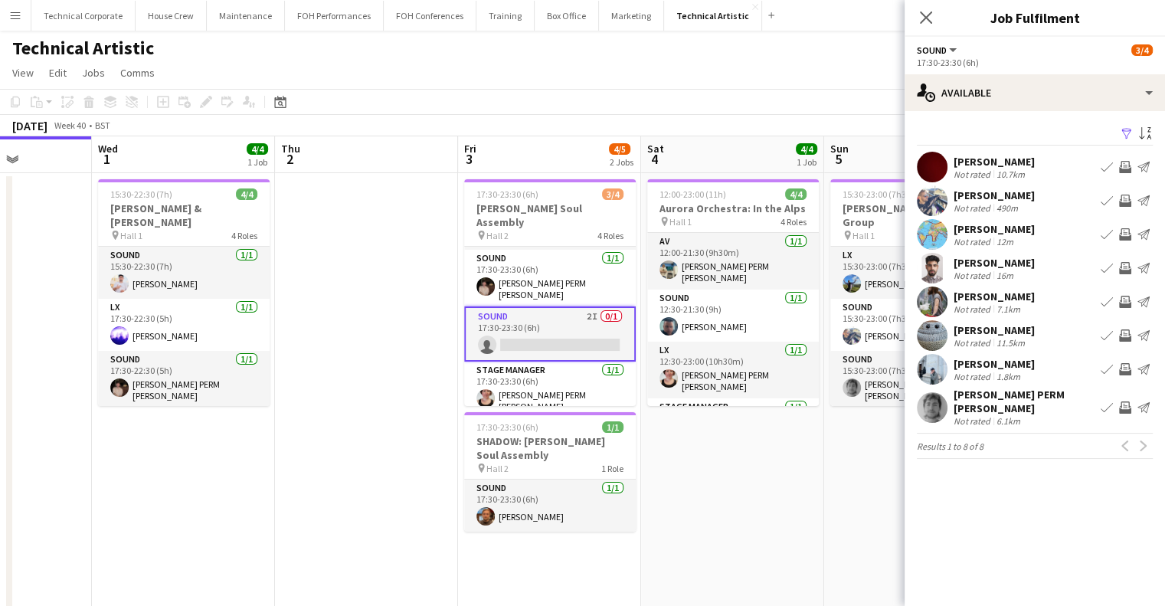
click at [1128, 235] on app-icon "Invite crew" at bounding box center [1125, 234] width 12 height 12
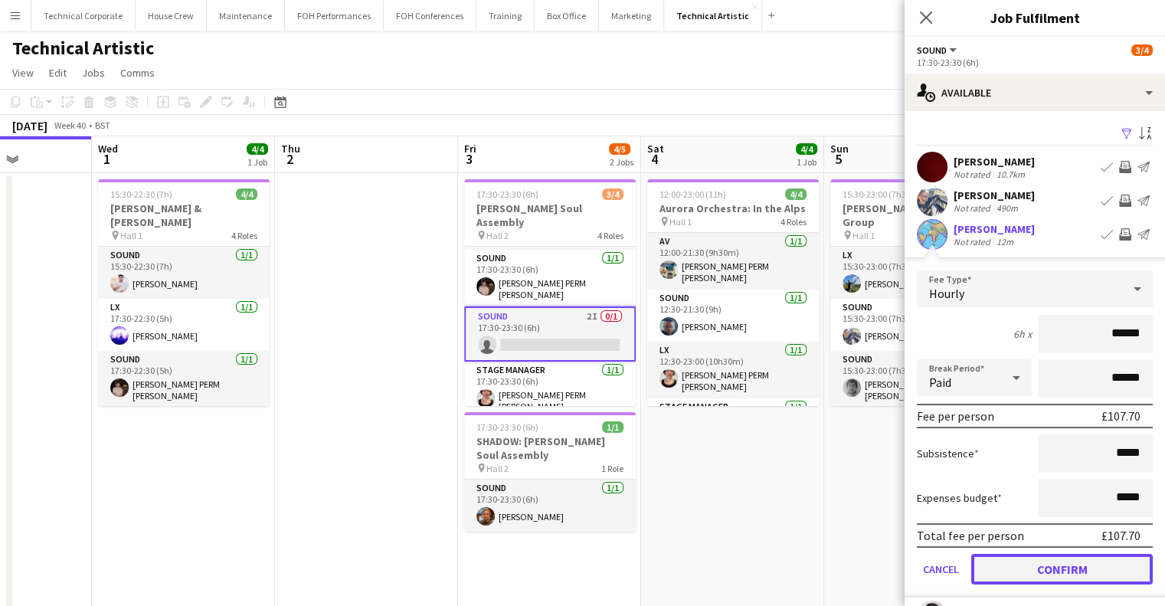
click at [1059, 562] on button "Confirm" at bounding box center [1062, 569] width 182 height 31
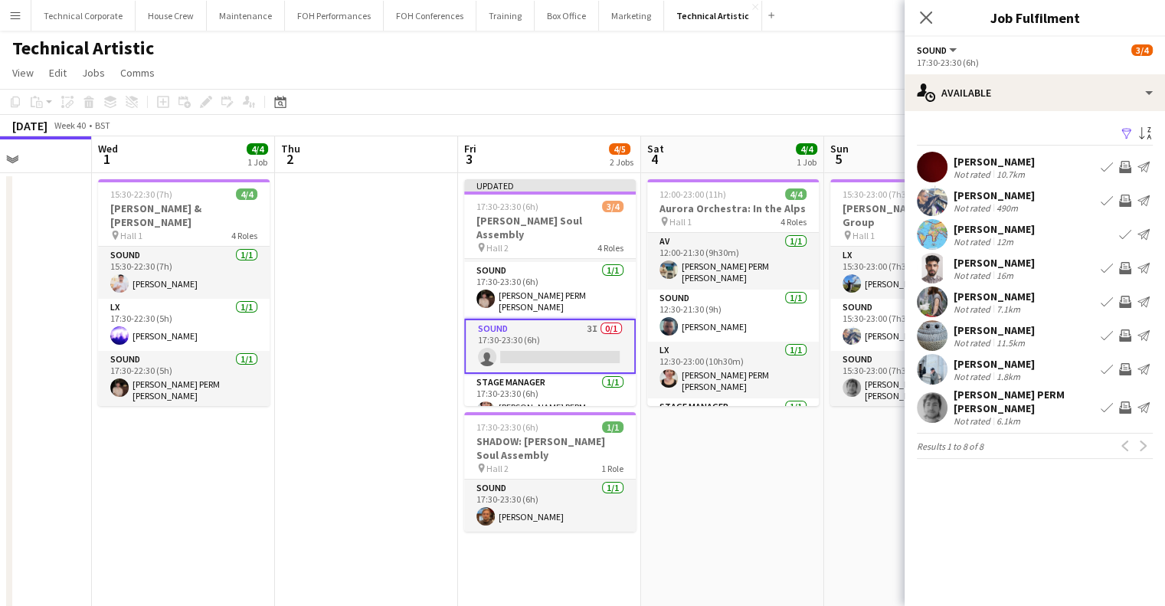
click at [1125, 201] on app-icon "Invite crew" at bounding box center [1125, 201] width 12 height 12
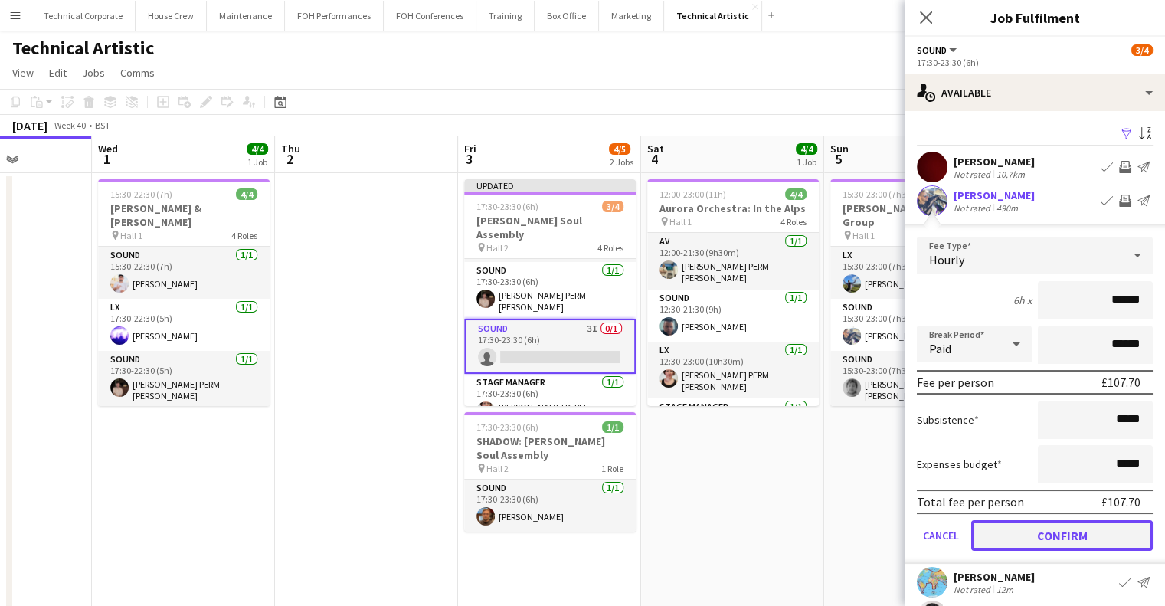
click at [1038, 529] on button "Confirm" at bounding box center [1062, 535] width 182 height 31
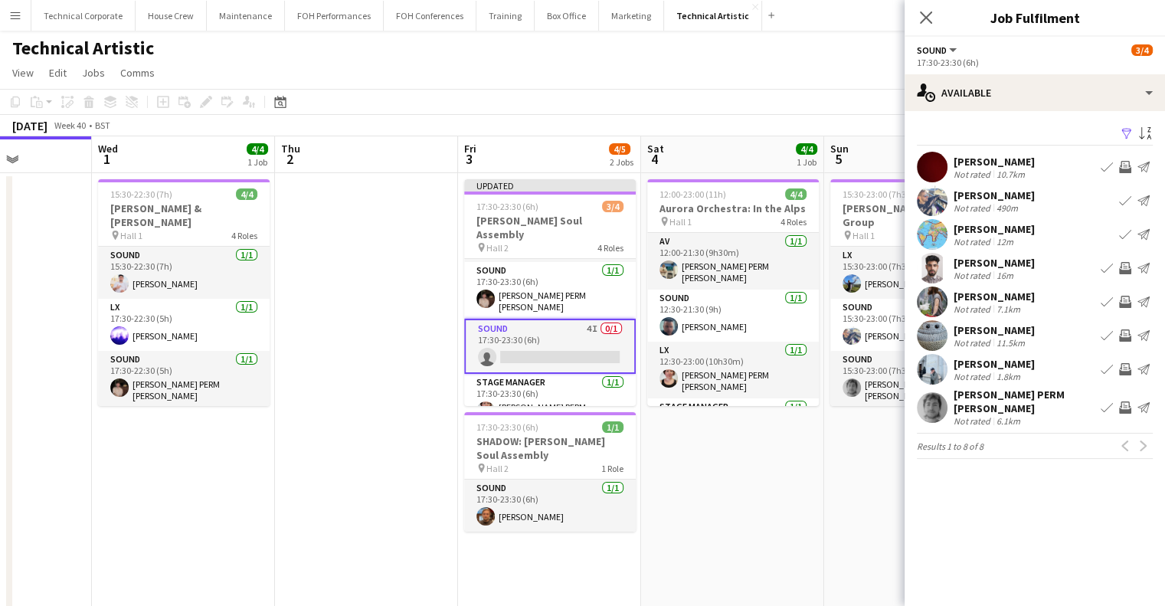
click at [656, 472] on app-date-cell "12:00-23:00 (11h) 4/4 Aurora Orchestra: In the Alps pin Hall 1 4 Roles AV 1/1 1…" at bounding box center [732, 424] width 183 height 503
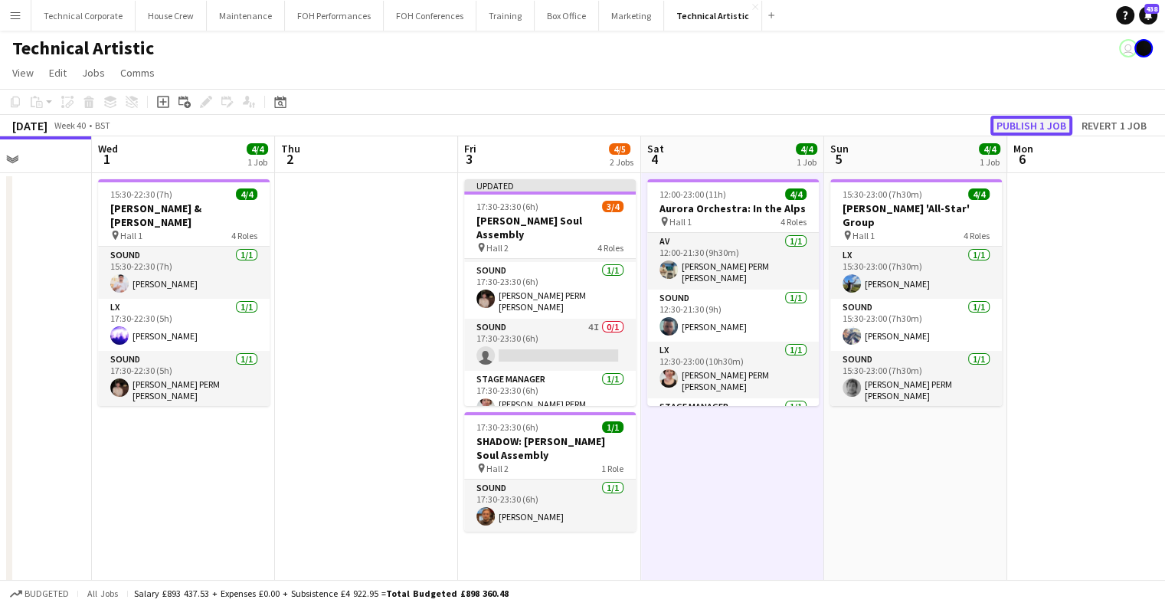
click at [1043, 120] on button "Publish 1 job" at bounding box center [1032, 126] width 82 height 20
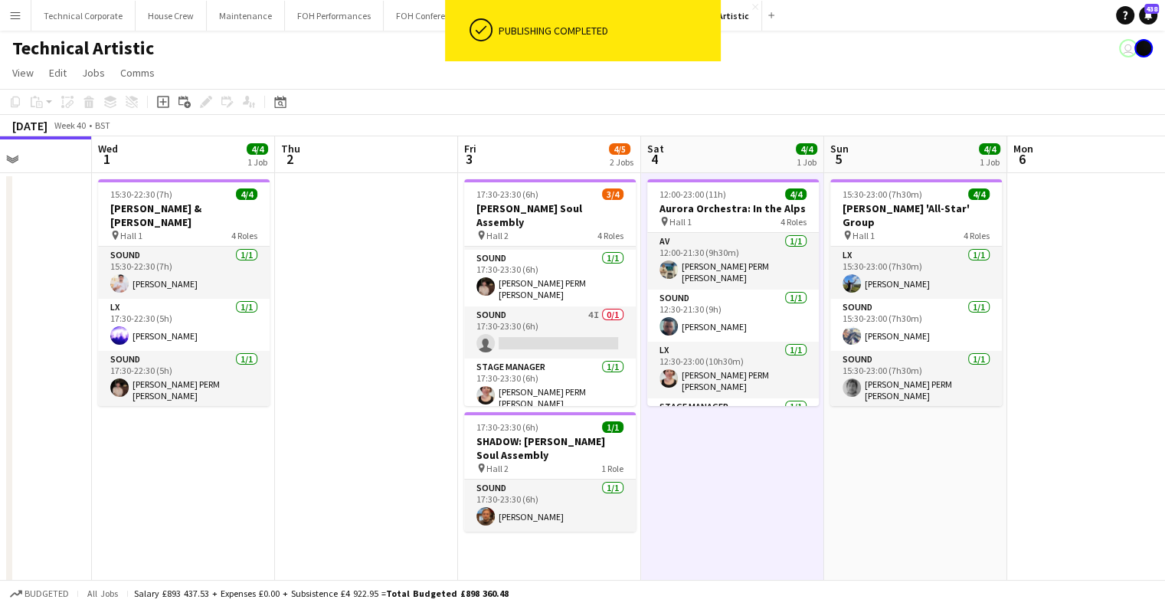
click at [516, 345] on app-card-role "Sound 4I 0/1 17:30-23:30 (6h) single-neutral-actions" at bounding box center [550, 332] width 172 height 52
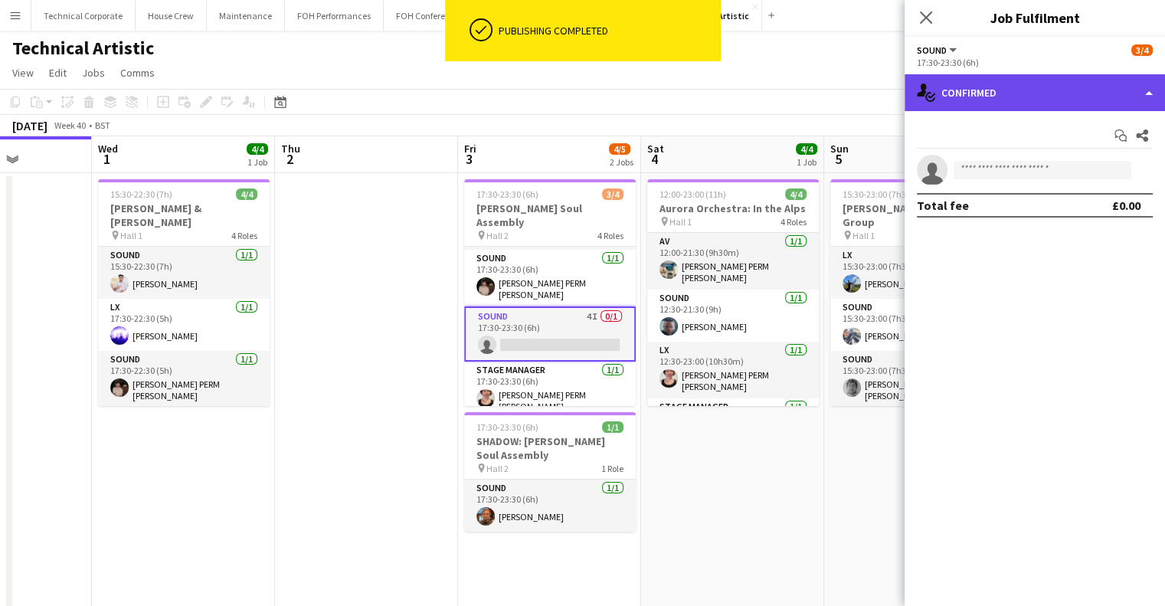
click at [1060, 91] on div "single-neutral-actions-check-2 Confirmed" at bounding box center [1035, 92] width 260 height 37
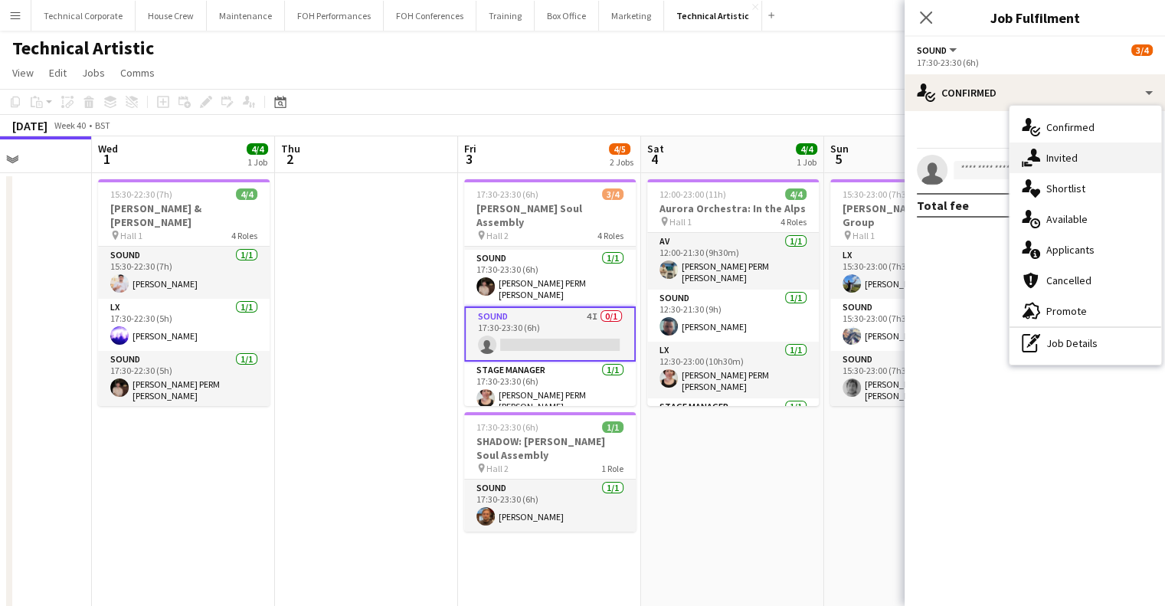
click at [1061, 157] on span "Invited" at bounding box center [1061, 158] width 31 height 14
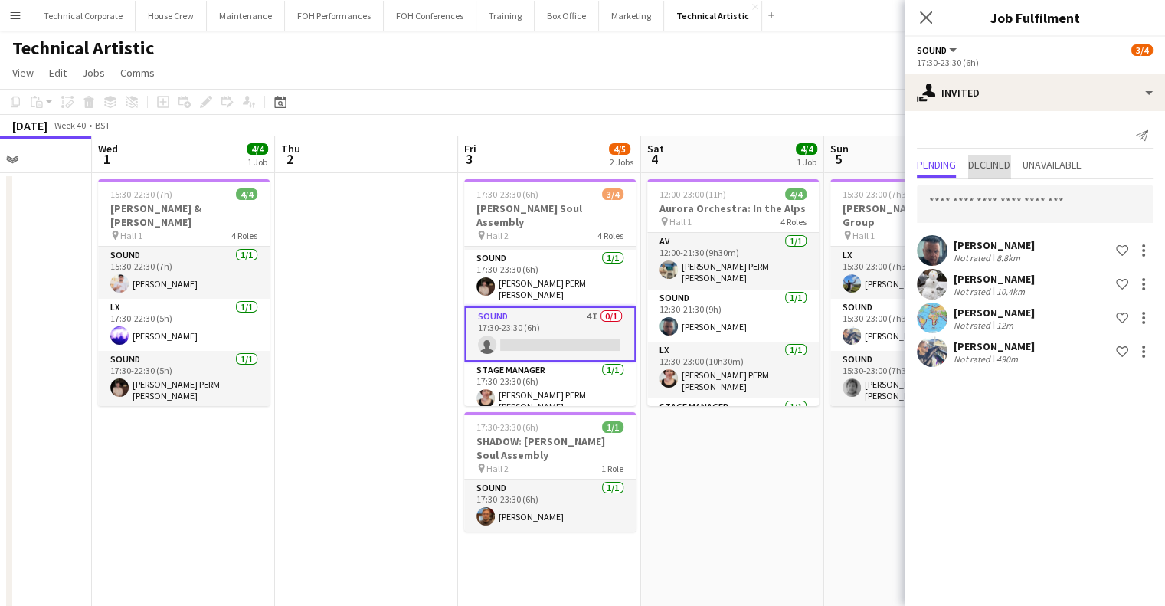
click at [977, 159] on span "Declined" at bounding box center [989, 164] width 42 height 11
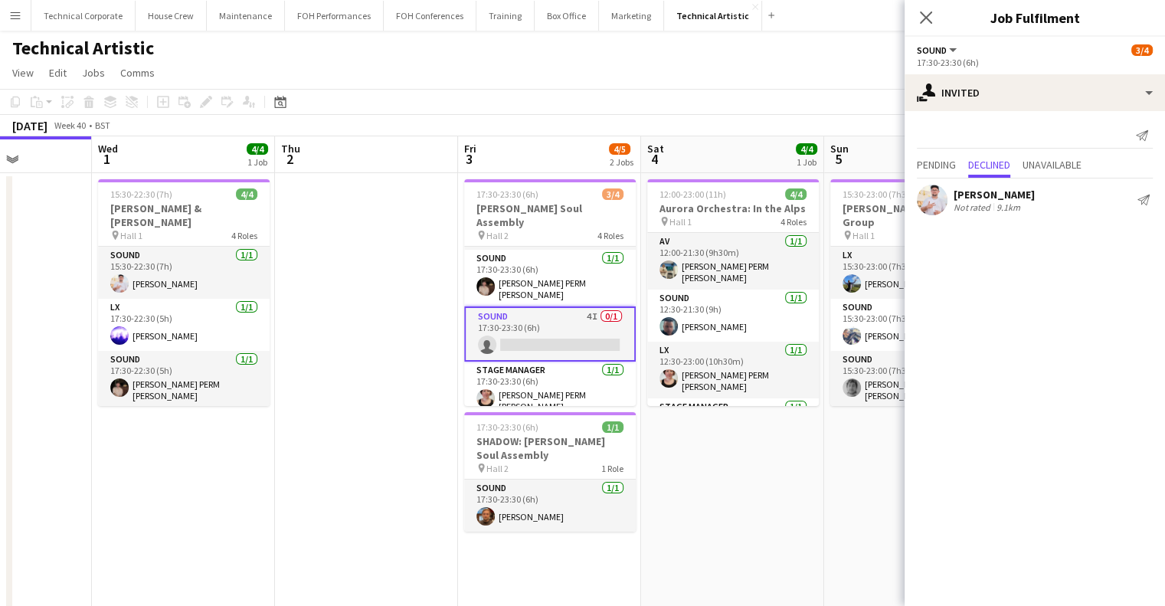
click at [759, 471] on app-date-cell "12:00-23:00 (11h) 4/4 Aurora Orchestra: In the Alps pin Hall 1 4 Roles AV 1/1 1…" at bounding box center [732, 424] width 183 height 503
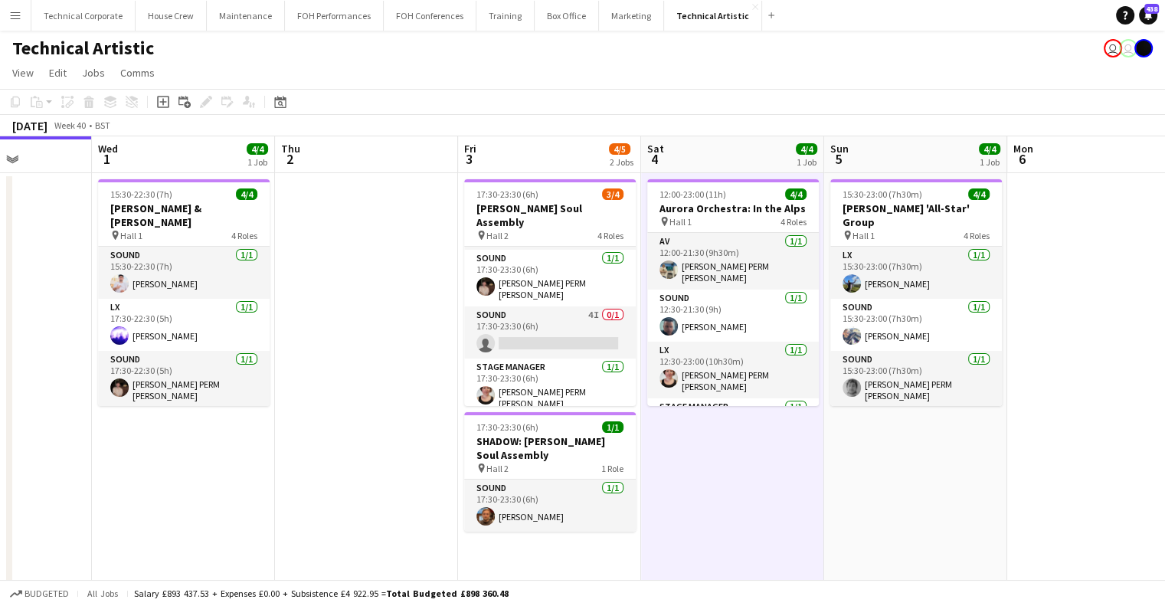
click at [759, 471] on app-date-cell "12:00-23:00 (11h) 4/4 Aurora Orchestra: In the Alps pin Hall 1 4 Roles AV 1/1 1…" at bounding box center [732, 424] width 183 height 503
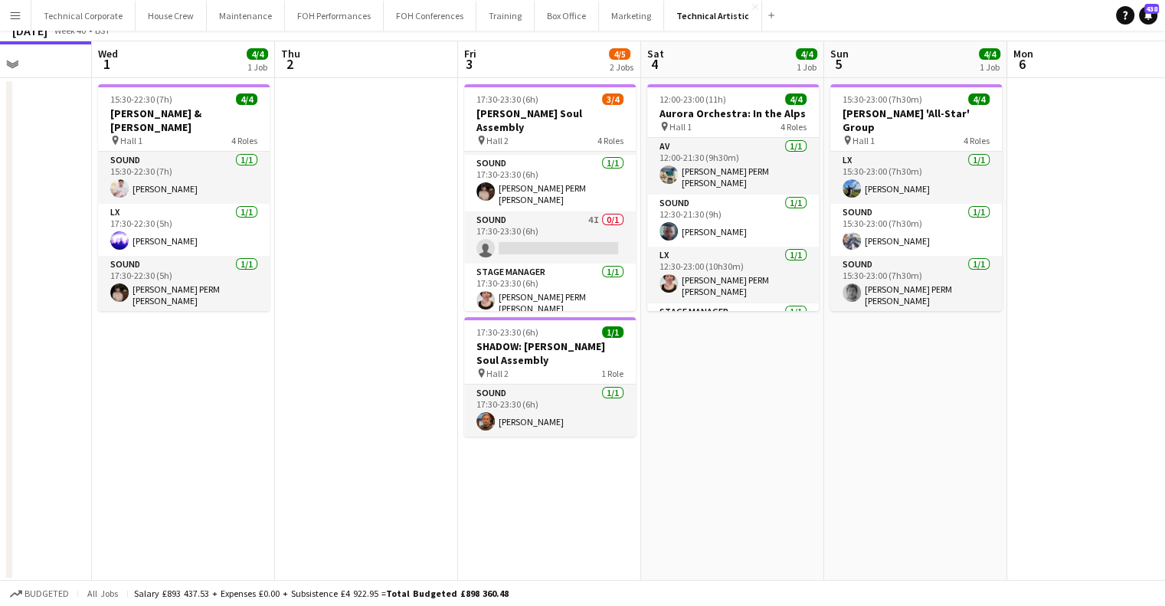
scroll to position [0, 0]
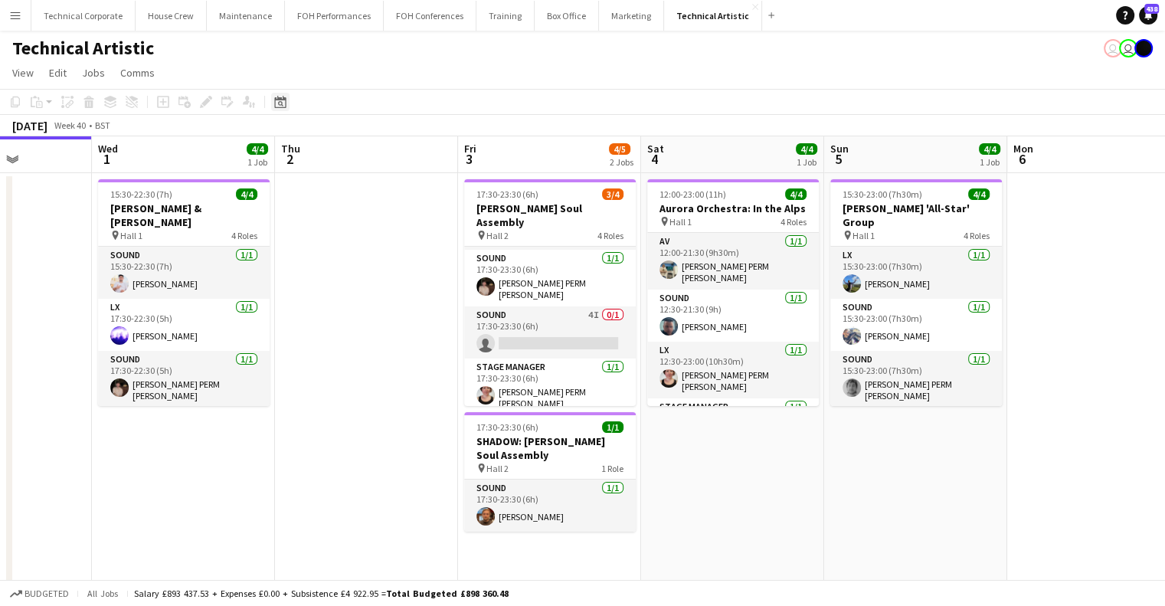
click at [286, 102] on icon at bounding box center [279, 102] width 11 height 12
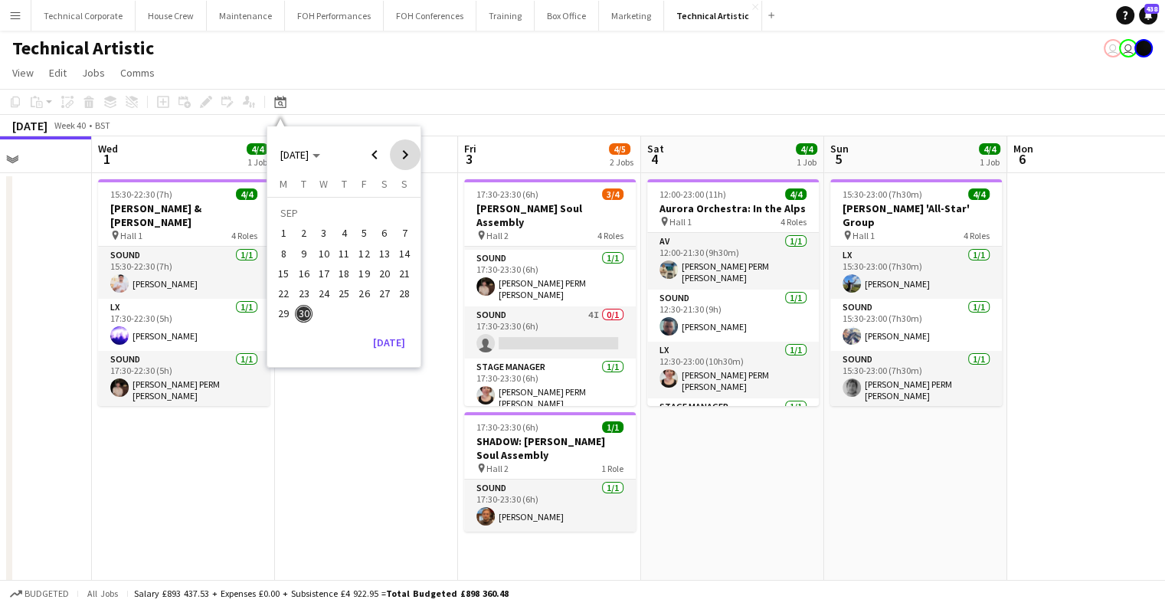
click at [399, 162] on span "Next month" at bounding box center [405, 154] width 31 height 31
click at [401, 159] on span "Next month" at bounding box center [405, 154] width 31 height 31
click at [404, 297] on span "30" at bounding box center [404, 297] width 18 height 18
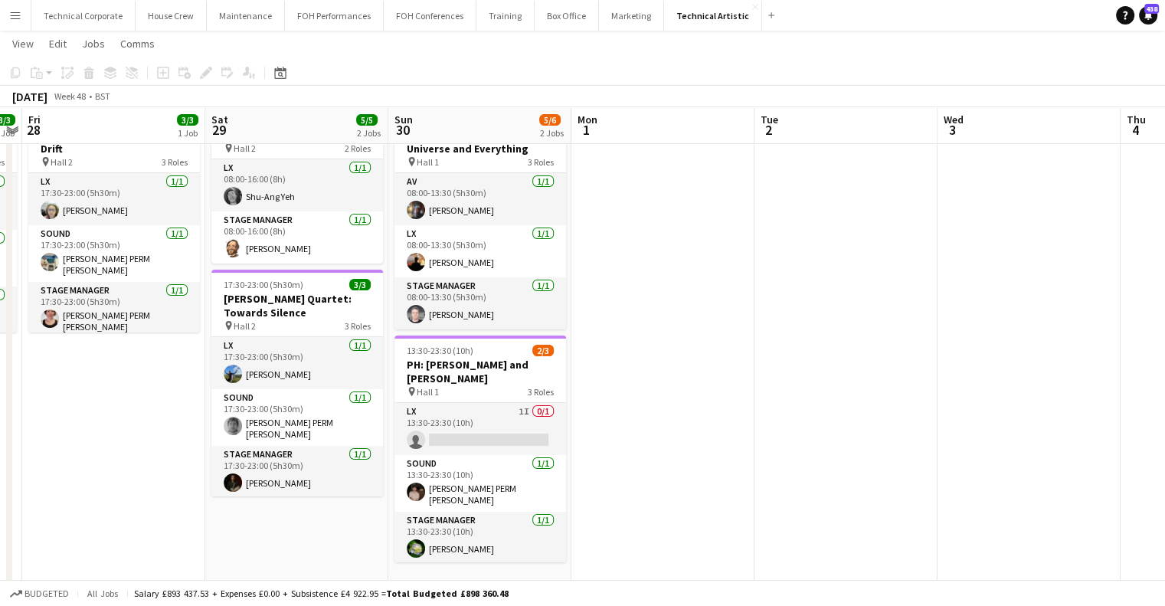
scroll to position [73, 0]
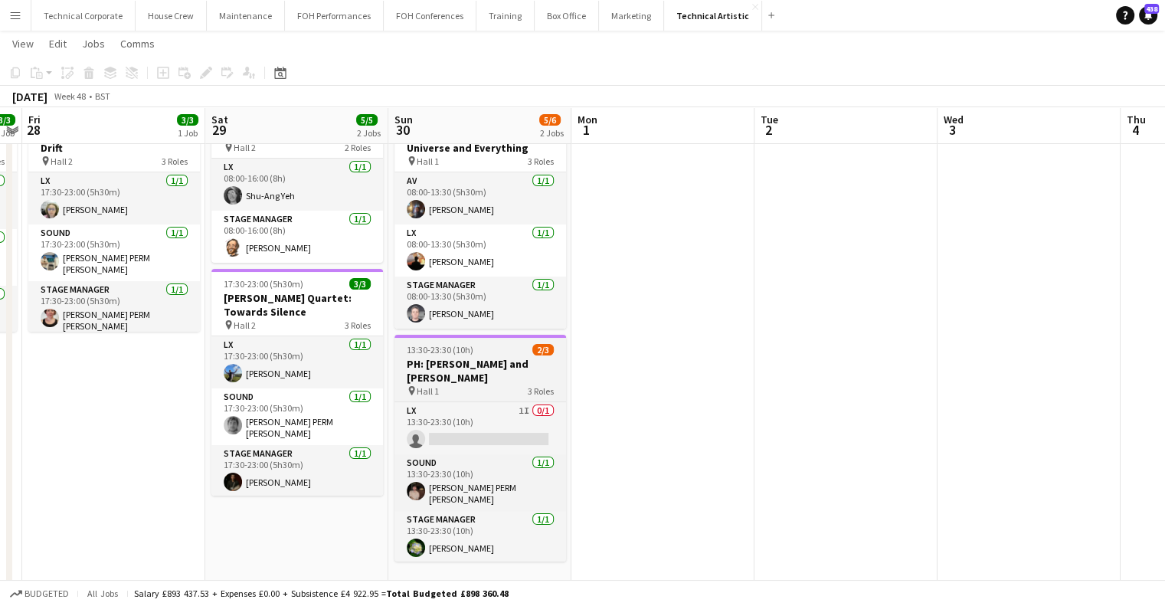
click at [504, 364] on h3 "PH: Dave and Barb" at bounding box center [481, 371] width 172 height 28
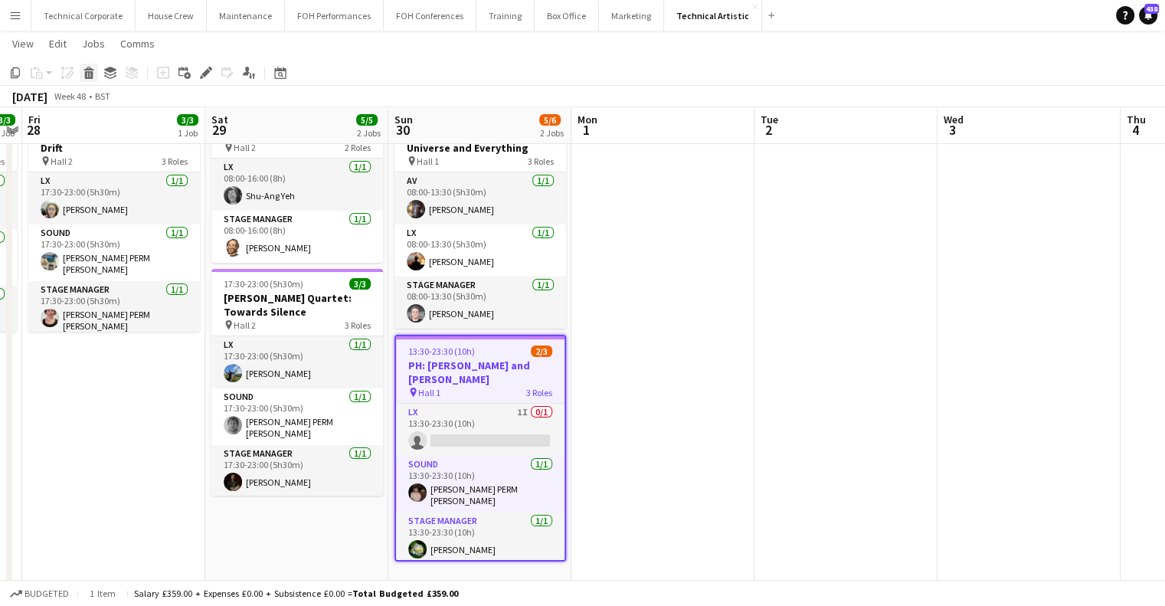
click at [89, 76] on icon at bounding box center [89, 75] width 8 height 8
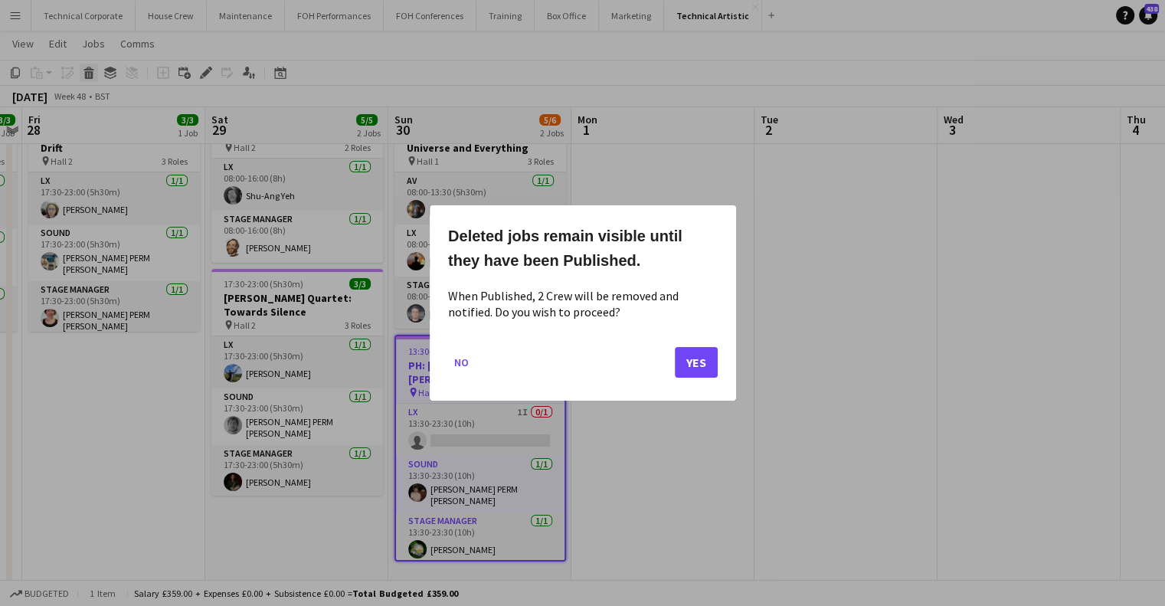
scroll to position [0, 0]
click at [716, 349] on button "Yes" at bounding box center [696, 362] width 43 height 31
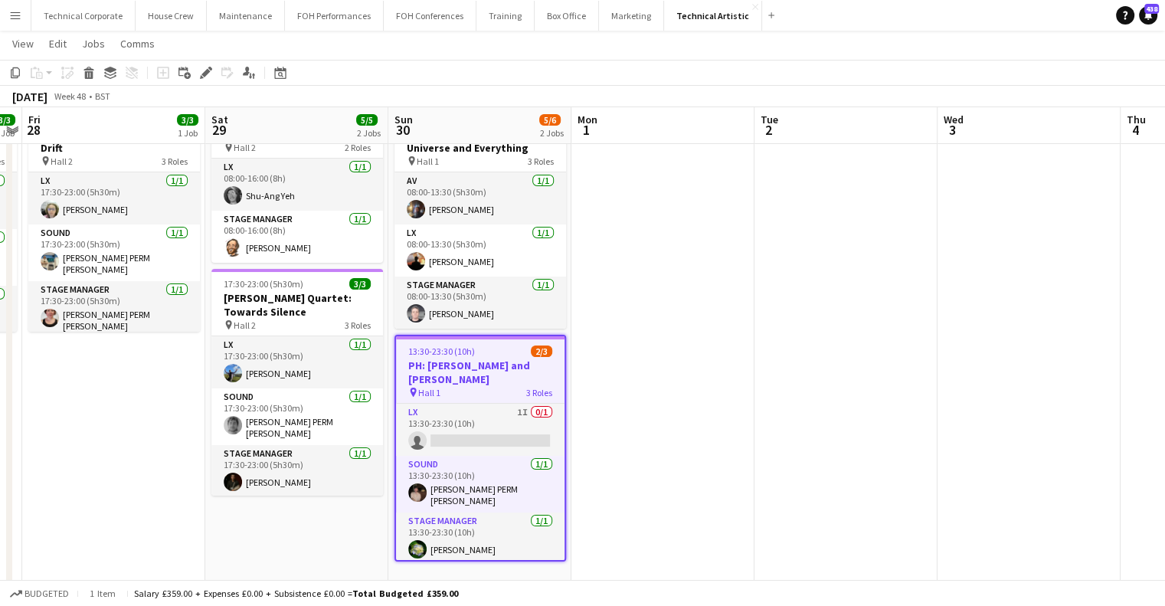
scroll to position [73, 0]
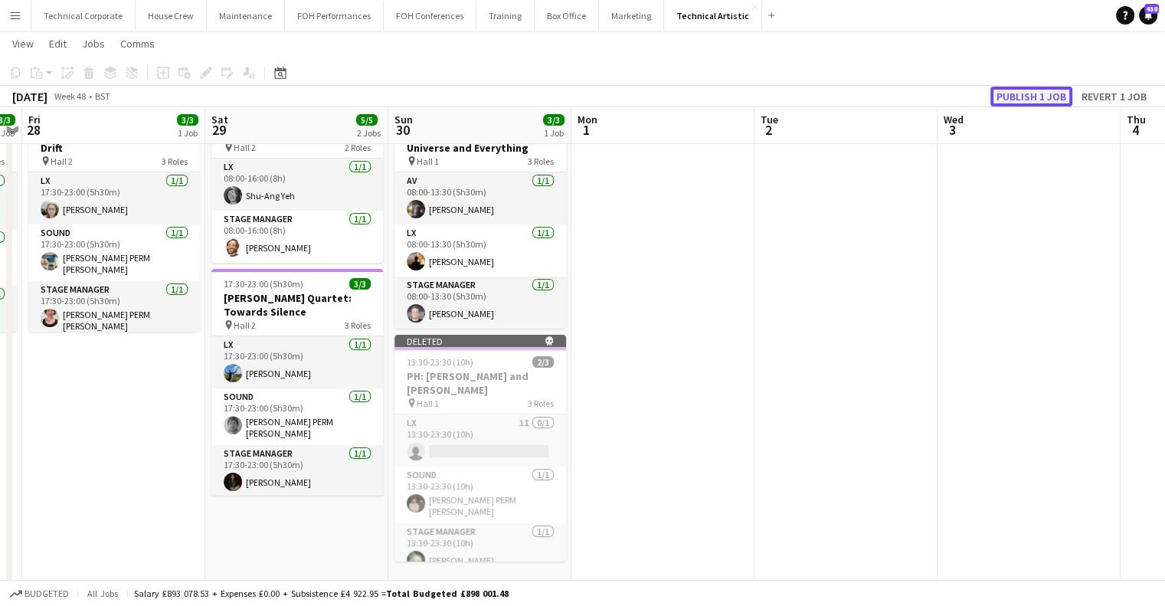
click at [1023, 98] on button "Publish 1 job" at bounding box center [1032, 97] width 82 height 20
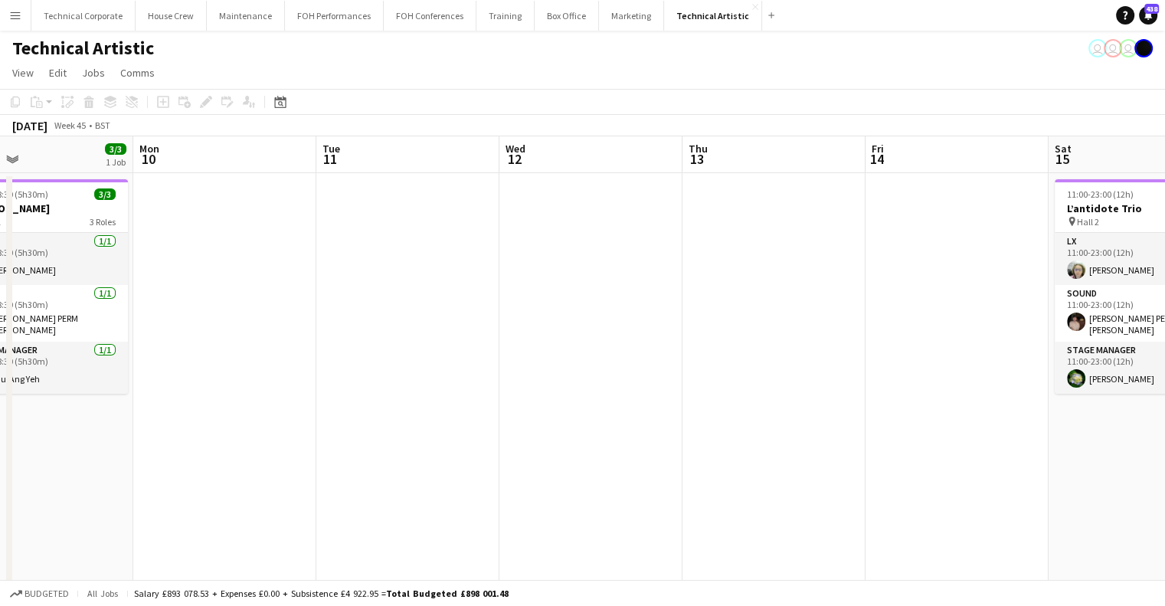
scroll to position [0, 368]
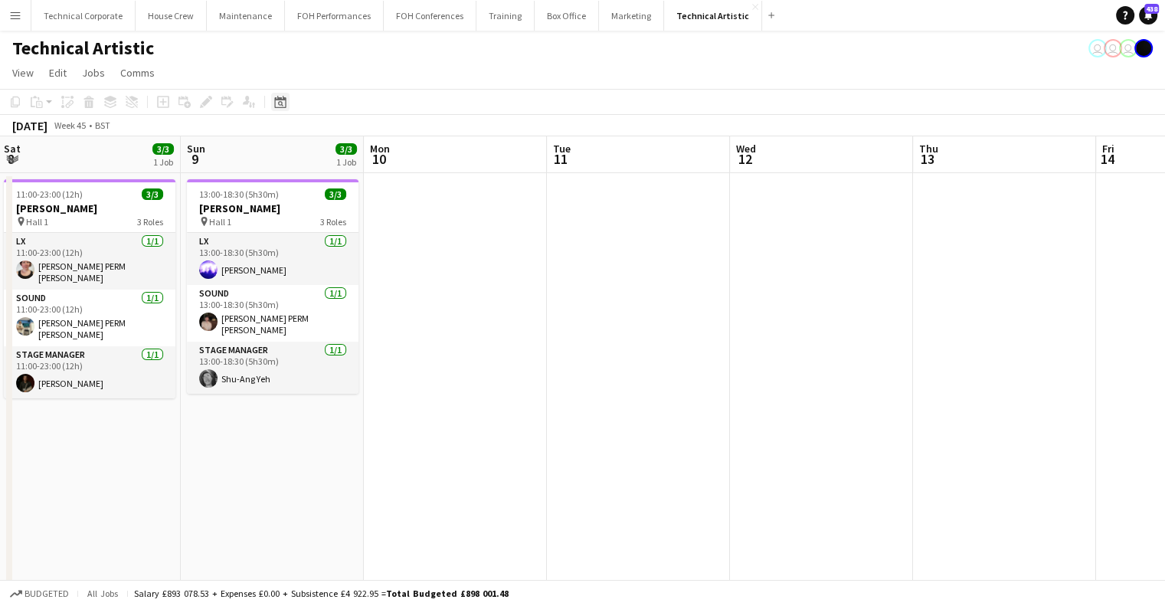
click at [279, 104] on icon at bounding box center [280, 103] width 5 height 5
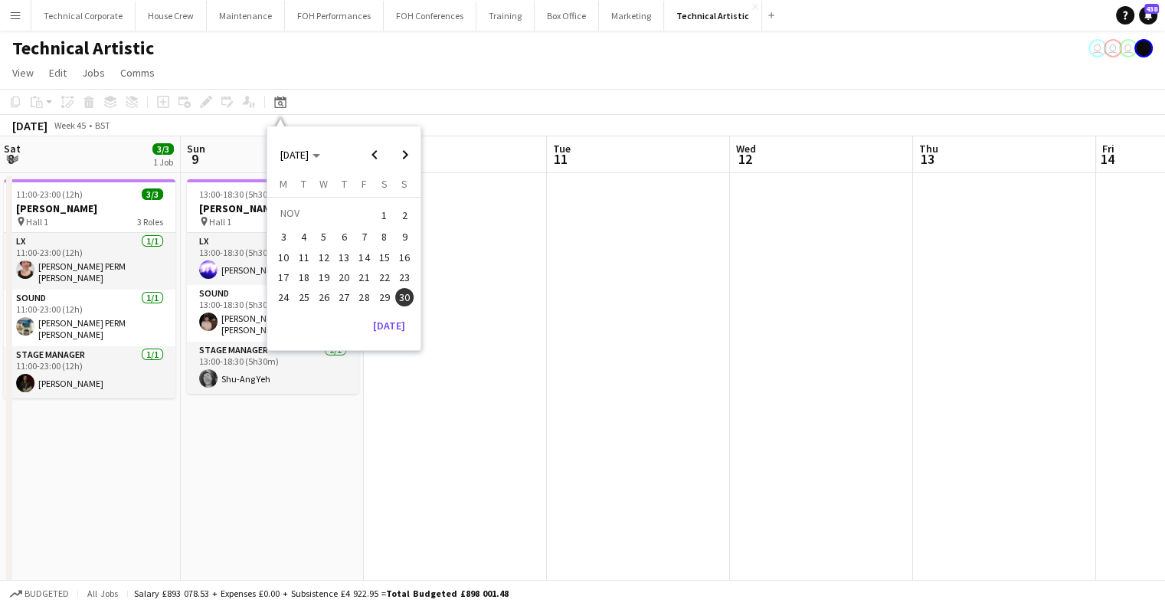
click at [395, 338] on div "NOV 2025 NOV 2025 Monday M Tuesday T Wednesday W Thursday T Friday F Saturday S…" at bounding box center [343, 238] width 153 height 224
click at [391, 330] on button "[DATE]" at bounding box center [389, 325] width 44 height 25
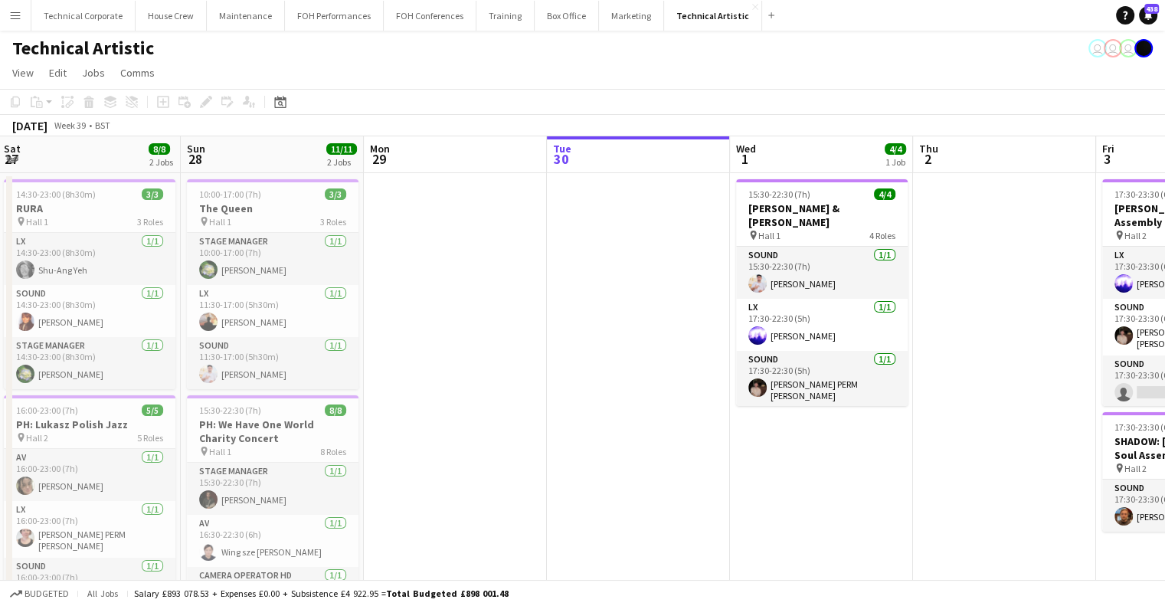
scroll to position [0, 527]
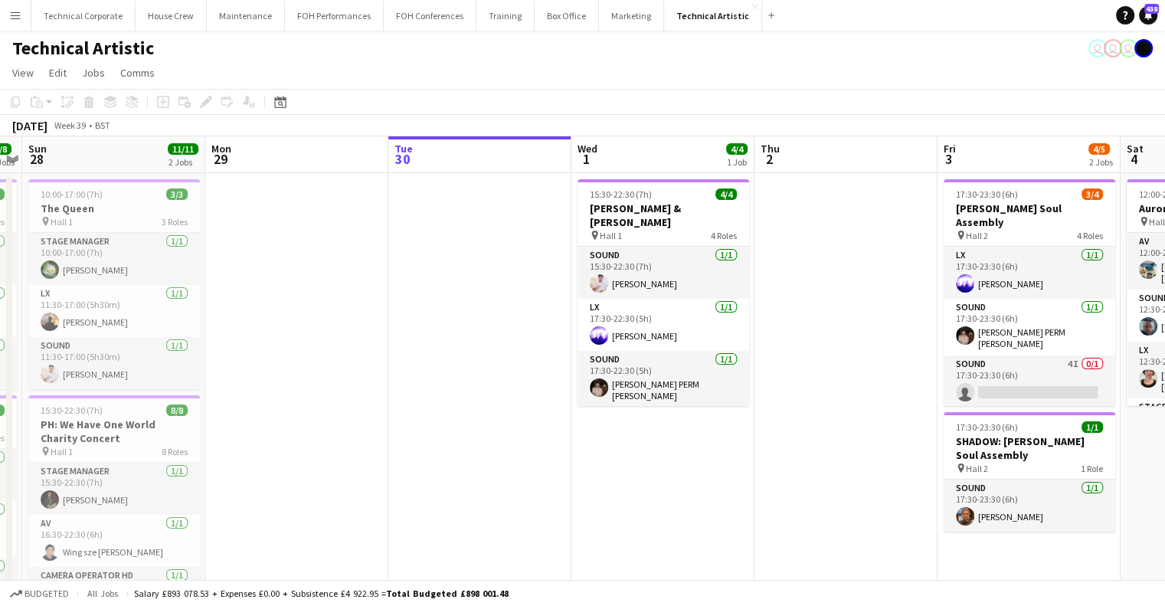
click at [392, 351] on app-date-cell at bounding box center [479, 521] width 183 height 696
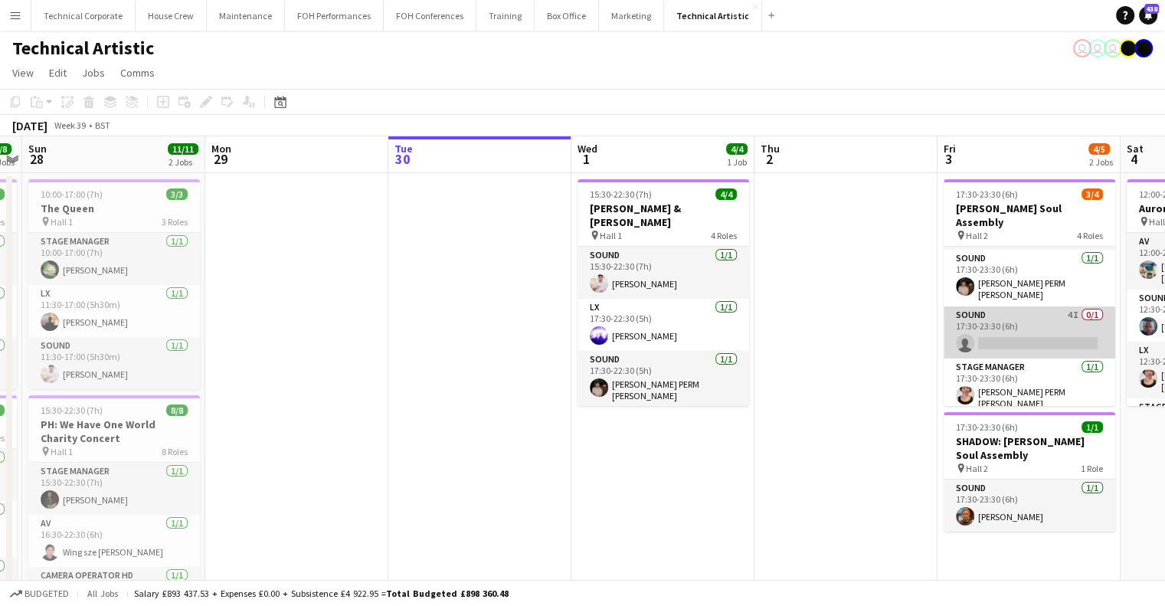
scroll to position [0, 0]
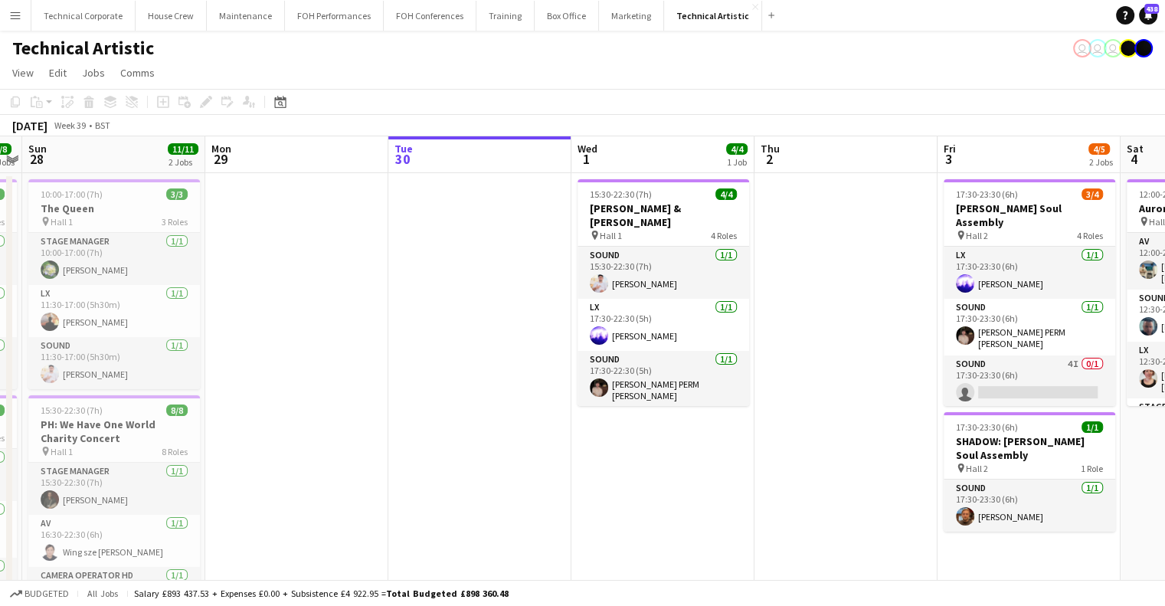
click at [694, 526] on app-date-cell "15:30-22:30 (7h) 4/4 Okkyung Lee & Mark Fell pin Hall 1 4 Roles Sound 1/1 15:30…" at bounding box center [662, 424] width 183 height 503
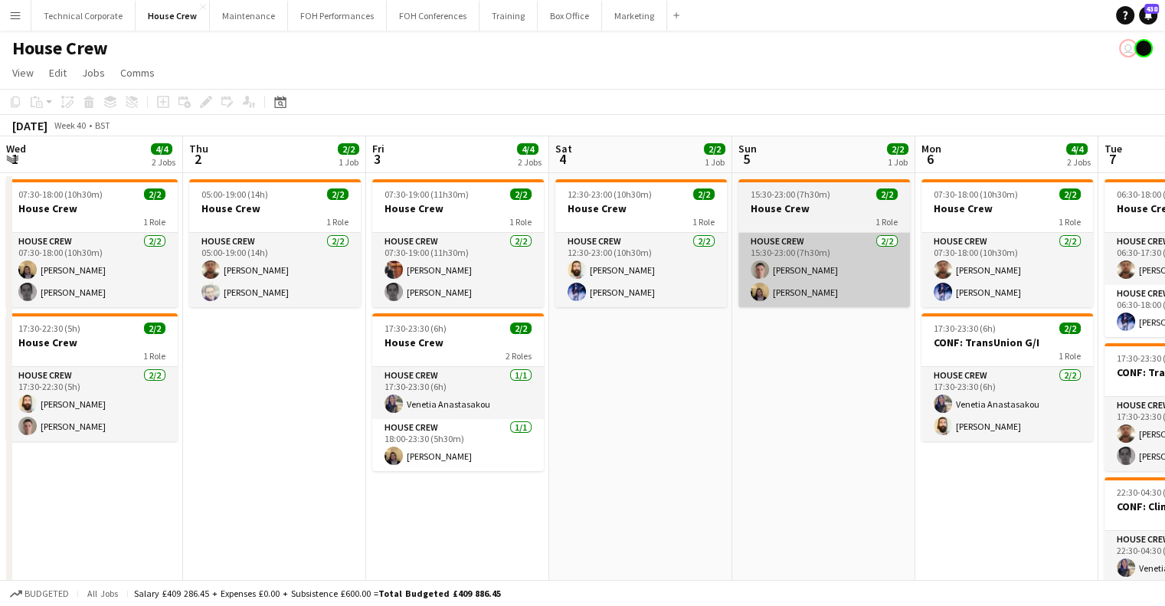
scroll to position [0, 463]
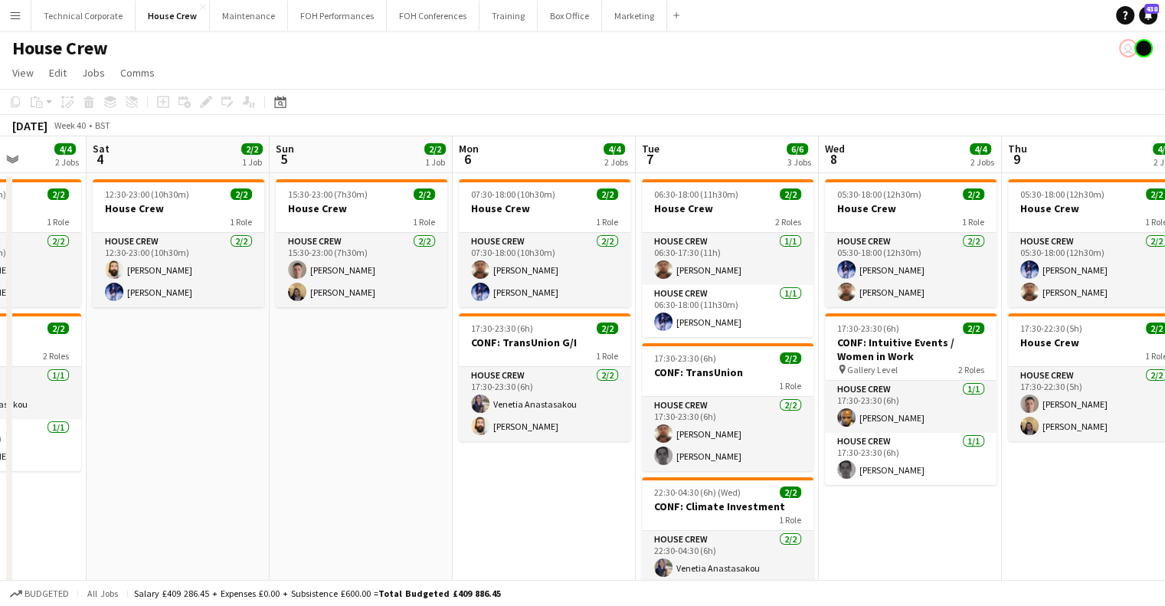
drag, startPoint x: 563, startPoint y: 318, endPoint x: 784, endPoint y: 323, distance: 221.4
click at [781, 323] on app-calendar-viewport "Wed 1 4/4 2 Jobs Thu 2 2/2 1 Job Fri 3 4/4 2 Jobs Sat 4 2/2 1 Job Sun 5 2/2 1 J…" at bounding box center [582, 394] width 1165 height 517
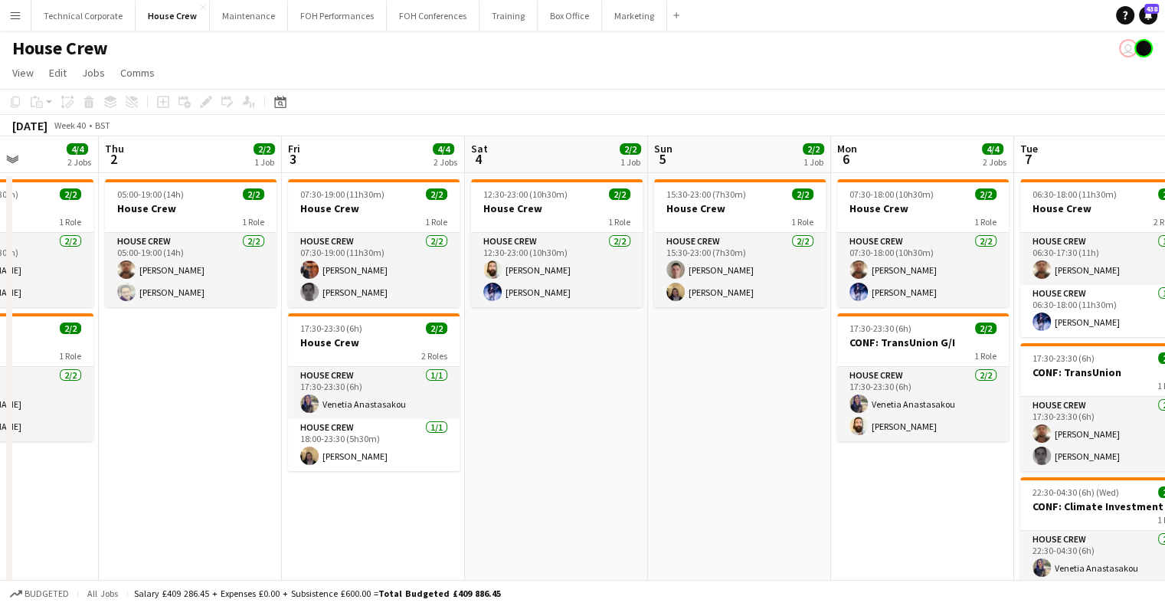
drag, startPoint x: 564, startPoint y: 339, endPoint x: 624, endPoint y: 345, distance: 60.1
click at [617, 345] on app-calendar-viewport "Mon 29 4/4 2 Jobs Tue 30 2/2 1 Job Wed 1 4/4 2 Jobs Thu 2 2/2 1 Job Fri 3 4/4 2…" at bounding box center [582, 394] width 1165 height 517
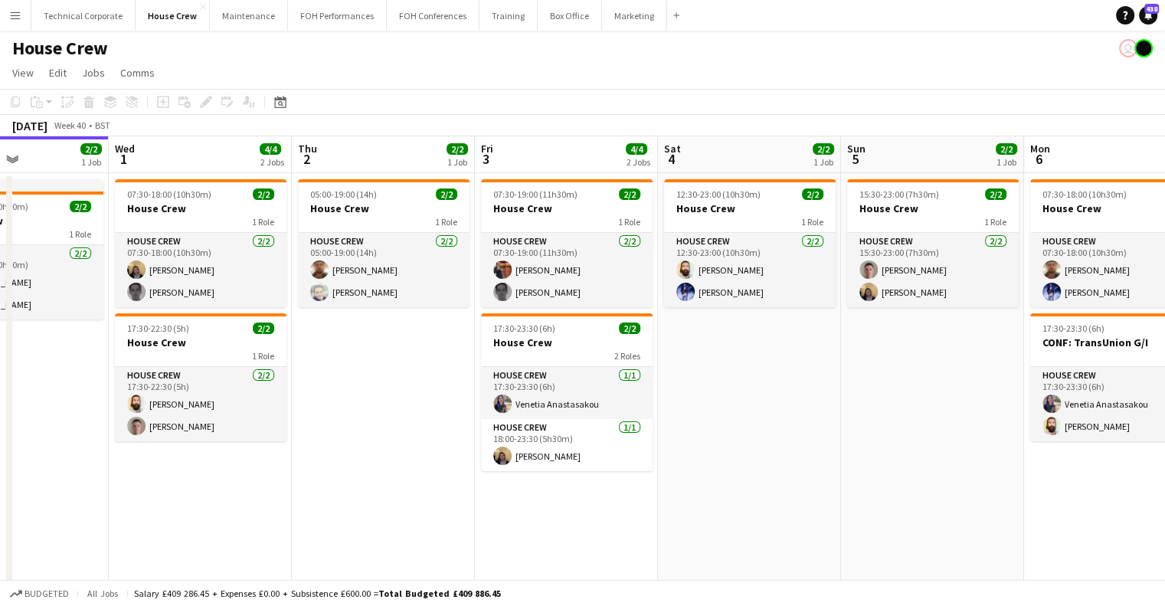
click at [310, 391] on app-date-cell "05:00-19:00 (14h) 2/2 House Crew 1 Role House Crew 2/2 05:00-19:00 (14h) Donnac…" at bounding box center [383, 413] width 183 height 480
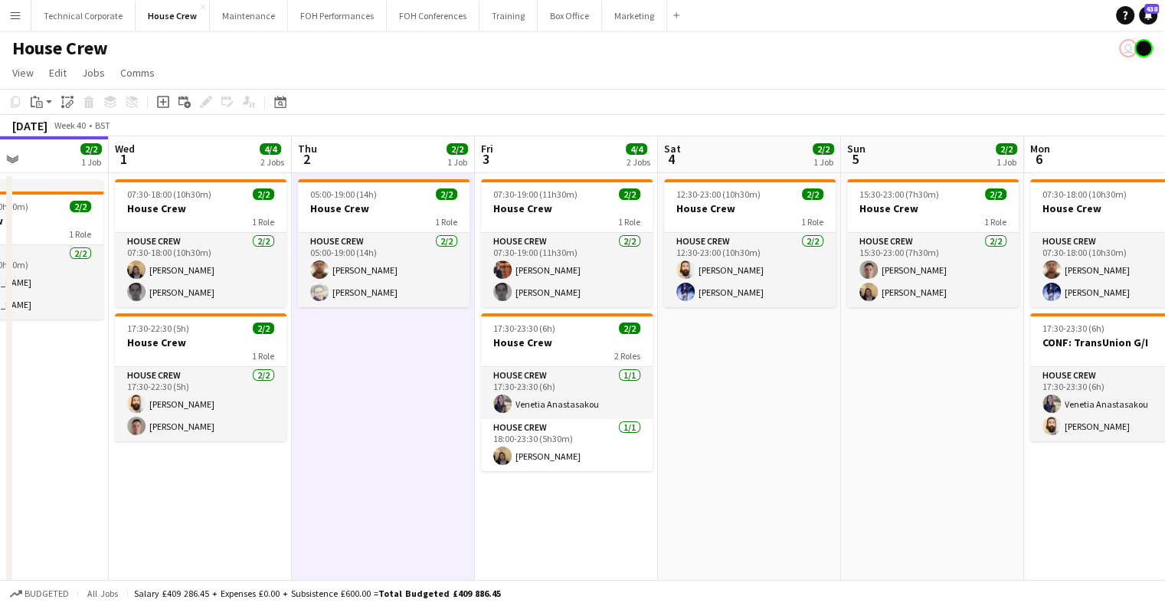
click at [310, 391] on app-date-cell "05:00-19:00 (14h) 2/2 House Crew 1 Role House Crew 2/2 05:00-19:00 (14h) Donnac…" at bounding box center [383, 413] width 183 height 480
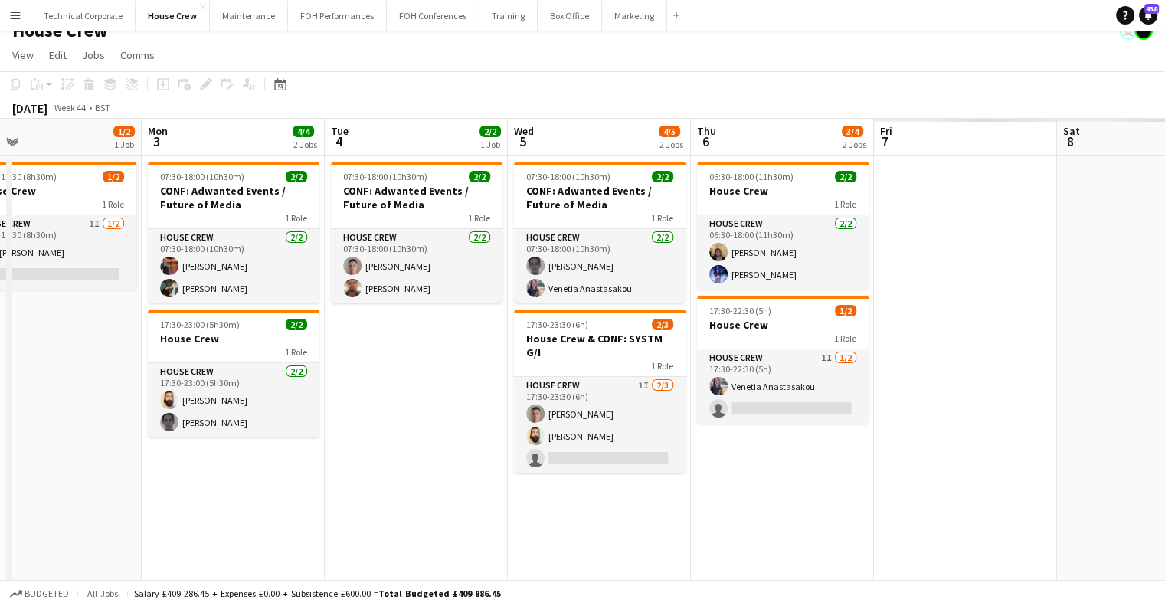
scroll to position [0, 654]
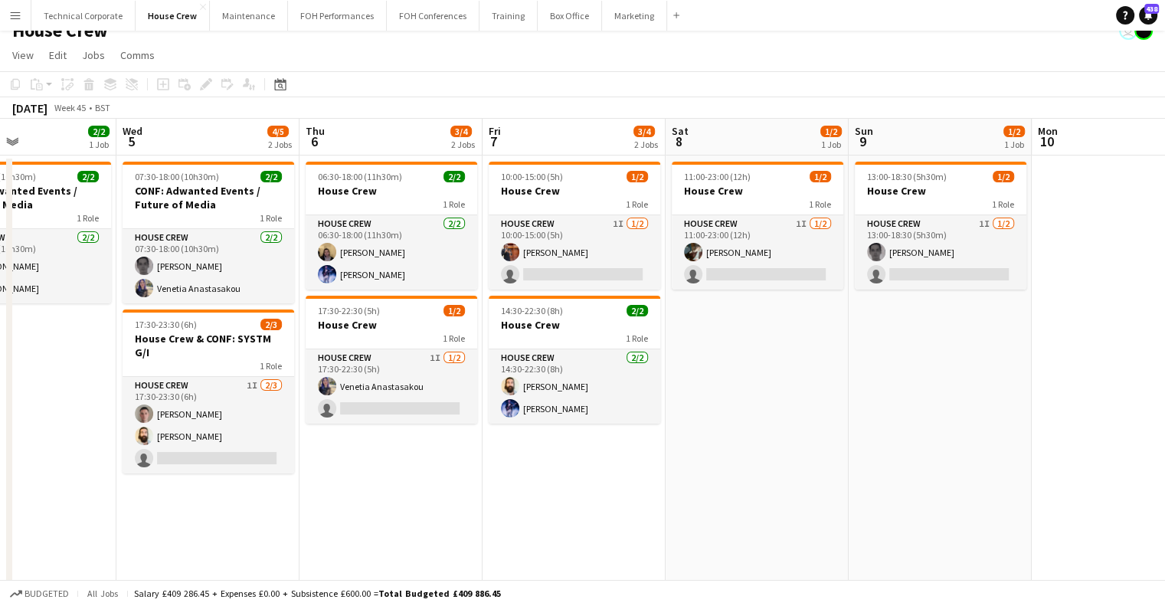
drag, startPoint x: 989, startPoint y: 461, endPoint x: 980, endPoint y: 502, distance: 41.6
click at [980, 502] on app-date-cell "13:00-18:30 (5h30m) 1/2 House Crew 1 Role House Crew 1I 1/2 13:00-18:30 (5h30m)…" at bounding box center [940, 396] width 183 height 480
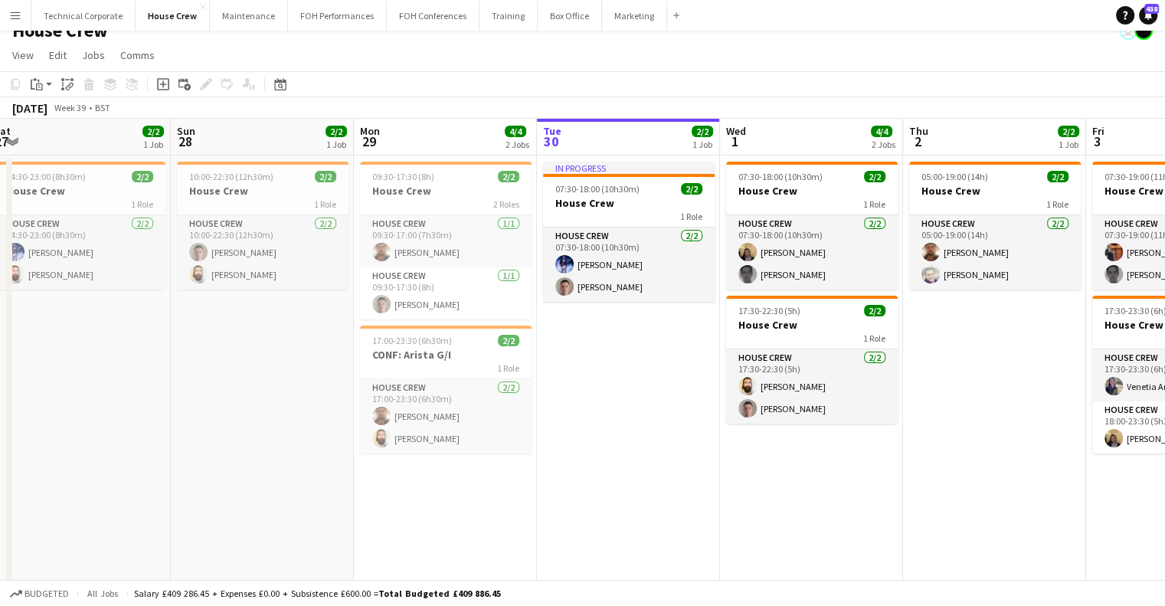
scroll to position [0, 378]
click at [281, 89] on icon "Date picker" at bounding box center [280, 84] width 12 height 12
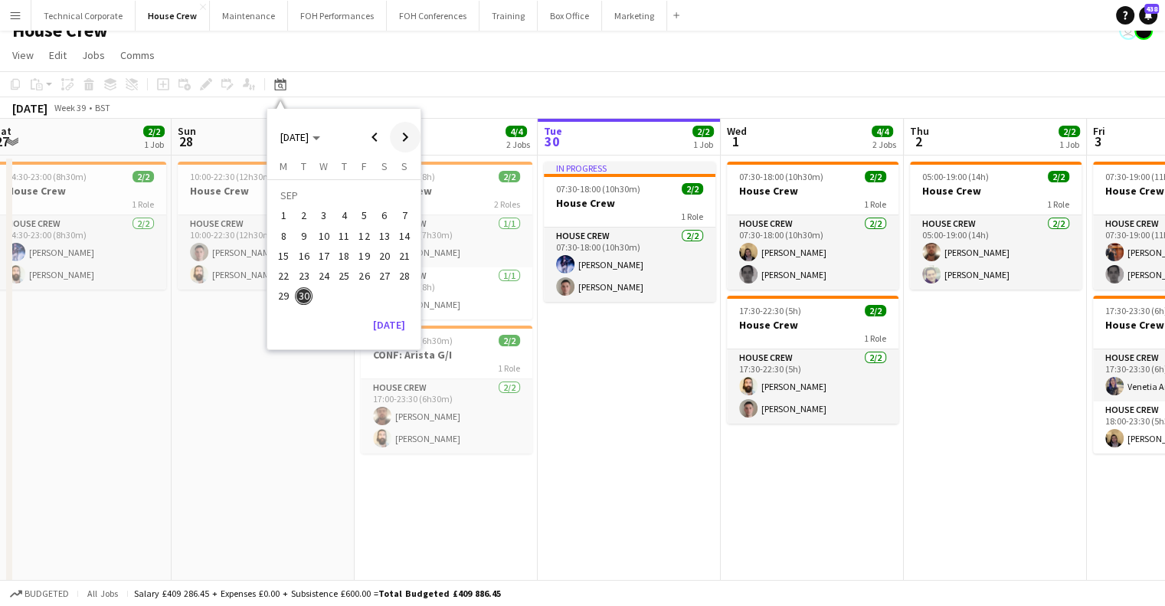
click at [404, 143] on span "Next month" at bounding box center [405, 137] width 31 height 31
drag, startPoint x: 415, startPoint y: 281, endPoint x: 385, endPoint y: 273, distance: 31.0
click at [385, 273] on div "Monday M Tuesday T Wednesday W Thursday T Friday F Saturday S Sunday S NOV 1 2 …" at bounding box center [343, 227] width 153 height 136
click at [385, 273] on span "29" at bounding box center [384, 279] width 18 height 18
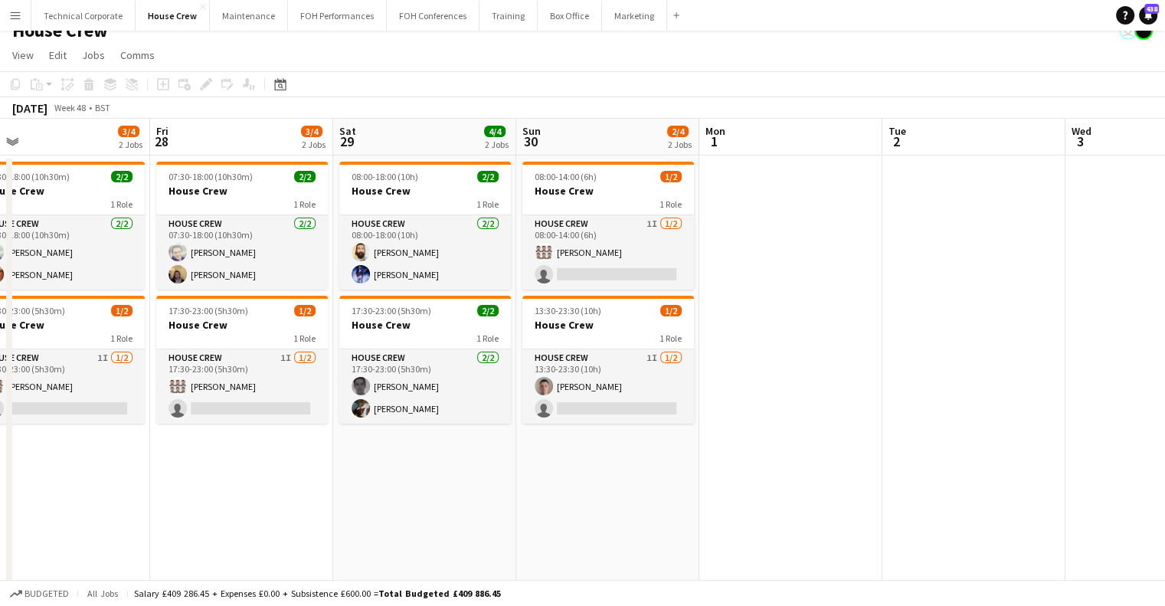
scroll to position [0, 582]
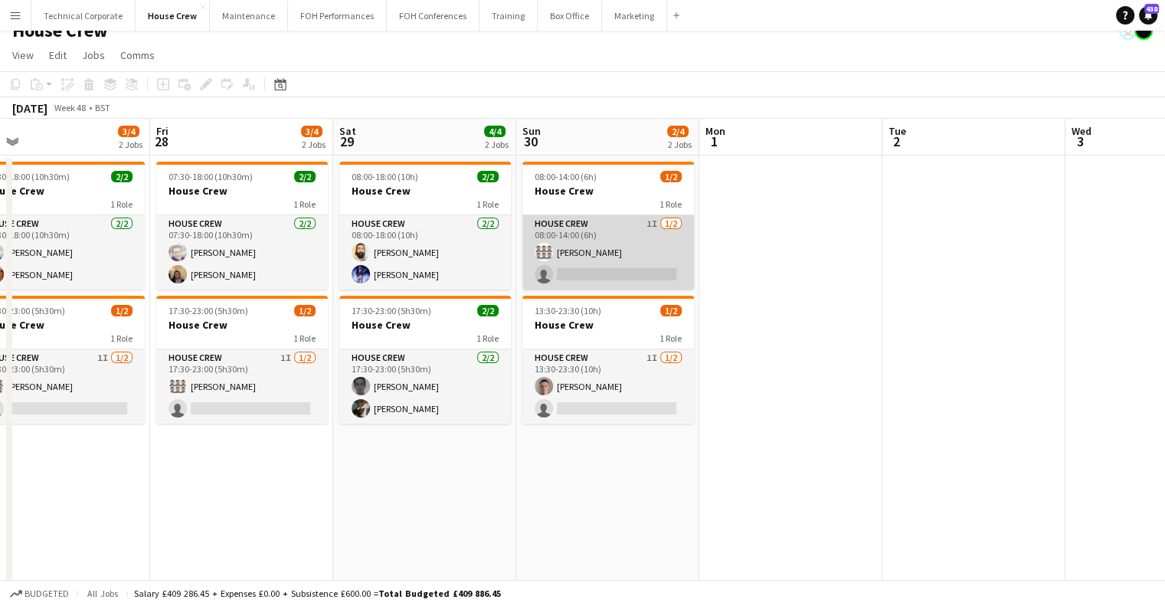
click at [598, 273] on app-card-role "House Crew 1I 1/2 08:00-14:00 (6h) Paul Nelson single-neutral-actions" at bounding box center [608, 252] width 172 height 74
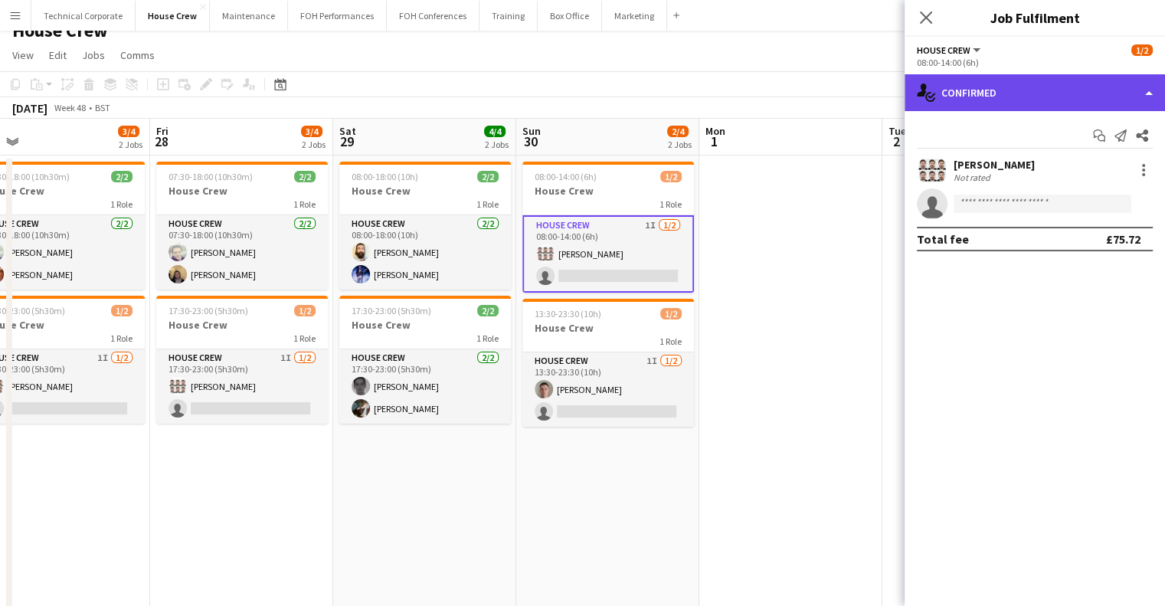
click at [1030, 90] on div "single-neutral-actions-check-2 Confirmed" at bounding box center [1035, 92] width 260 height 37
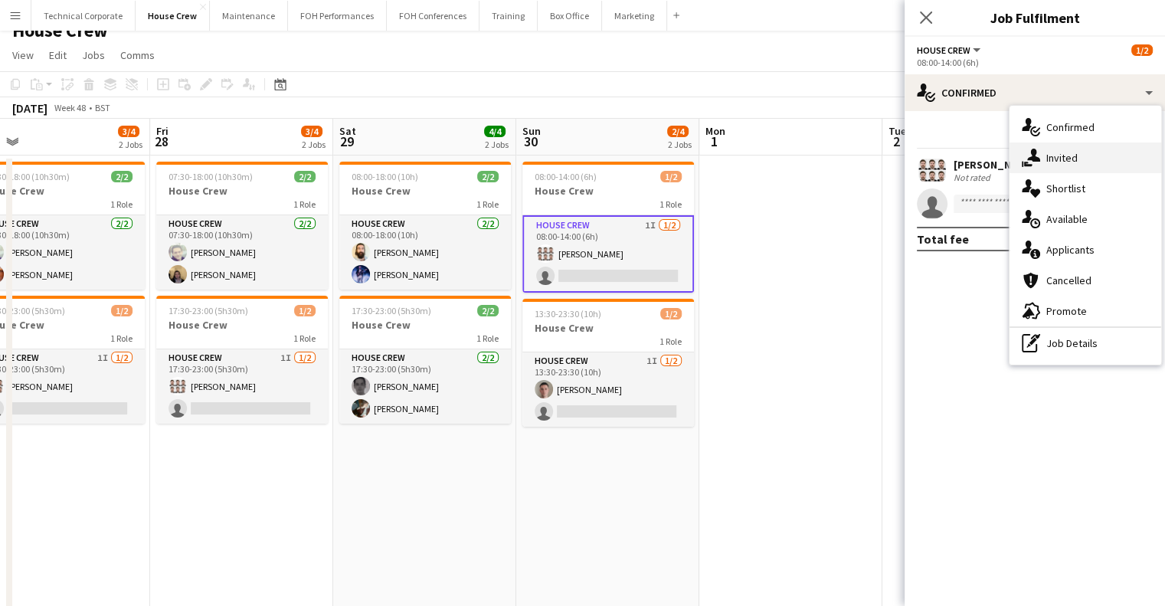
click at [1066, 151] on span "Invited" at bounding box center [1061, 158] width 31 height 14
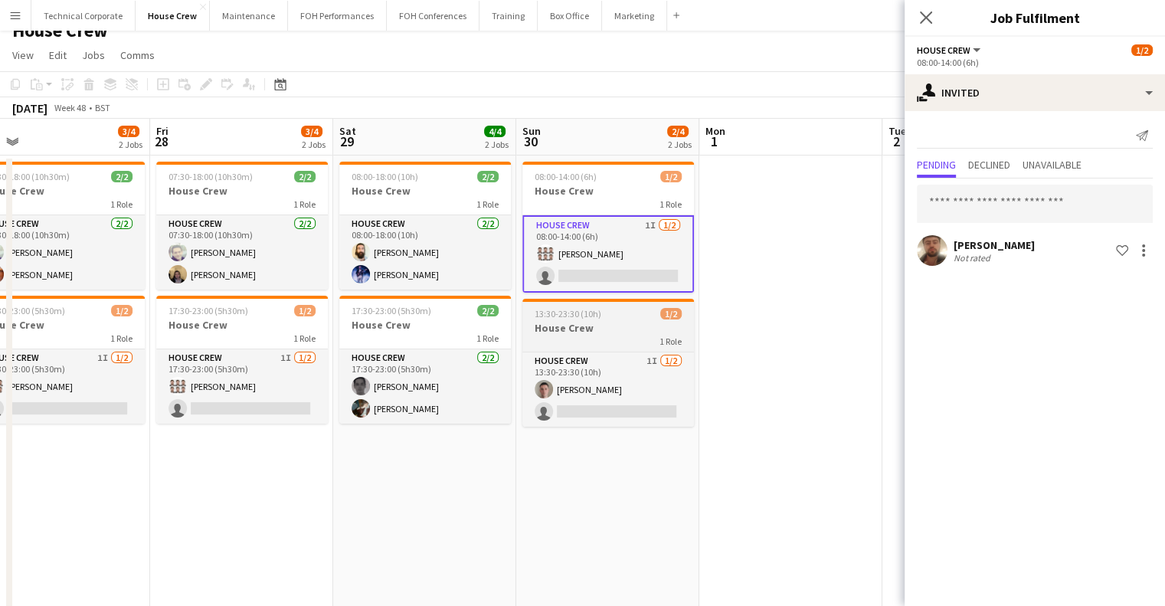
click at [604, 326] on h3 "House Crew" at bounding box center [608, 328] width 172 height 14
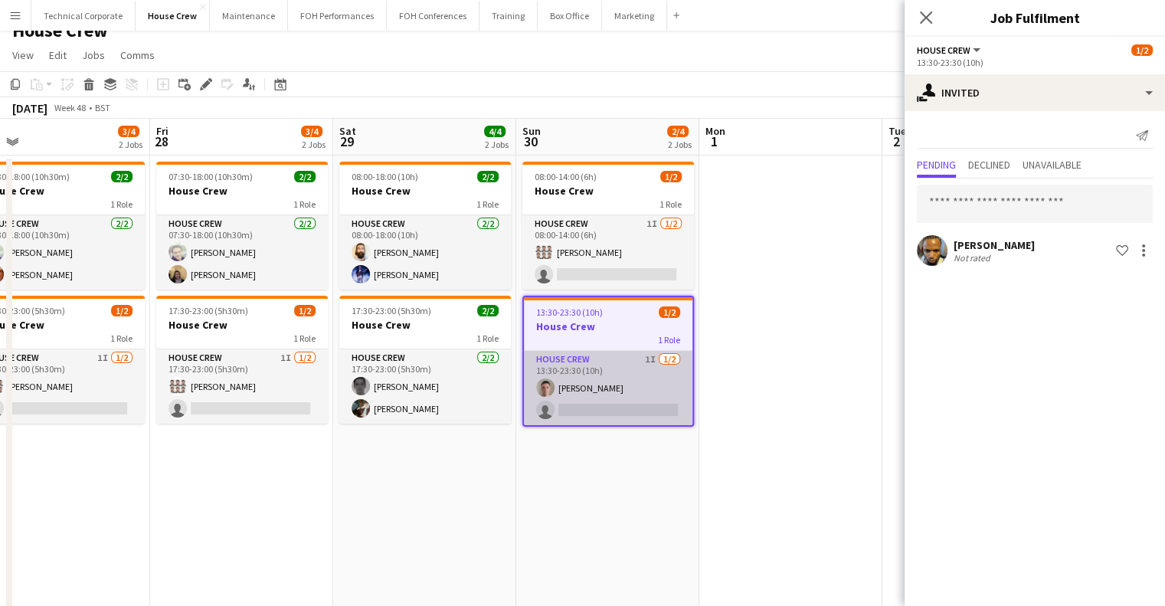
click at [610, 370] on app-card-role "House Crew 1I 1/2 13:30-23:30 (10h) Robert Buckland single-neutral-actions" at bounding box center [608, 388] width 169 height 74
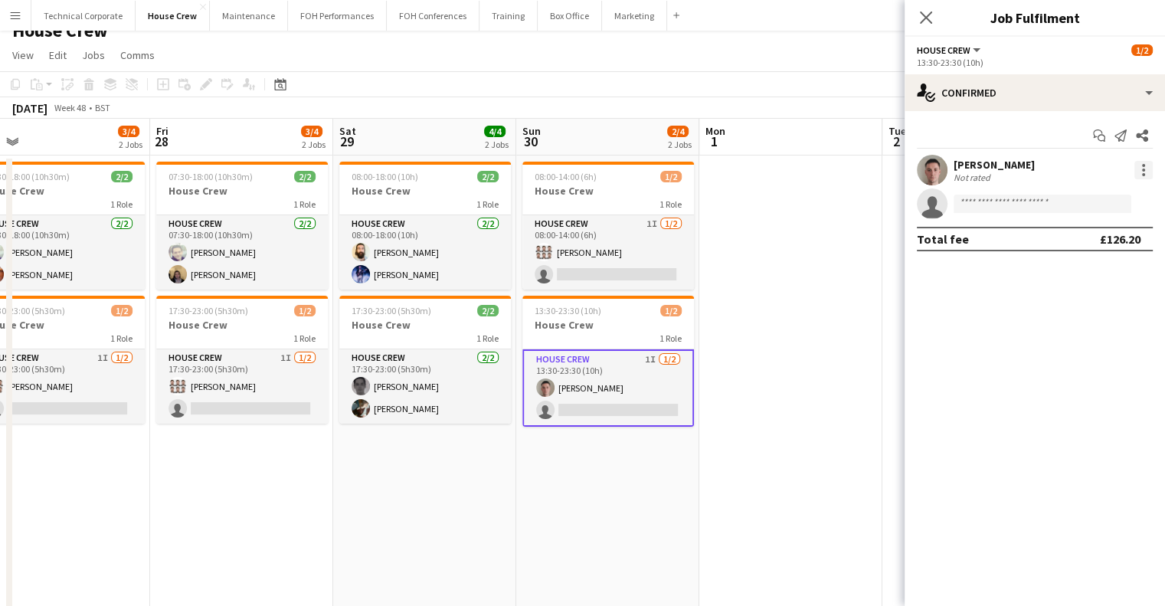
click at [1145, 174] on div at bounding box center [1144, 170] width 18 height 18
click at [1091, 220] on button "Switch crew" at bounding box center [1093, 235] width 120 height 37
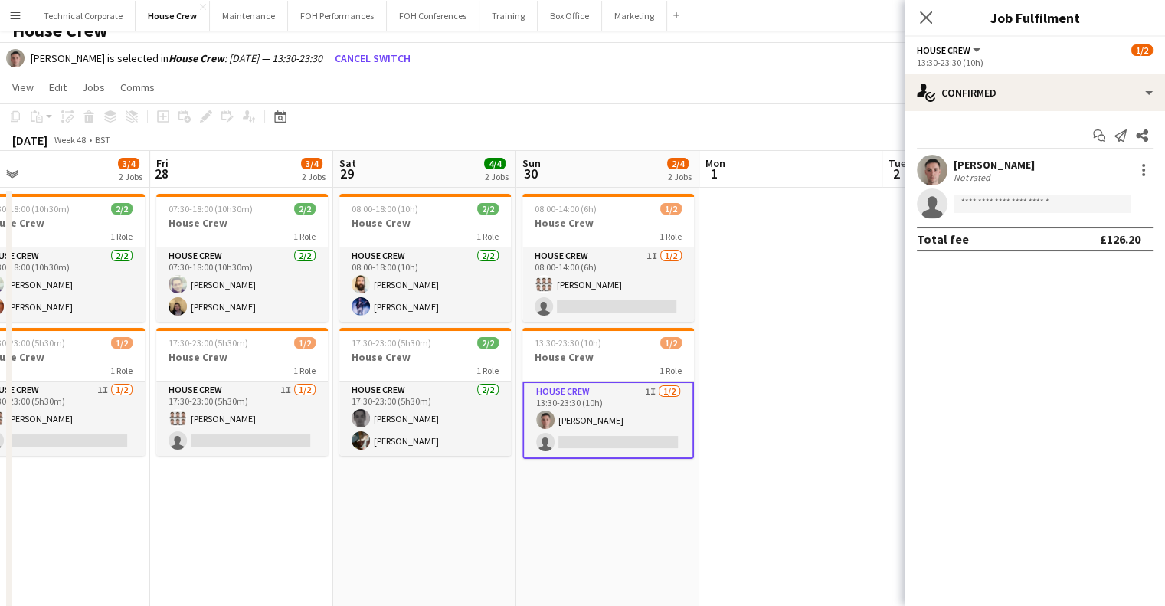
click at [697, 303] on app-date-cell "08:00-14:00 (6h) 1/2 House Crew 1 Role House Crew 1I 1/2 08:00-14:00 (6h) Paul …" at bounding box center [607, 428] width 183 height 480
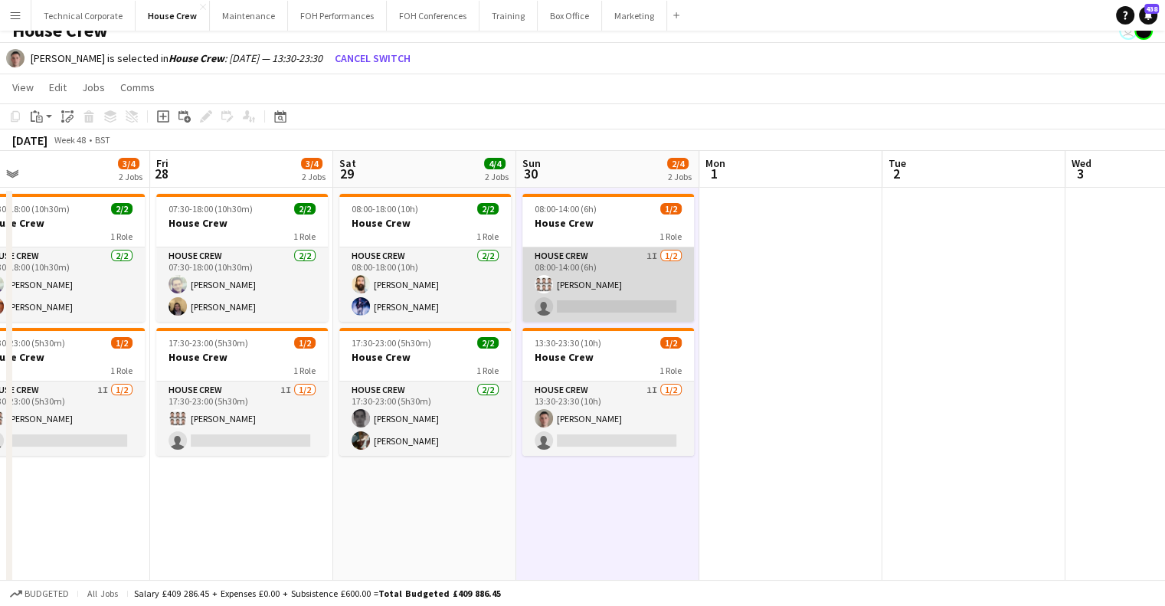
click at [671, 301] on app-card-role "House Crew 1I 1/2 08:00-14:00 (6h) Paul Nelson single-neutral-actions" at bounding box center [608, 284] width 172 height 74
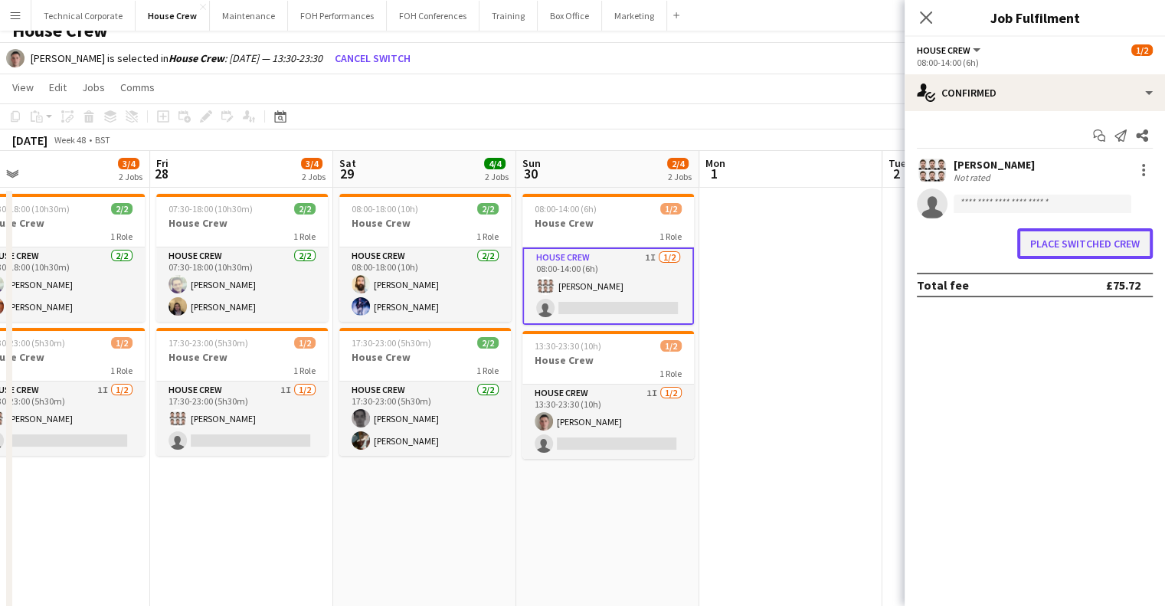
click at [1076, 241] on button "Place switched crew" at bounding box center [1085, 243] width 136 height 31
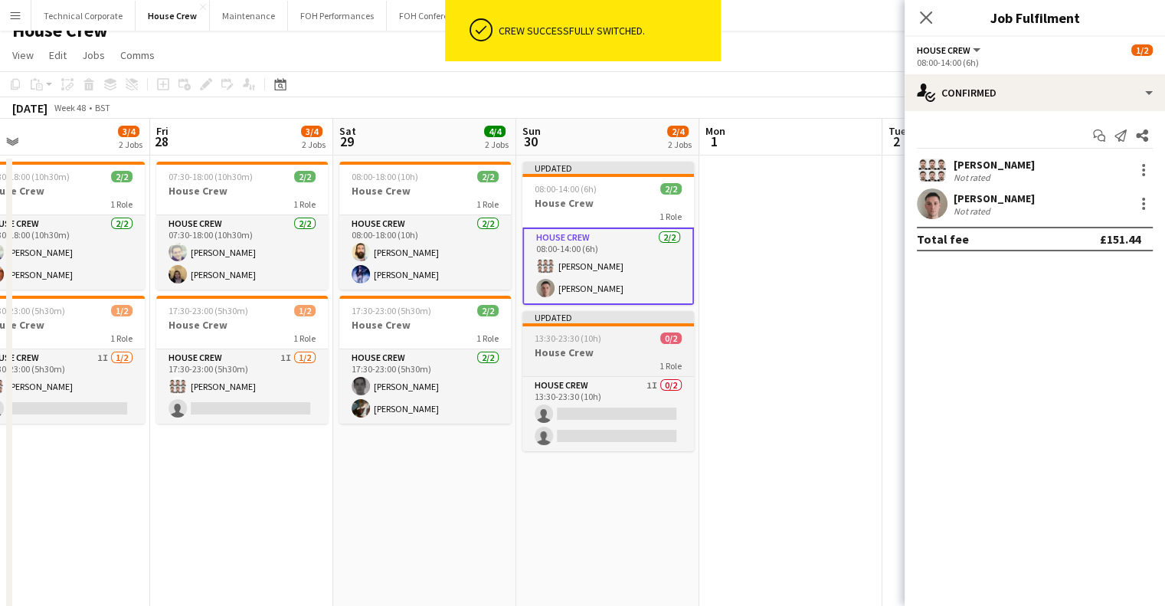
click at [640, 345] on h3 "House Crew" at bounding box center [608, 352] width 172 height 14
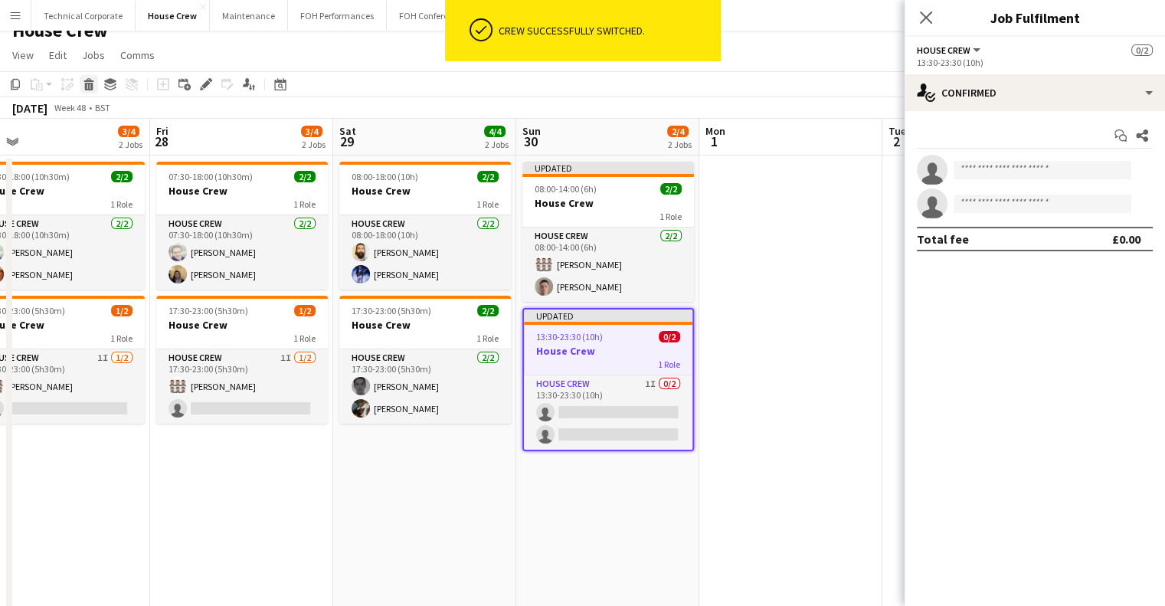
click at [90, 78] on icon "Delete" at bounding box center [89, 84] width 12 height 12
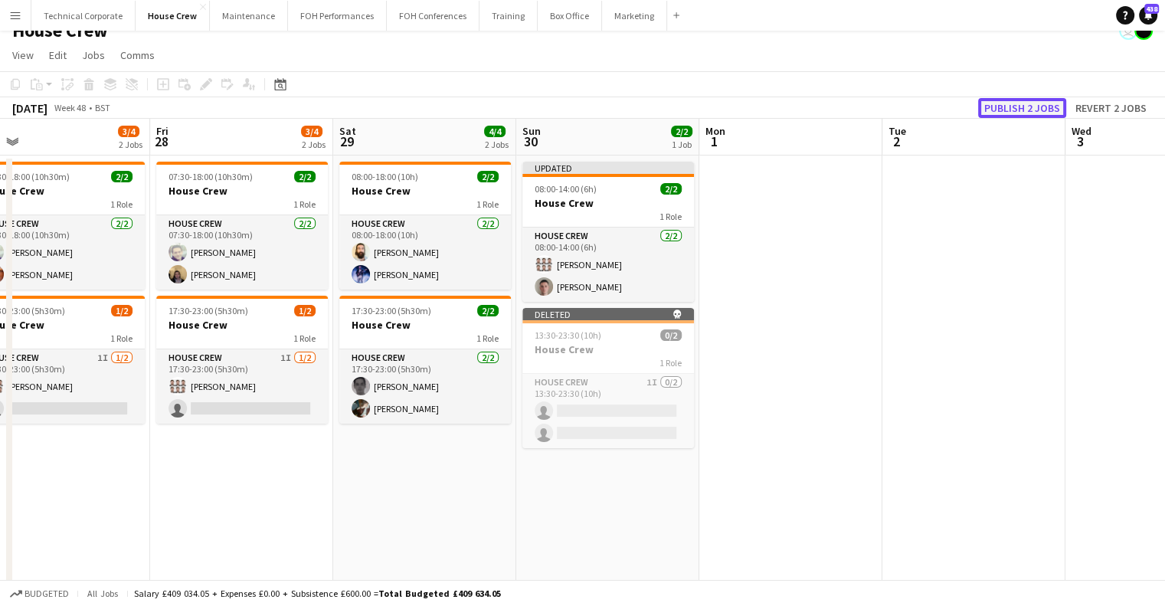
click at [1037, 110] on button "Publish 2 jobs" at bounding box center [1022, 108] width 88 height 20
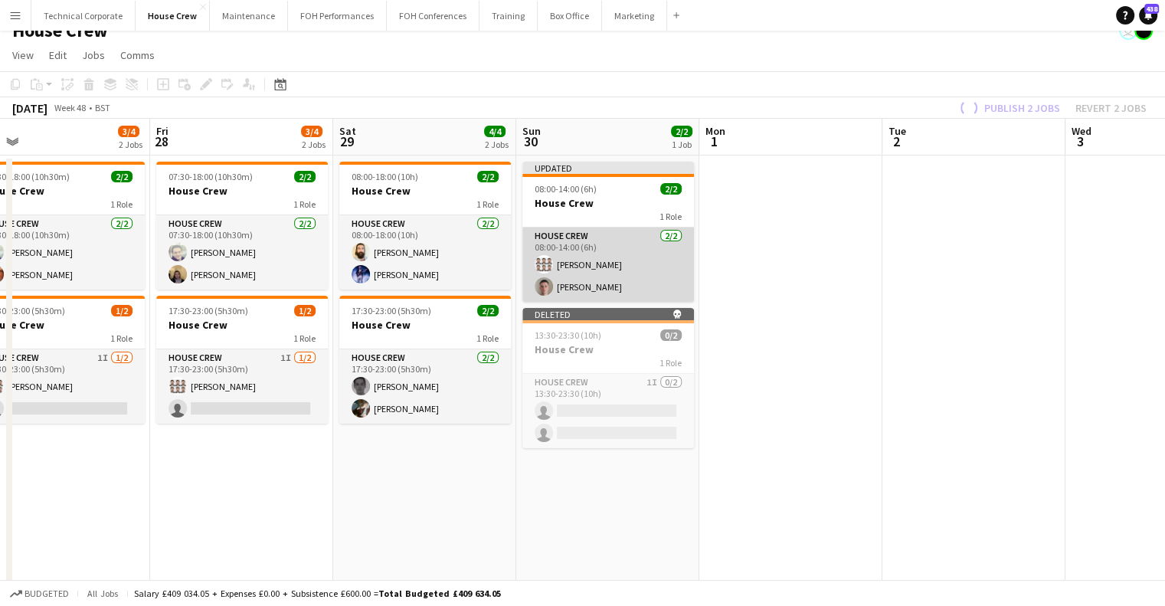
click at [598, 271] on app-card-role "House Crew 2/2 08:00-14:00 (6h) Paul Nelson Robert Buckland" at bounding box center [608, 265] width 172 height 74
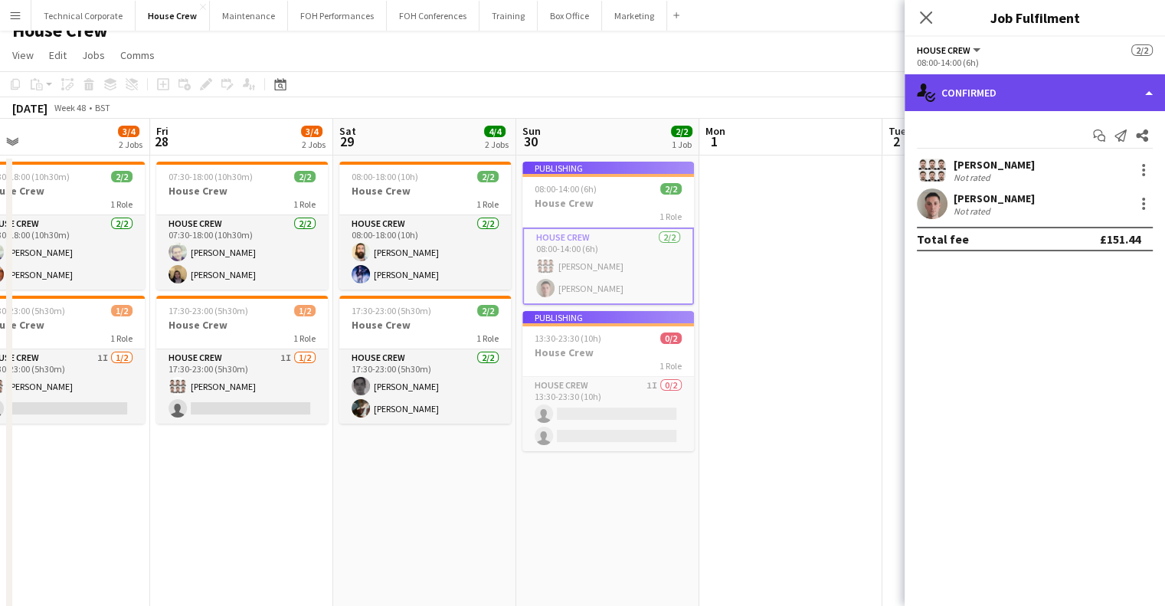
click at [1034, 94] on div "single-neutral-actions-check-2 Confirmed" at bounding box center [1035, 92] width 260 height 37
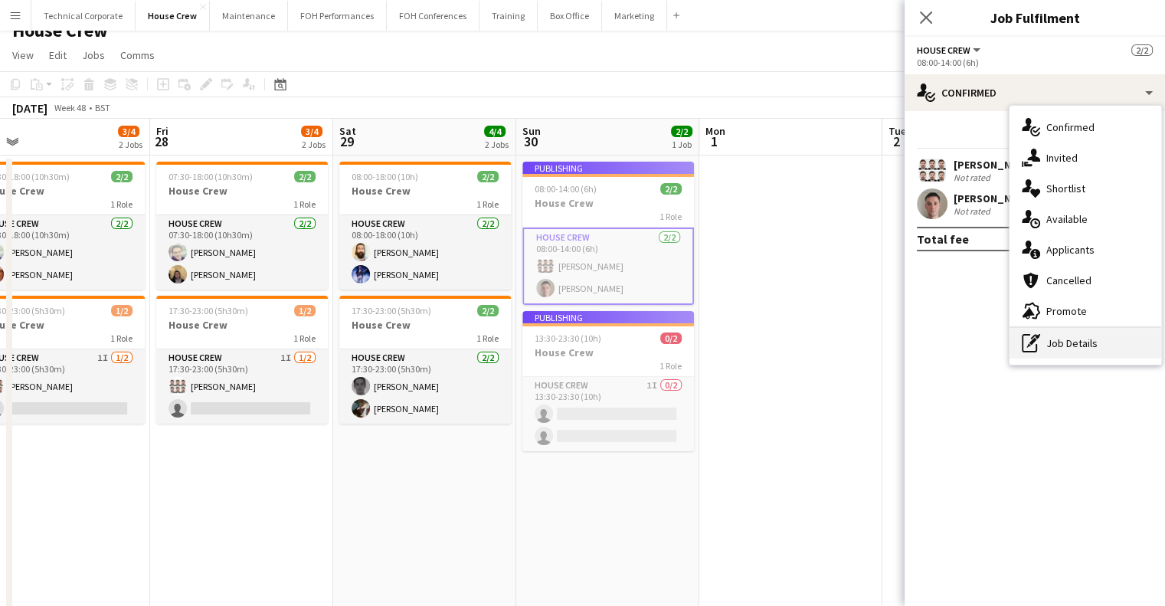
click at [1079, 336] on div "pen-write Job Details" at bounding box center [1086, 343] width 152 height 31
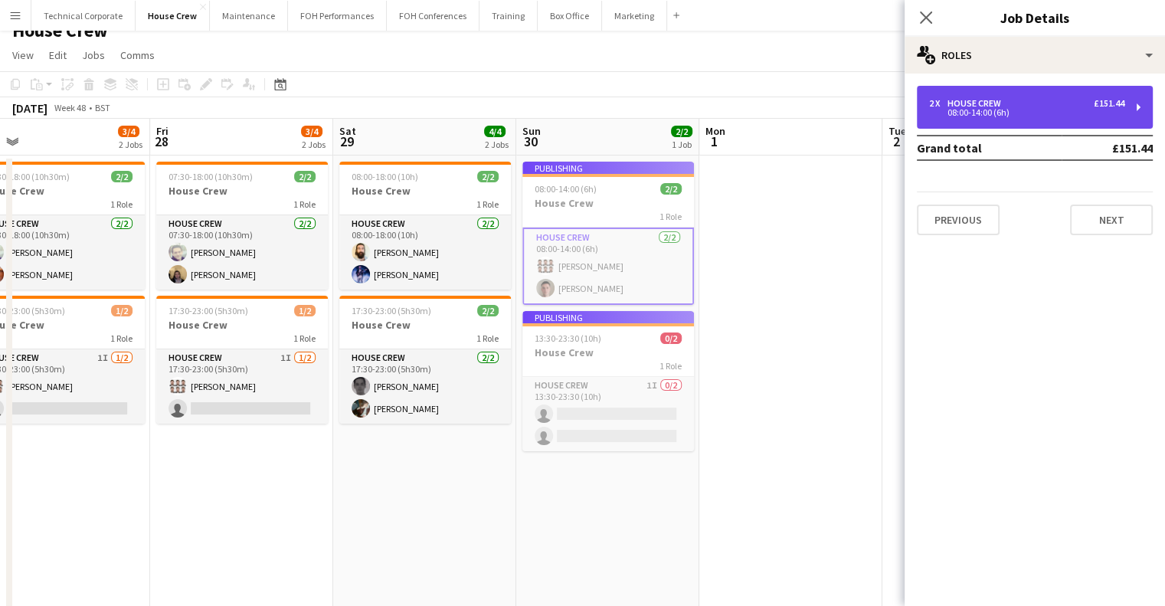
click at [1030, 113] on div "08:00-14:00 (6h)" at bounding box center [1026, 113] width 195 height 8
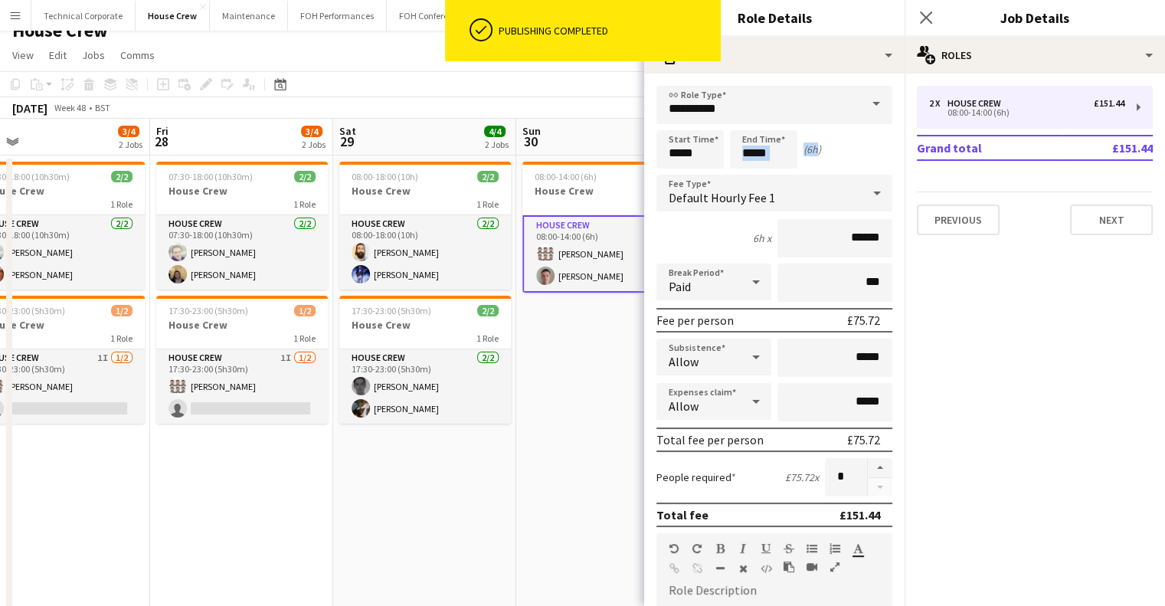
drag, startPoint x: 814, startPoint y: 139, endPoint x: 773, endPoint y: 150, distance: 42.7
click at [773, 150] on div "Start Time ***** End Time ***** (6h)" at bounding box center [775, 149] width 236 height 38
drag, startPoint x: 773, startPoint y: 150, endPoint x: 666, endPoint y: 157, distance: 107.5
click at [666, 157] on div "Start Time ***** End Time ***** (6h)" at bounding box center [775, 149] width 236 height 38
type input "*****"
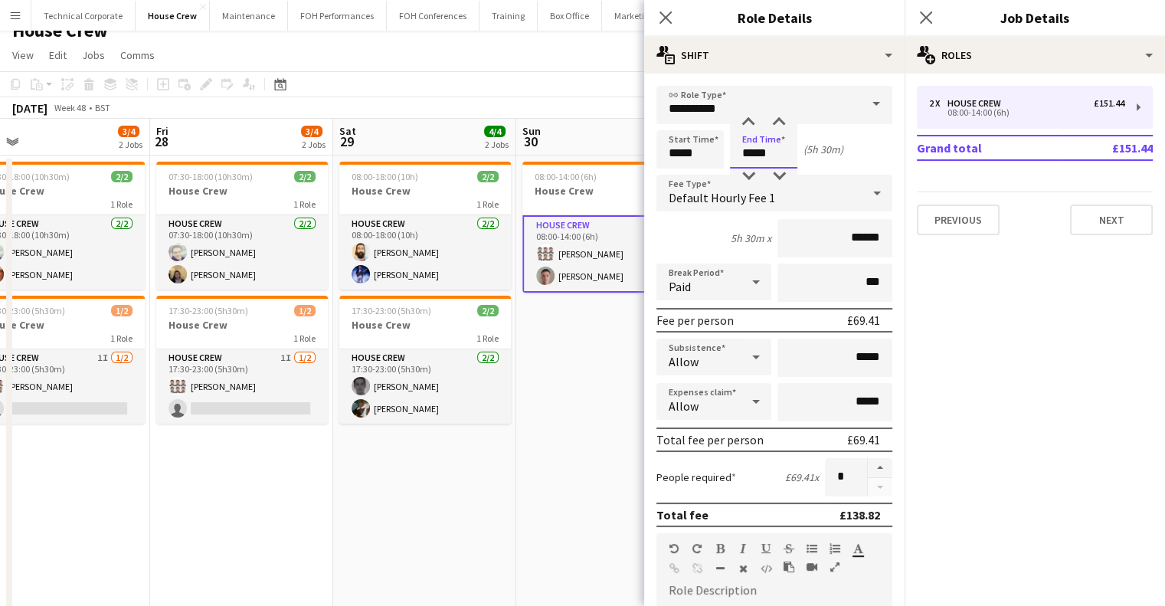
type input "*****"
click at [546, 326] on app-date-cell "08:00-14:00 (6h) 2/2 House Crew 1 Role House Crew 2/2 08:00-14:00 (6h) Paul Nel…" at bounding box center [607, 396] width 183 height 480
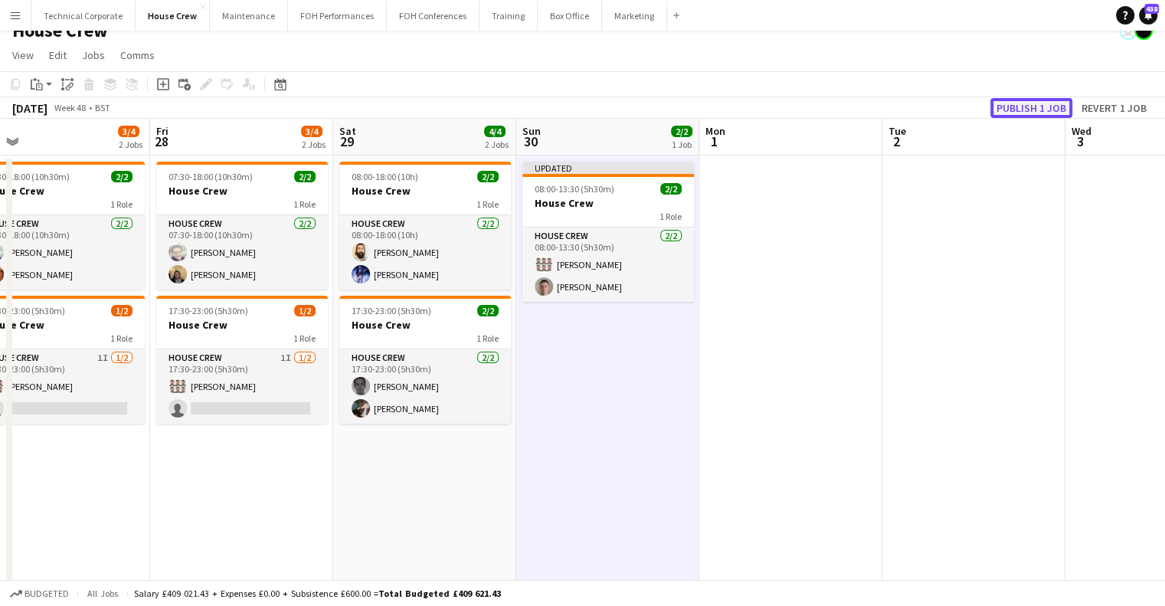
click at [1020, 109] on button "Publish 1 job" at bounding box center [1032, 108] width 82 height 20
